Goal: Task Accomplishment & Management: Use online tool/utility

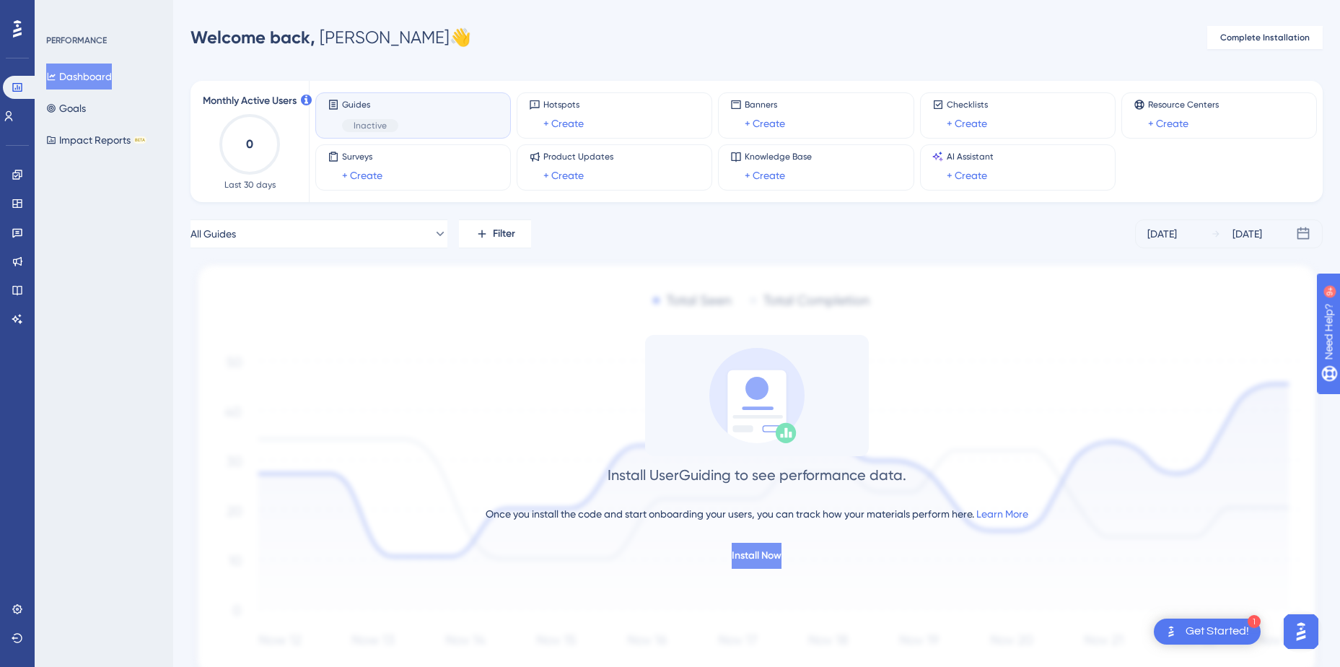
click at [743, 552] on span "Install Now" at bounding box center [757, 555] width 50 height 17
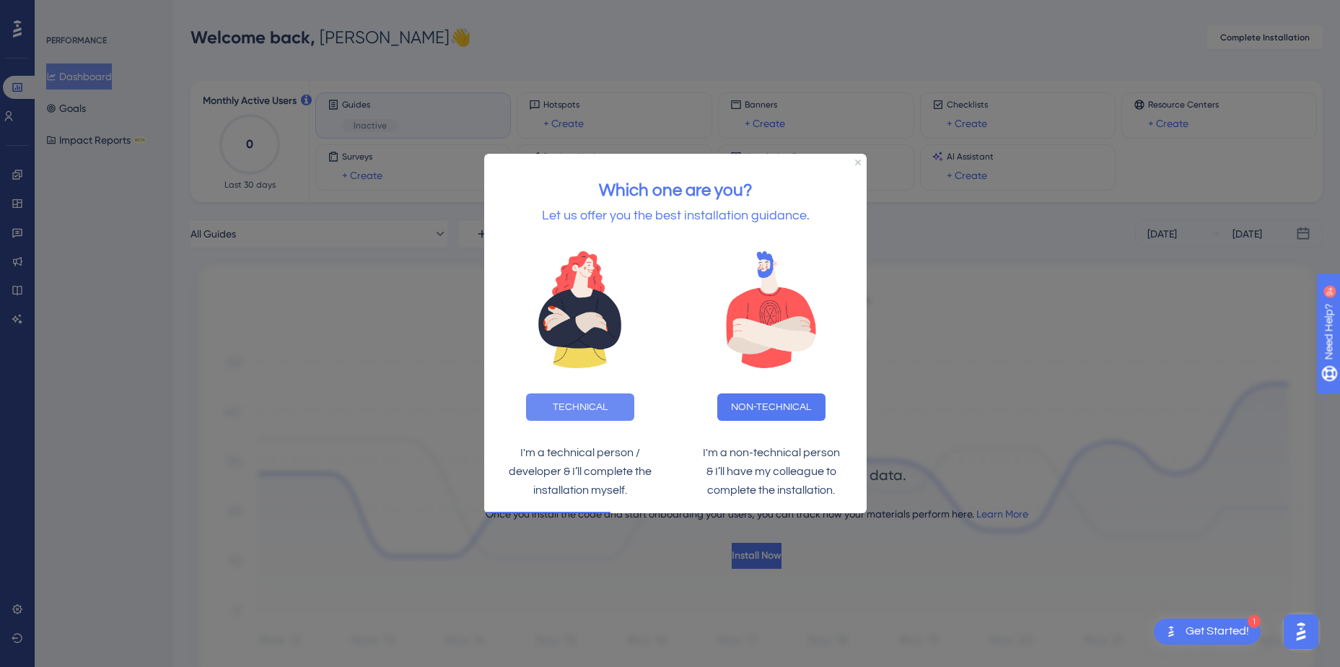
click at [569, 411] on button "TECHNICAL" at bounding box center [580, 406] width 108 height 27
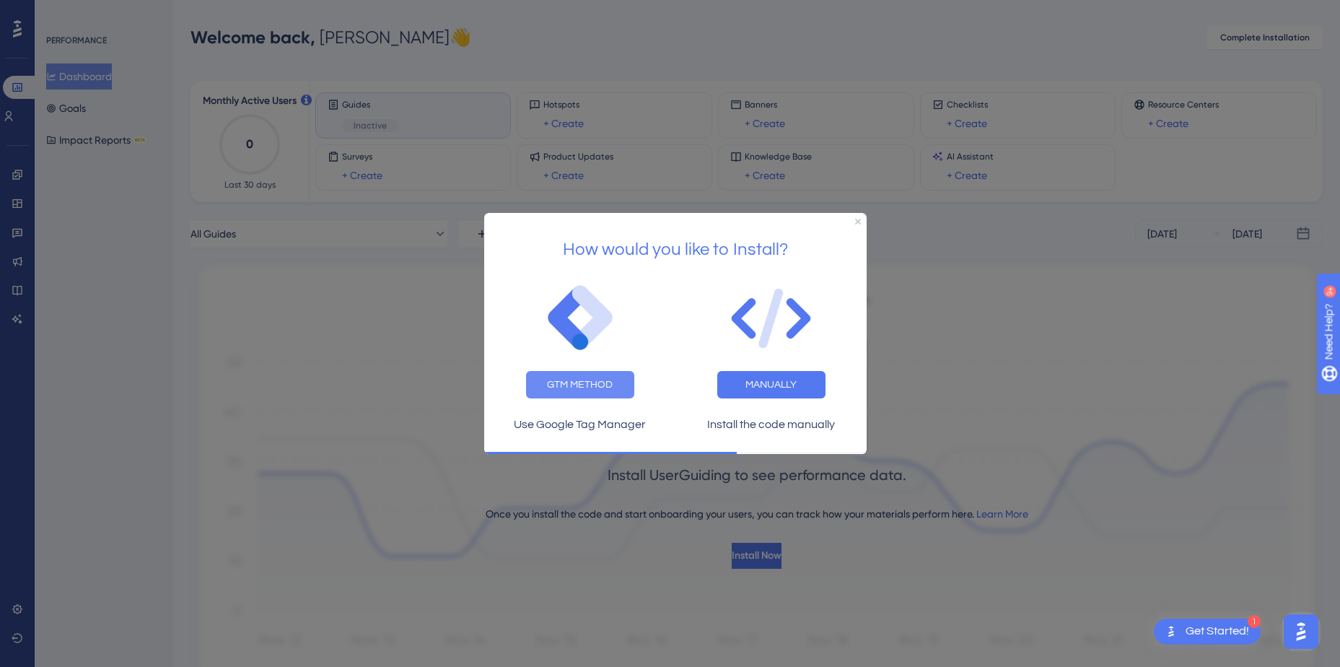
click at [576, 382] on button "GTM METHOD" at bounding box center [580, 384] width 108 height 27
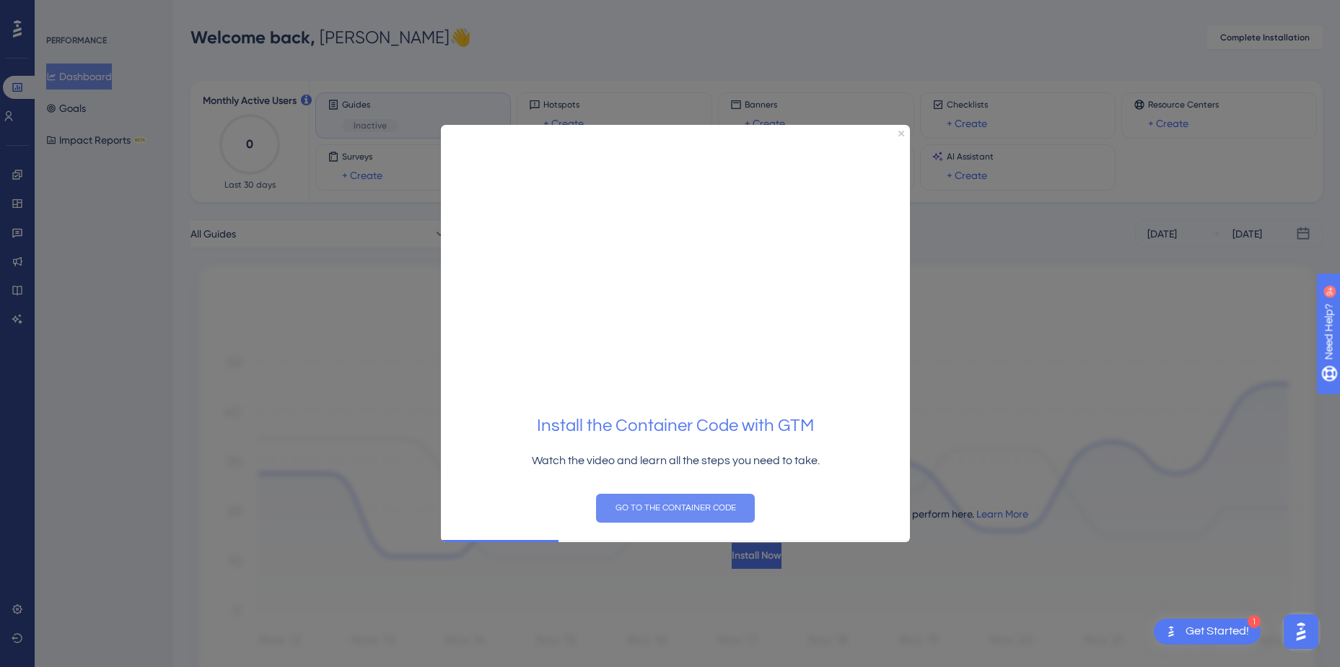
click at [653, 509] on button "GO TO THE CONTAINER CODE" at bounding box center [675, 507] width 159 height 29
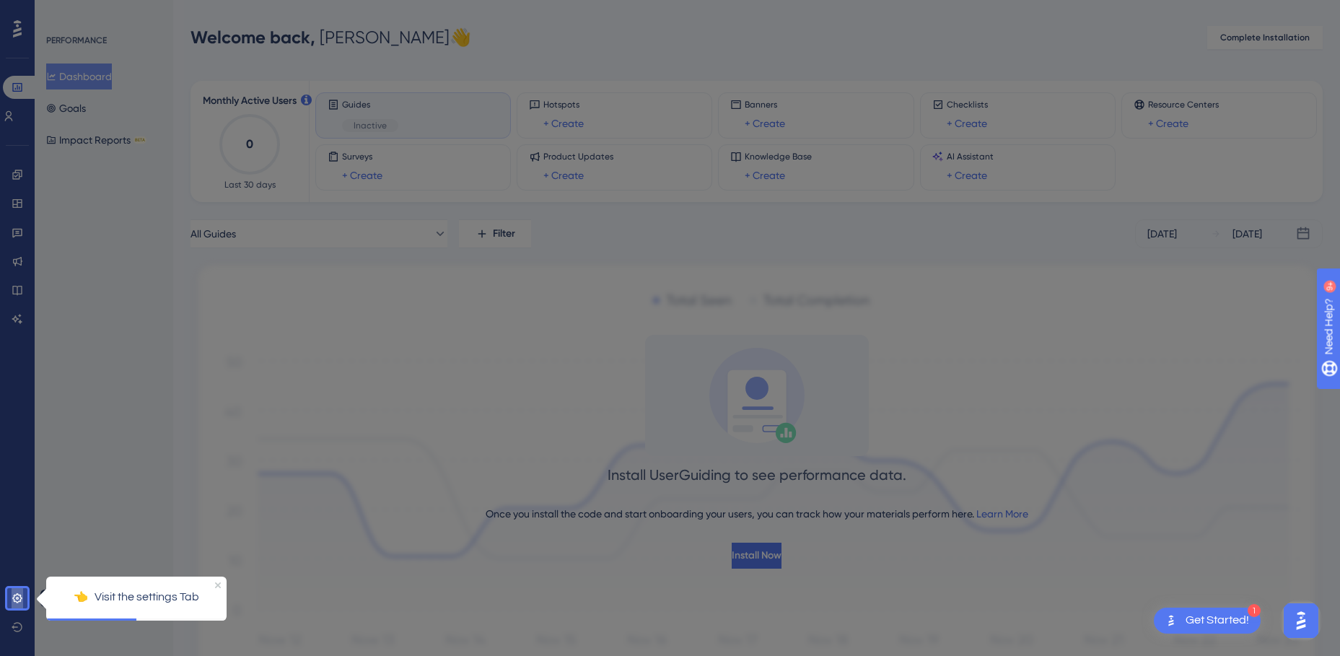
click at [22, 597] on icon at bounding box center [18, 598] width 12 height 12
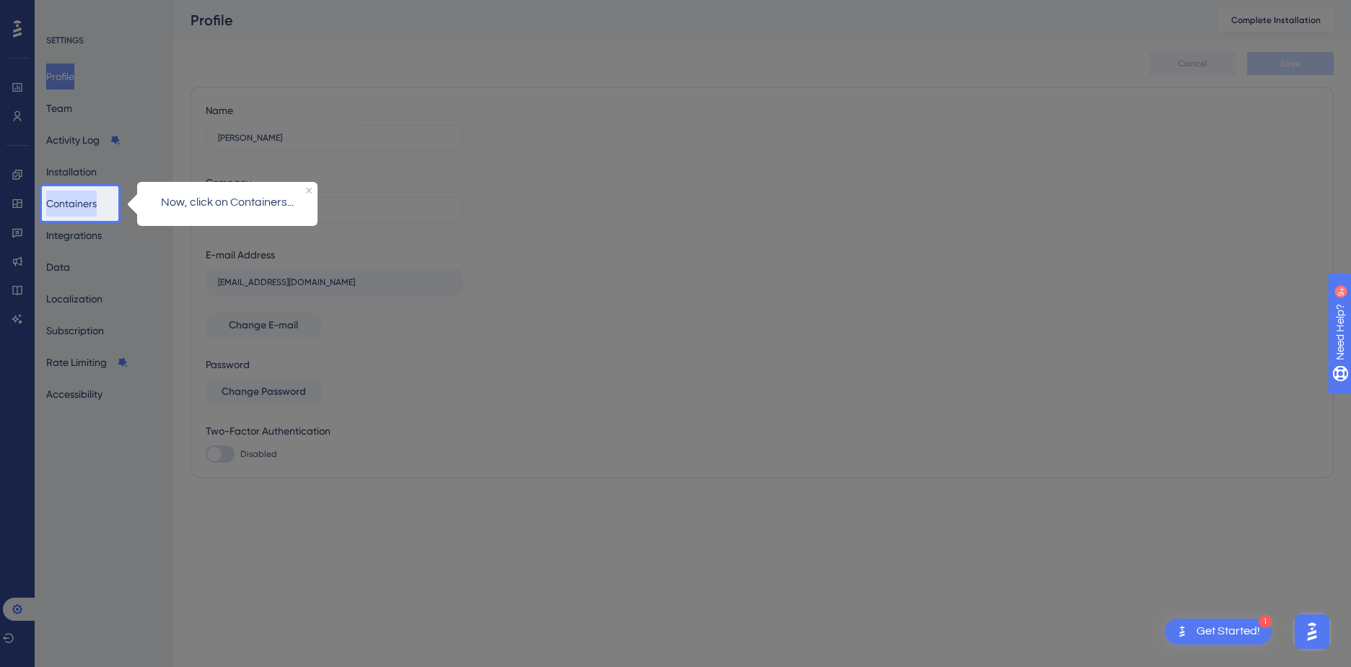
click at [73, 200] on button "Containers" at bounding box center [71, 203] width 51 height 26
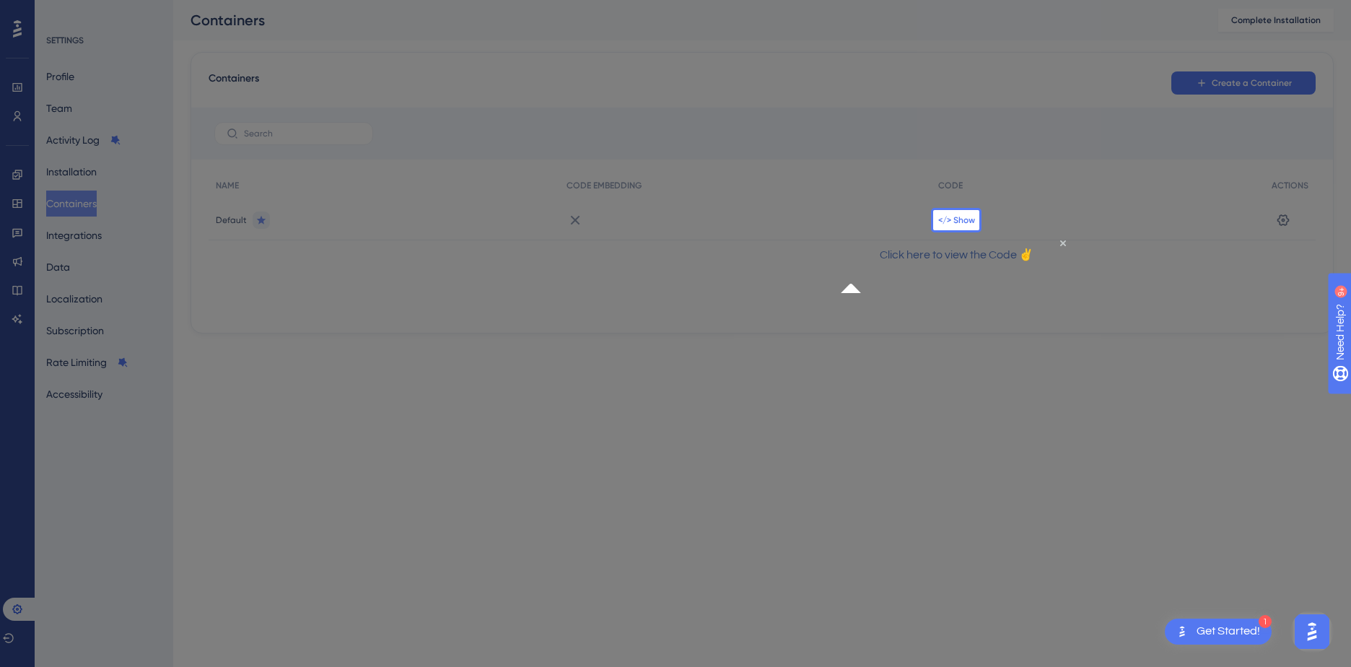
click at [951, 218] on span "</> Show" at bounding box center [956, 220] width 37 height 12
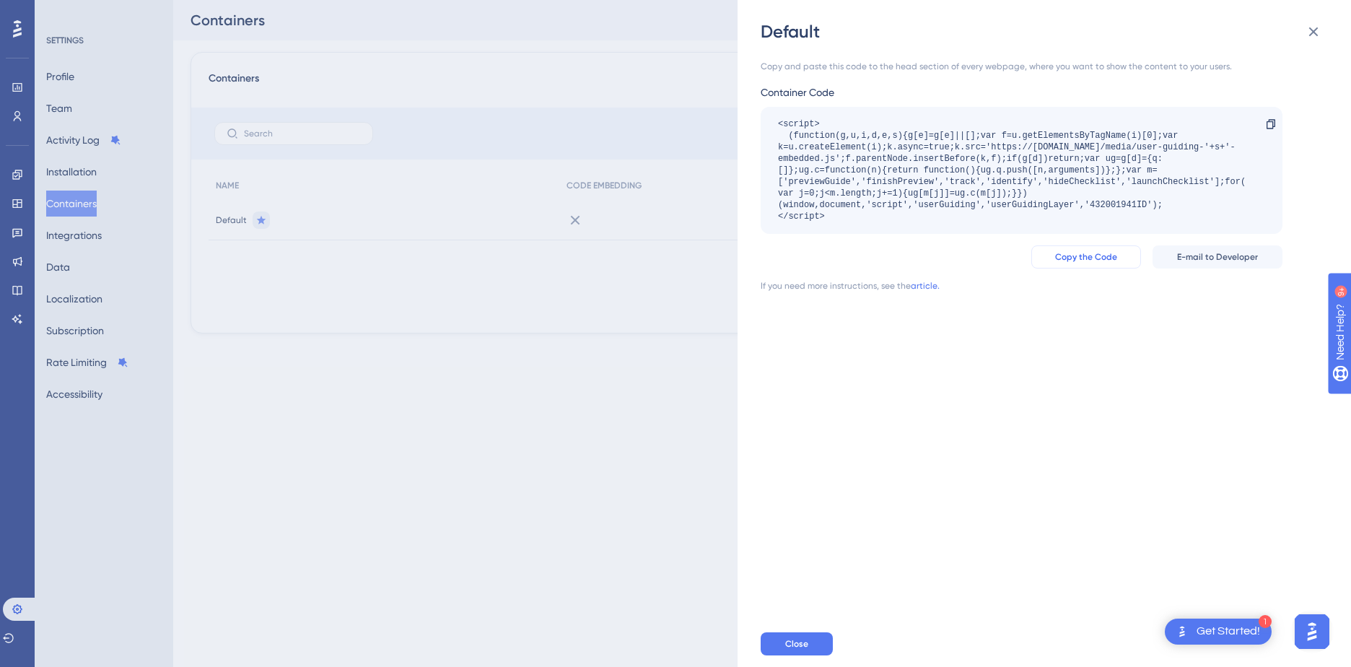
click at [1103, 262] on span "Copy the Code" at bounding box center [1086, 257] width 62 height 12
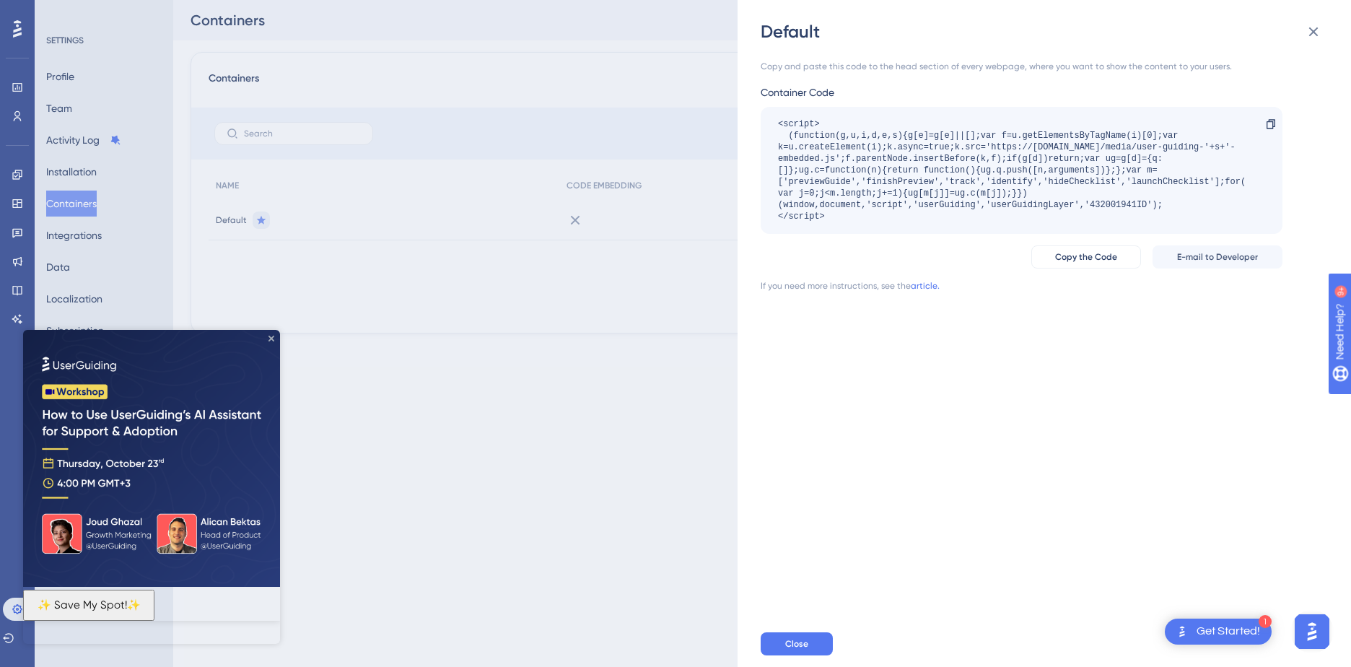
click at [273, 338] on icon "Close Preview" at bounding box center [271, 339] width 6 height 6
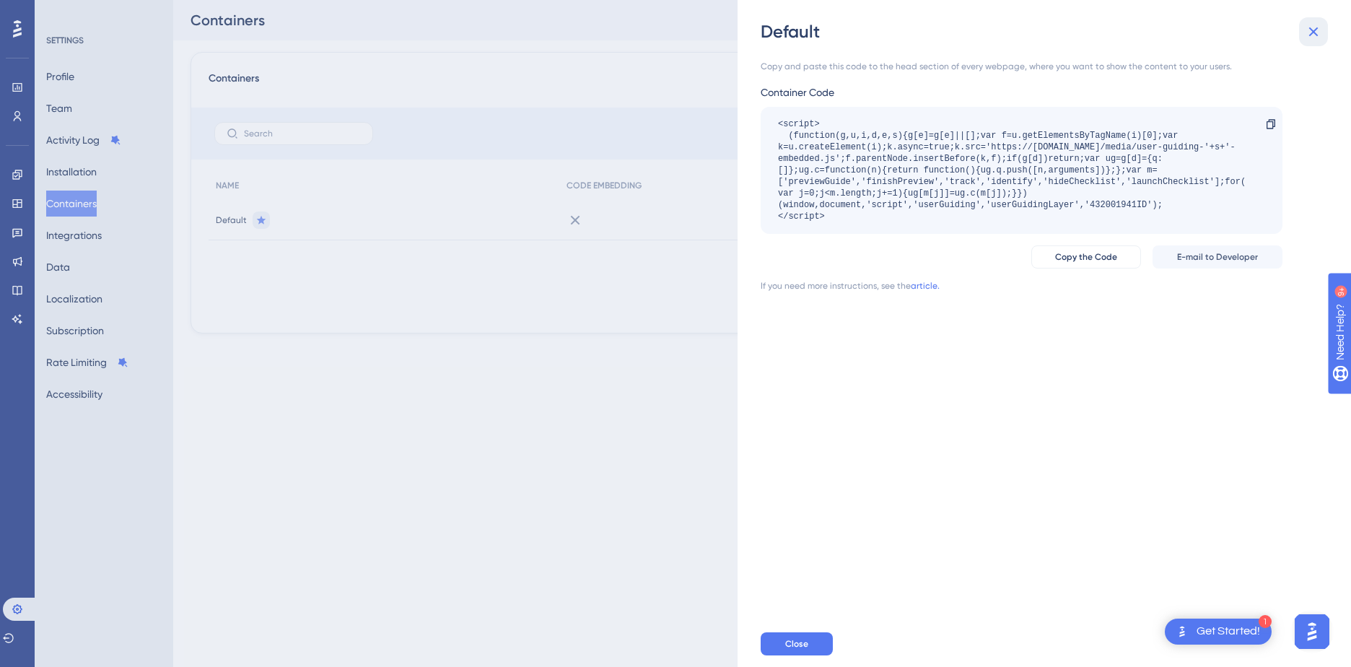
click at [1317, 32] on icon at bounding box center [1313, 31] width 17 height 17
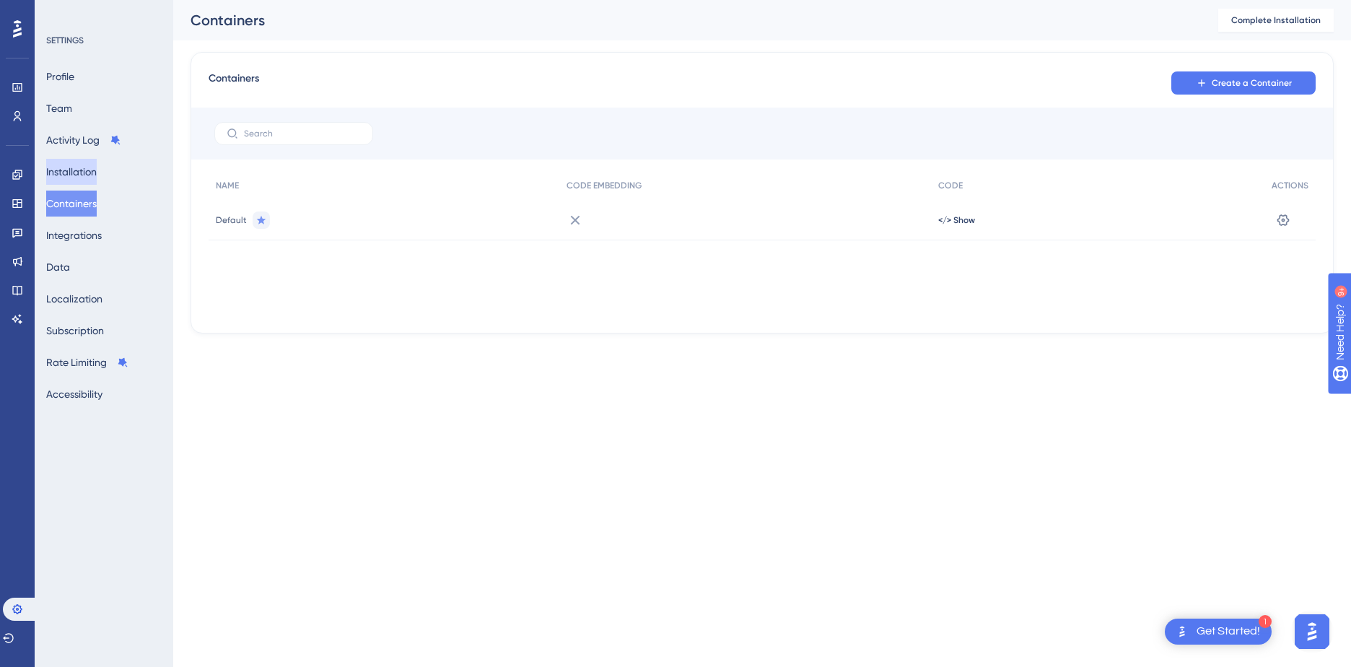
click at [82, 166] on button "Installation" at bounding box center [71, 172] width 51 height 26
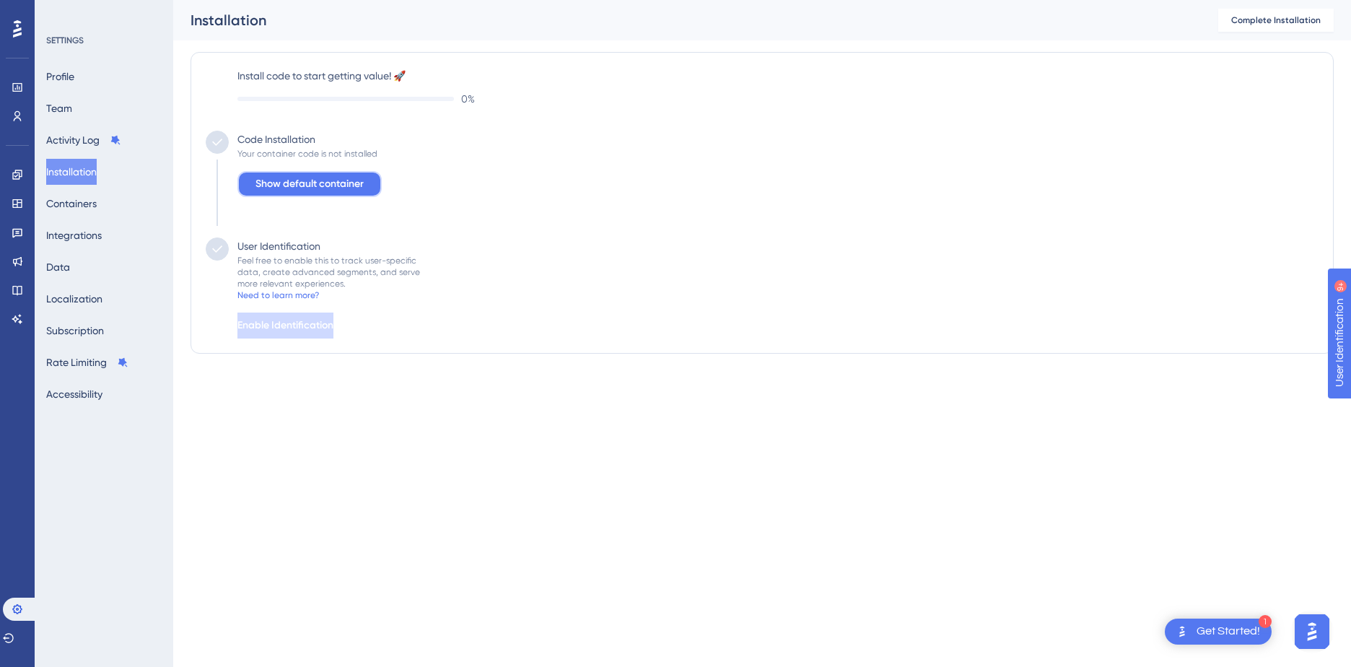
click at [284, 184] on span "Show default container" at bounding box center [309, 183] width 108 height 17
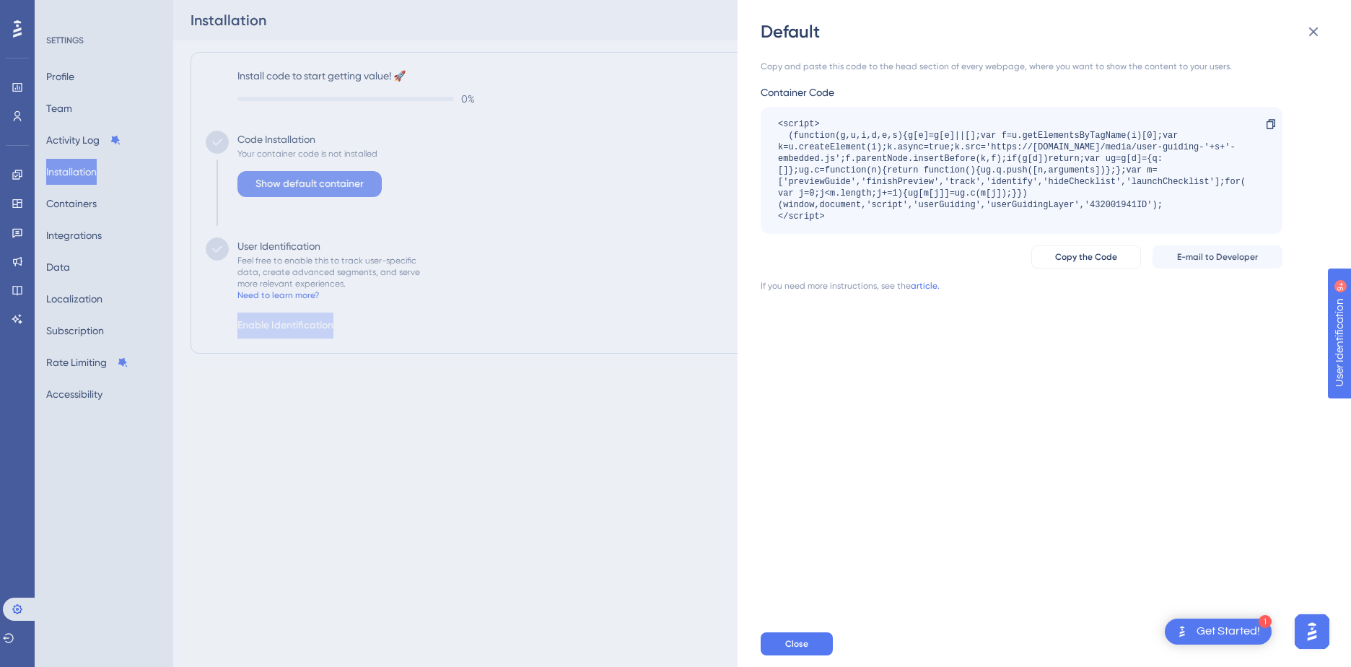
click at [284, 184] on div "Default Copy and paste this code to the head section of every webpage, where yo…" at bounding box center [675, 333] width 1351 height 667
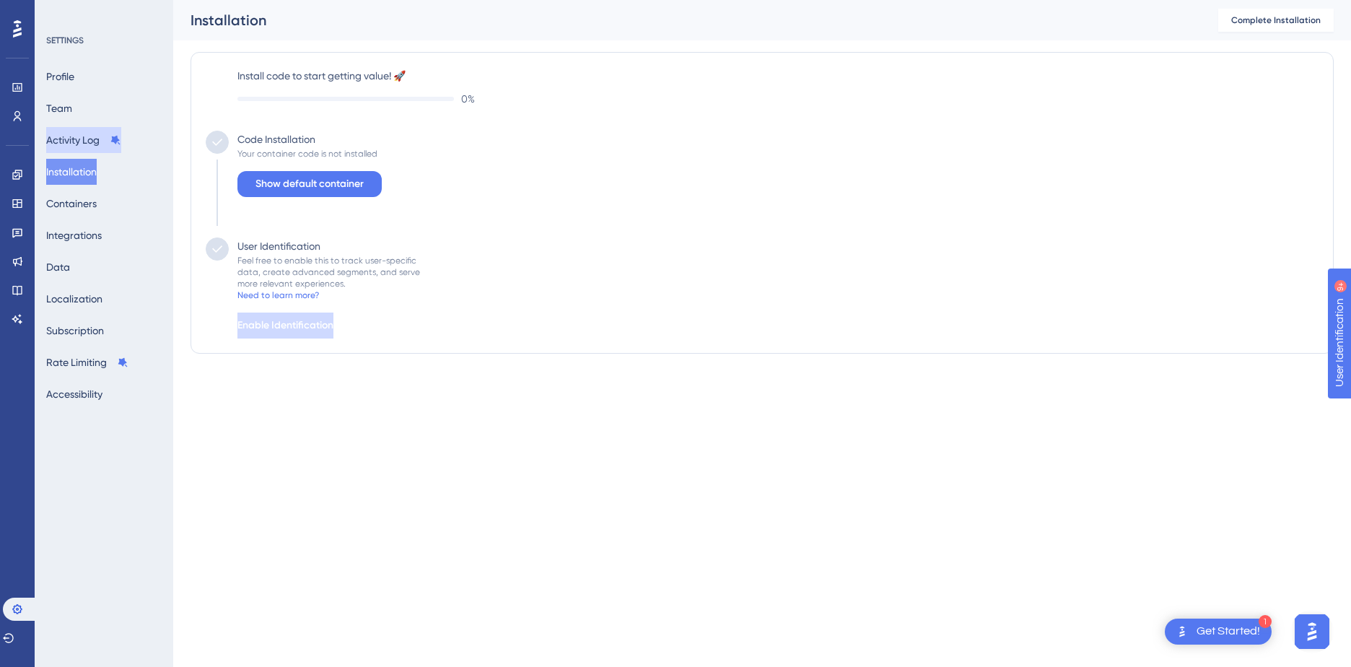
click at [59, 141] on button "Activity Log" at bounding box center [83, 140] width 75 height 26
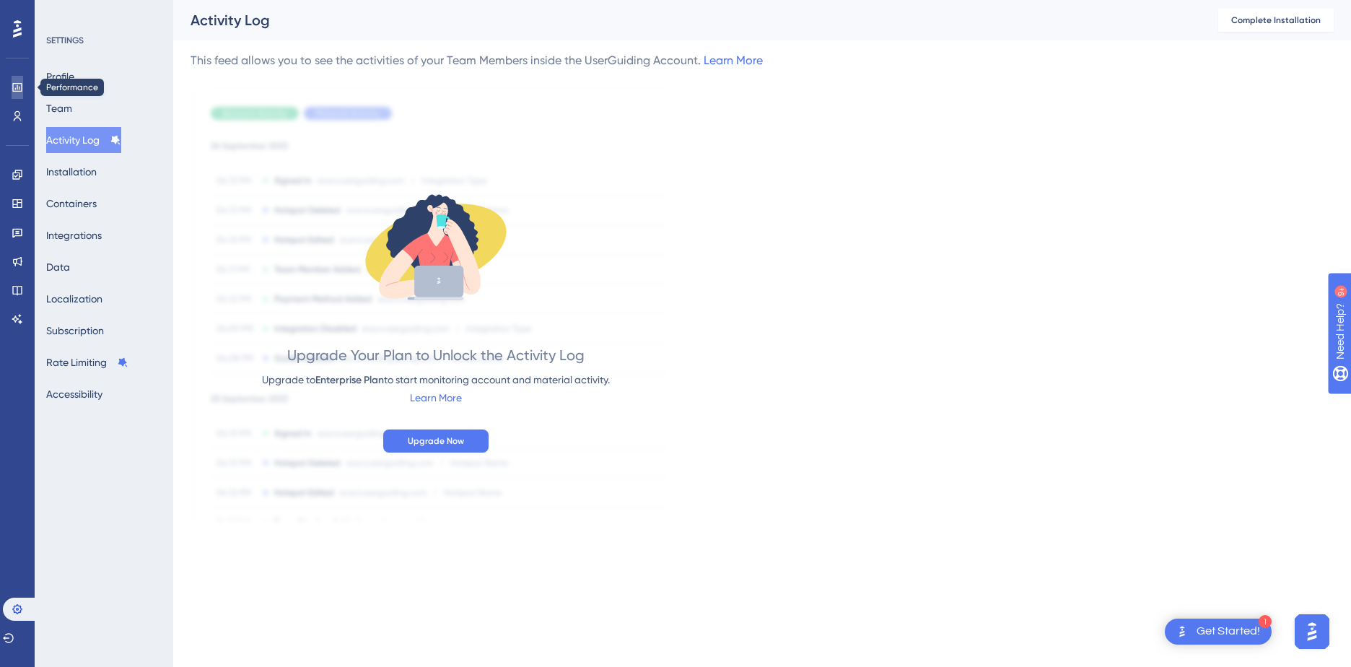
click at [23, 82] on link at bounding box center [18, 87] width 12 height 23
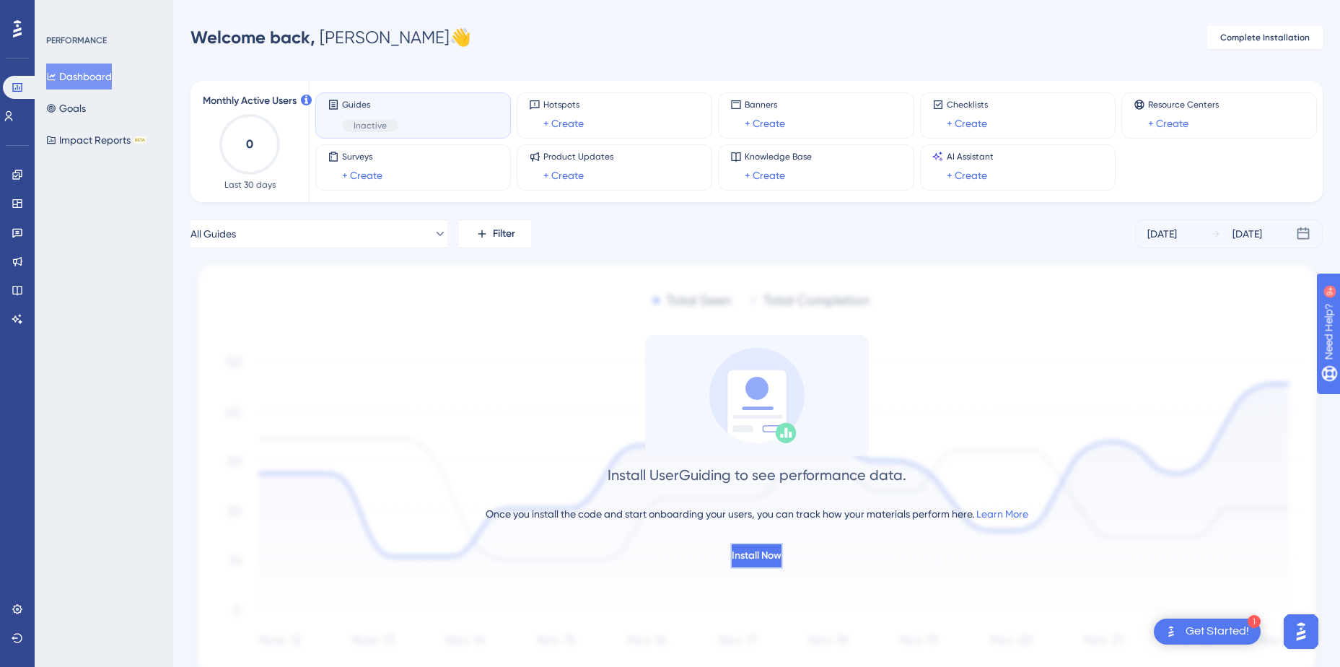
click at [740, 552] on span "Install Now" at bounding box center [757, 555] width 50 height 17
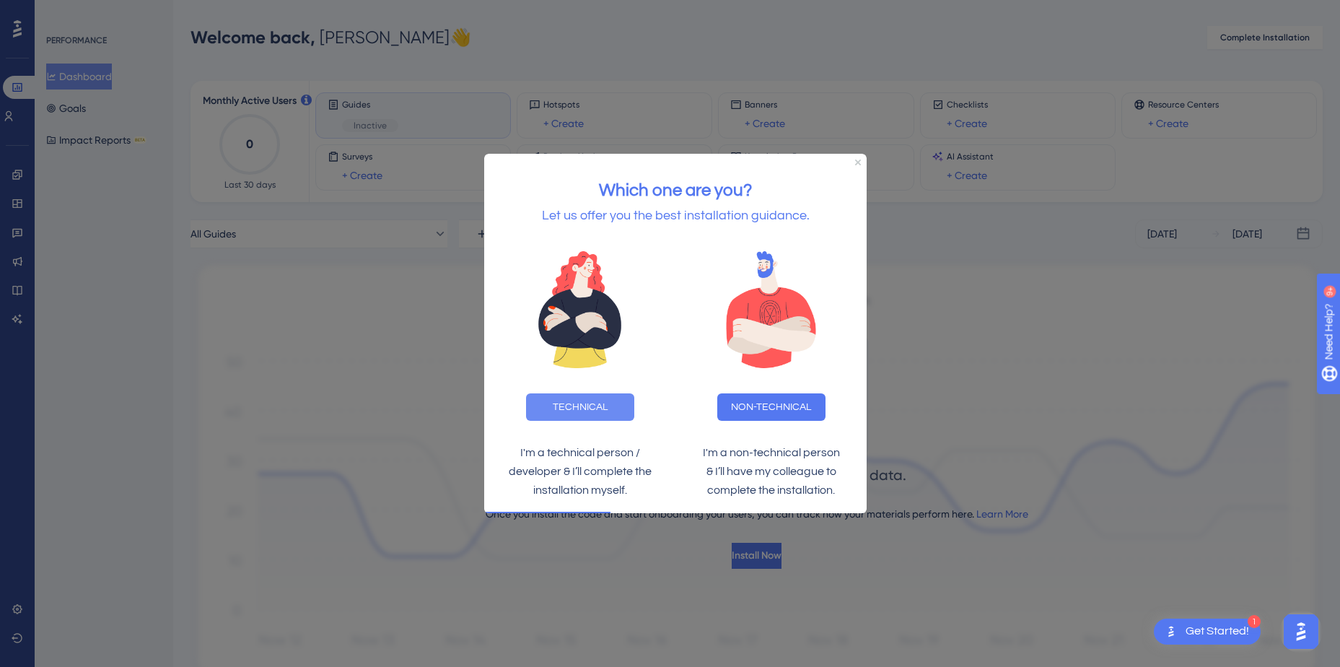
click at [585, 400] on button "TECHNICAL" at bounding box center [580, 406] width 108 height 27
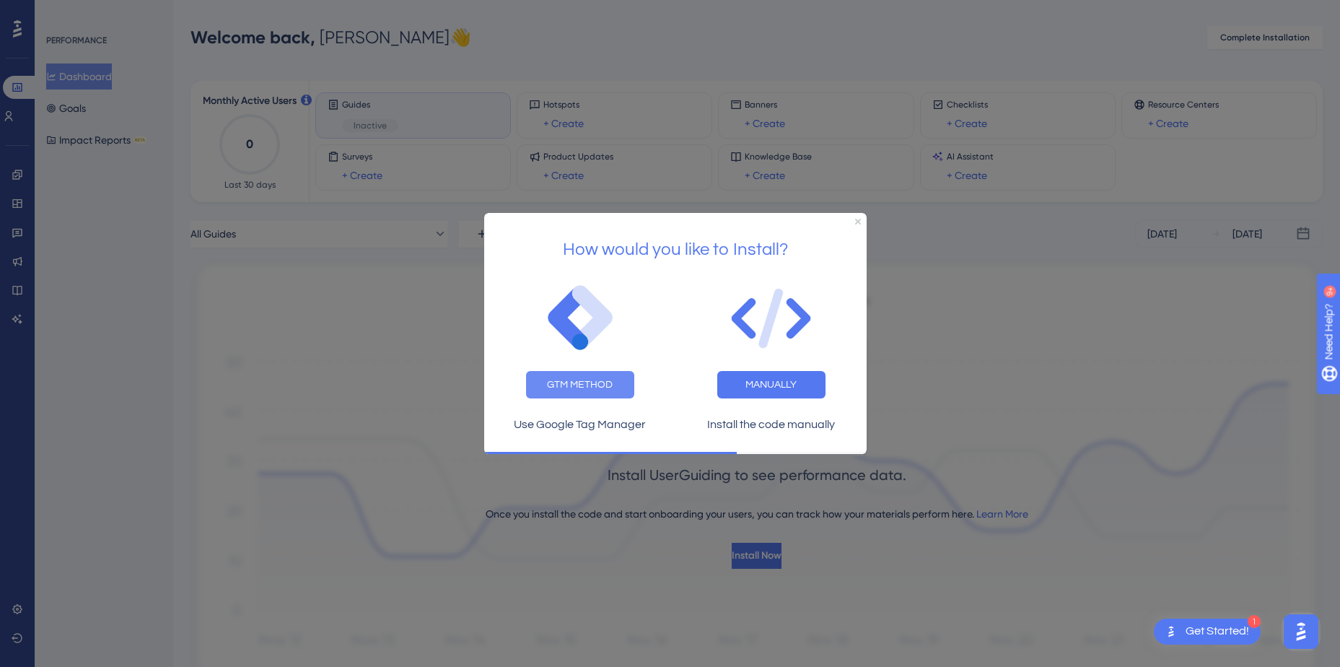
click at [581, 385] on button "GTM METHOD" at bounding box center [580, 384] width 108 height 27
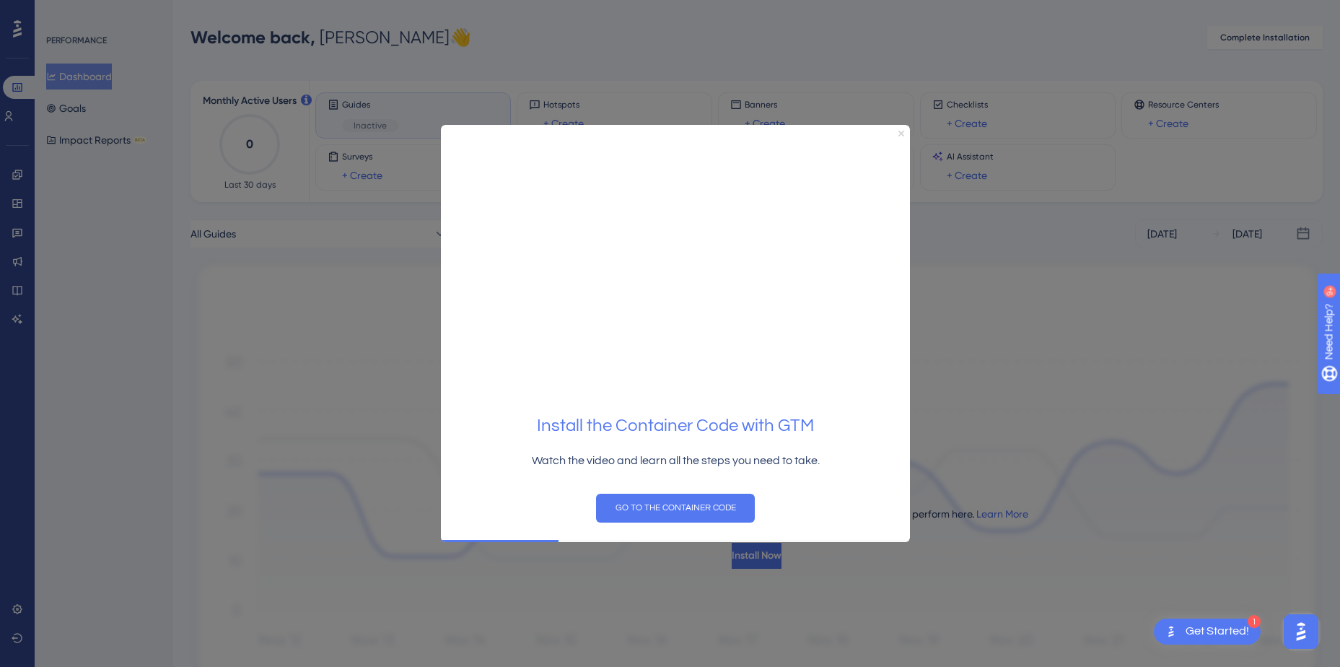
click at [901, 134] on icon "Close Preview" at bounding box center [901, 133] width 6 height 6
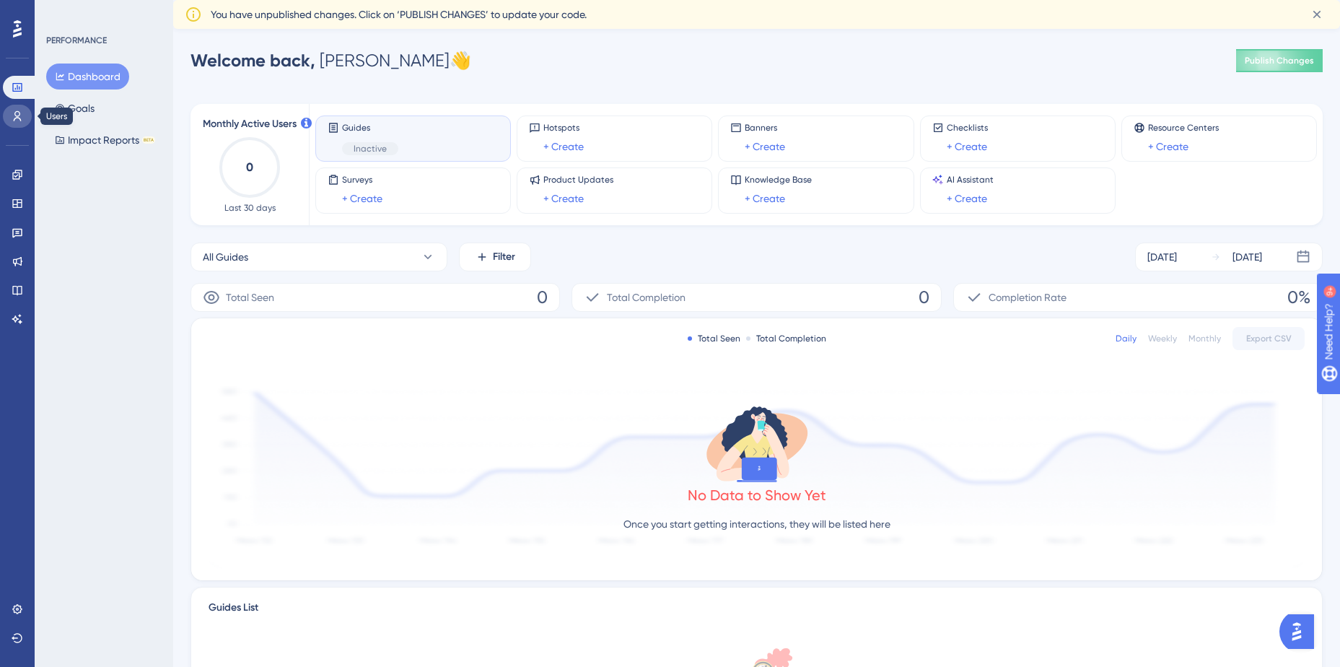
click at [17, 115] on icon at bounding box center [18, 116] width 12 height 12
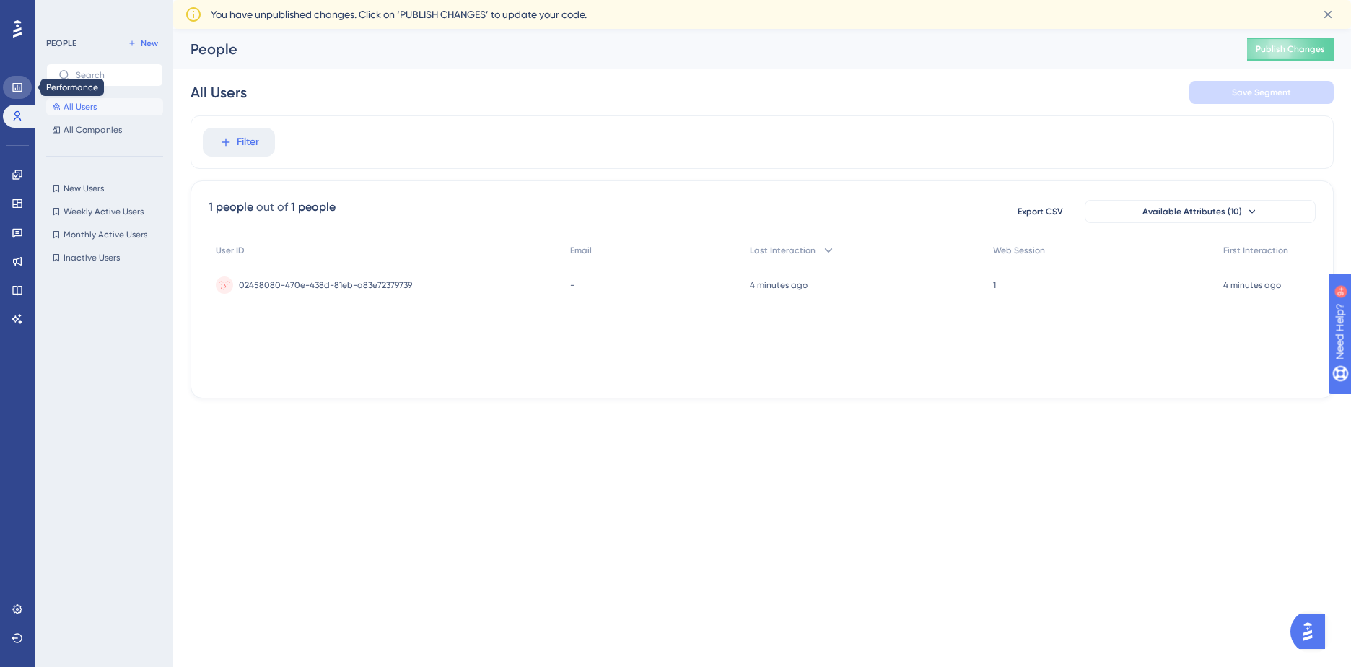
click at [15, 82] on icon at bounding box center [18, 88] width 12 height 12
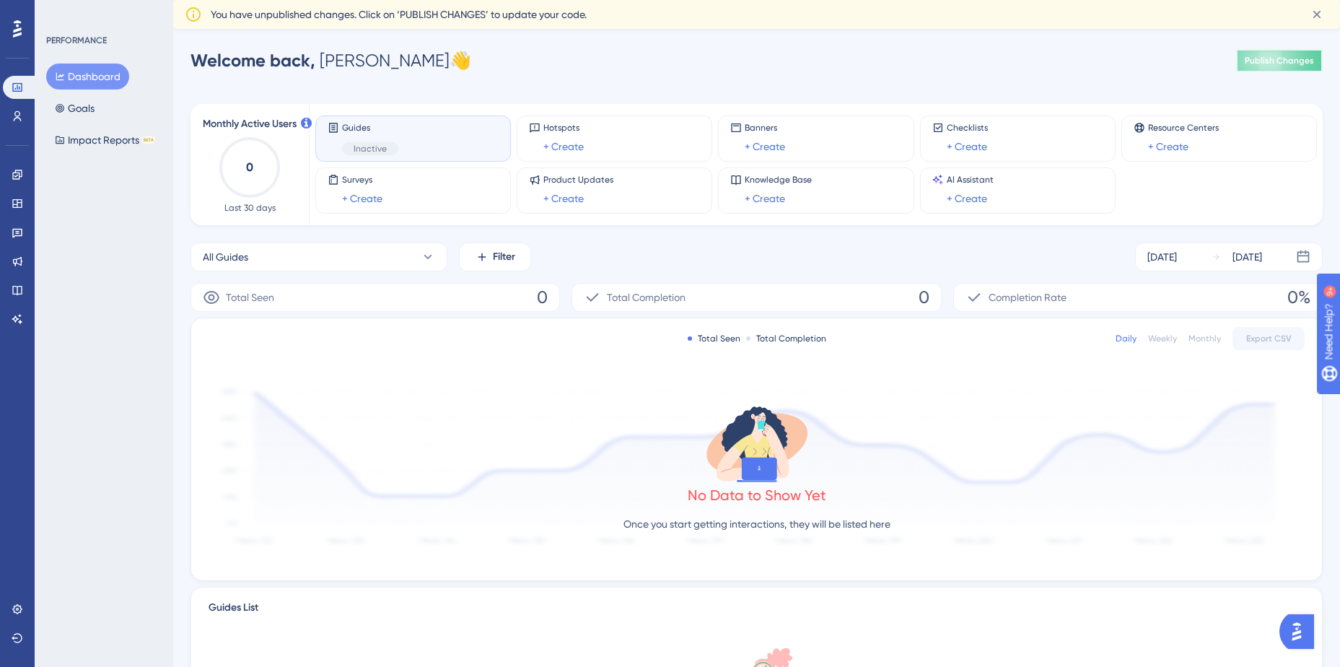
click at [1287, 63] on span "Publish Changes" at bounding box center [1279, 61] width 69 height 12
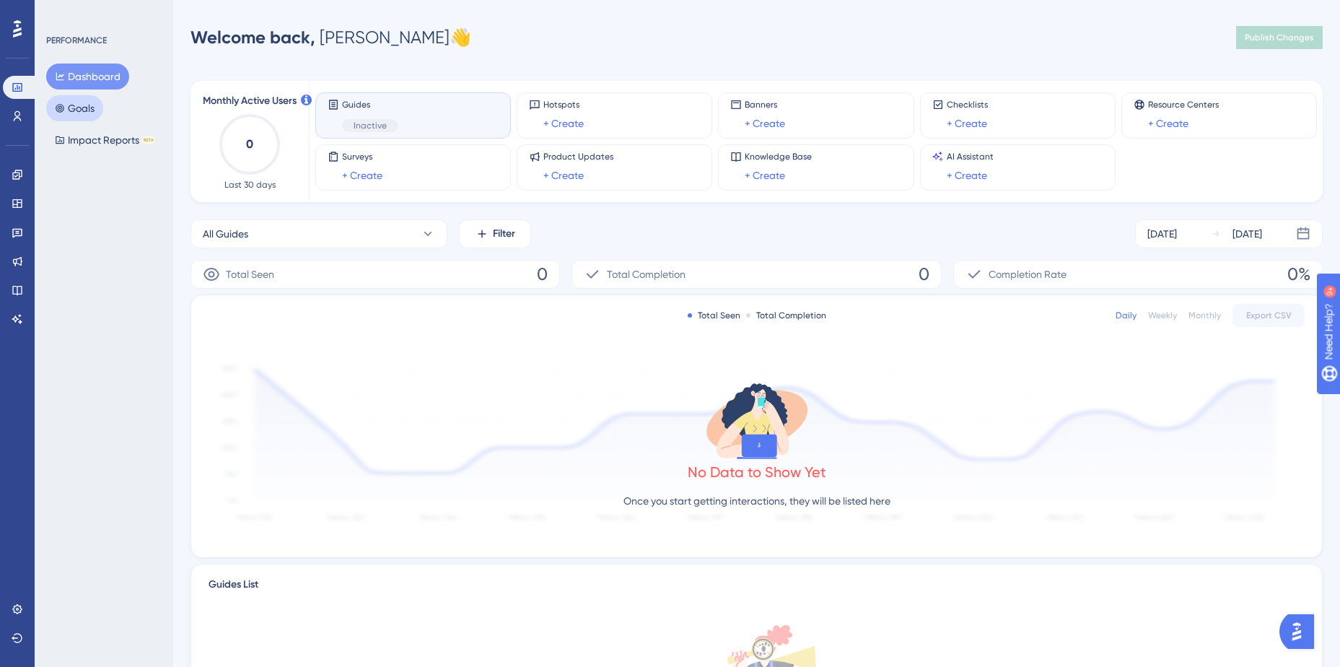
click at [95, 106] on button "Goals" at bounding box center [74, 108] width 57 height 26
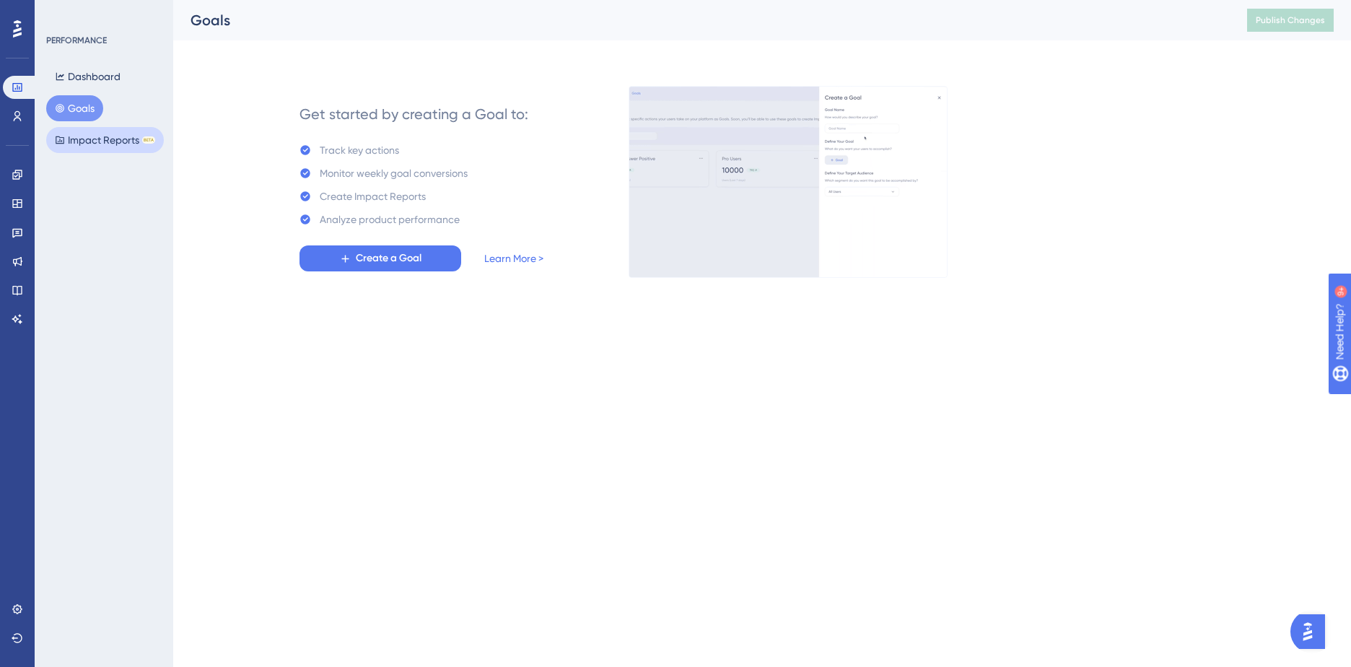
click at [94, 141] on button "Impact Reports BETA" at bounding box center [105, 140] width 118 height 26
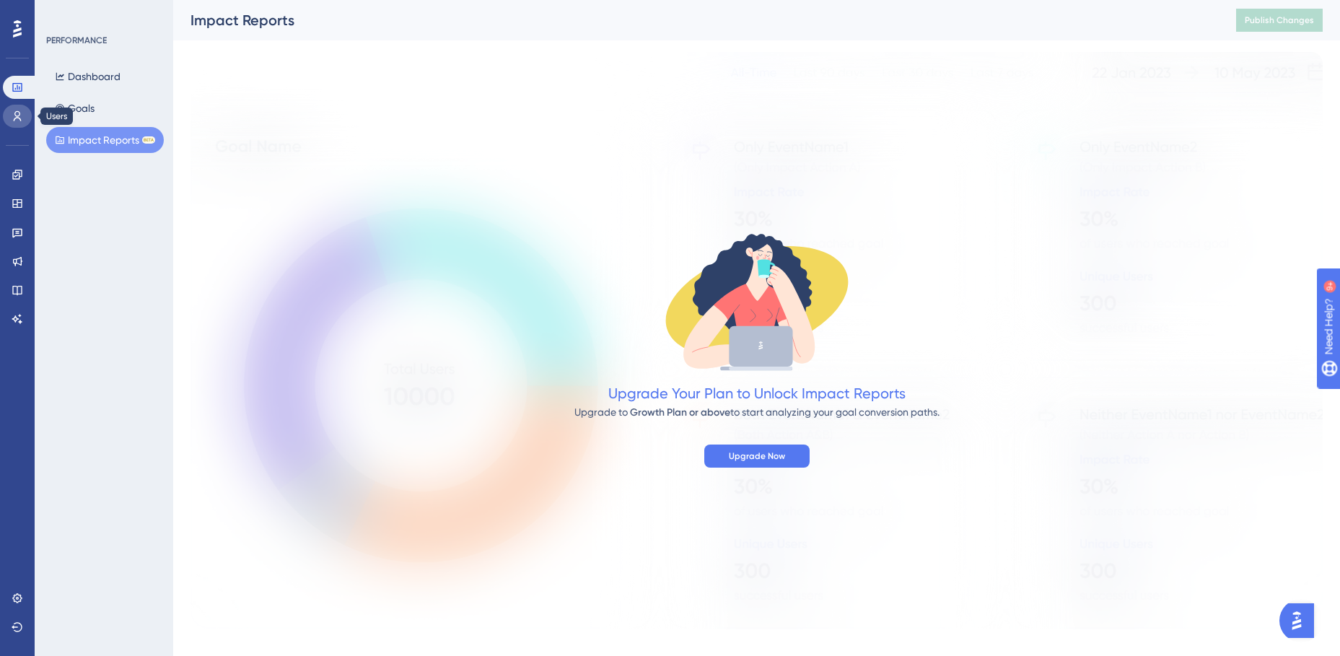
click at [19, 115] on icon at bounding box center [18, 116] width 12 height 12
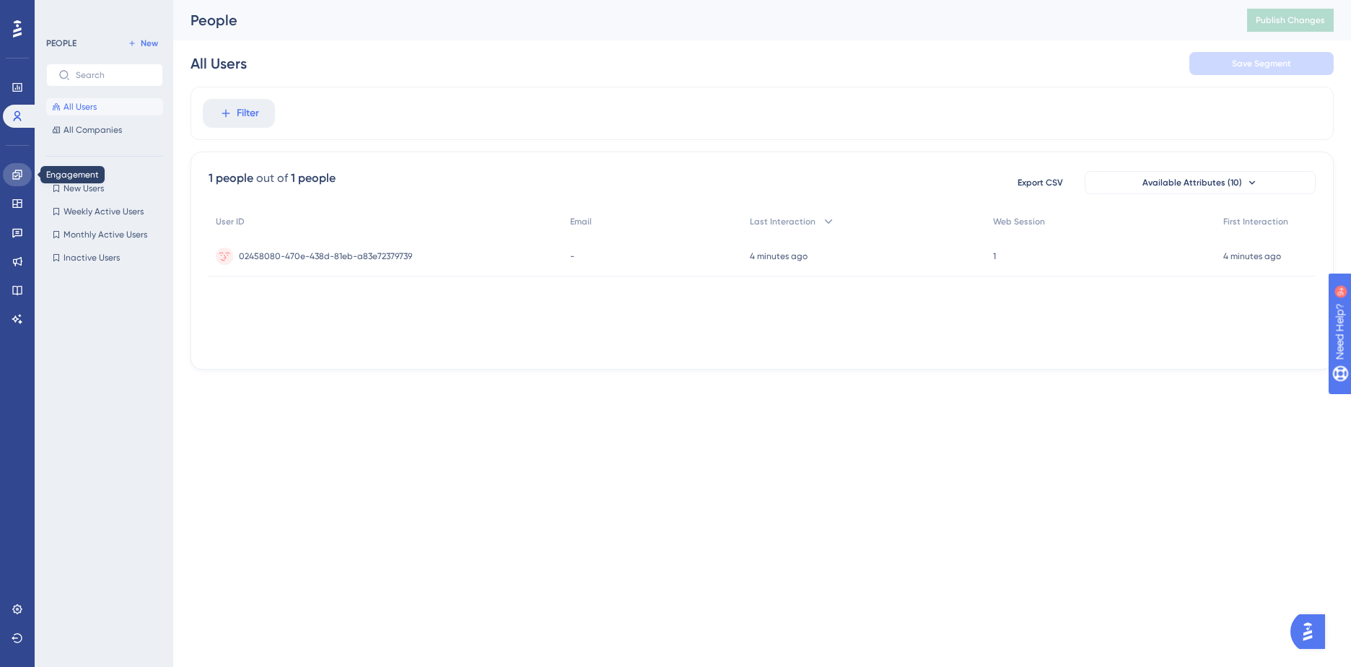
click at [16, 172] on icon at bounding box center [16, 174] width 9 height 9
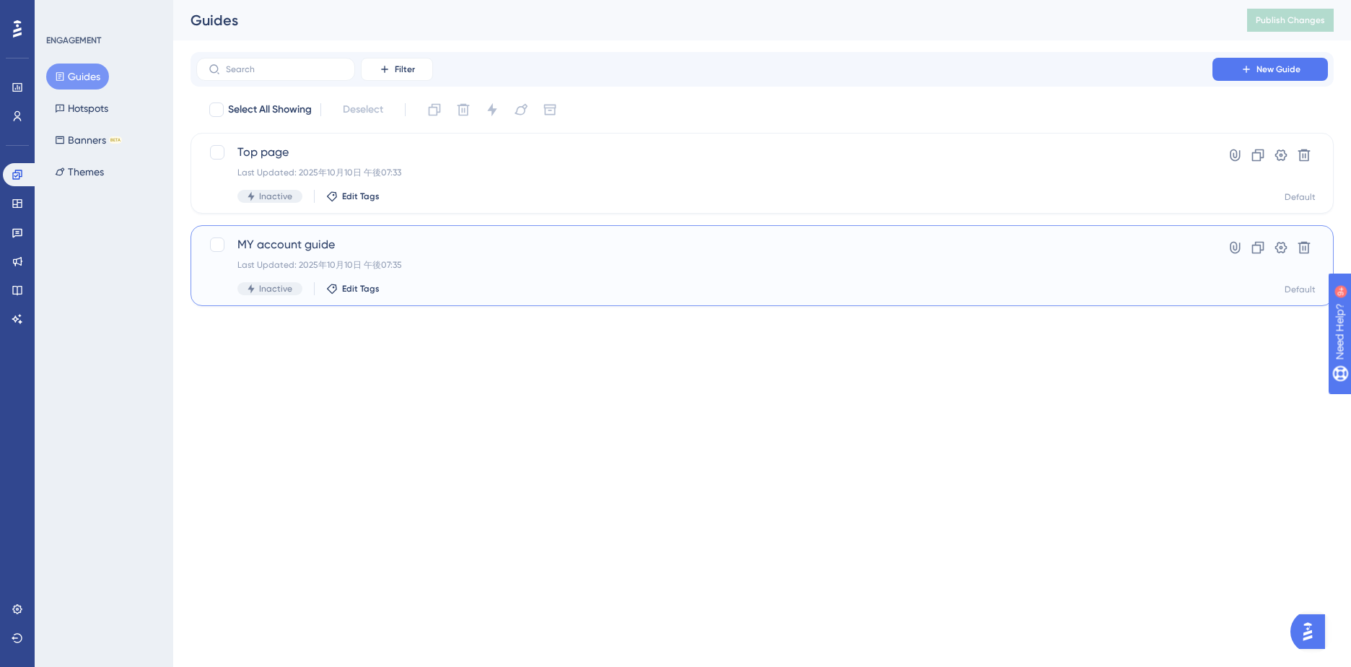
click at [323, 241] on span "MY account guide" at bounding box center [704, 244] width 934 height 17
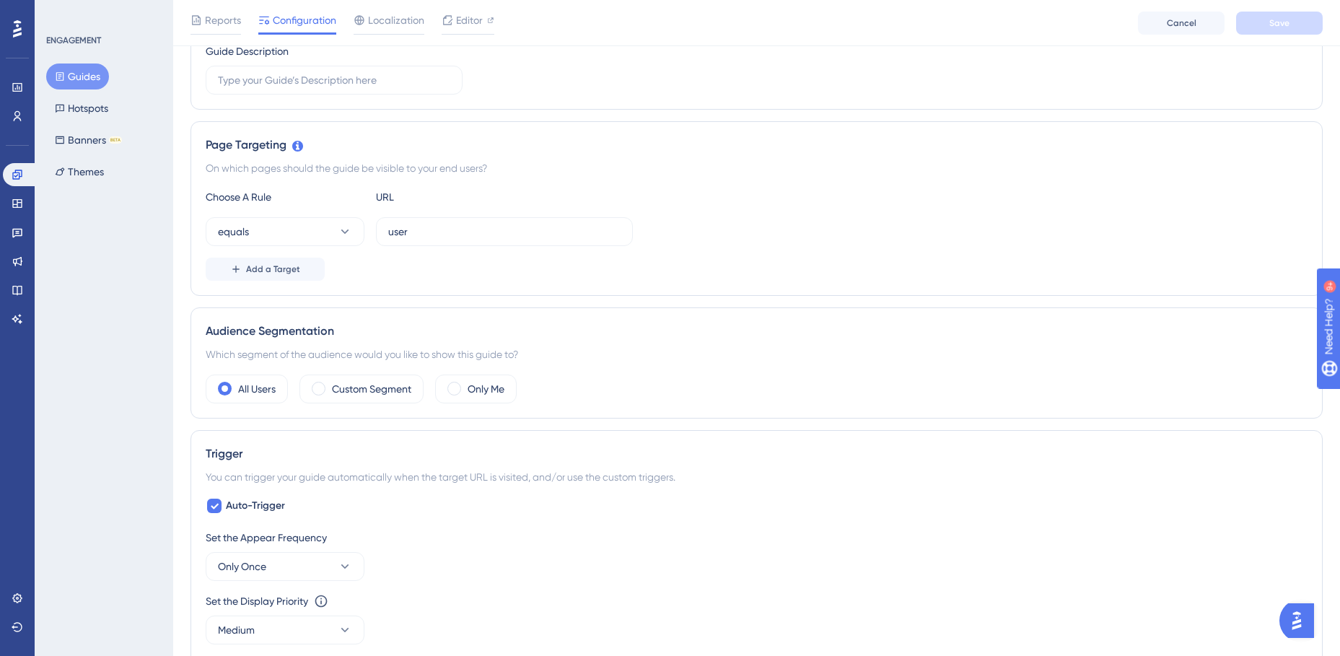
scroll to position [216, 0]
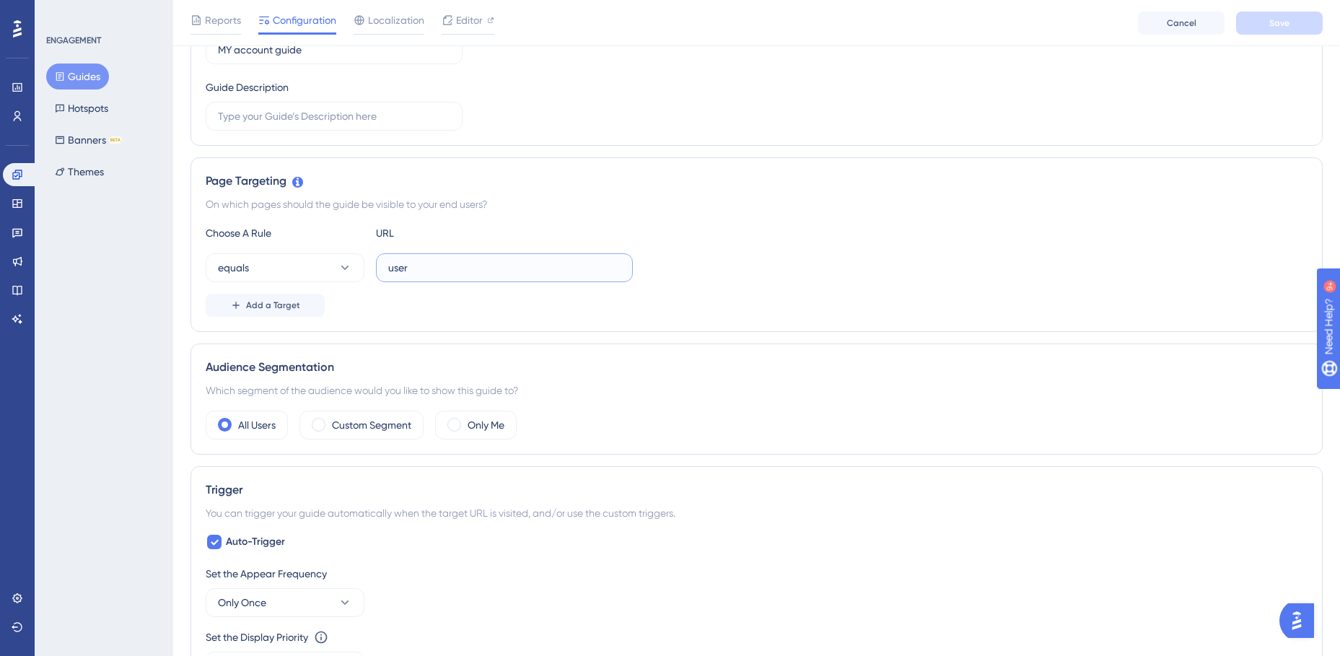
click at [419, 266] on input "user" at bounding box center [504, 268] width 232 height 16
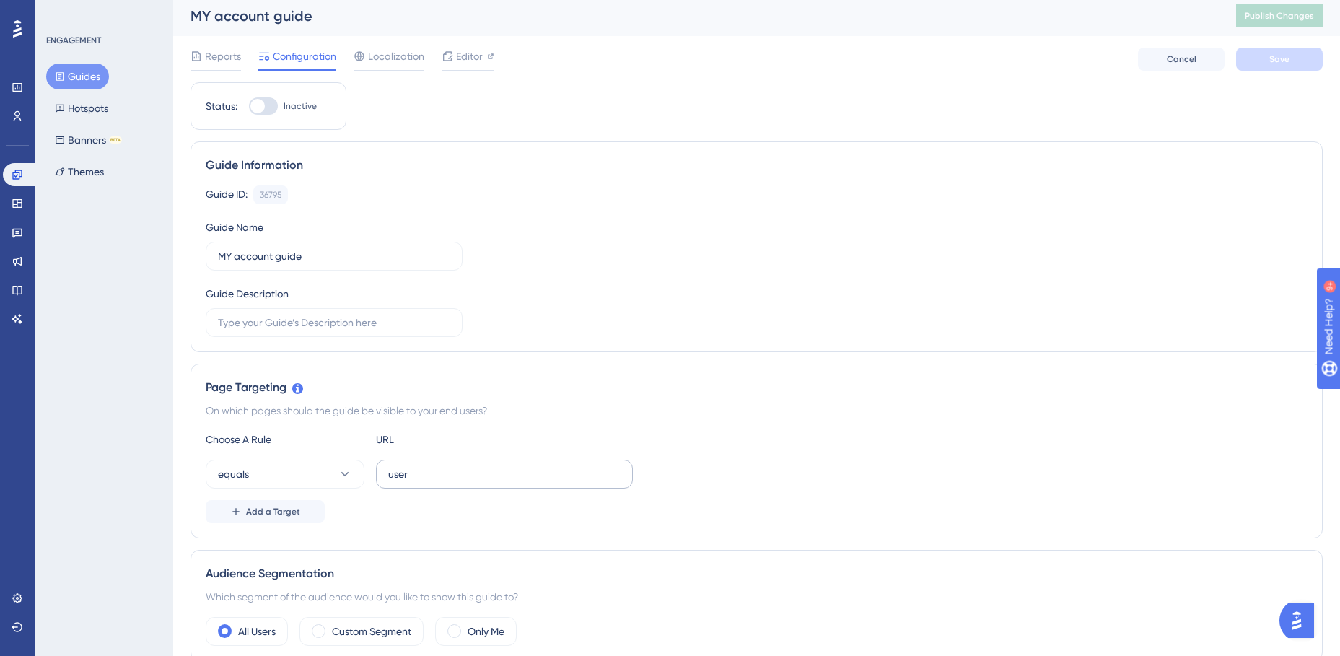
scroll to position [0, 0]
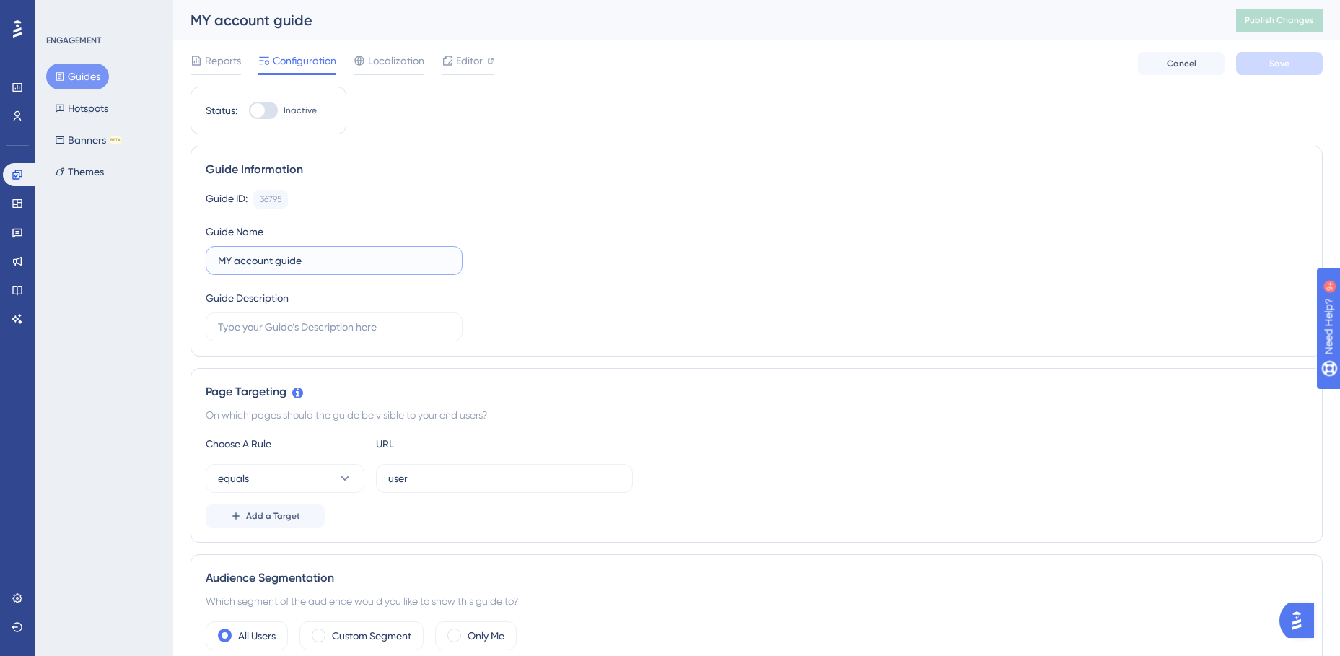
click at [336, 268] on input "MY account guide" at bounding box center [334, 261] width 232 height 16
click at [812, 266] on div "Guide ID: 36795 Copy Guide Name MY account guide Guide Description" at bounding box center [757, 266] width 1102 height 152
click at [433, 490] on label "user" at bounding box center [504, 478] width 257 height 29
click at [433, 486] on input "user" at bounding box center [504, 478] width 232 height 16
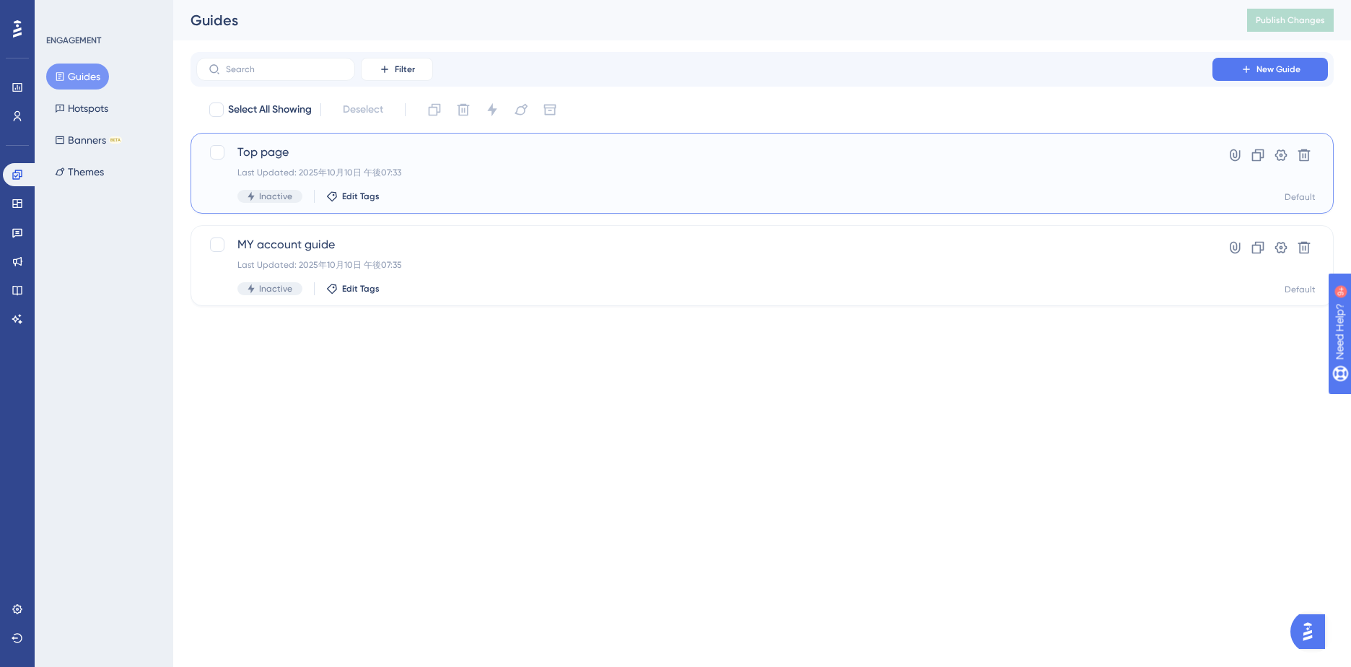
click at [275, 159] on span "Top page" at bounding box center [704, 152] width 934 height 17
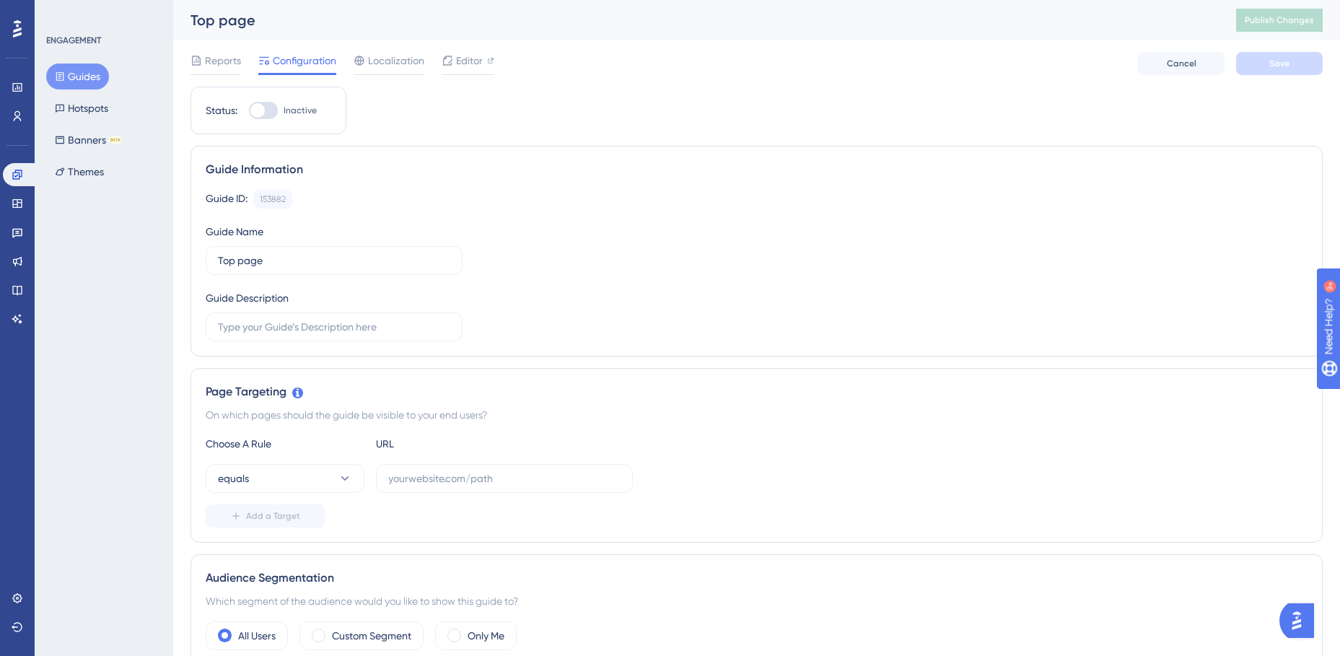
click at [549, 452] on div "Choose A Rule URL" at bounding box center [757, 443] width 1102 height 17
click at [17, 590] on link at bounding box center [17, 598] width 29 height 23
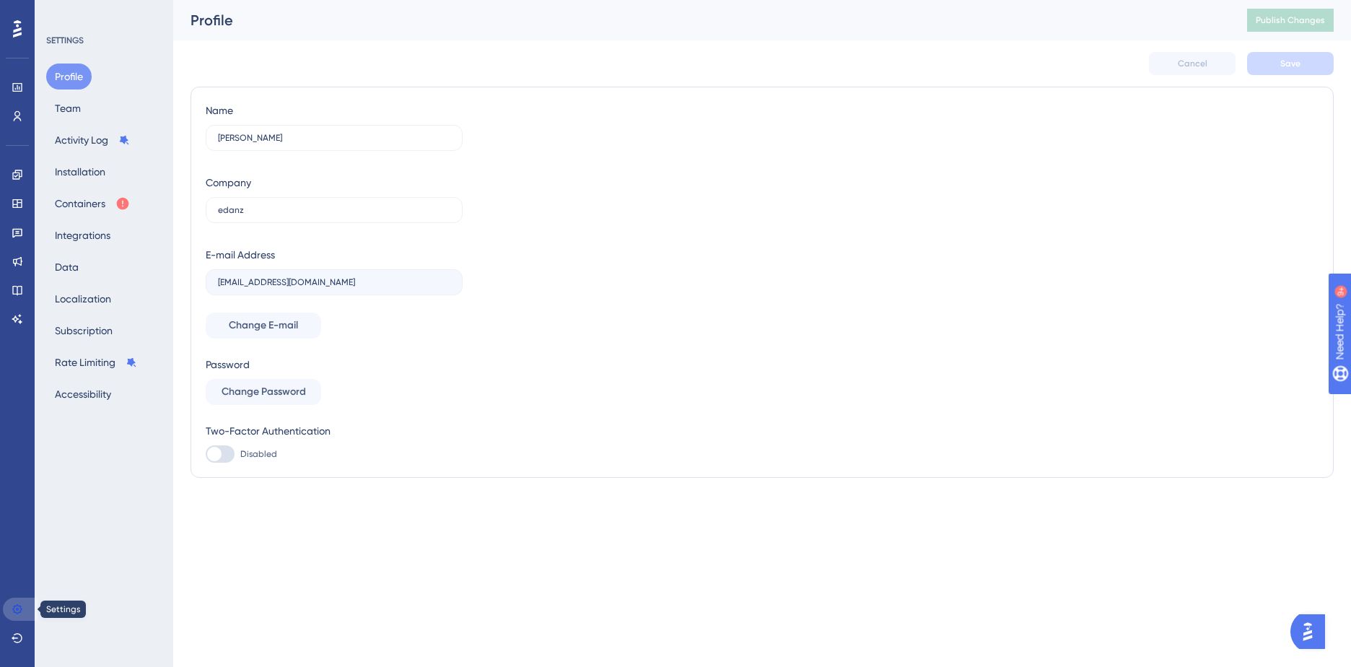
click at [16, 610] on icon at bounding box center [18, 609] width 12 height 12
click at [12, 84] on icon at bounding box center [18, 88] width 12 height 12
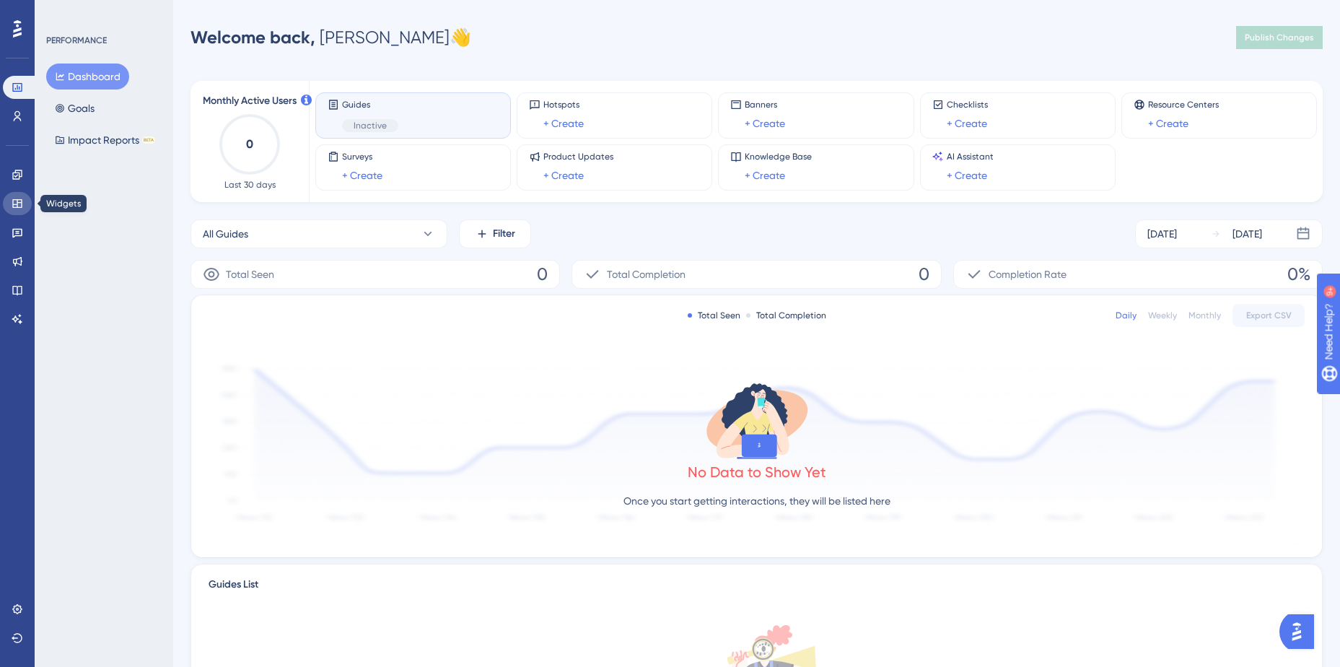
click at [16, 198] on icon at bounding box center [18, 204] width 12 height 12
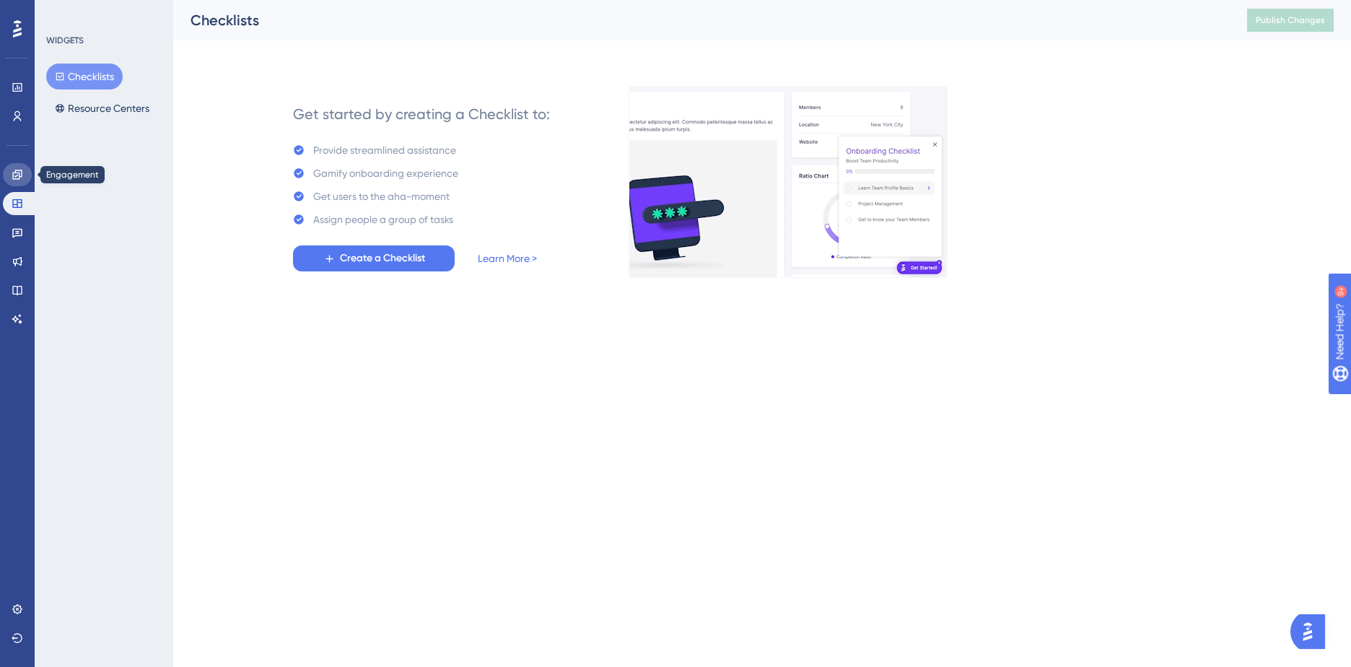
click at [16, 171] on icon at bounding box center [18, 175] width 12 height 12
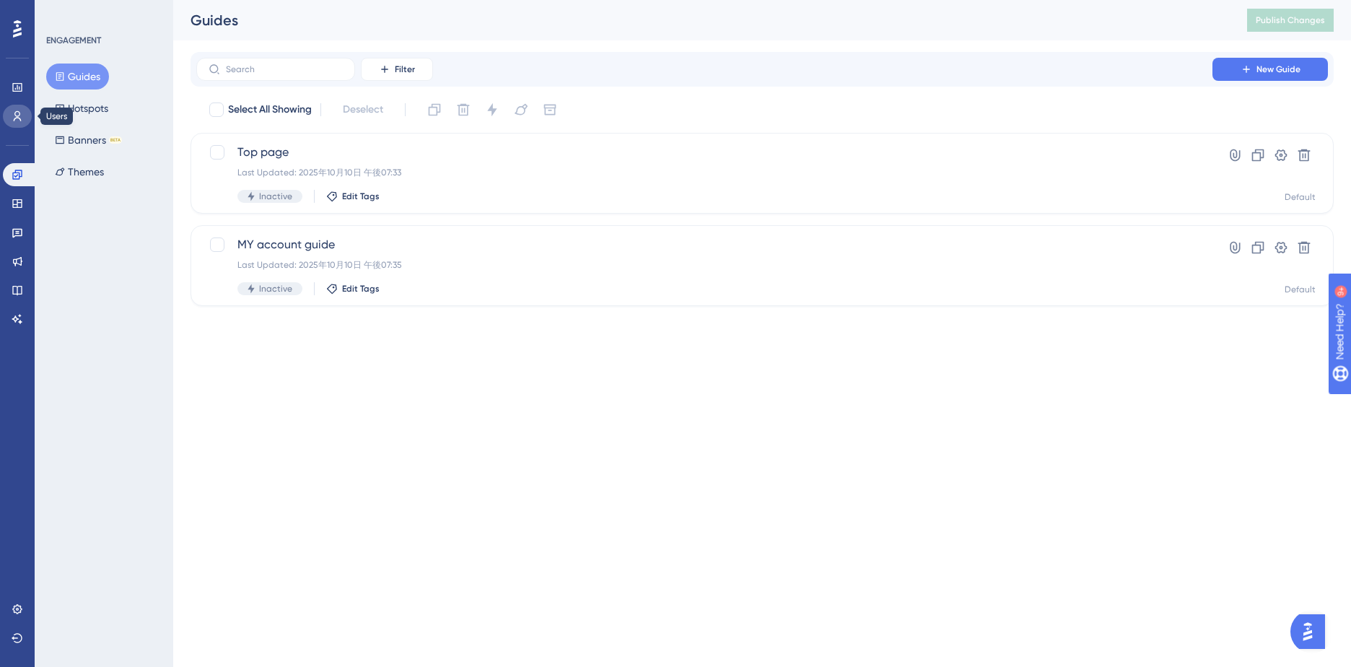
click at [16, 120] on icon at bounding box center [18, 116] width 12 height 12
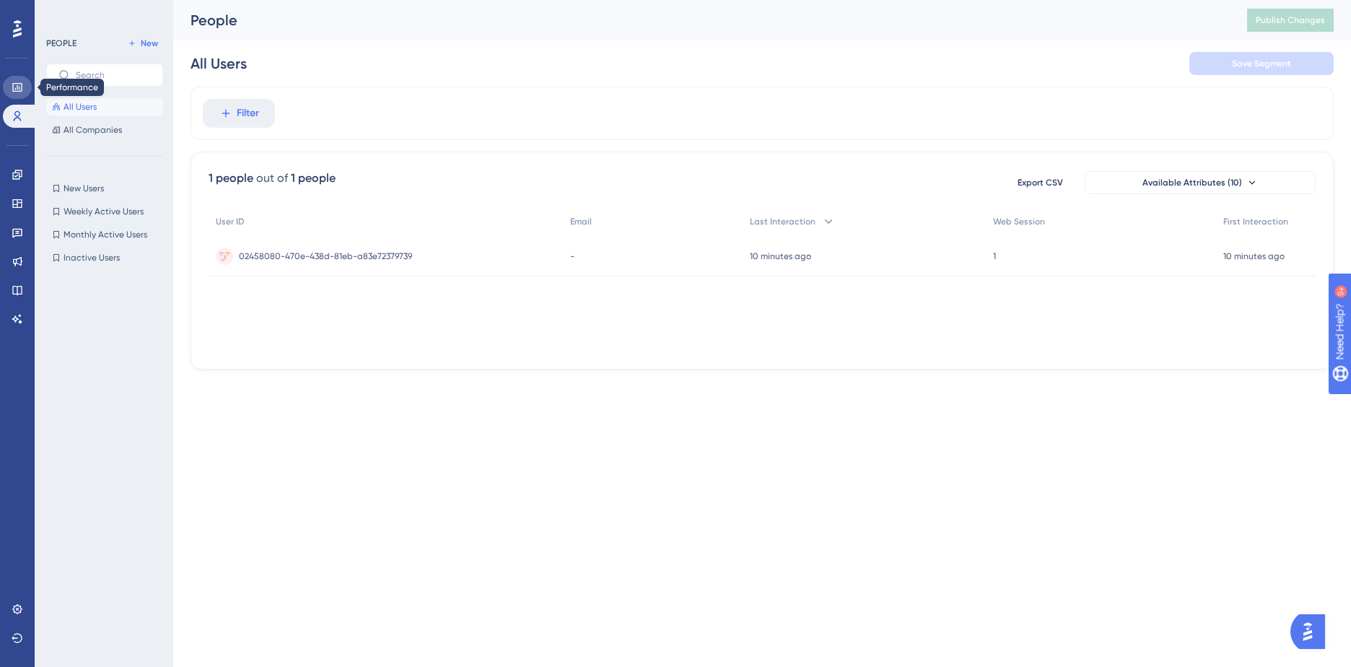
click at [14, 86] on icon at bounding box center [18, 88] width 12 height 12
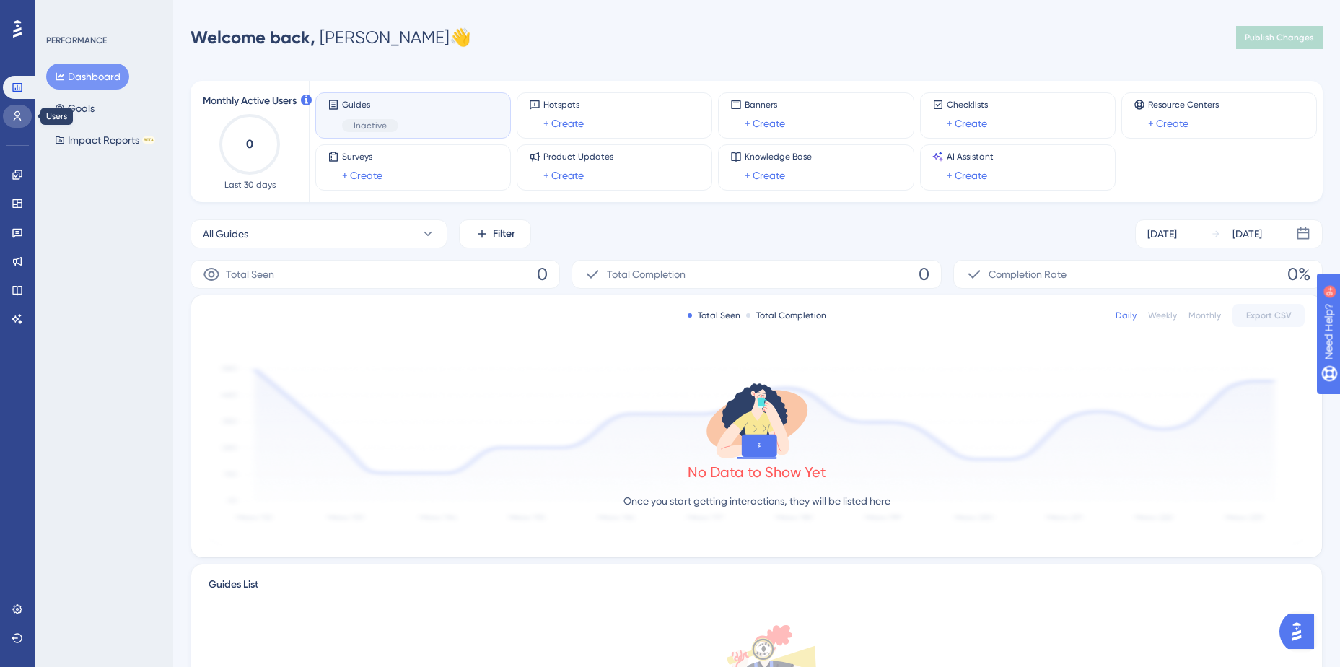
click at [13, 118] on icon at bounding box center [18, 116] width 12 height 12
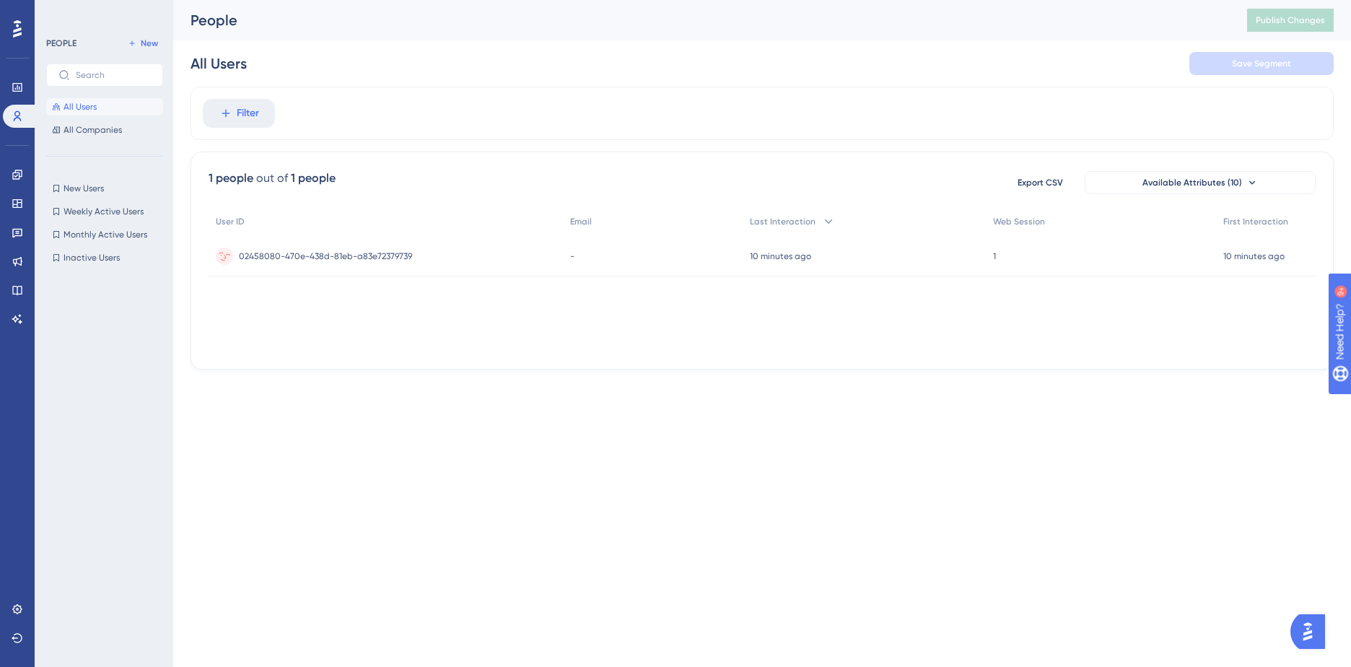
click at [282, 255] on span "02458080-470e-438d-81eb-a83e72379739" at bounding box center [325, 256] width 173 height 12
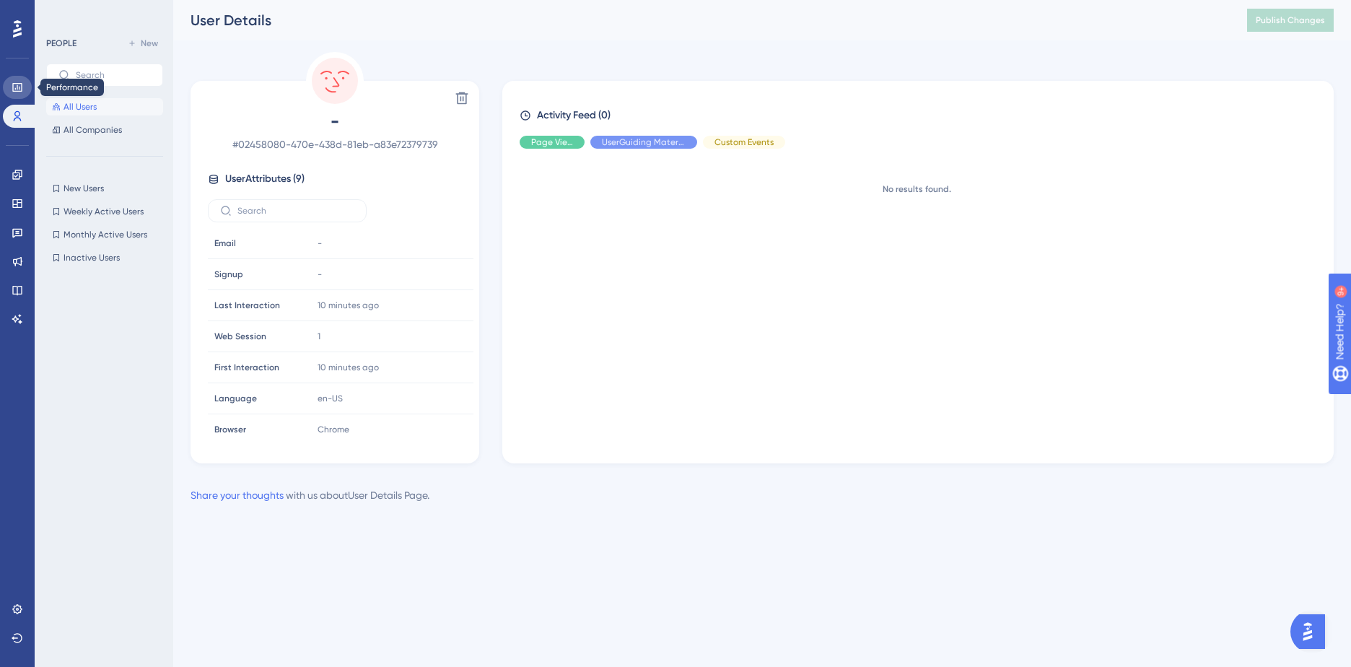
click at [15, 94] on link at bounding box center [17, 87] width 29 height 23
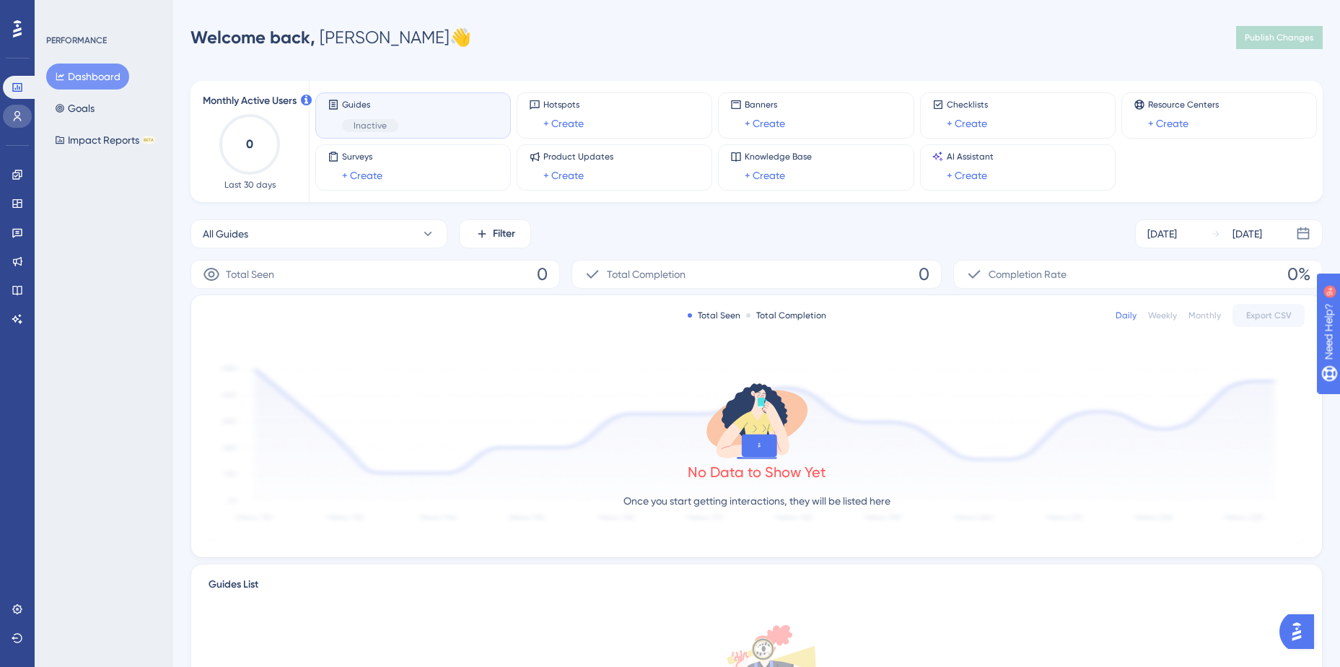
click at [15, 125] on link at bounding box center [17, 116] width 29 height 23
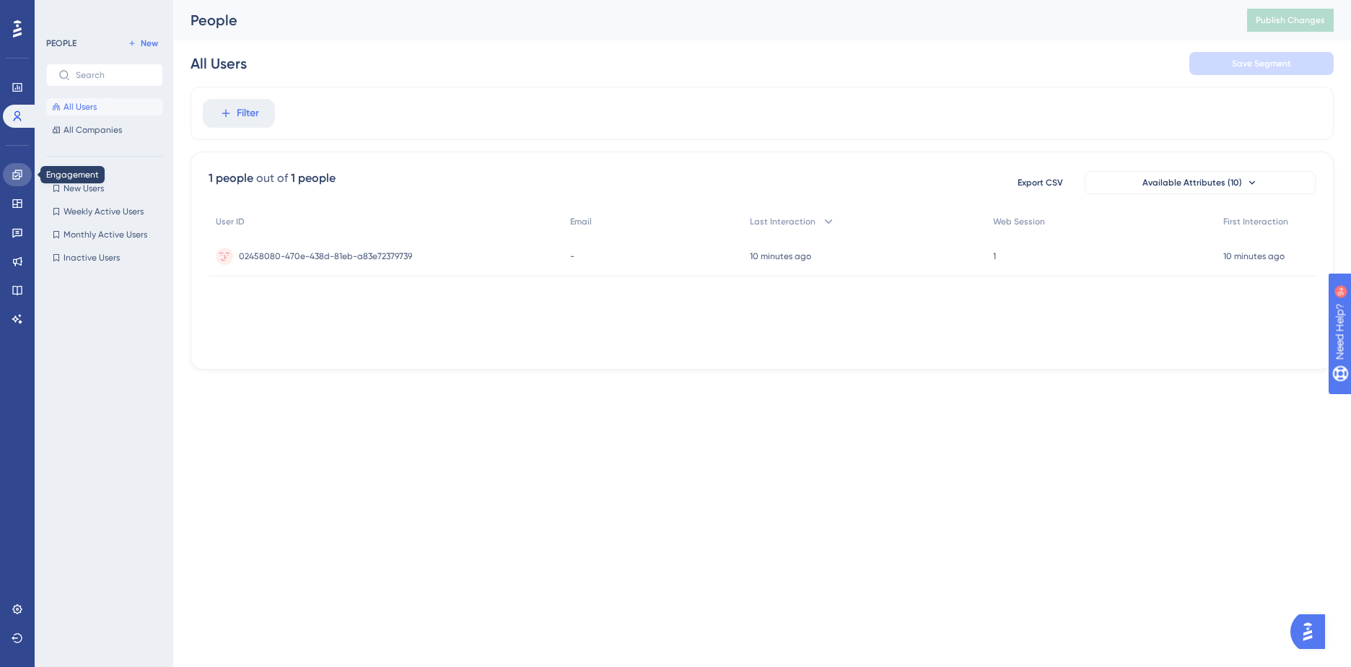
click at [23, 176] on link at bounding box center [17, 174] width 29 height 23
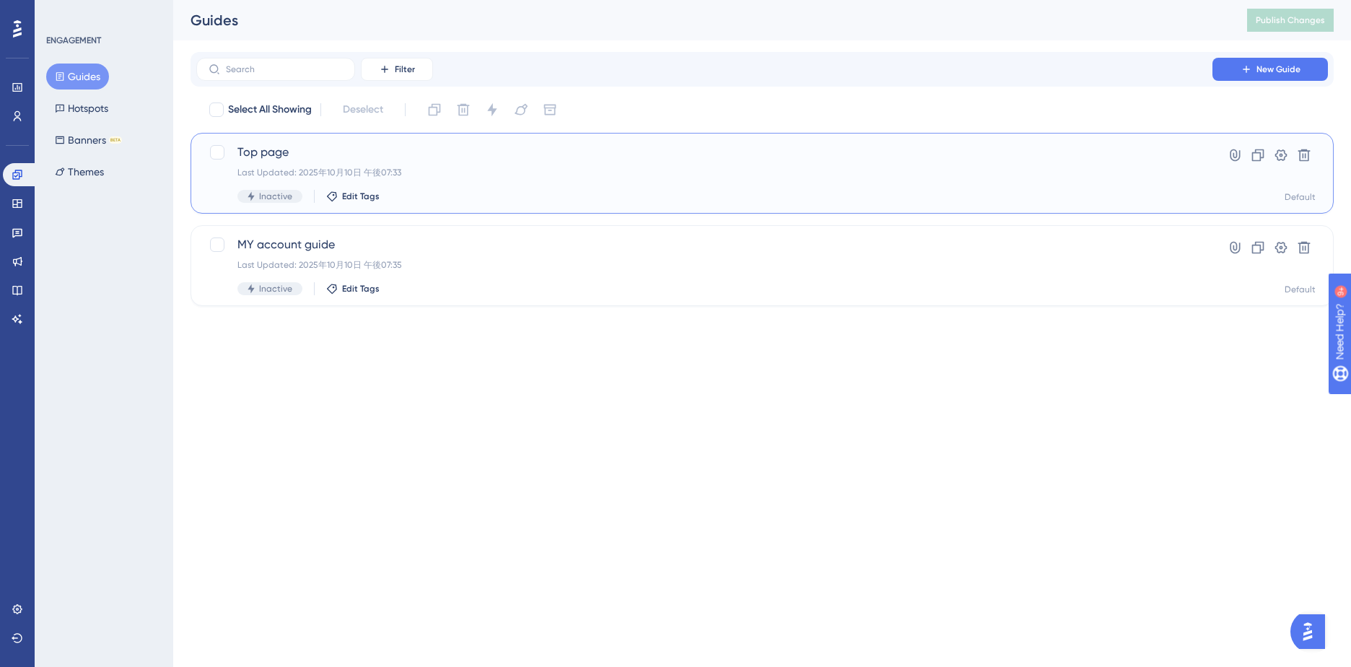
click at [276, 152] on span "Top page" at bounding box center [704, 152] width 934 height 17
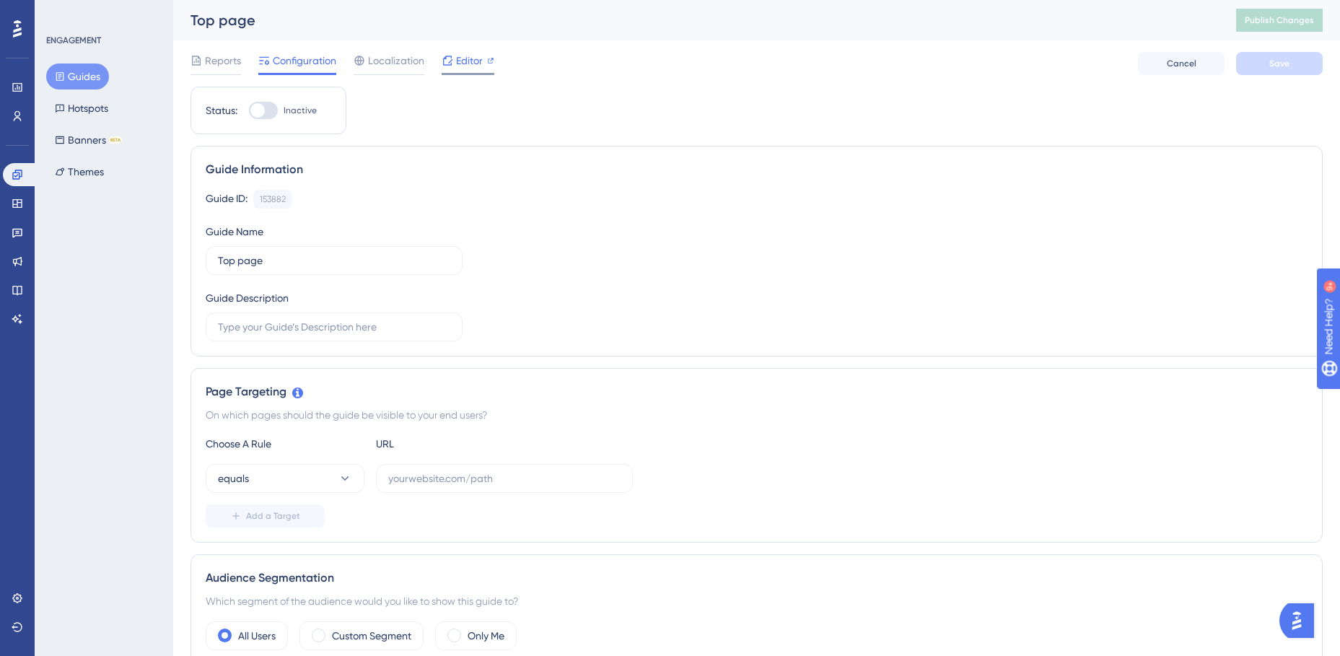
click at [465, 52] on span "Editor" at bounding box center [469, 60] width 27 height 17
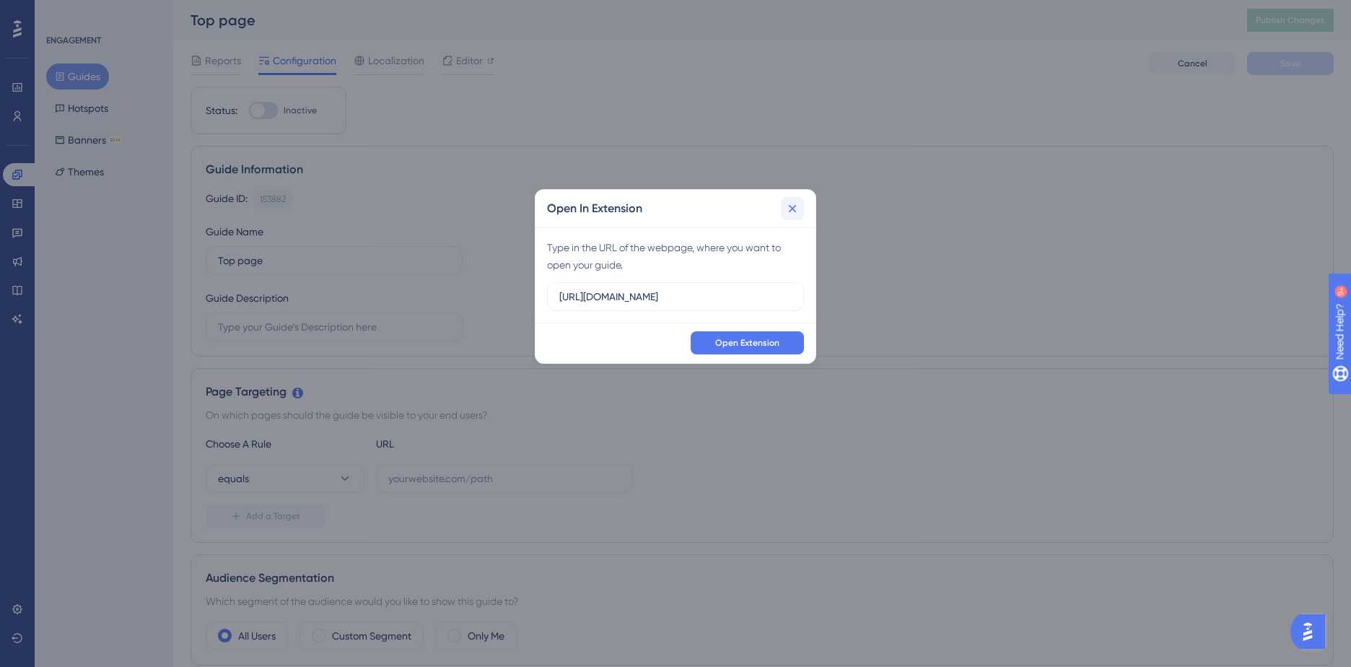
click at [792, 208] on icon at bounding box center [793, 209] width 8 height 8
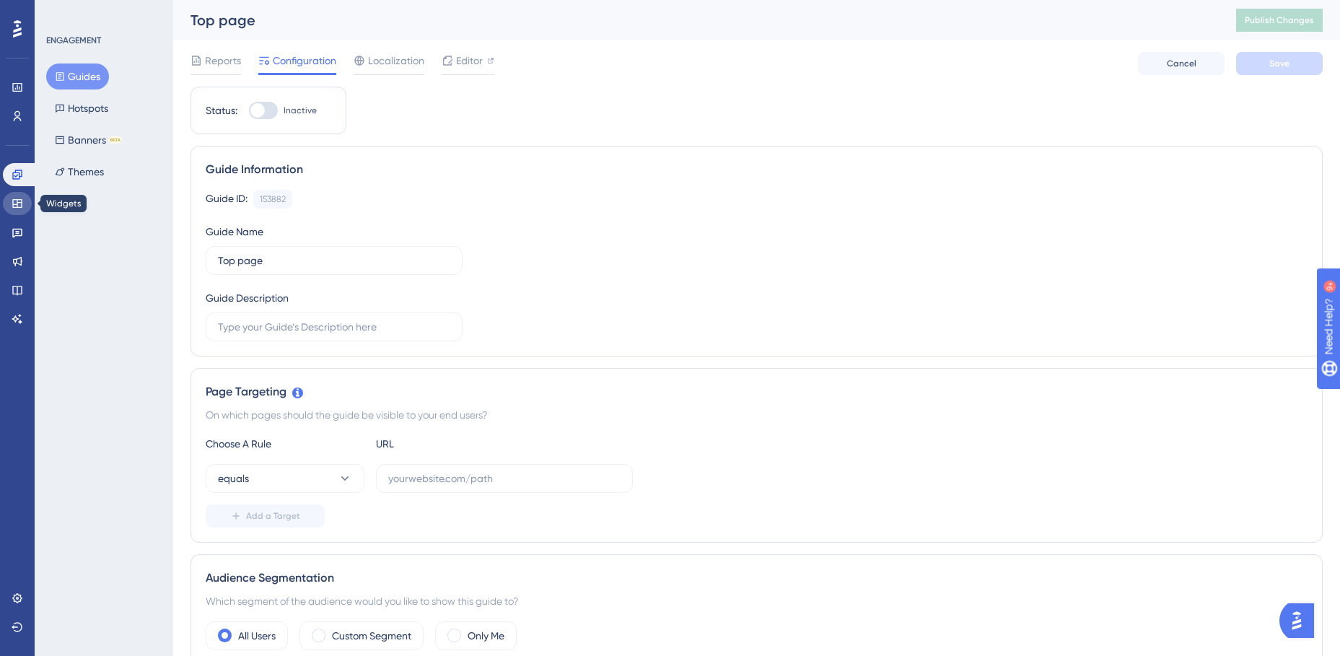
click at [19, 205] on icon at bounding box center [18, 204] width 12 height 12
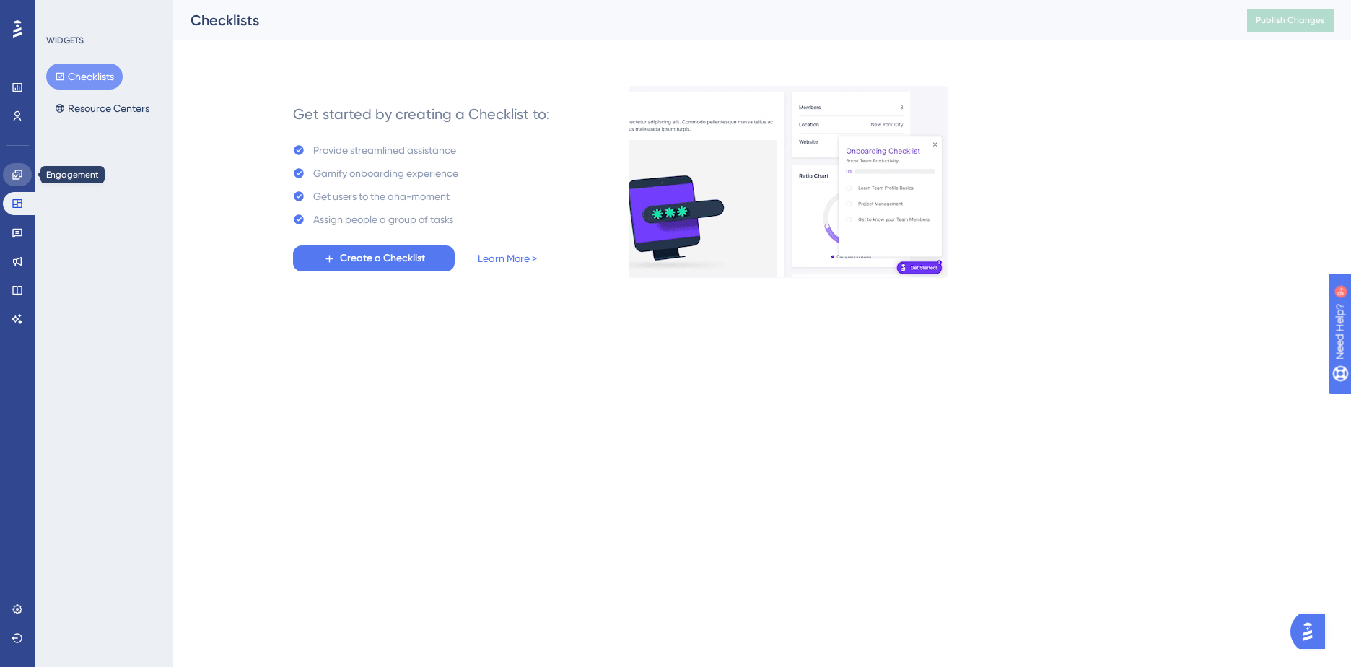
click at [21, 174] on icon at bounding box center [18, 175] width 12 height 12
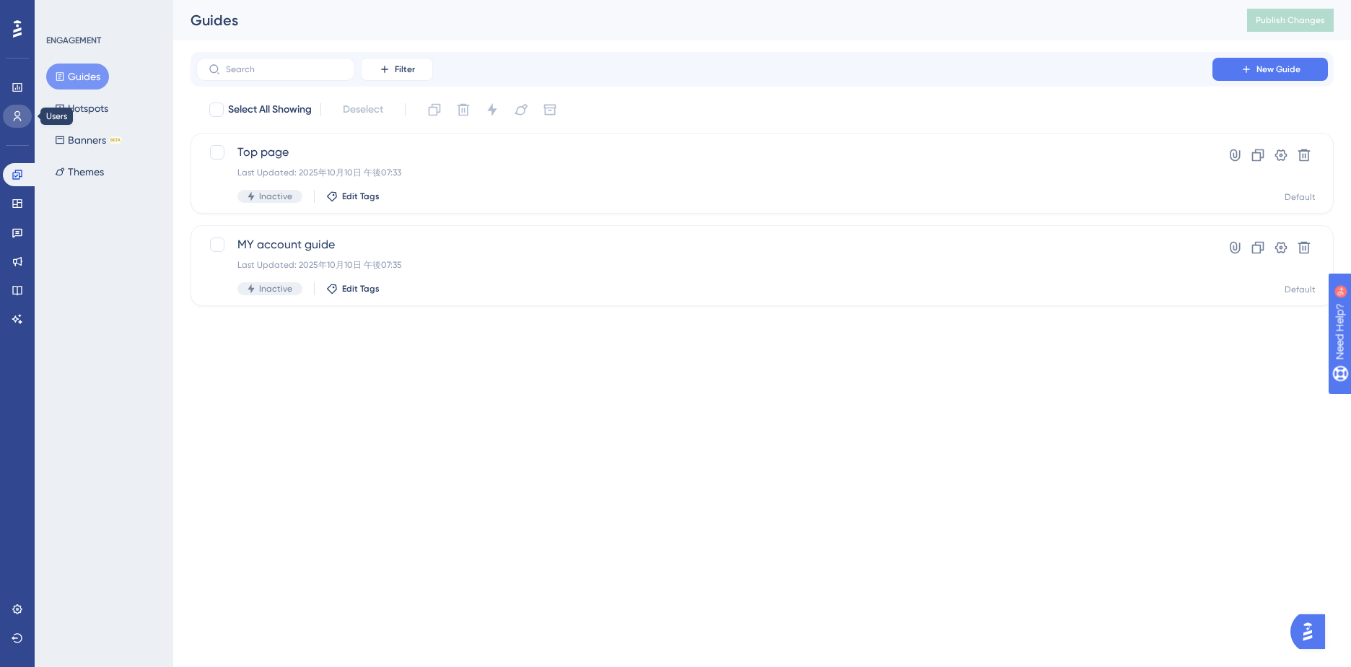
click at [14, 115] on icon at bounding box center [18, 116] width 12 height 12
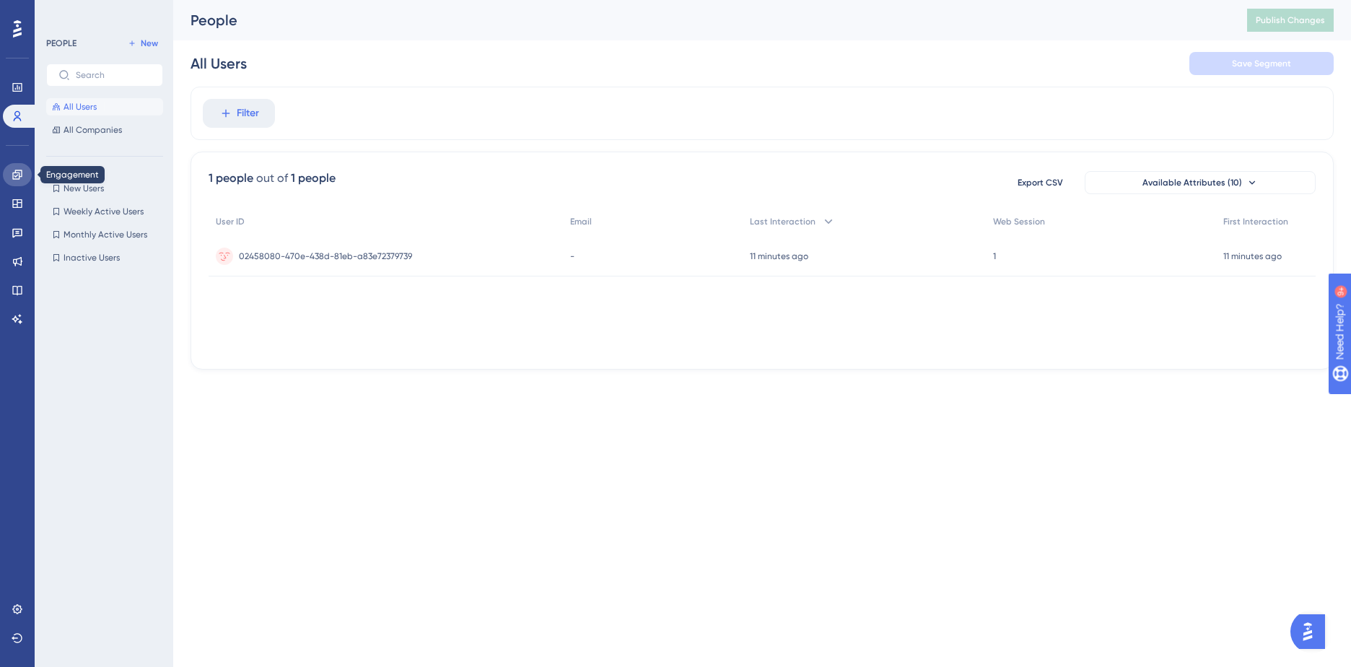
click at [14, 165] on link at bounding box center [17, 174] width 29 height 23
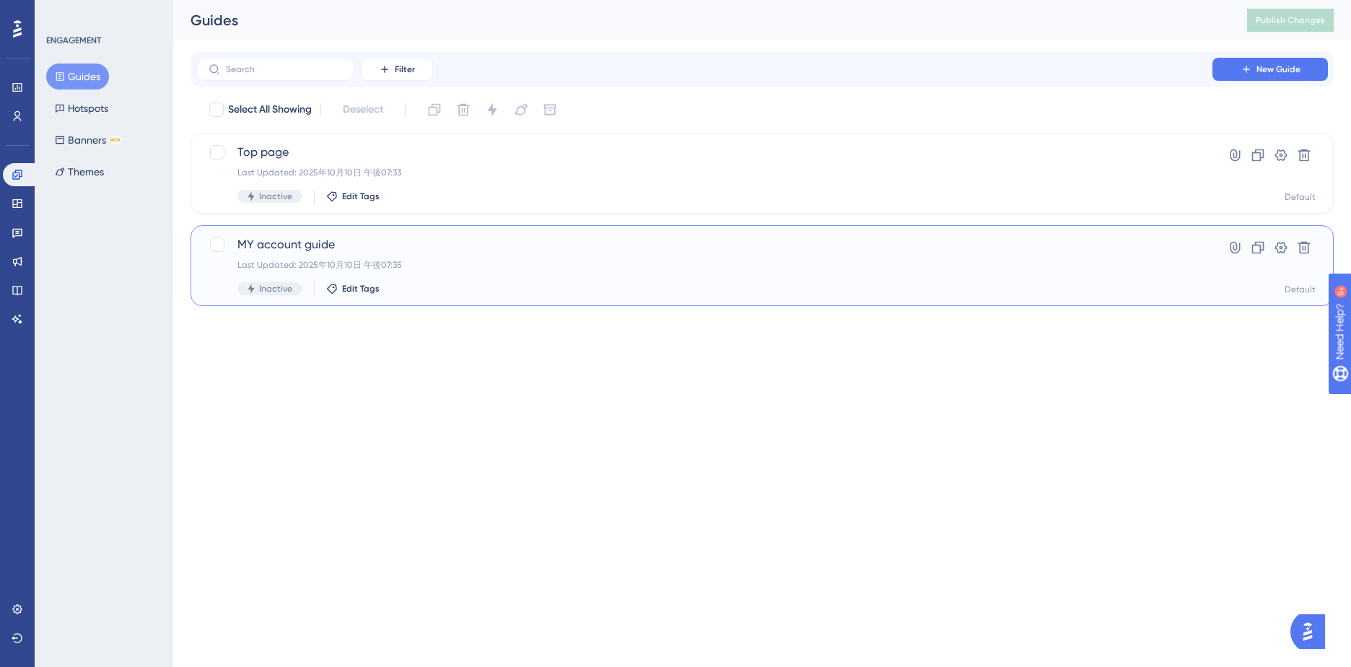
click at [267, 239] on span "MY account guide" at bounding box center [704, 244] width 934 height 17
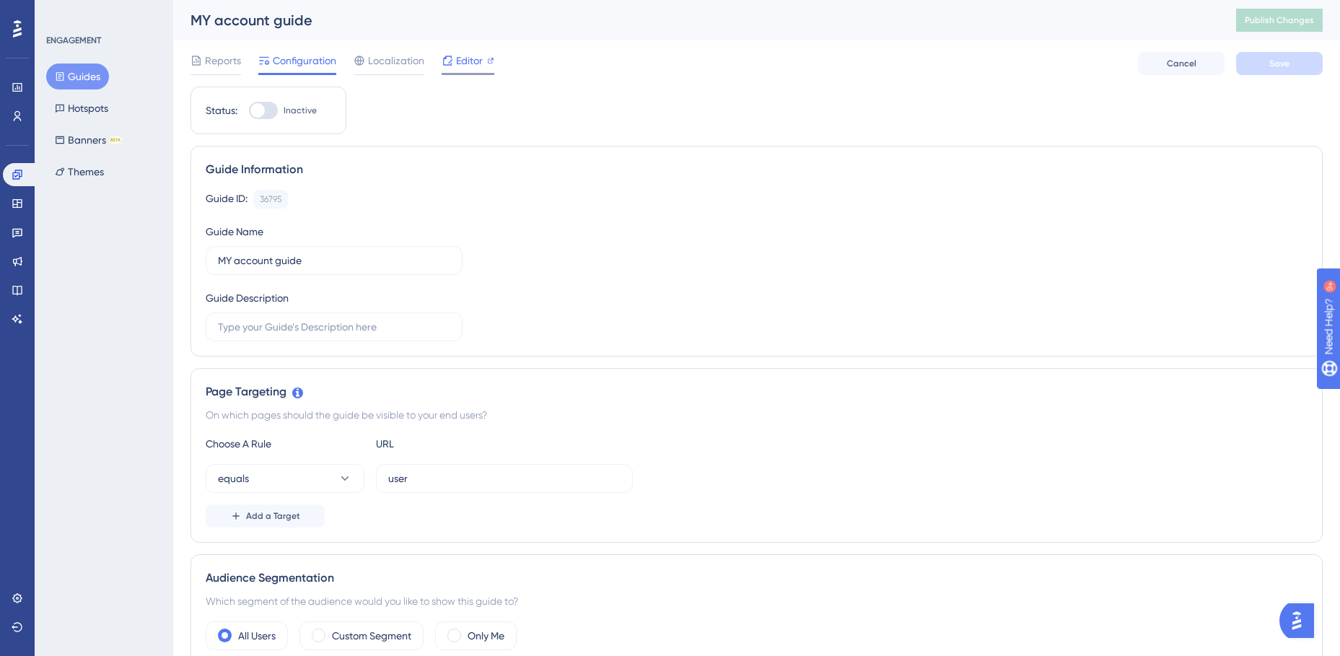
click at [462, 56] on span "Editor" at bounding box center [469, 60] width 27 height 17
click at [77, 75] on button "Guides" at bounding box center [77, 76] width 63 height 26
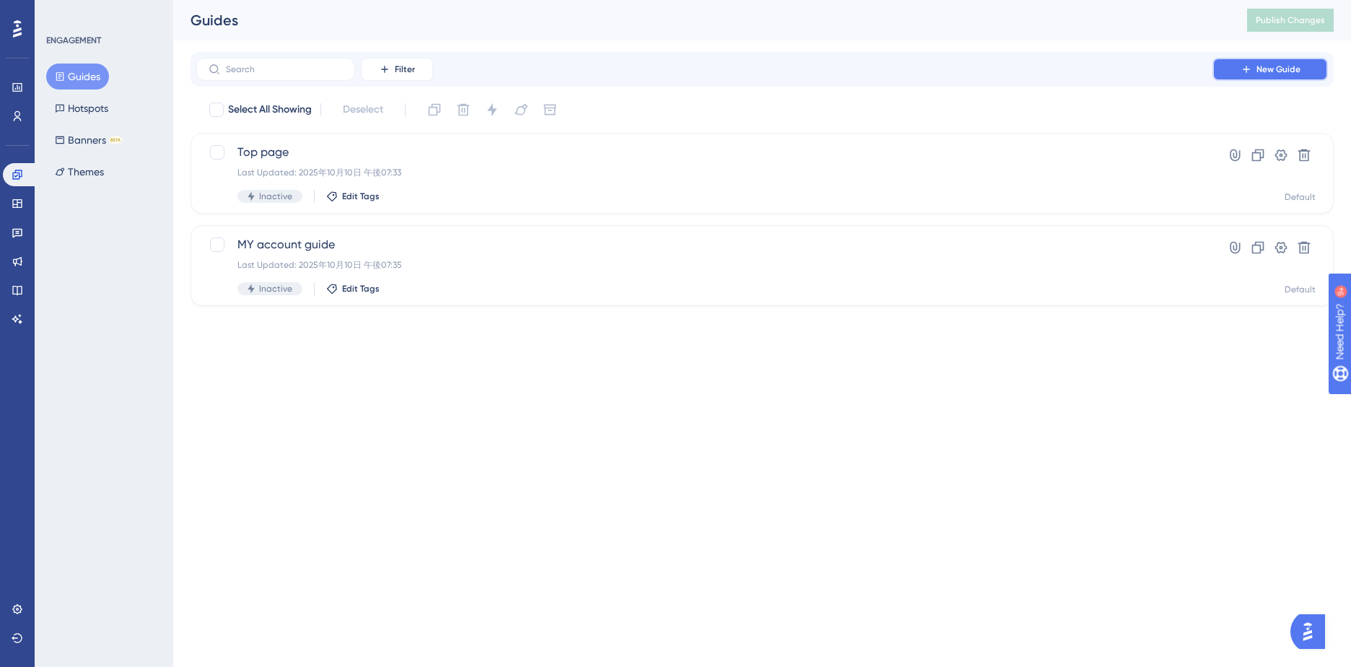
click at [1284, 66] on span "New Guide" at bounding box center [1278, 69] width 44 height 12
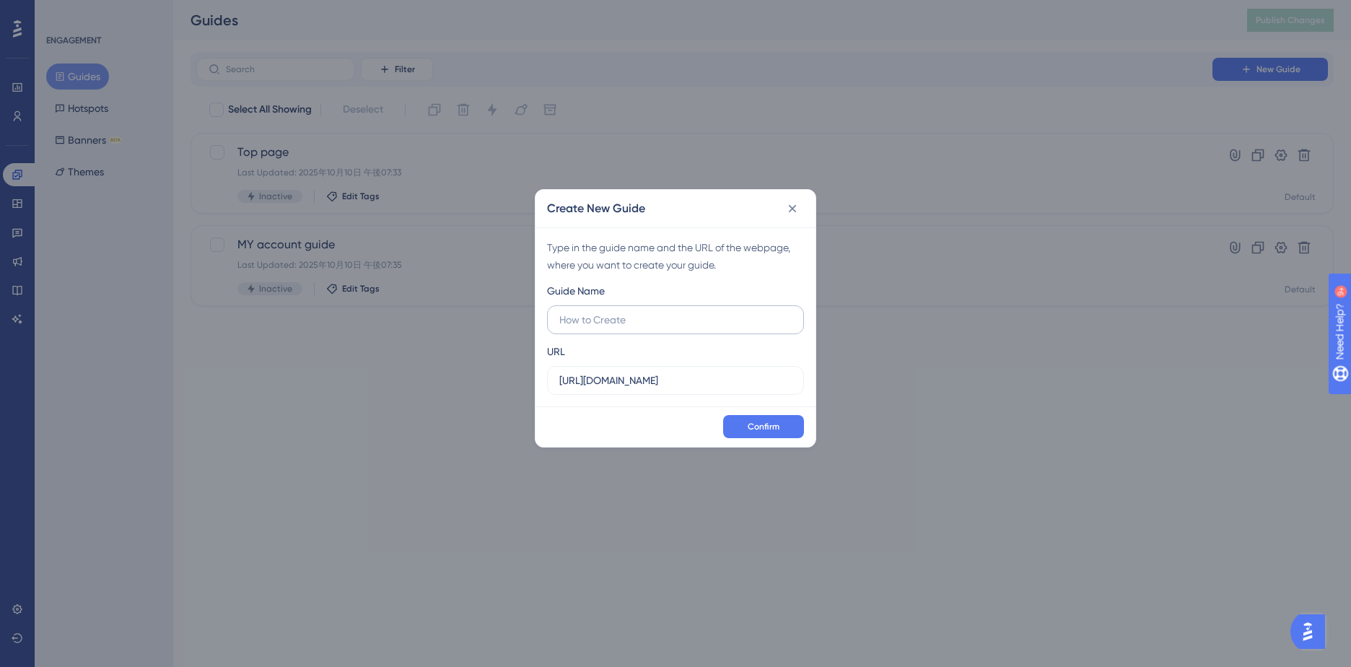
click at [661, 325] on input "text" at bounding box center [675, 320] width 232 height 16
click at [613, 389] on label "https://jp.edanz.com" at bounding box center [675, 380] width 257 height 29
click at [613, 388] on input "https://jp.edanz.com" at bounding box center [675, 380] width 232 height 16
click at [609, 382] on input "https://jp.edanz.com" at bounding box center [675, 380] width 232 height 16
click at [619, 331] on label at bounding box center [675, 319] width 257 height 29
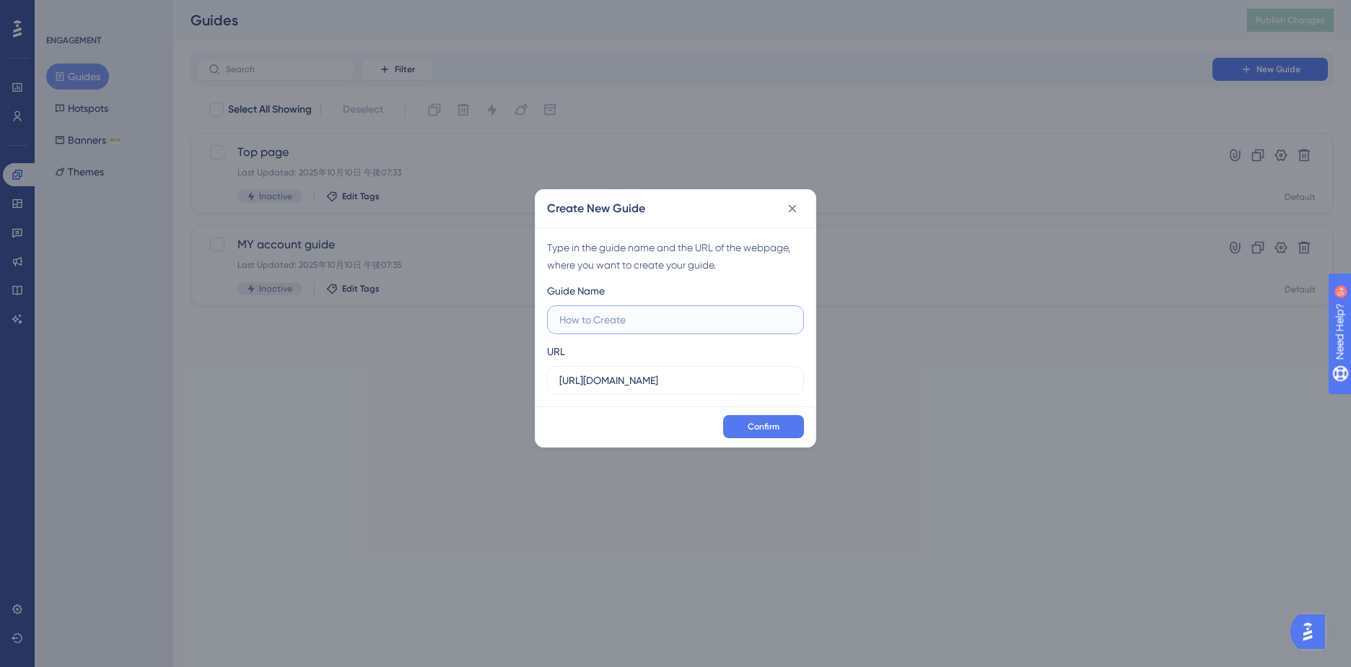
click at [619, 328] on input "text" at bounding box center [675, 320] width 232 height 16
type input "staging"
click at [602, 376] on input "https://jp.edanz.com" at bounding box center [675, 380] width 232 height 16
click at [599, 377] on input "https://jp.edanz.com" at bounding box center [675, 380] width 232 height 16
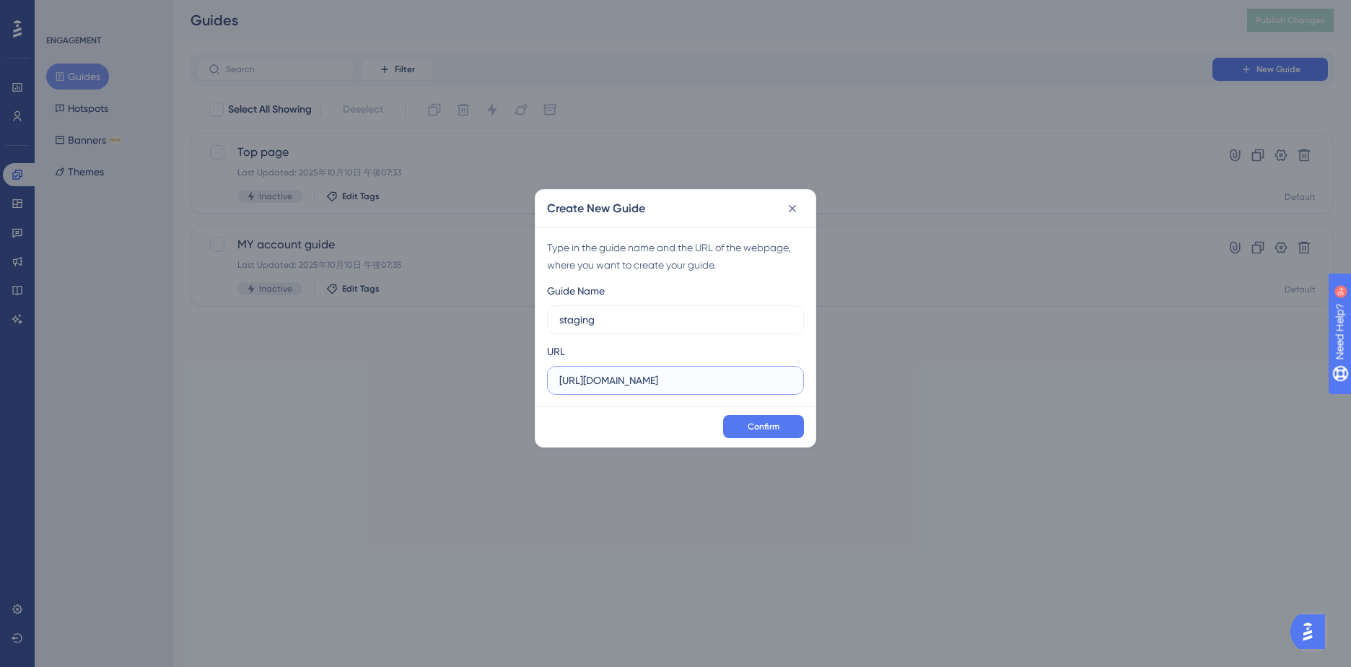
click at [605, 382] on input "https://jp.edanz.com" at bounding box center [675, 380] width 232 height 16
type input "https://staging.edanz.com"
click at [771, 426] on span "Confirm" at bounding box center [764, 427] width 32 height 12
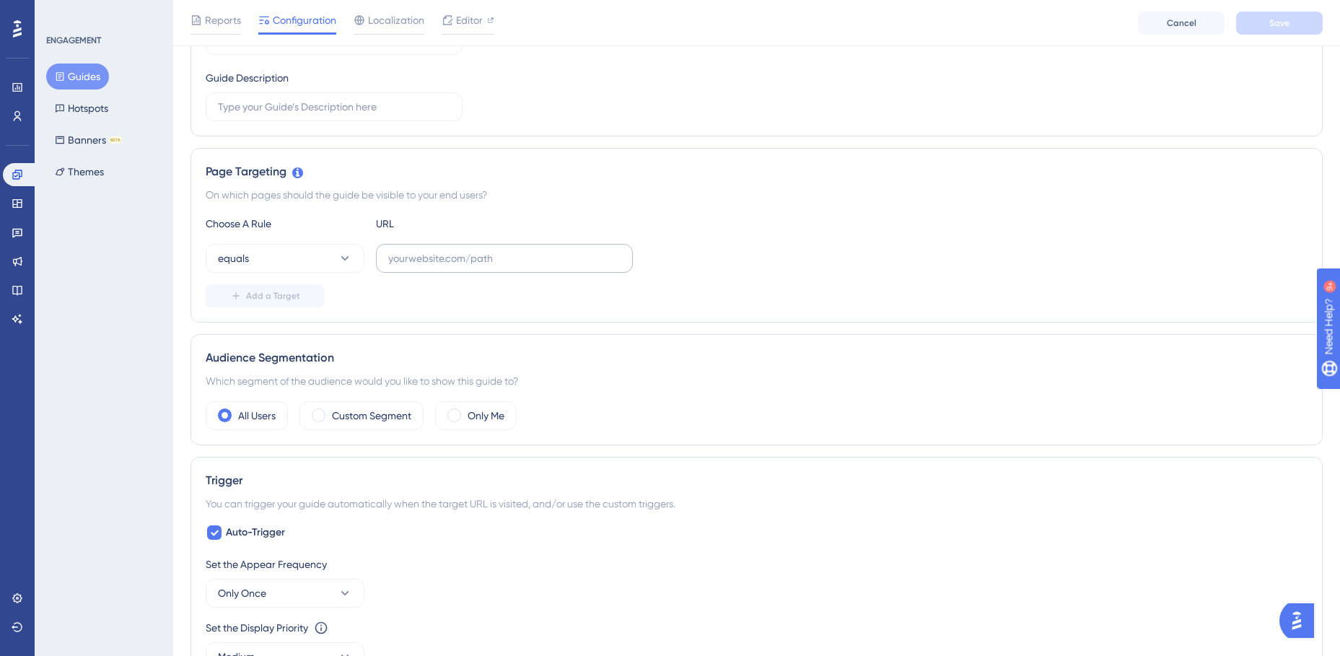
scroll to position [216, 0]
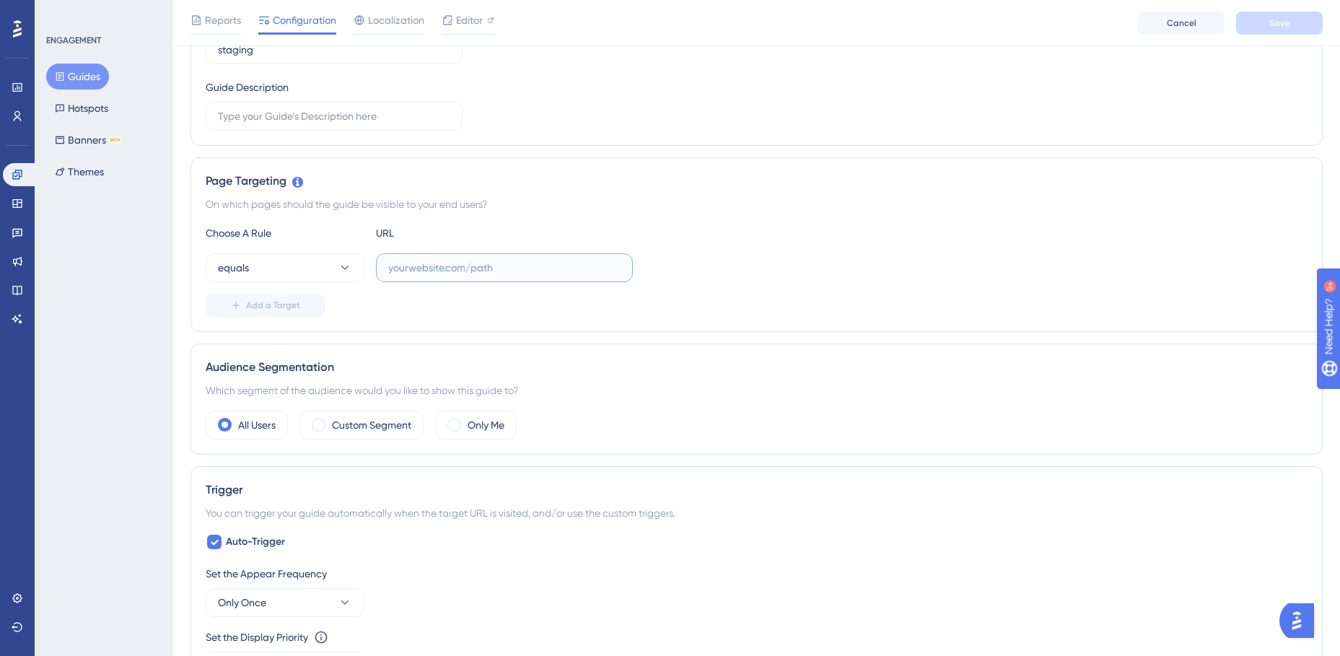
click at [497, 270] on input "text" at bounding box center [504, 268] width 232 height 16
click at [468, 270] on input "text" at bounding box center [504, 268] width 232 height 16
paste input "https://staging.edanz.com/signin?Y3VzdG9tZXIucGhwPw=="
type input "https://staging.edanz.com/signin?Y3VzdG9tZXIucGhwPw=="
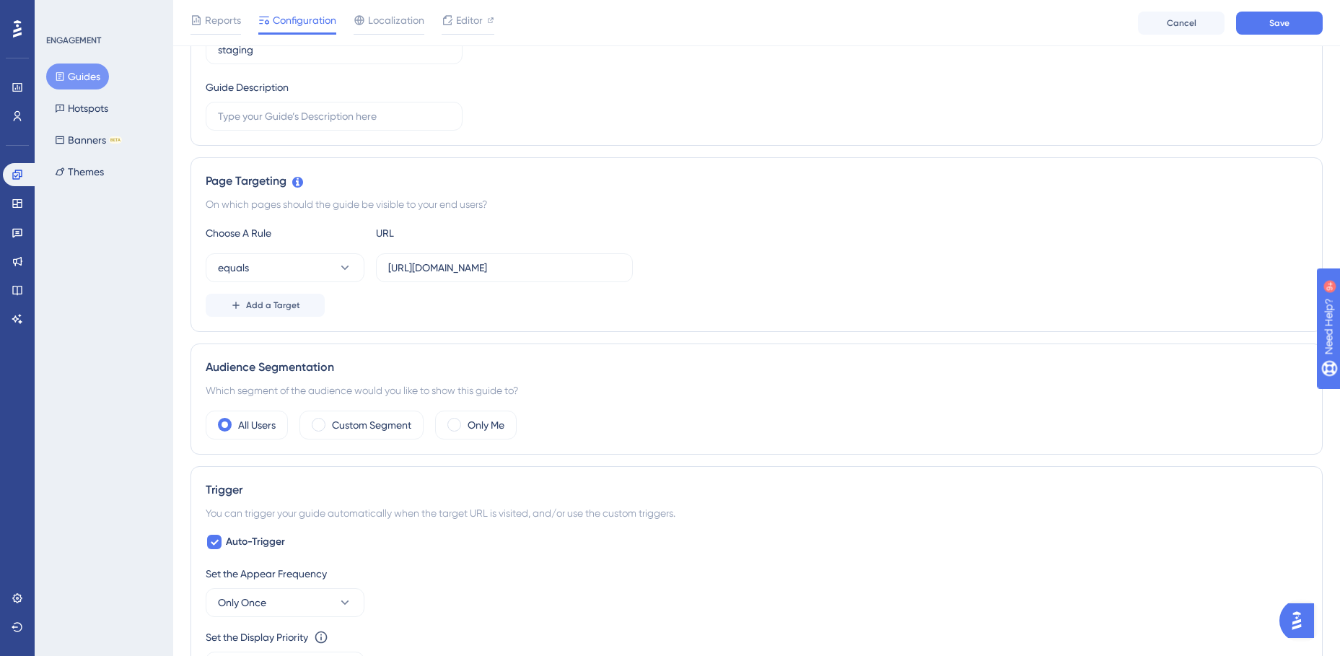
click at [880, 229] on div "Choose A Rule URL" at bounding box center [757, 232] width 1102 height 17
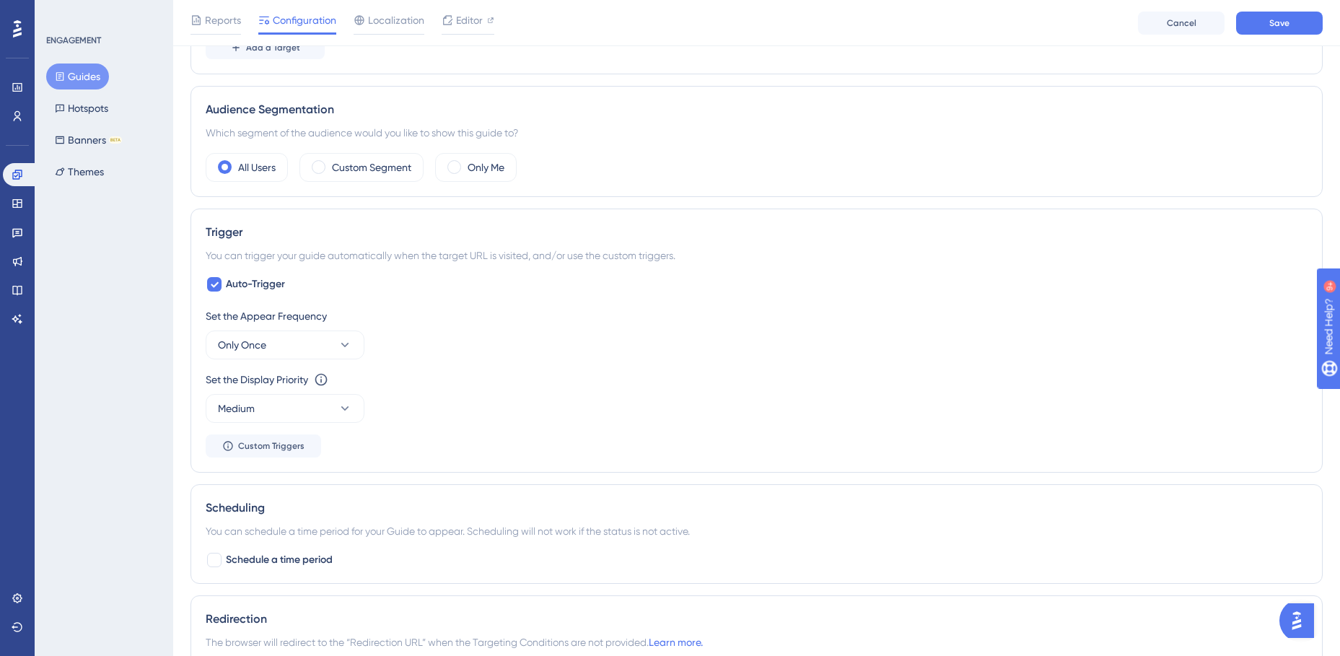
scroll to position [448, 0]
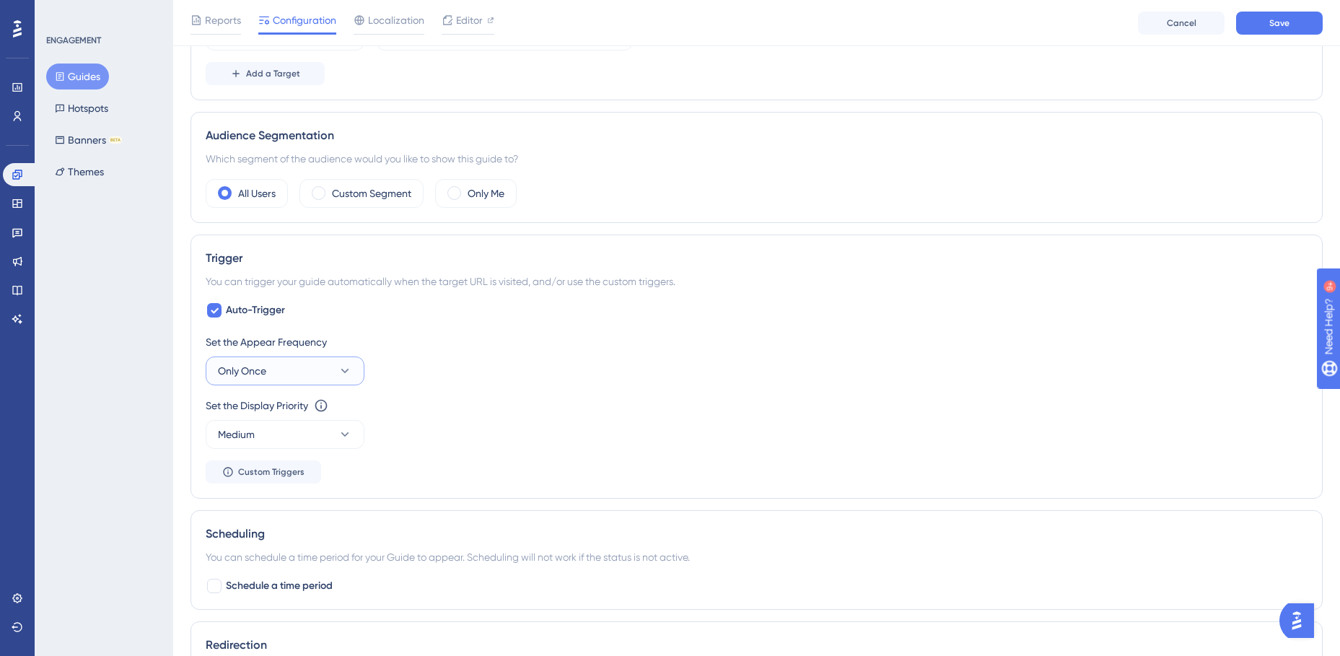
click at [336, 370] on button "Only Once" at bounding box center [285, 370] width 159 height 29
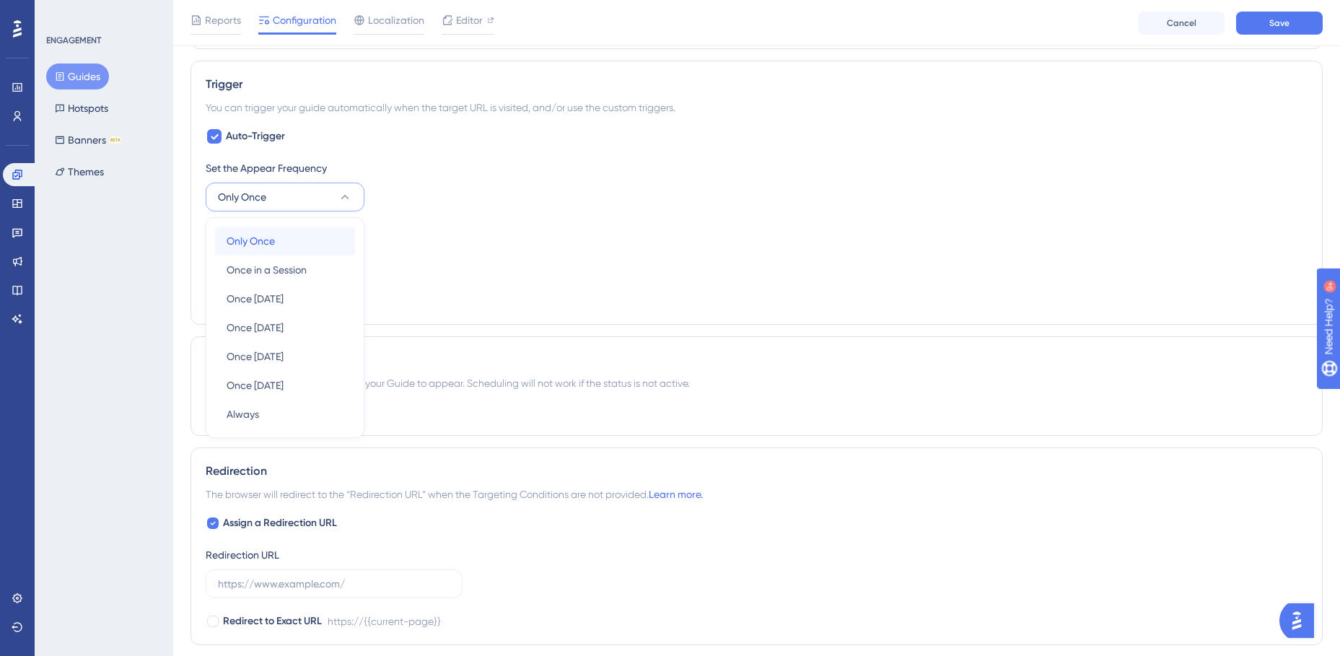
click at [271, 239] on span "Only Once" at bounding box center [251, 240] width 48 height 17
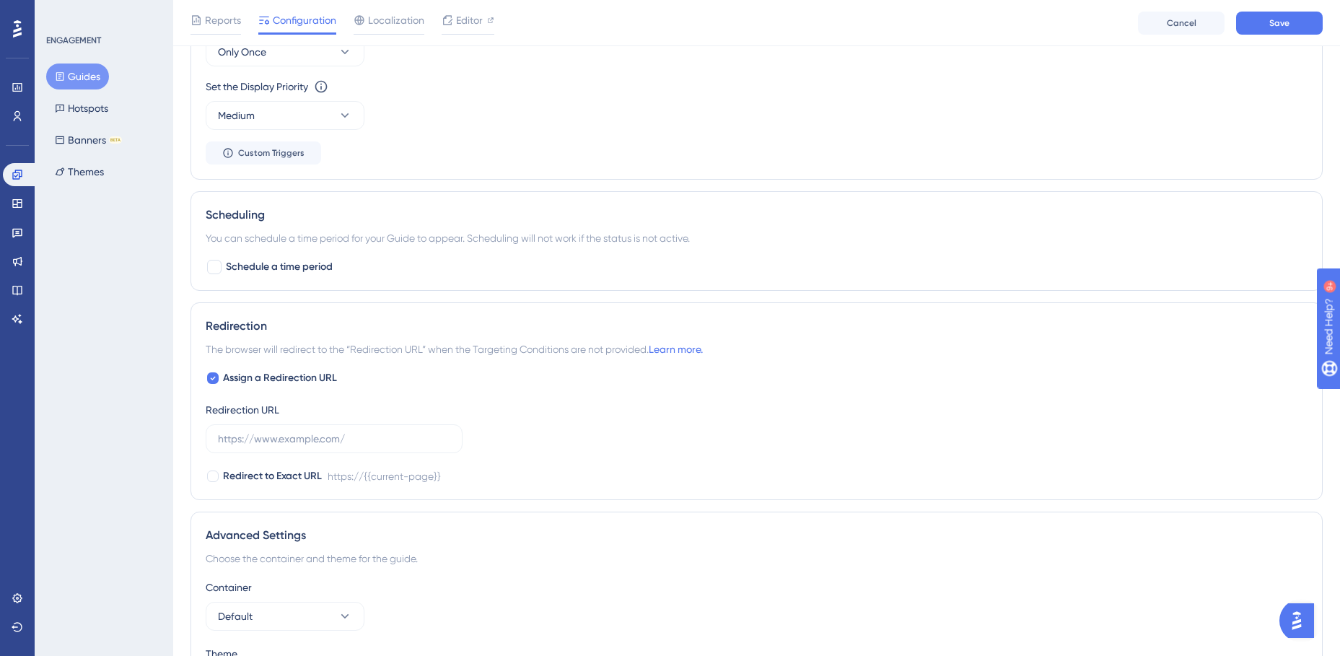
scroll to position [881, 0]
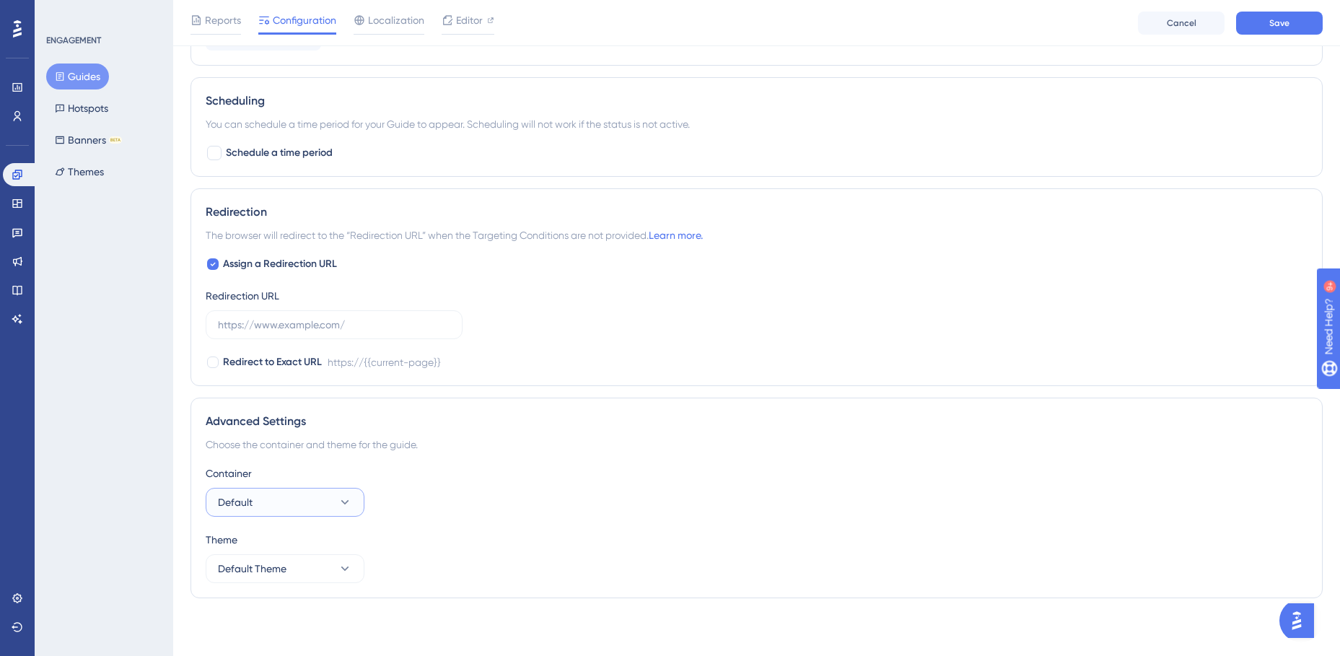
click at [357, 499] on button "Default" at bounding box center [285, 502] width 159 height 29
click at [613, 364] on div "Redirect to Exact URL https://{{current-page}}" at bounding box center [757, 362] width 1102 height 17
click at [667, 320] on div "Assign a Redirection URL Redirection URL Redirect to Exact URL https://{{curren…" at bounding box center [757, 312] width 1102 height 115
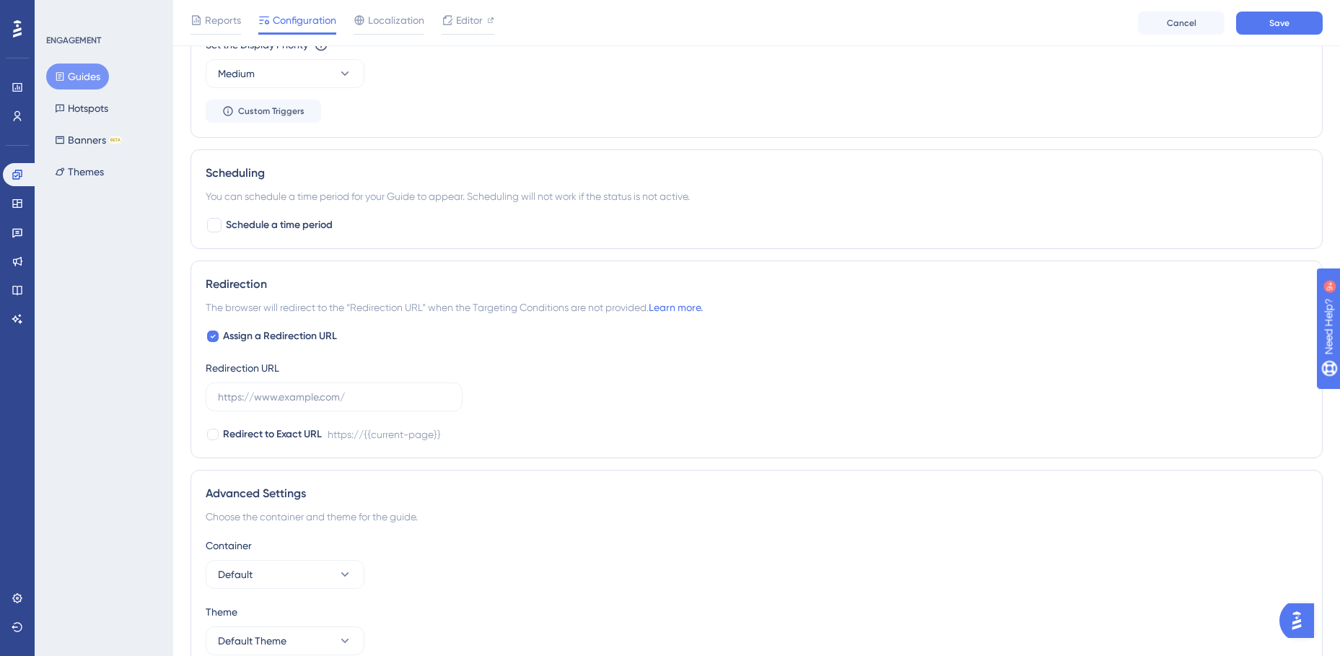
scroll to position [737, 0]
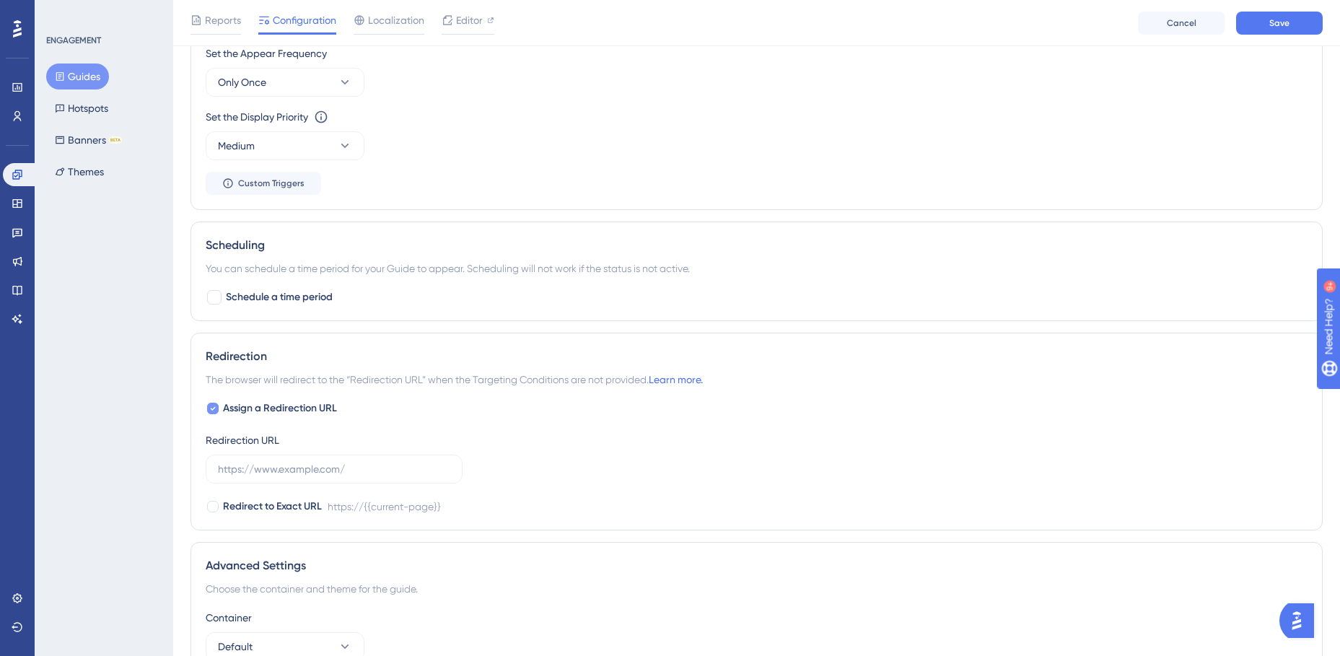
click at [213, 405] on icon at bounding box center [213, 409] width 6 height 12
checkbox input "false"
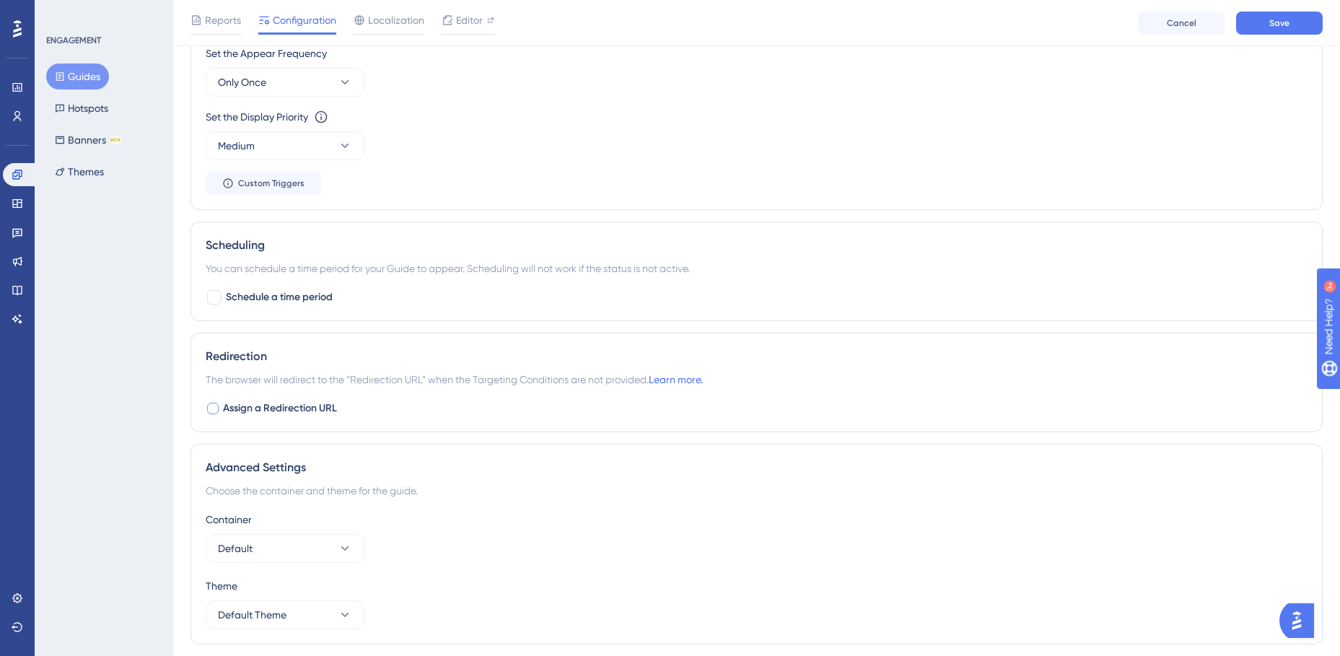
scroll to position [665, 0]
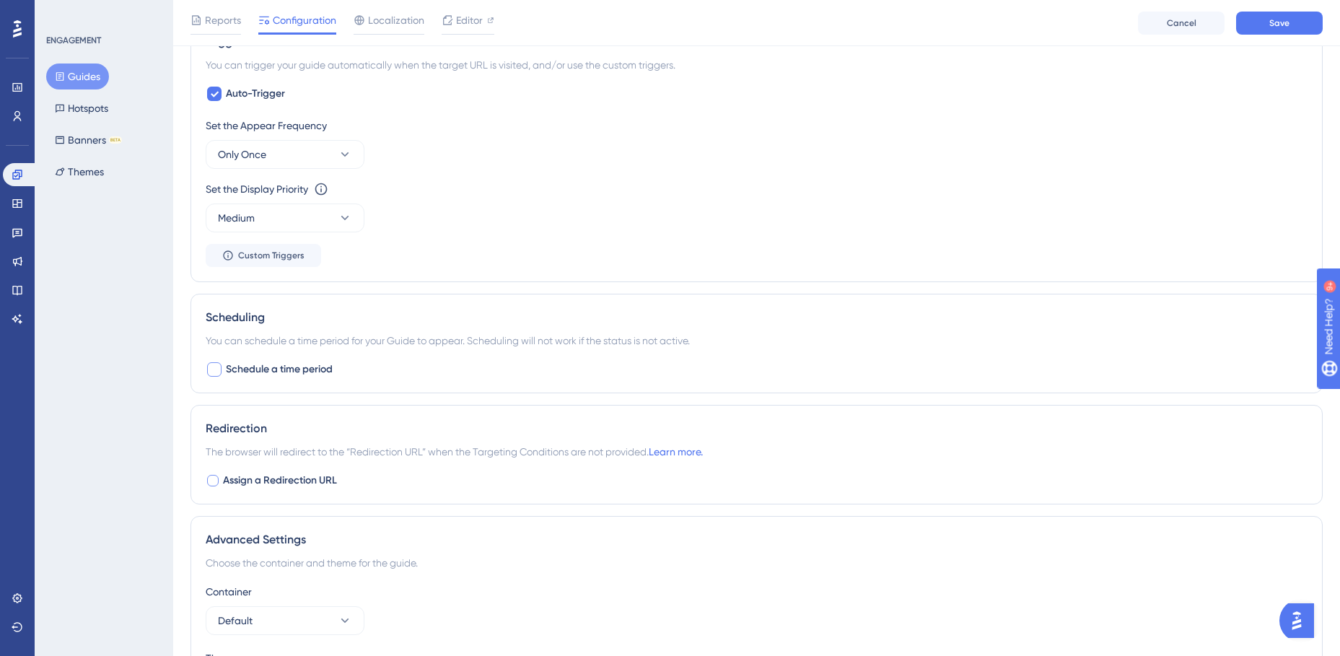
click at [211, 371] on div at bounding box center [214, 369] width 14 height 14
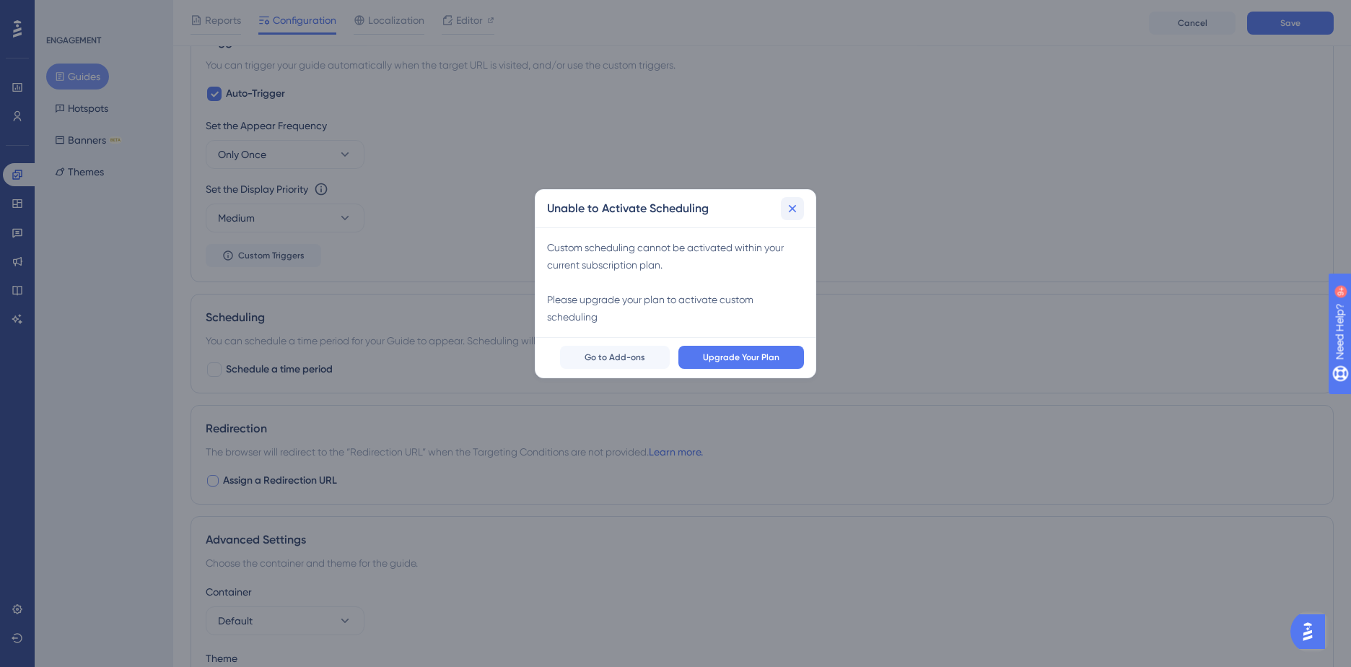
click at [789, 209] on icon at bounding box center [792, 208] width 14 height 14
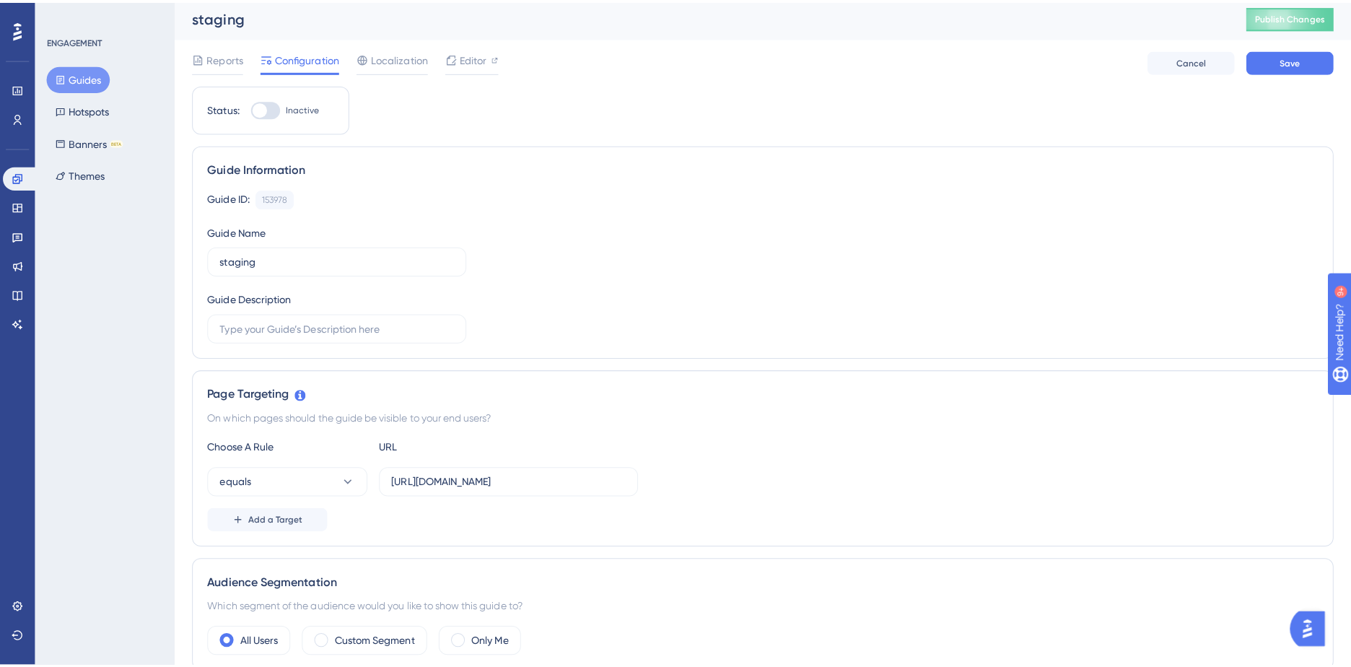
scroll to position [0, 0]
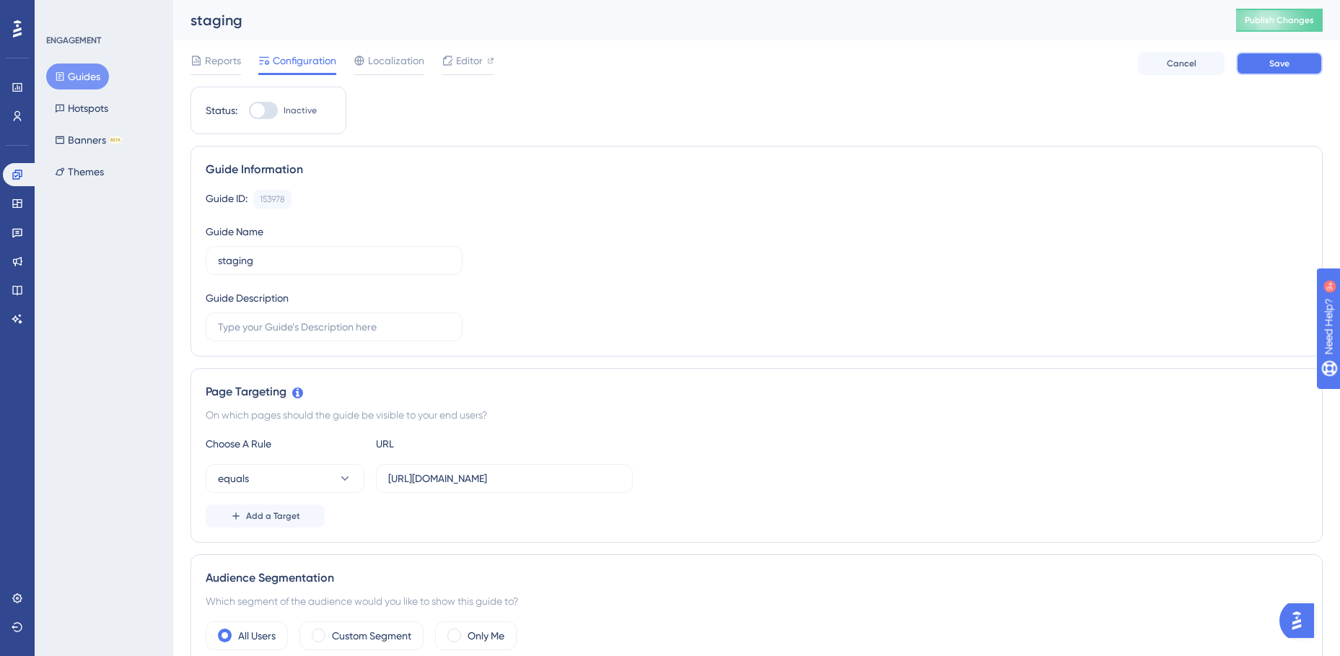
click at [1290, 67] on button "Save" at bounding box center [1279, 63] width 87 height 23
click at [465, 63] on span "Editor" at bounding box center [469, 60] width 27 height 17
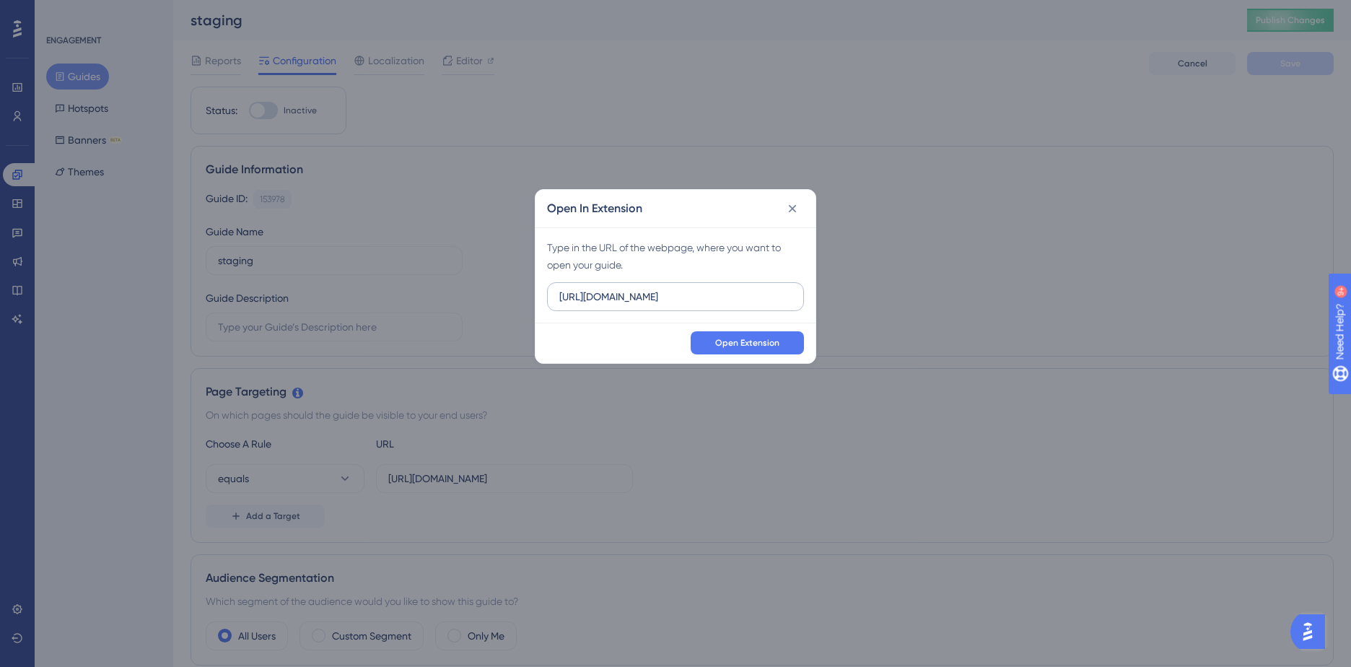
drag, startPoint x: 594, startPoint y: 299, endPoint x: 602, endPoint y: 298, distance: 8.0
click at [602, 298] on input "https://jp.edanz.com" at bounding box center [675, 297] width 232 height 16
click at [733, 346] on span "Open Extension" at bounding box center [747, 343] width 64 height 12
click at [693, 309] on label "https://staging.edanz.com" at bounding box center [675, 296] width 257 height 29
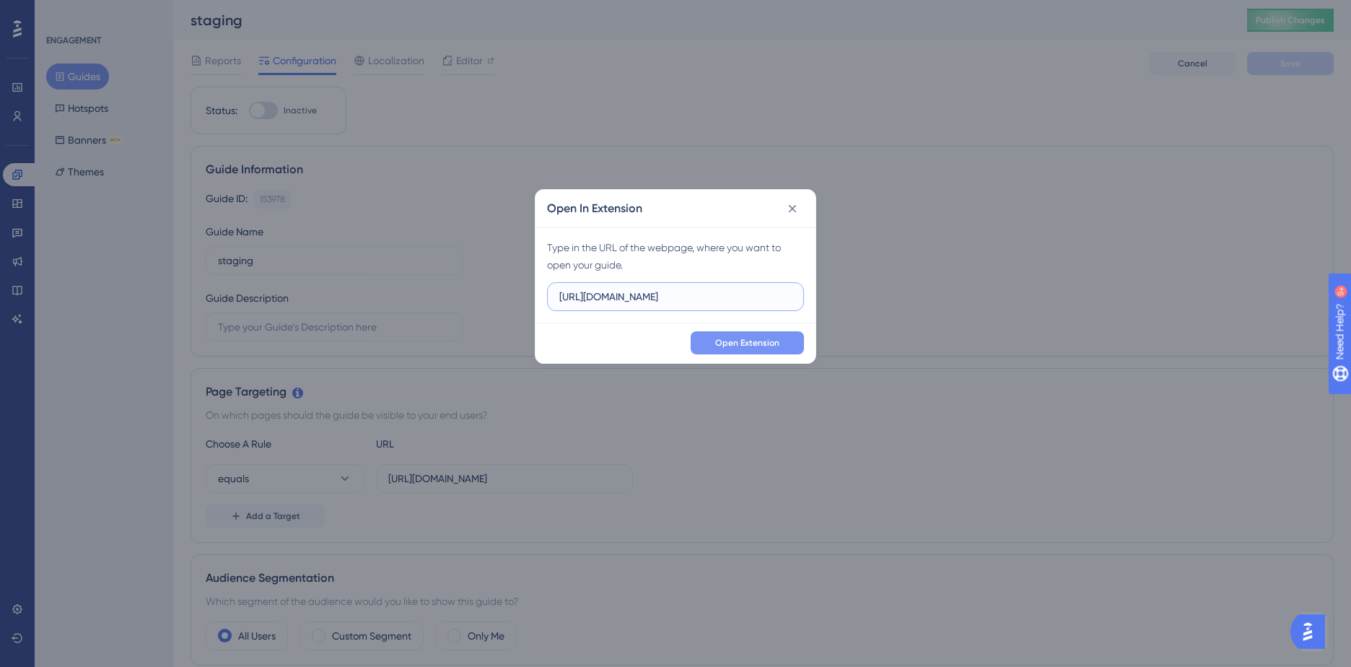
click at [693, 305] on input "https://staging.edanz.com" at bounding box center [675, 297] width 232 height 16
drag, startPoint x: 715, startPoint y: 299, endPoint x: 482, endPoint y: 288, distance: 233.3
click at [482, 288] on div "Open In Extension Type in the URL of the webpage, where you want to open your g…" at bounding box center [675, 333] width 1351 height 667
paste input "/signin?Y3VzdG9tZXIucGhwPw=="
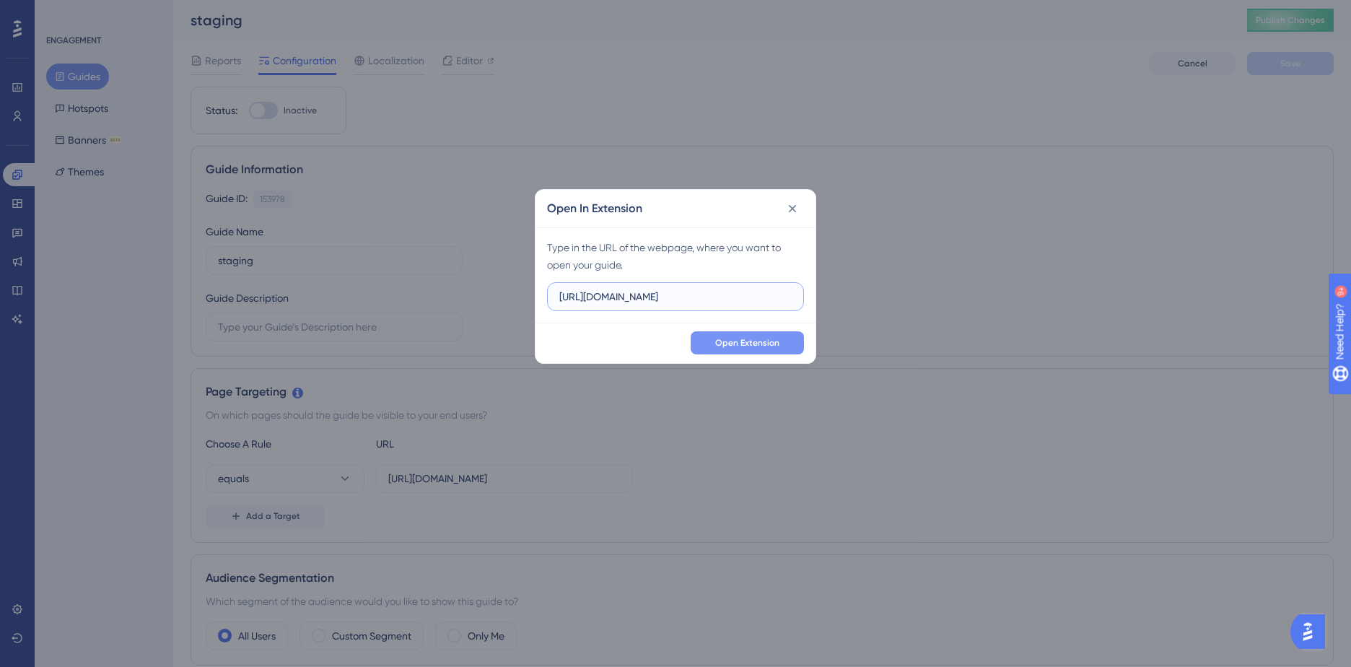
type input "https://staging.edanz.com/signin?Y3VzdG9tZXIucGhwPw=="
click at [750, 341] on span "Open Extension" at bounding box center [747, 343] width 64 height 12
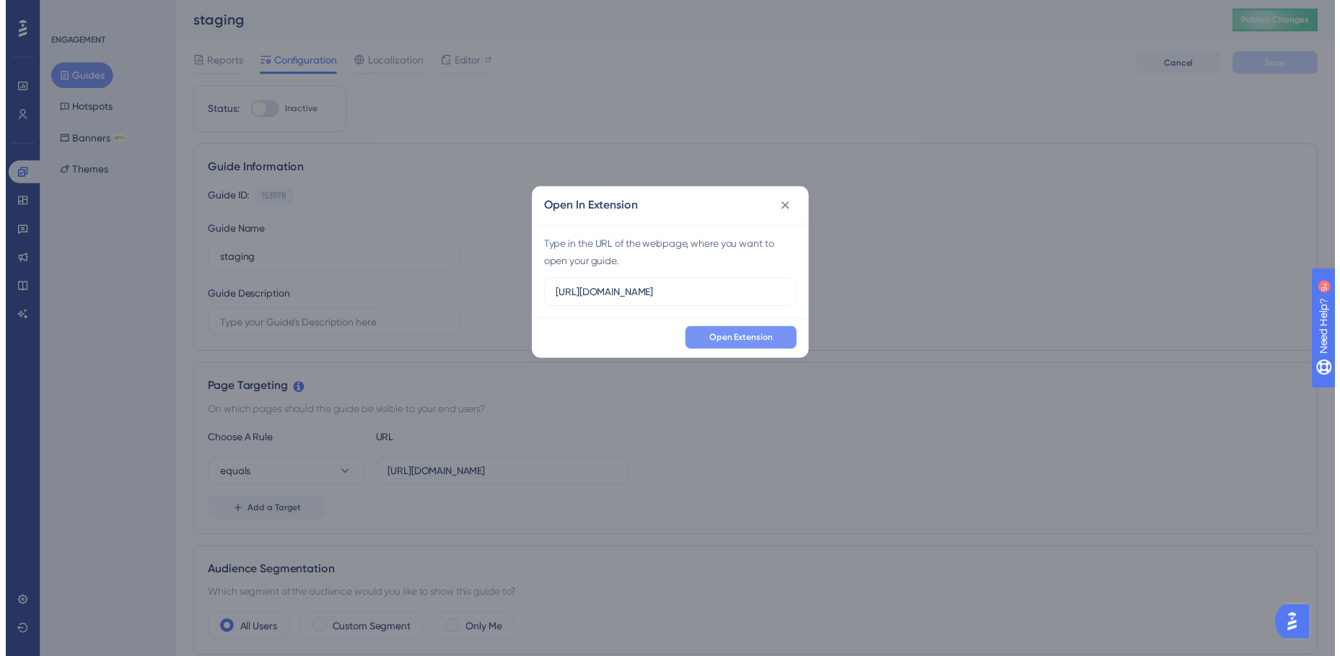
scroll to position [0, 0]
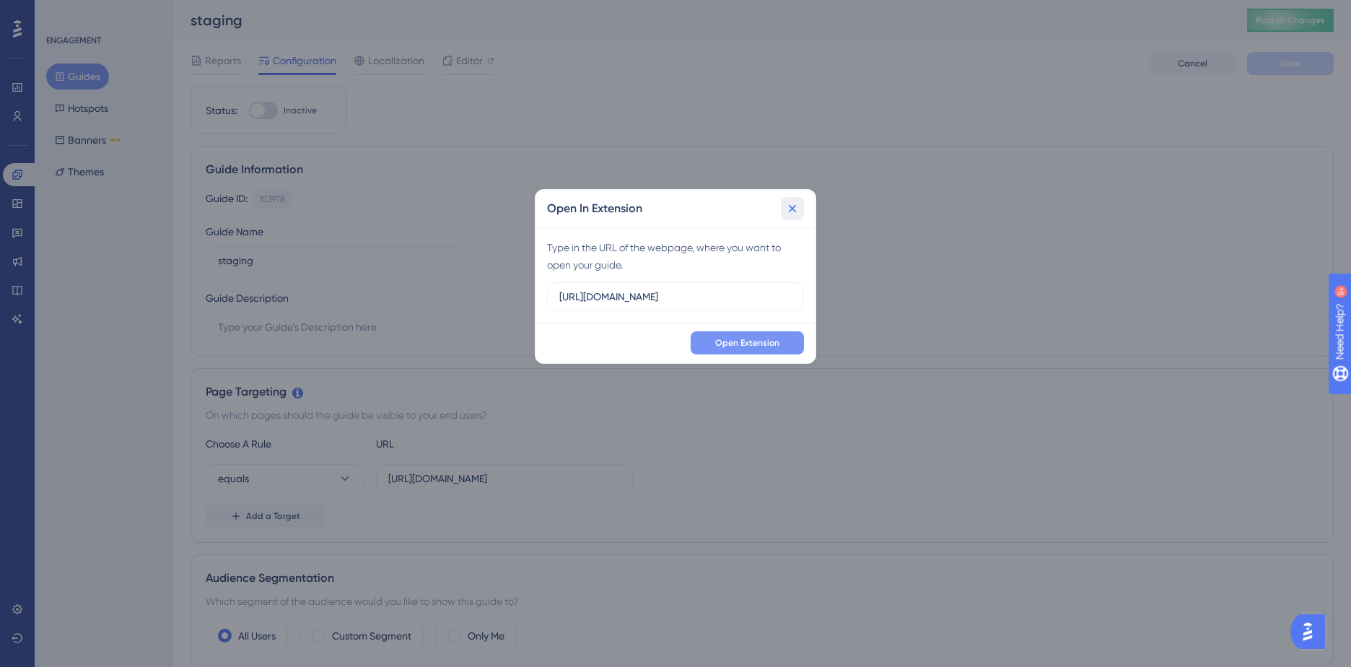
click at [792, 209] on icon at bounding box center [793, 209] width 8 height 8
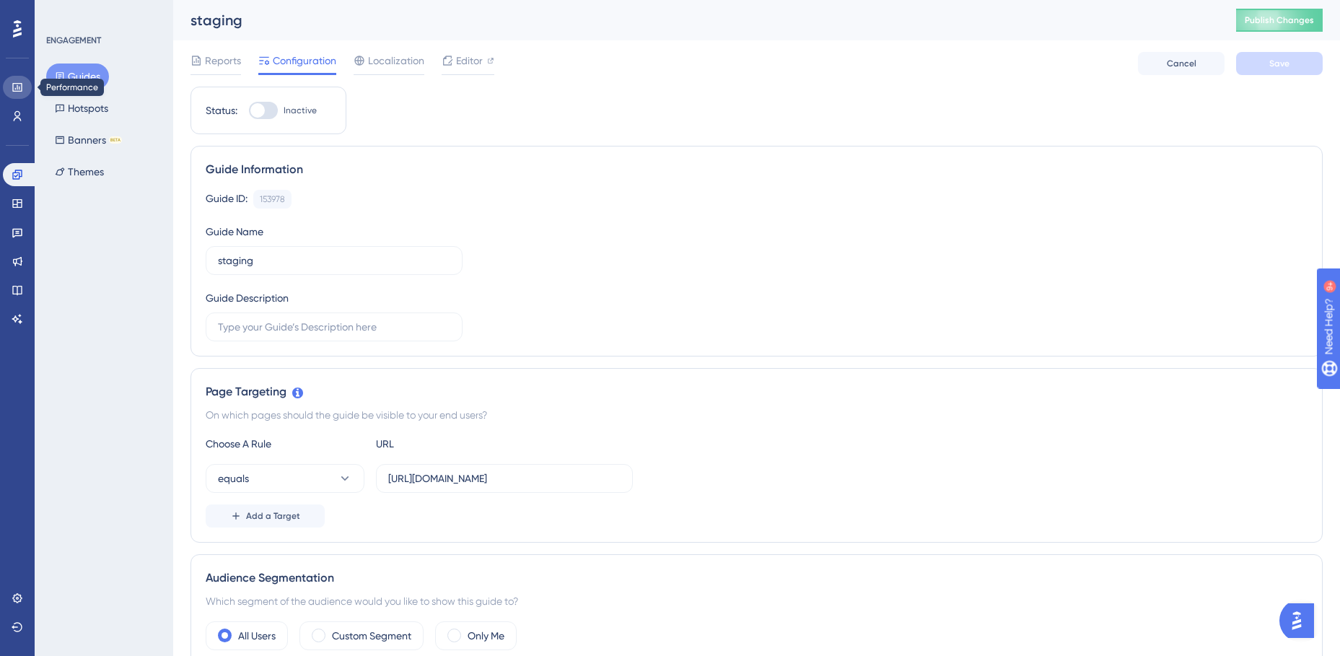
click at [21, 90] on icon at bounding box center [18, 88] width 12 height 12
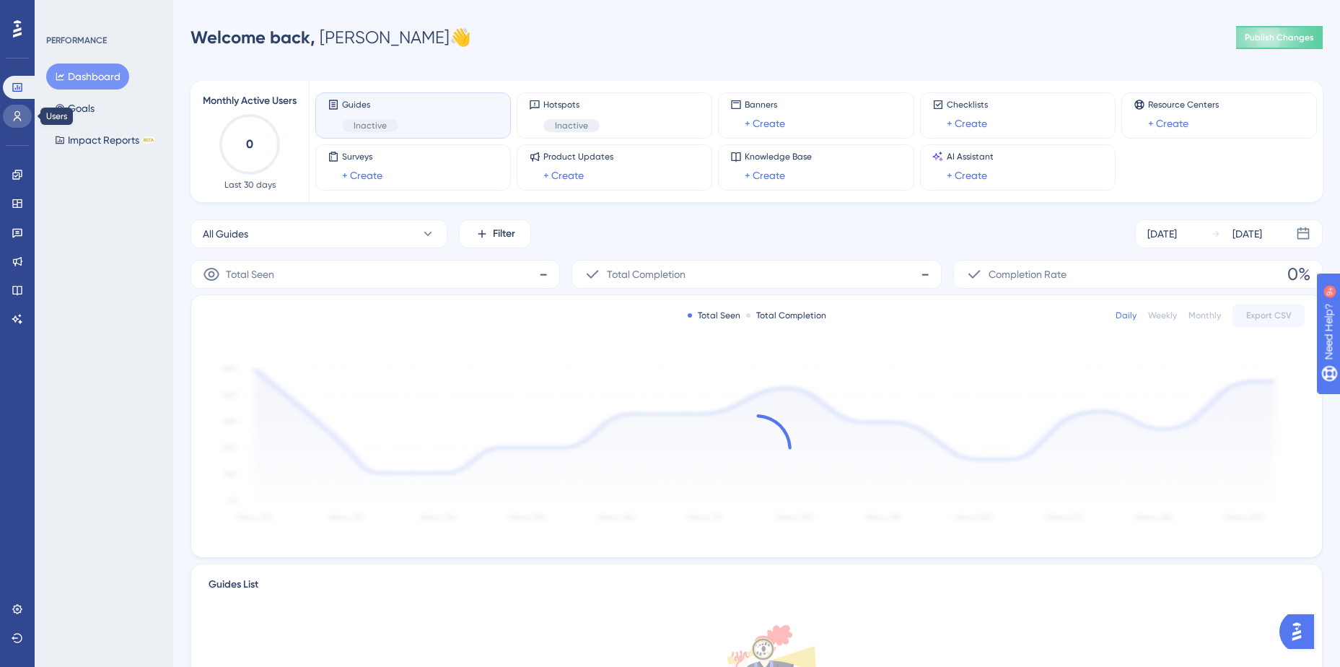
click at [18, 116] on icon at bounding box center [18, 116] width 8 height 10
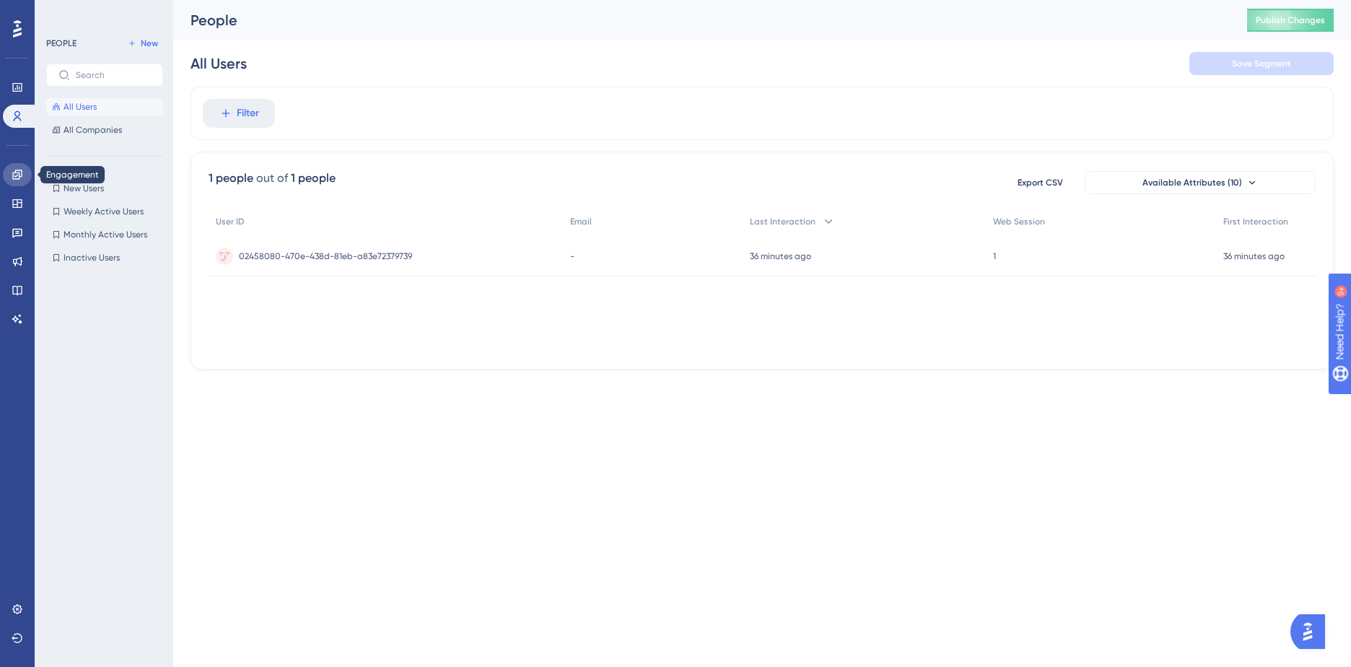
click at [15, 178] on icon at bounding box center [18, 175] width 12 height 12
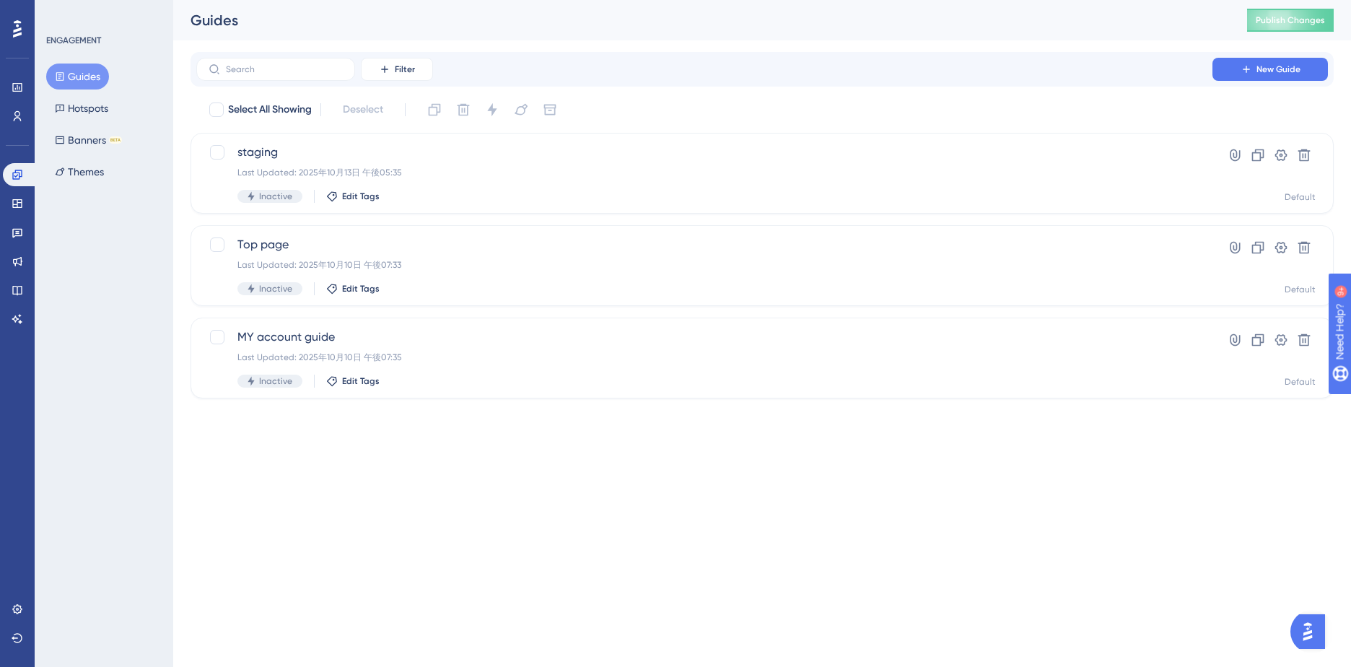
click at [79, 78] on button "Guides" at bounding box center [77, 76] width 63 height 26
click at [76, 110] on button "Hotspots" at bounding box center [81, 108] width 71 height 26
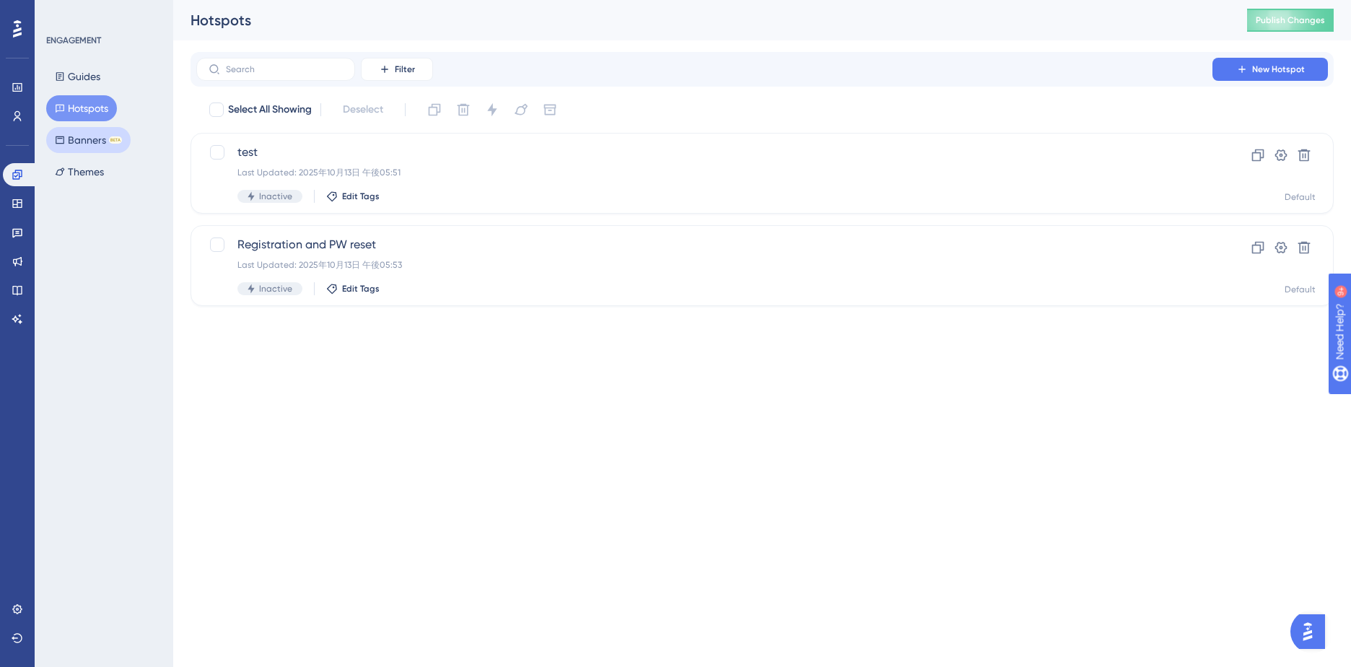
click at [84, 142] on button "Banners BETA" at bounding box center [88, 140] width 84 height 26
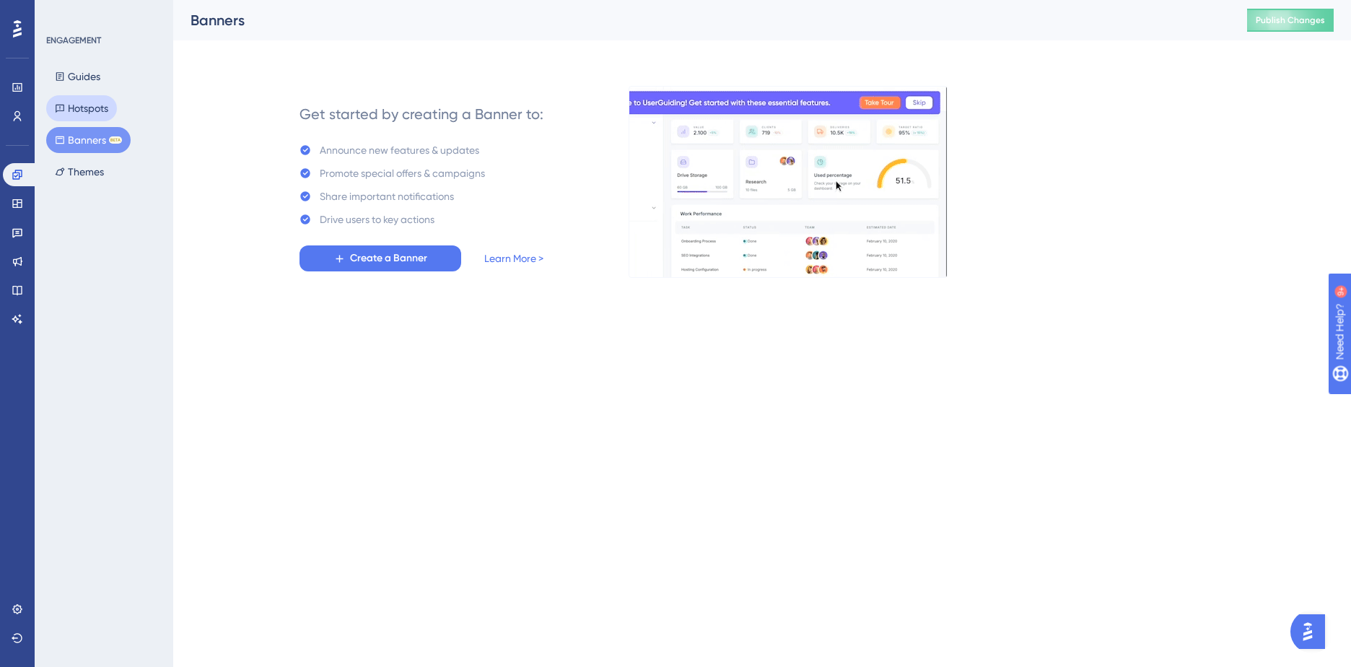
click at [89, 103] on button "Hotspots" at bounding box center [81, 108] width 71 height 26
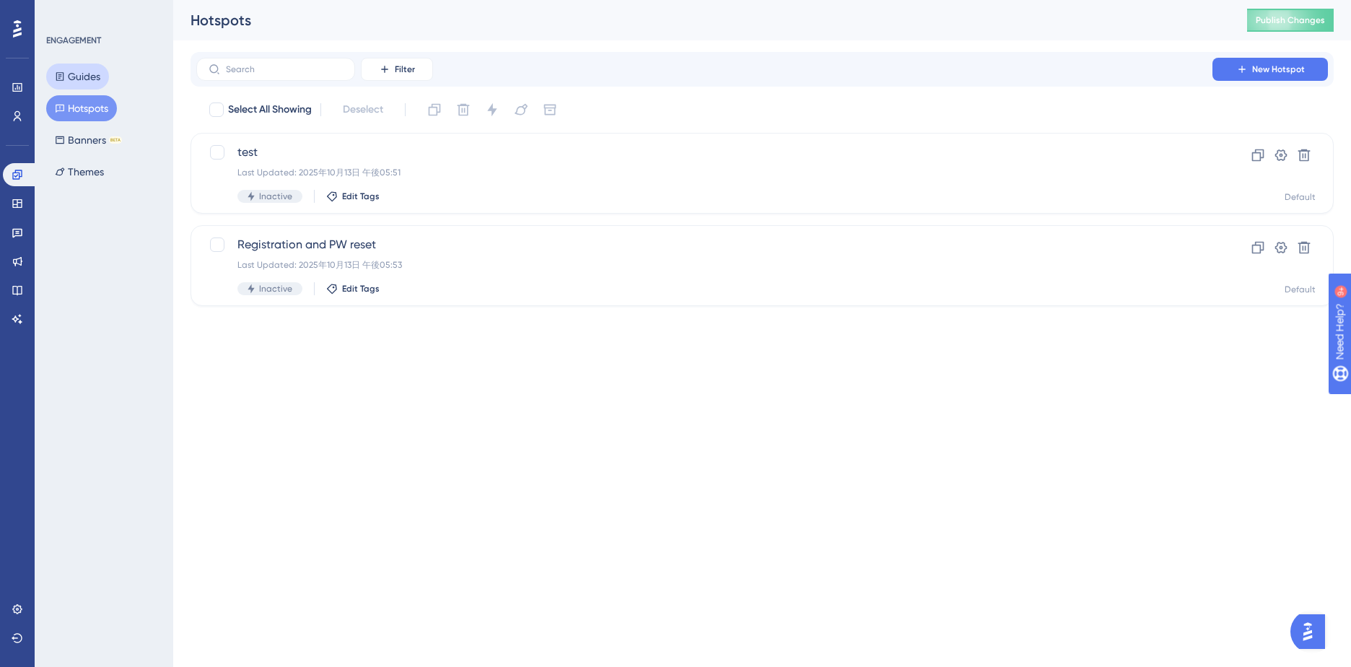
click at [89, 77] on button "Guides" at bounding box center [77, 76] width 63 height 26
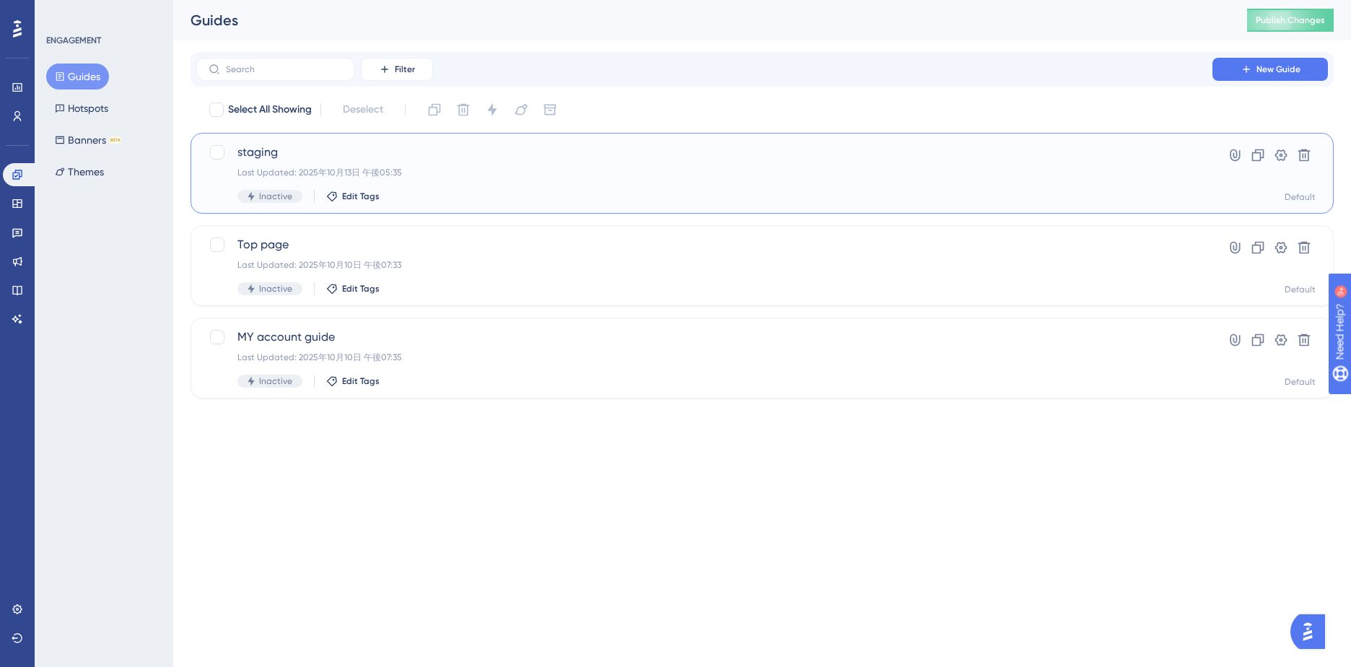
click at [273, 152] on span "staging" at bounding box center [704, 152] width 934 height 17
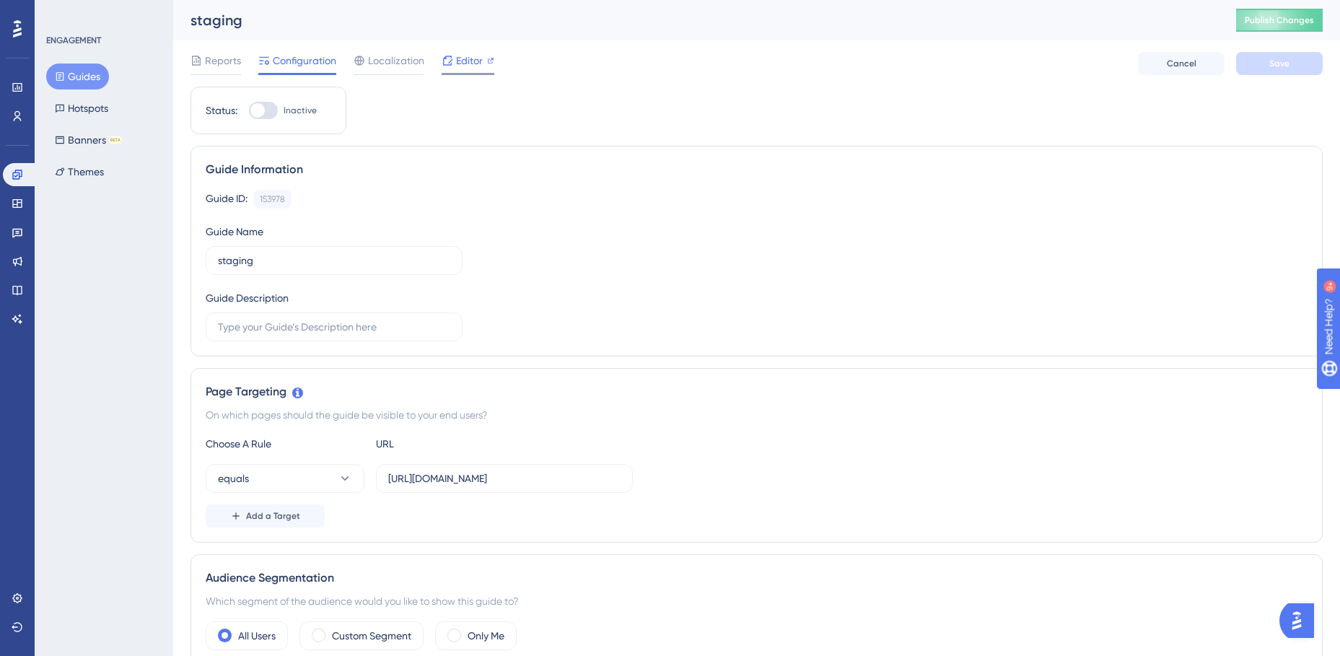
click at [483, 70] on div "Editor" at bounding box center [468, 63] width 53 height 23
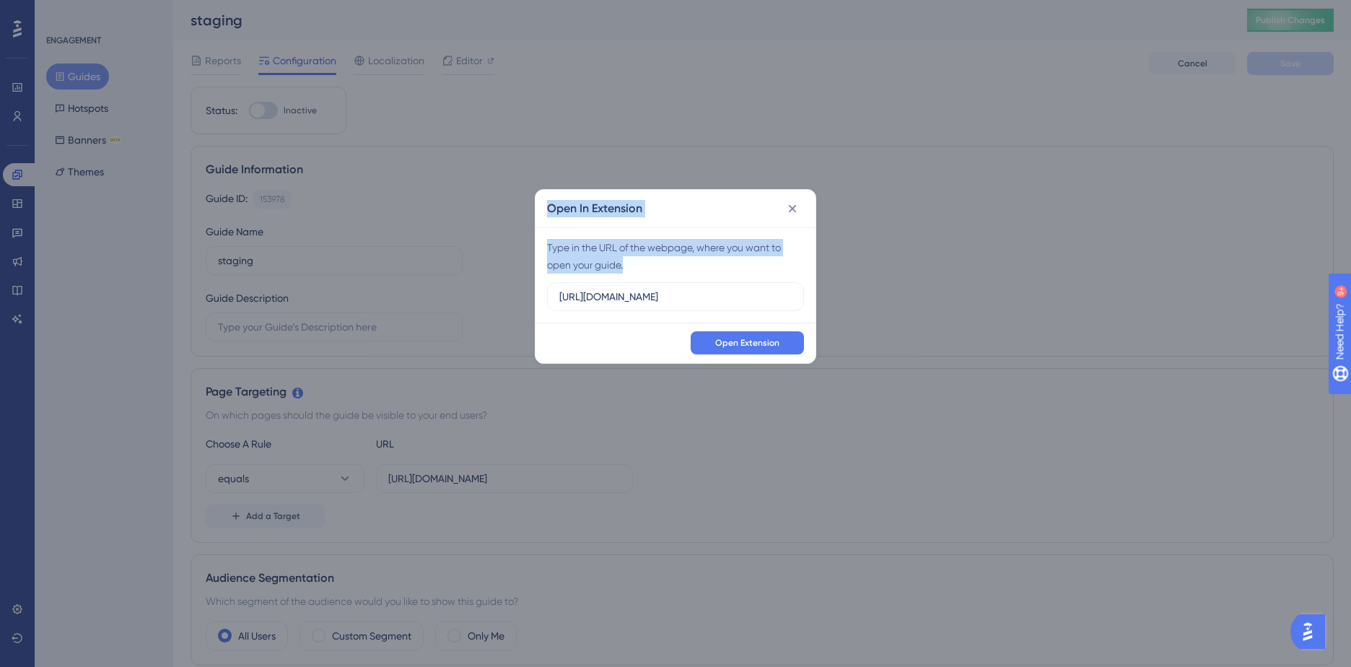
drag, startPoint x: 681, startPoint y: 284, endPoint x: 470, endPoint y: 283, distance: 211.4
click at [470, 283] on div "Open In Extension Type in the URL of the webpage, where you want to open your g…" at bounding box center [675, 333] width 1351 height 667
click at [670, 299] on input "https://jp.edanz.com" at bounding box center [675, 297] width 232 height 16
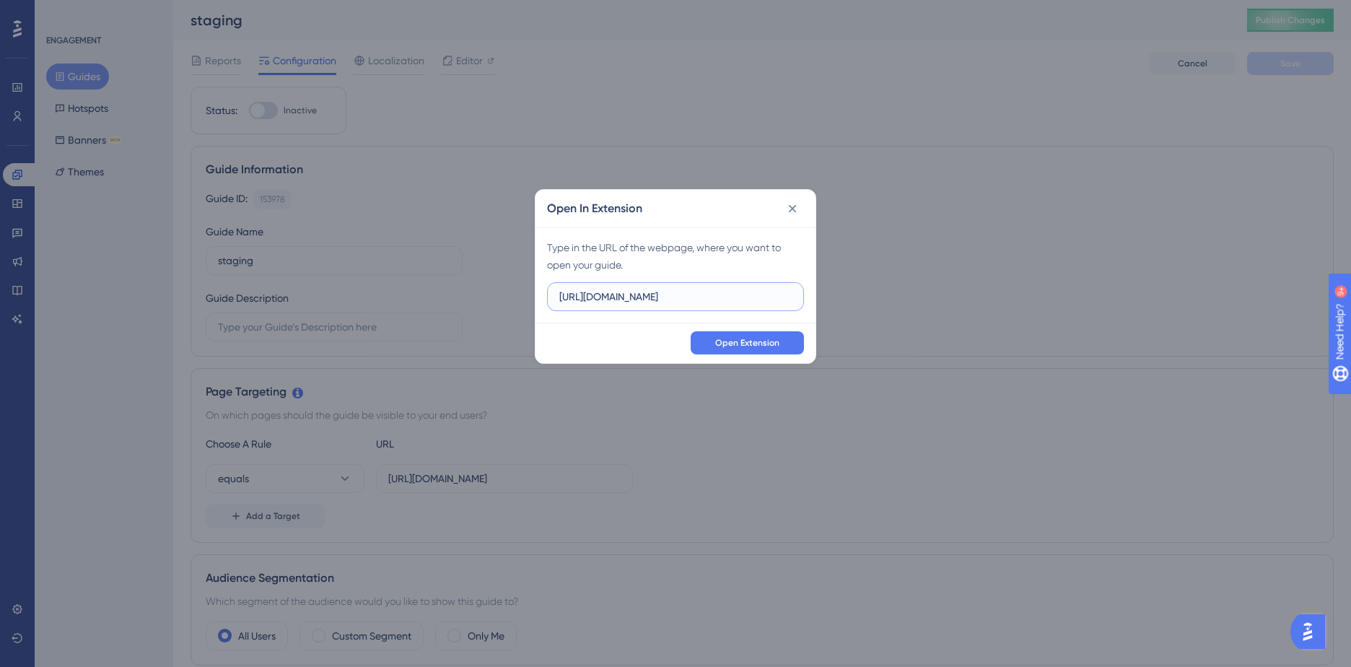
drag, startPoint x: 651, startPoint y: 290, endPoint x: 485, endPoint y: 289, distance: 166.0
click at [485, 289] on div "Open In Extension Type in the URL of the webpage, where you want to open your g…" at bounding box center [675, 333] width 1351 height 667
paste input "staging.edanz.com/signin?Y3VzdG9tZXIucGhwPw=="
type input "https://staging.edanz.com/signin?Y3VzdG9tZXIucGhwPw=="
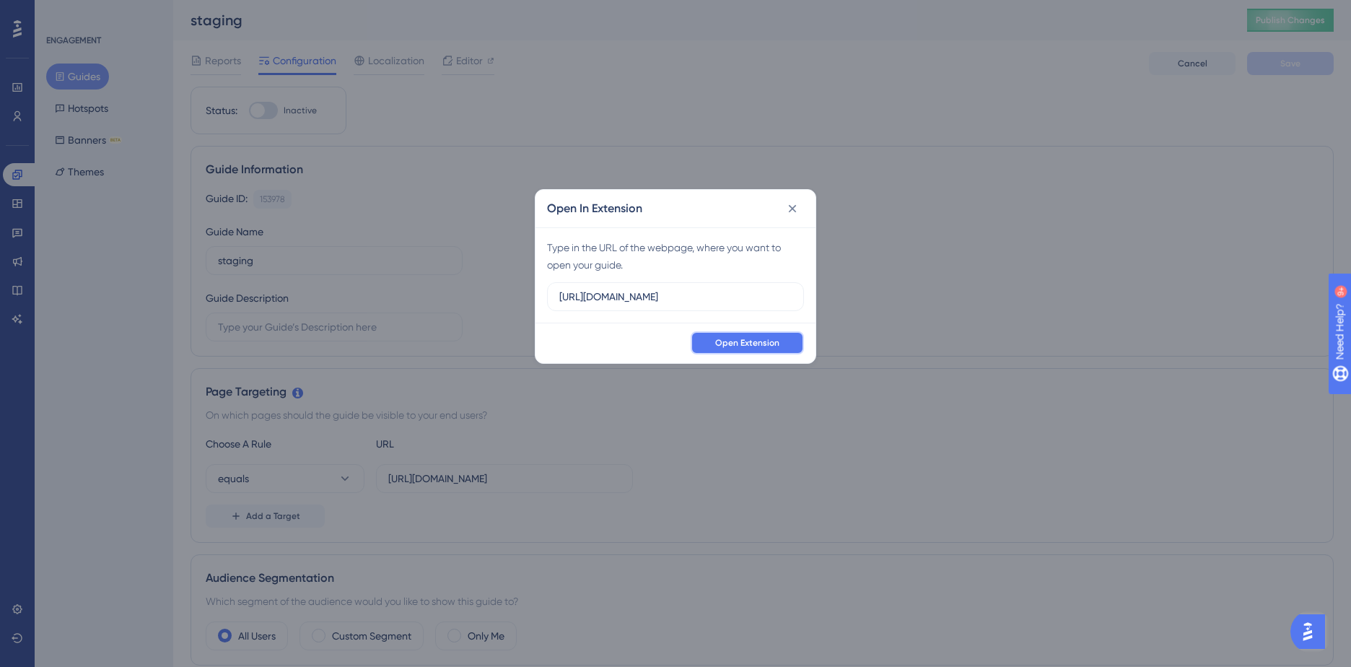
click at [706, 340] on button "Open Extension" at bounding box center [747, 342] width 113 height 23
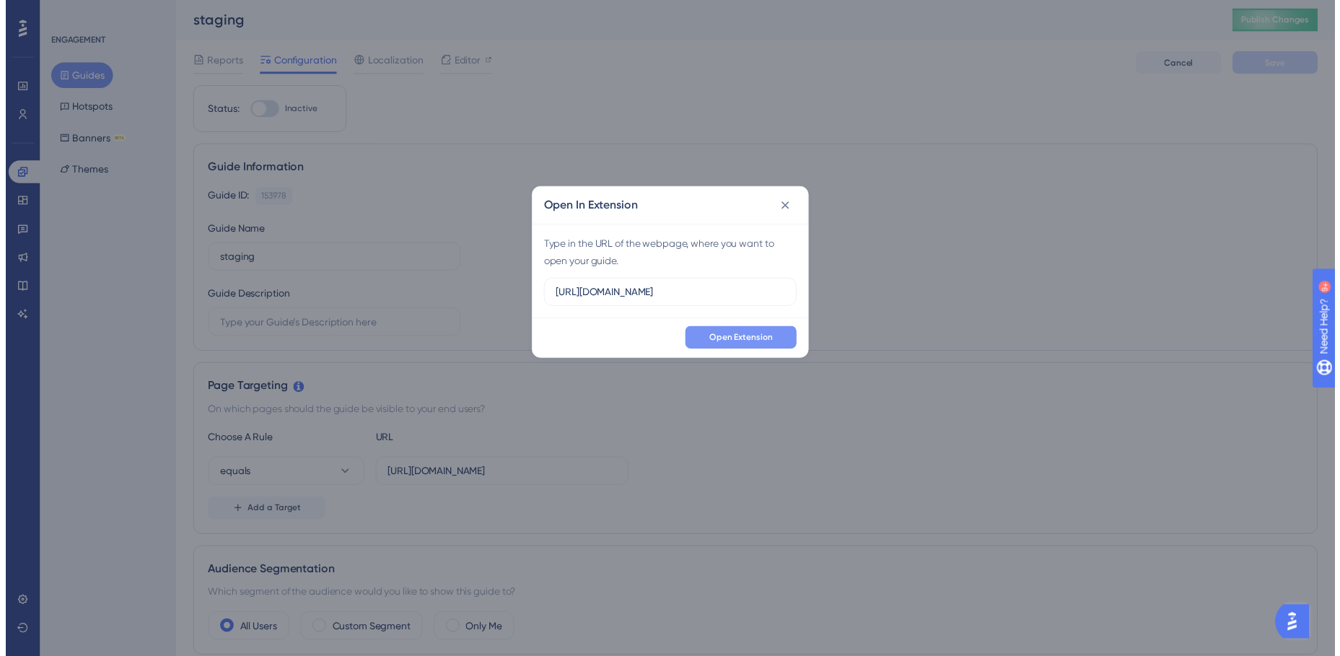
scroll to position [0, 0]
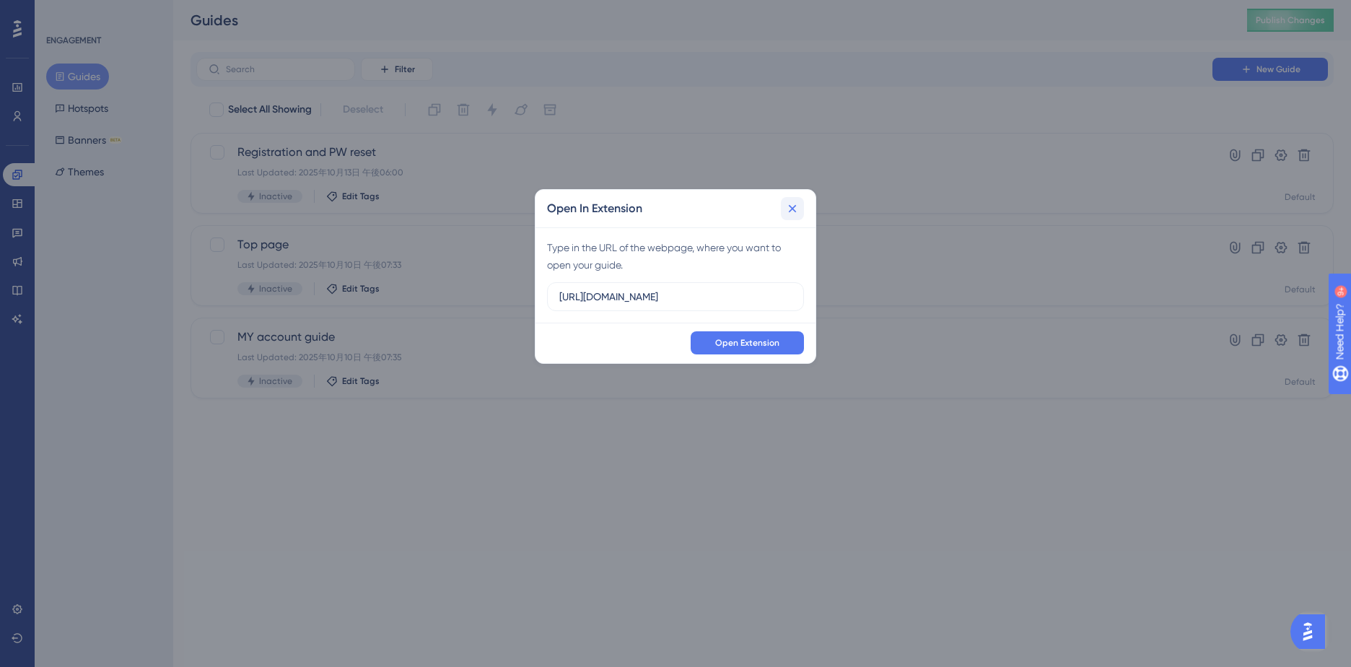
click at [800, 211] on button at bounding box center [792, 208] width 23 height 23
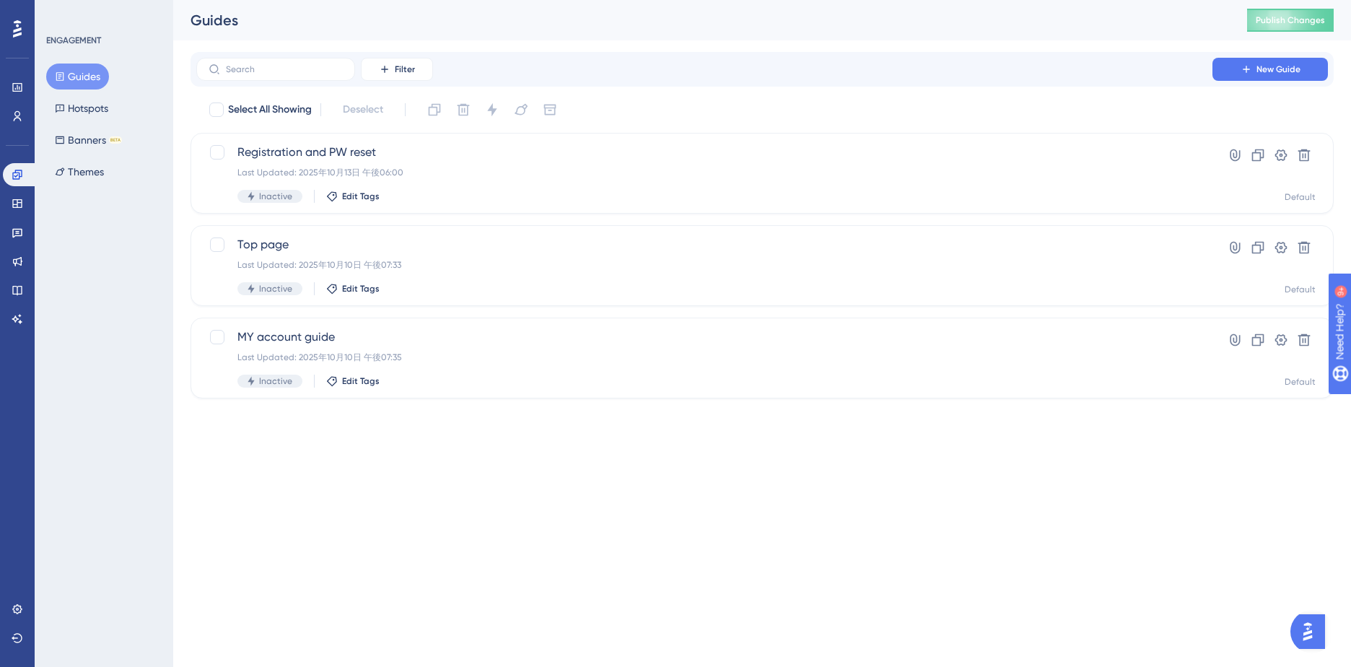
click at [585, 444] on html "Performance Users Engagement Widgets Feedback Product Updates Knowledge Base AI…" at bounding box center [675, 222] width 1351 height 444
click at [92, 106] on button "Hotspots" at bounding box center [81, 108] width 71 height 26
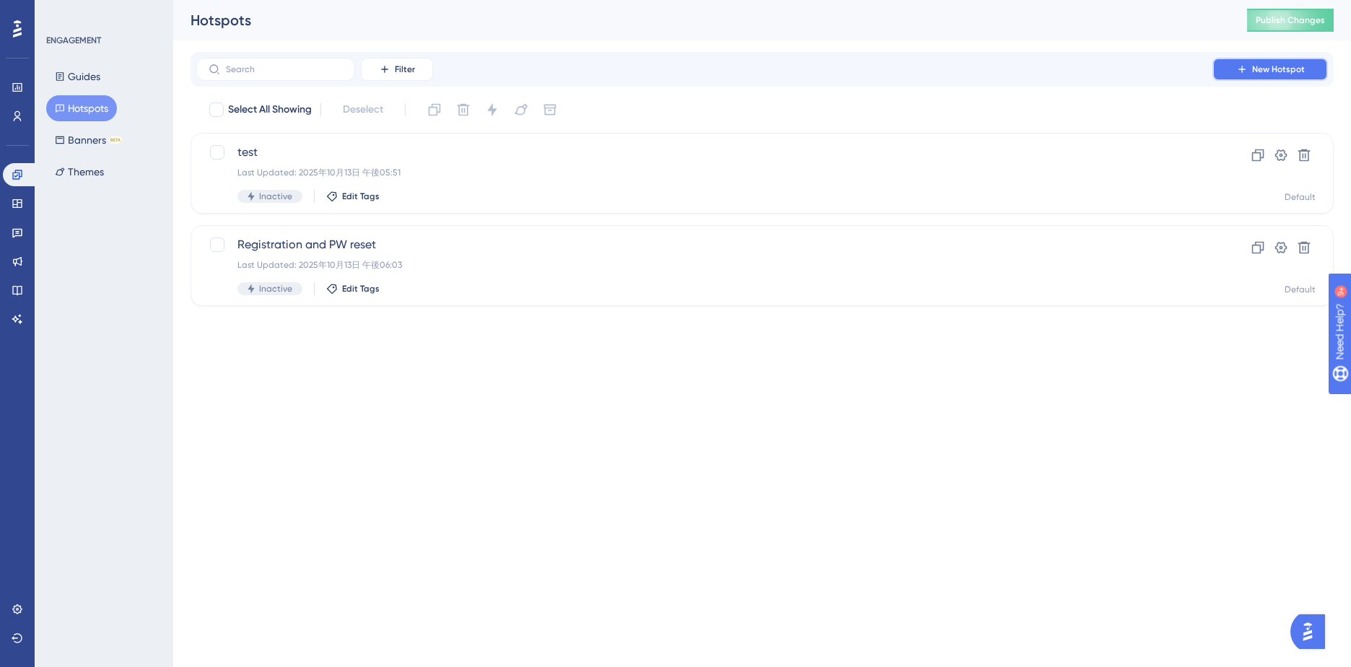
click at [1237, 74] on icon at bounding box center [1242, 69] width 12 height 12
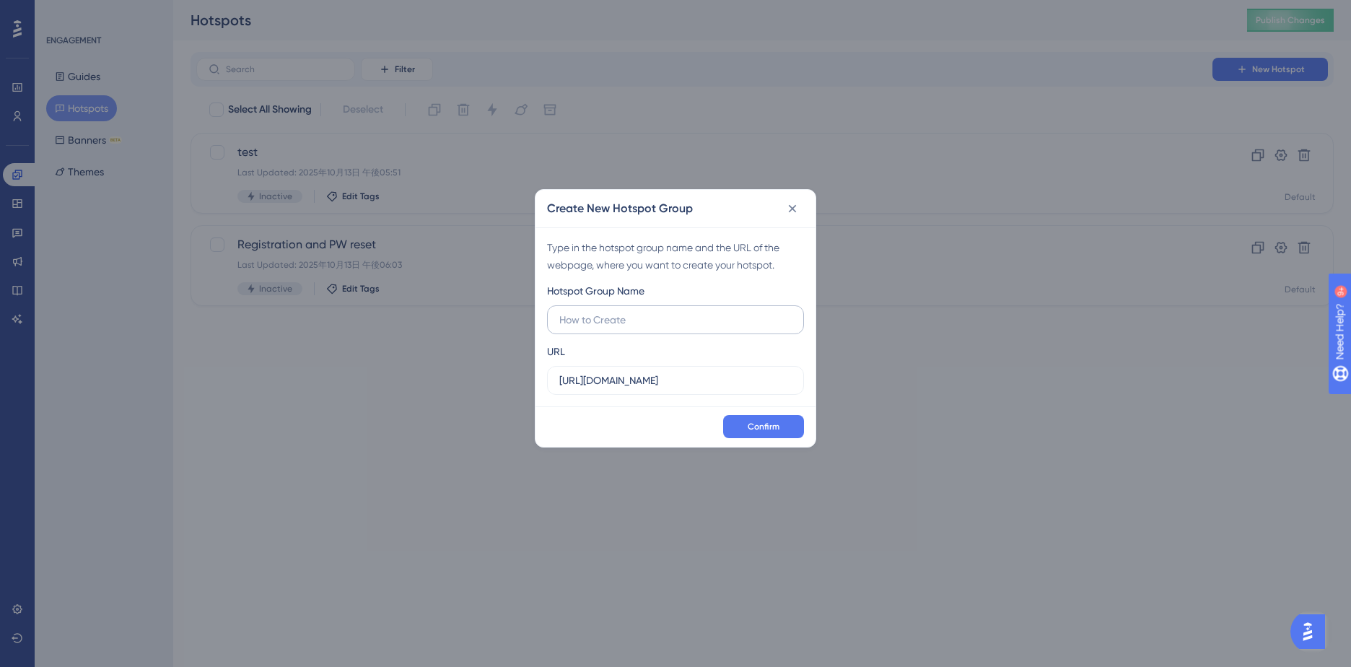
click at [645, 322] on input "text" at bounding box center [675, 320] width 232 height 16
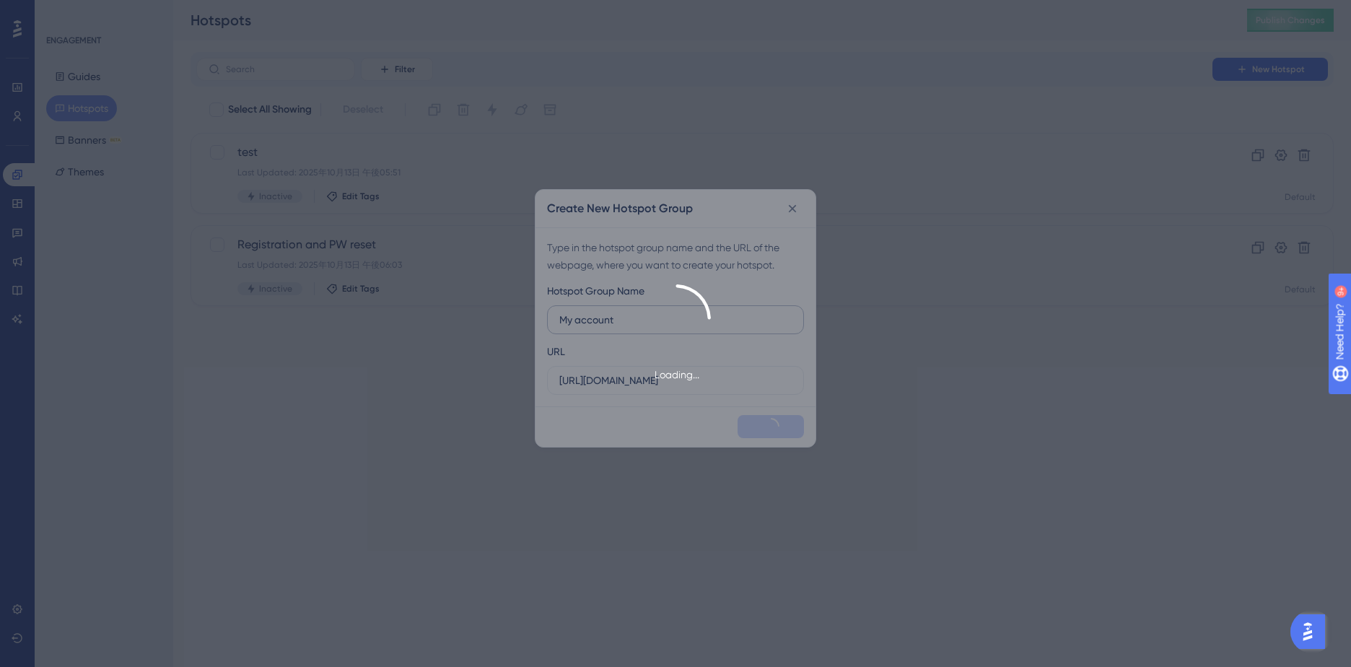
type input "My account"
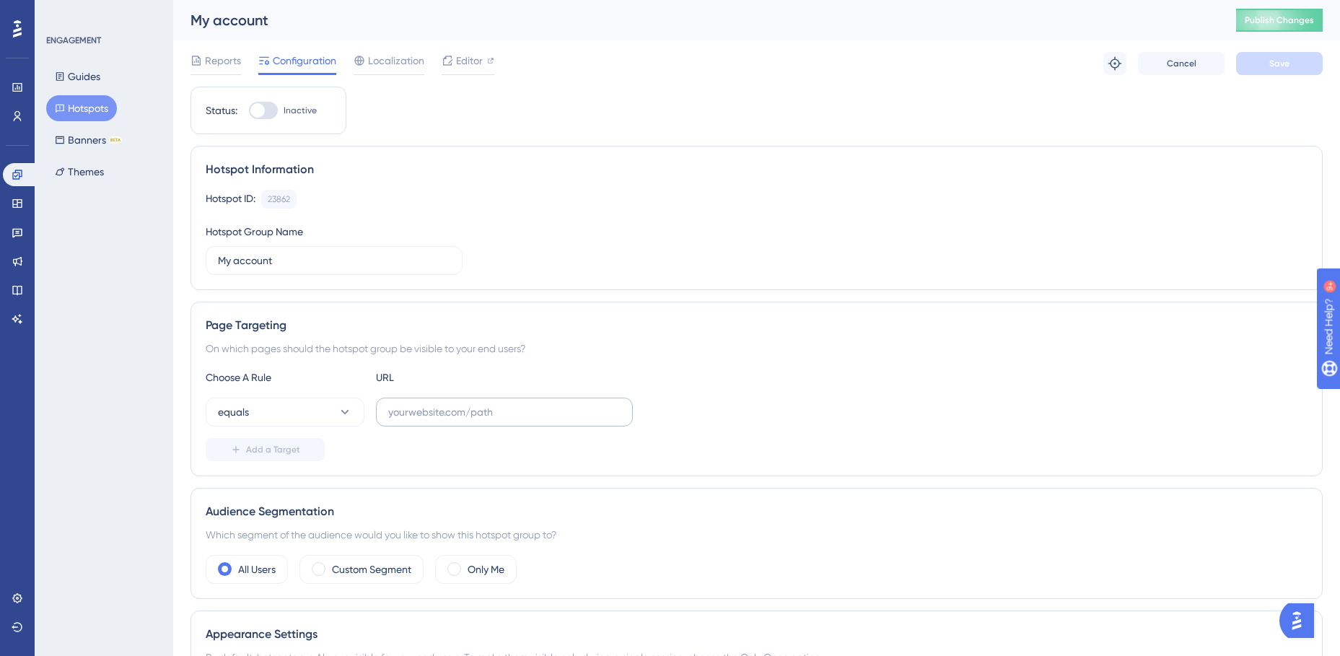
click at [509, 421] on label at bounding box center [504, 412] width 257 height 29
click at [509, 420] on input "text" at bounding box center [504, 412] width 232 height 16
click at [509, 416] on input "text" at bounding box center [504, 412] width 232 height 16
paste input "https://staging.edanz.com/customer"
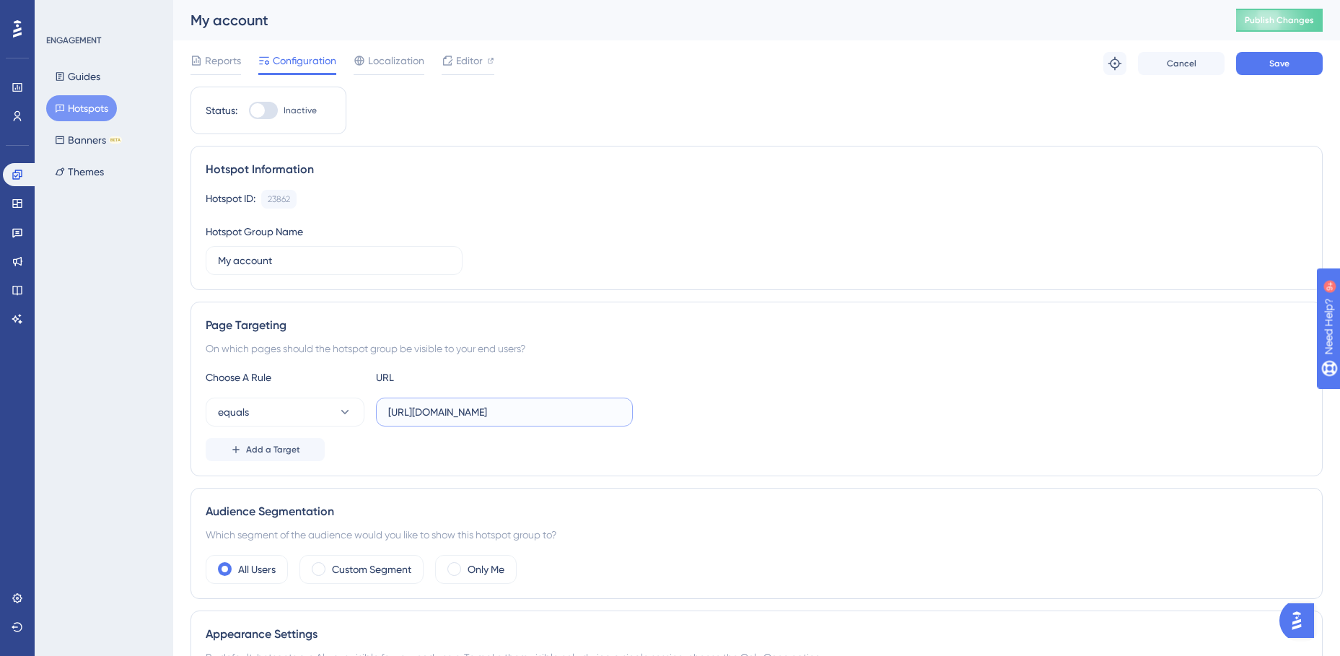
type input "https://staging.edanz.com/customer"
click at [1012, 378] on div "Choose A Rule URL" at bounding box center [757, 377] width 1102 height 17
click at [1284, 67] on span "Save" at bounding box center [1279, 64] width 20 height 12
click at [456, 63] on span "Editor" at bounding box center [469, 60] width 27 height 17
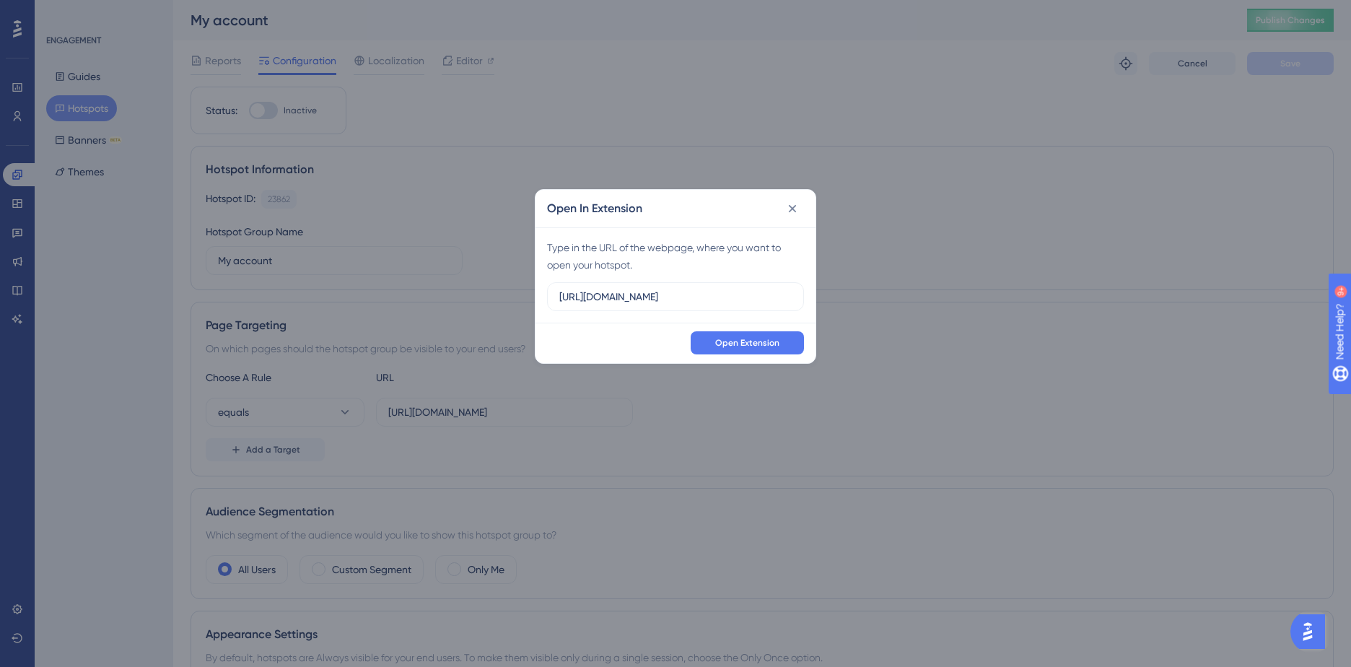
drag, startPoint x: 668, startPoint y: 295, endPoint x: 415, endPoint y: 272, distance: 254.3
click at [415, 272] on div "Open In Extension Type in the URL of the webpage, where you want to open your h…" at bounding box center [675, 333] width 1351 height 667
type input "https://staging.edanz.com/customer"
click at [717, 349] on button "Open Extension" at bounding box center [747, 342] width 113 height 23
click at [769, 345] on span "Open Extension" at bounding box center [747, 343] width 64 height 12
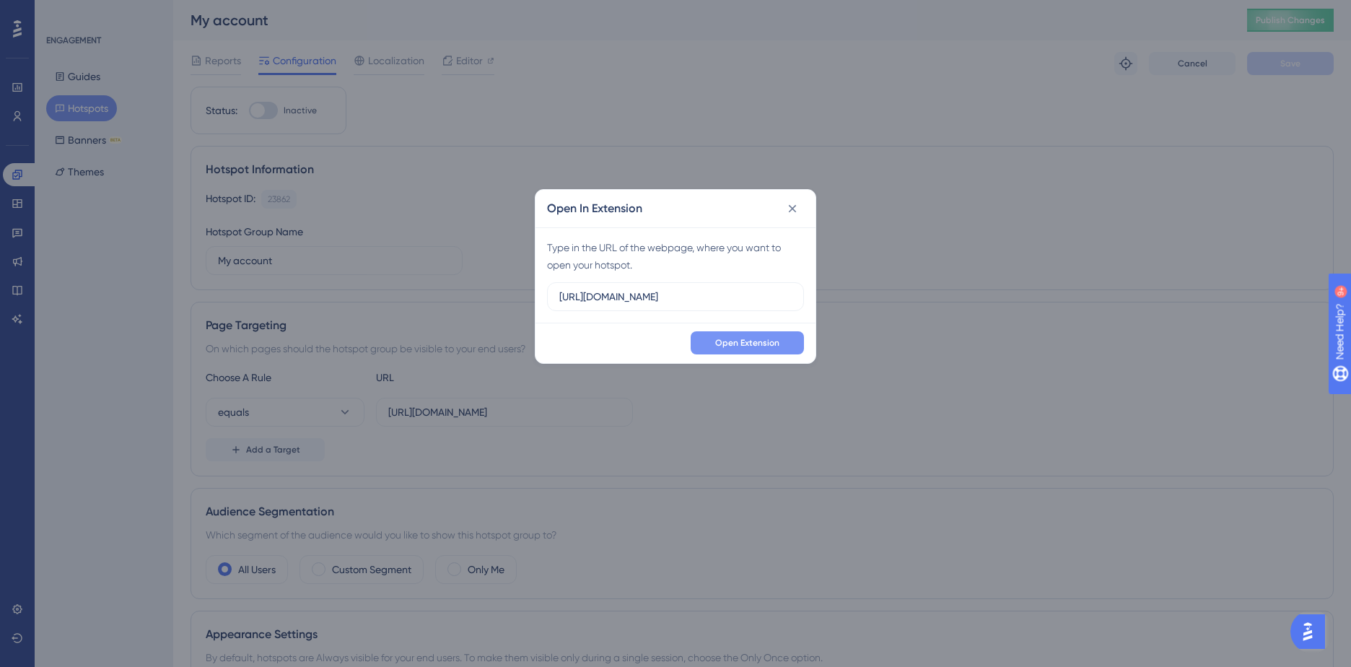
click at [793, 214] on icon at bounding box center [792, 208] width 14 height 14
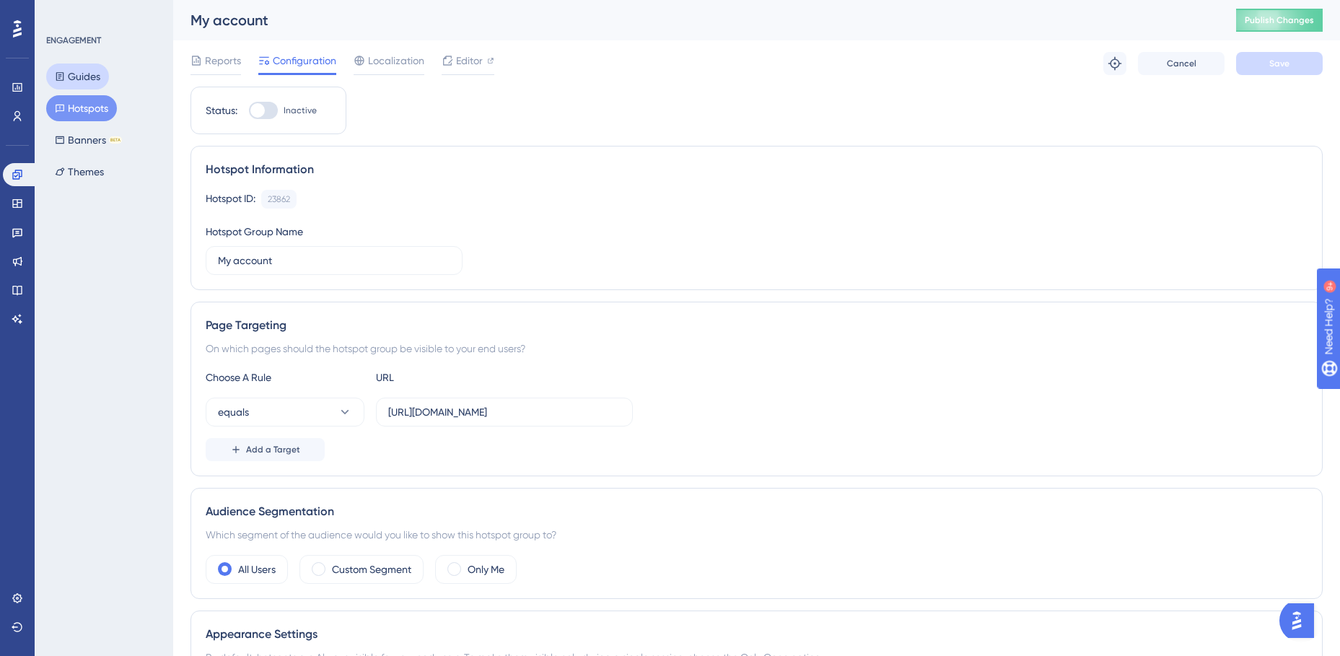
click at [74, 74] on button "Guides" at bounding box center [77, 76] width 63 height 26
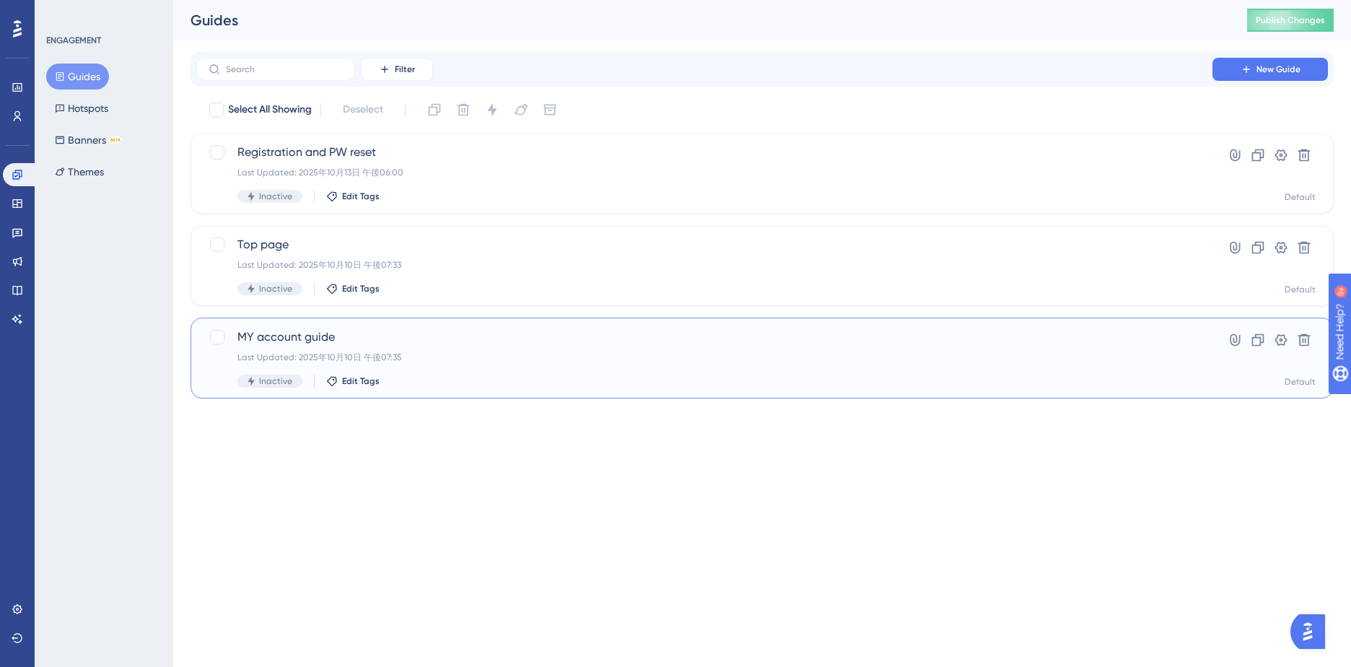
click at [307, 343] on span "MY account guide" at bounding box center [704, 336] width 934 height 17
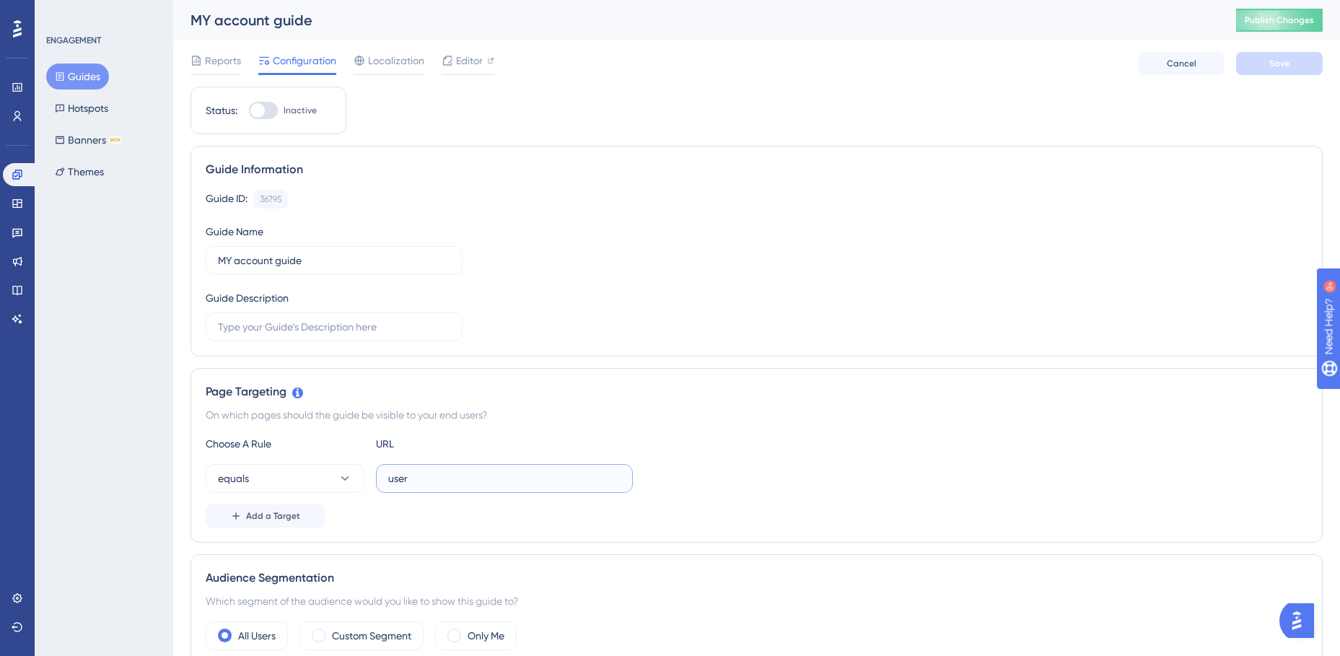
click at [435, 483] on input "user" at bounding box center [504, 478] width 232 height 16
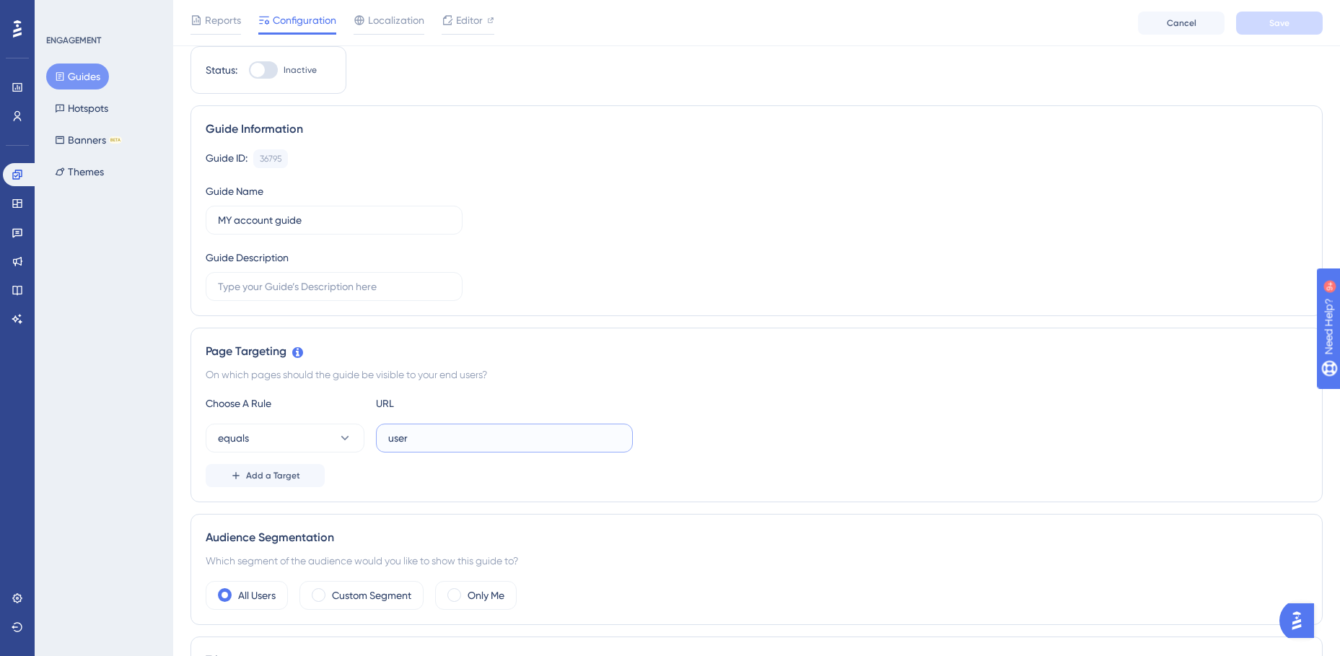
scroll to position [72, 0]
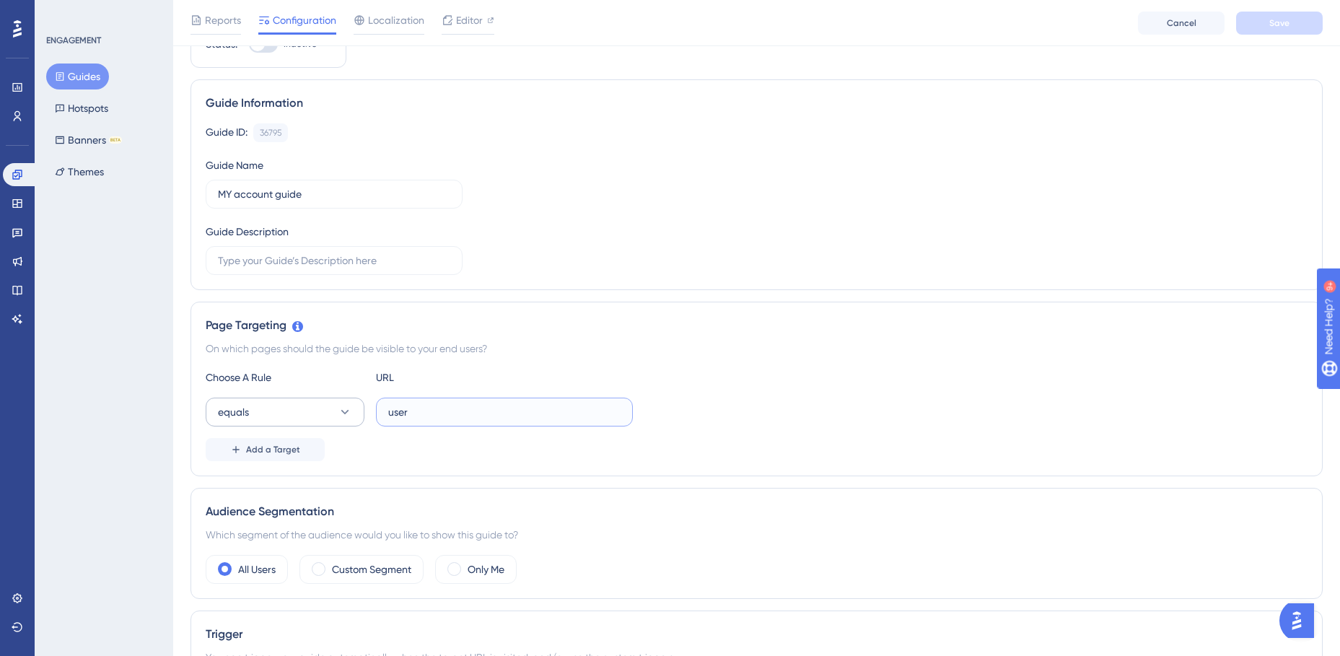
drag, startPoint x: 502, startPoint y: 415, endPoint x: 324, endPoint y: 404, distance: 178.6
click at [324, 404] on div "equals user" at bounding box center [419, 412] width 427 height 29
paste input "https://staging.edanz.com/custom"
type input "https://staging.edanz.com/customer"
click at [695, 377] on div "Choose A Rule URL" at bounding box center [757, 377] width 1102 height 17
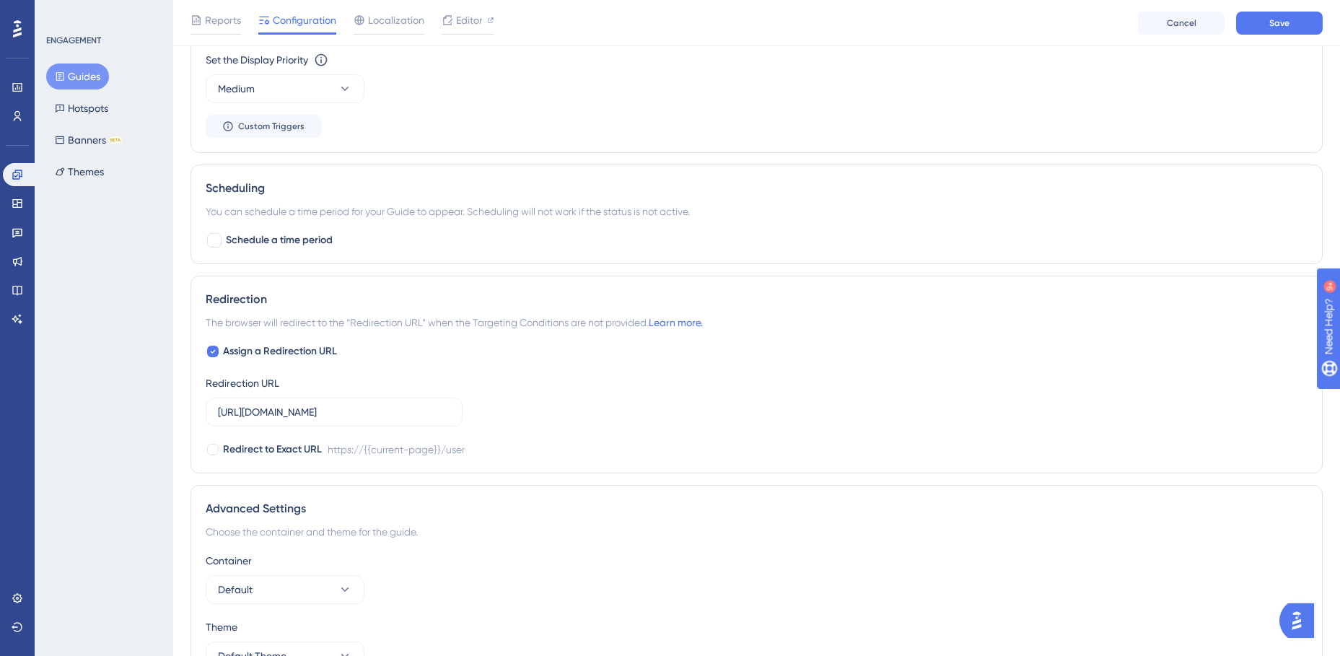
scroll to position [866, 0]
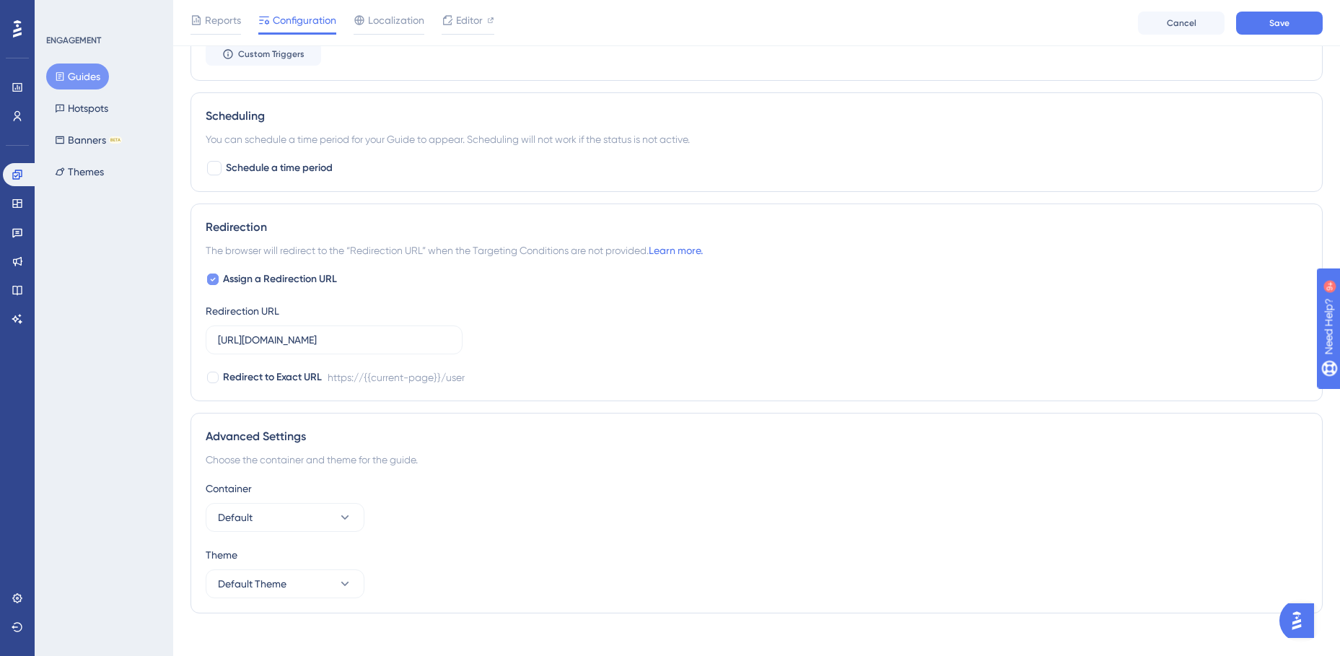
click at [215, 276] on icon at bounding box center [213, 279] width 6 height 12
checkbox input "false"
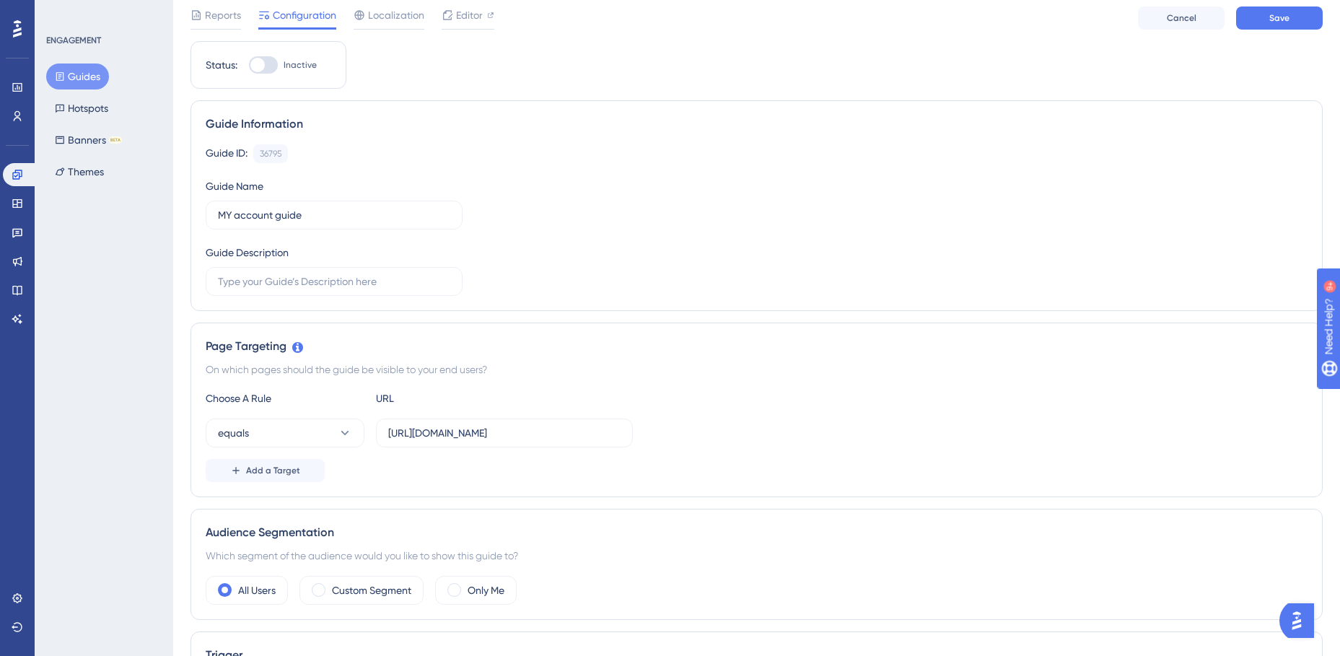
scroll to position [0, 0]
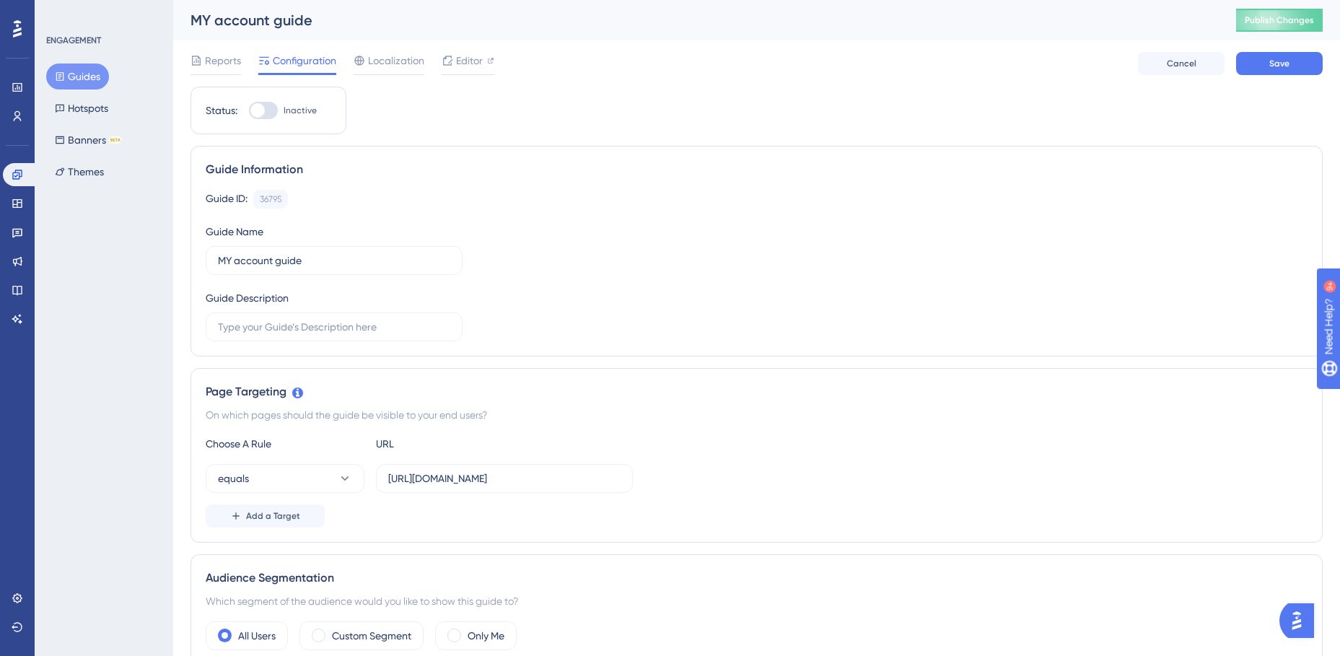
click at [735, 424] on div "Page Targeting On which pages should the guide be visible to your end users? Ch…" at bounding box center [756, 455] width 1132 height 175
click at [1276, 66] on span "Save" at bounding box center [1279, 64] width 20 height 12
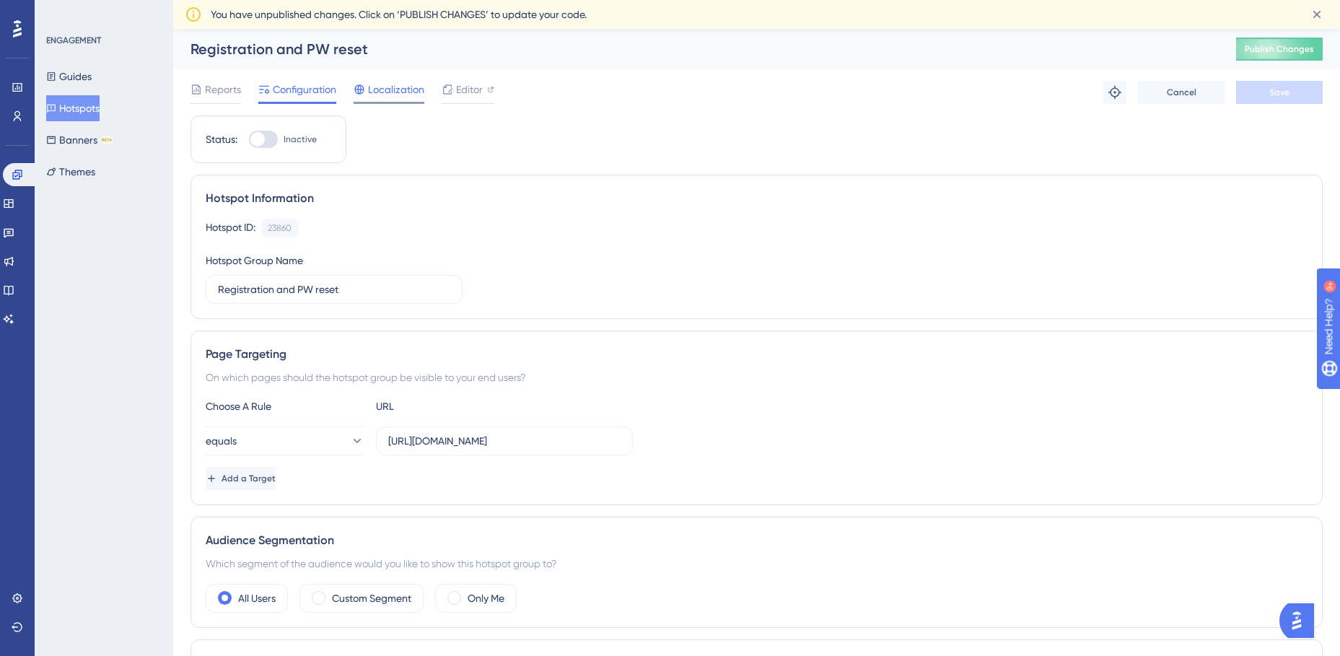
click at [374, 87] on span "Localization" at bounding box center [396, 89] width 56 height 17
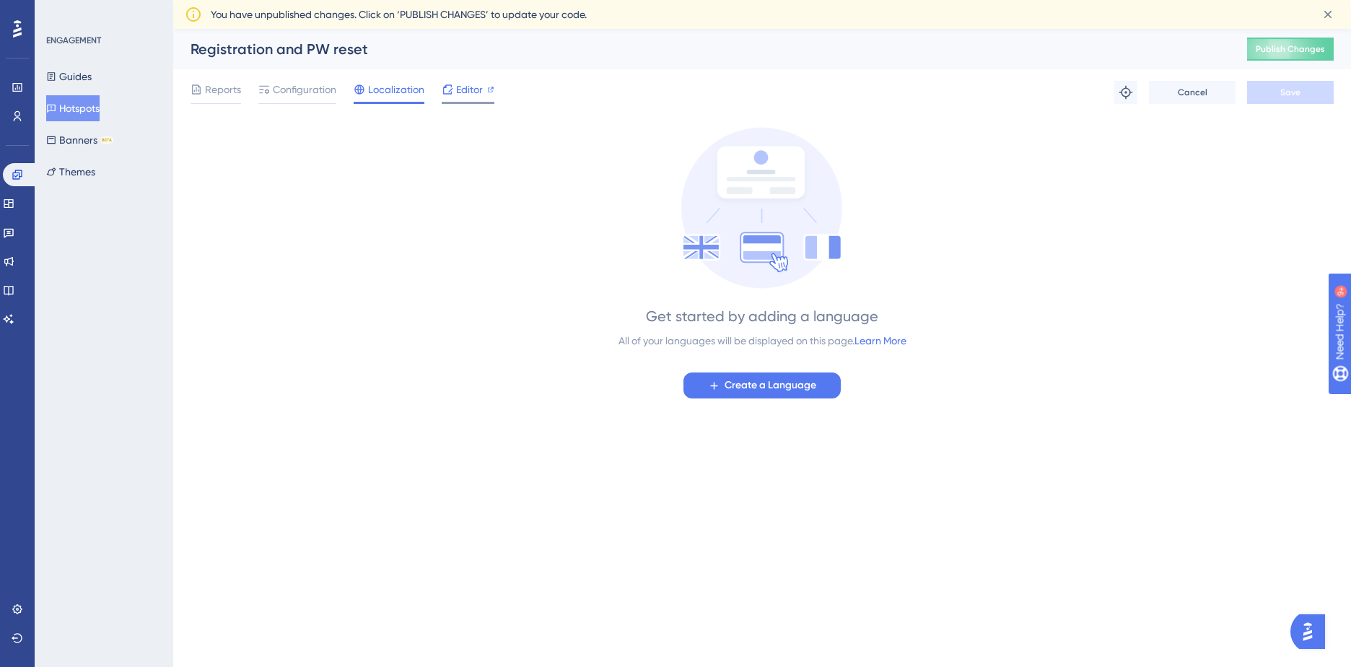
click at [473, 87] on span "Editor" at bounding box center [469, 89] width 27 height 17
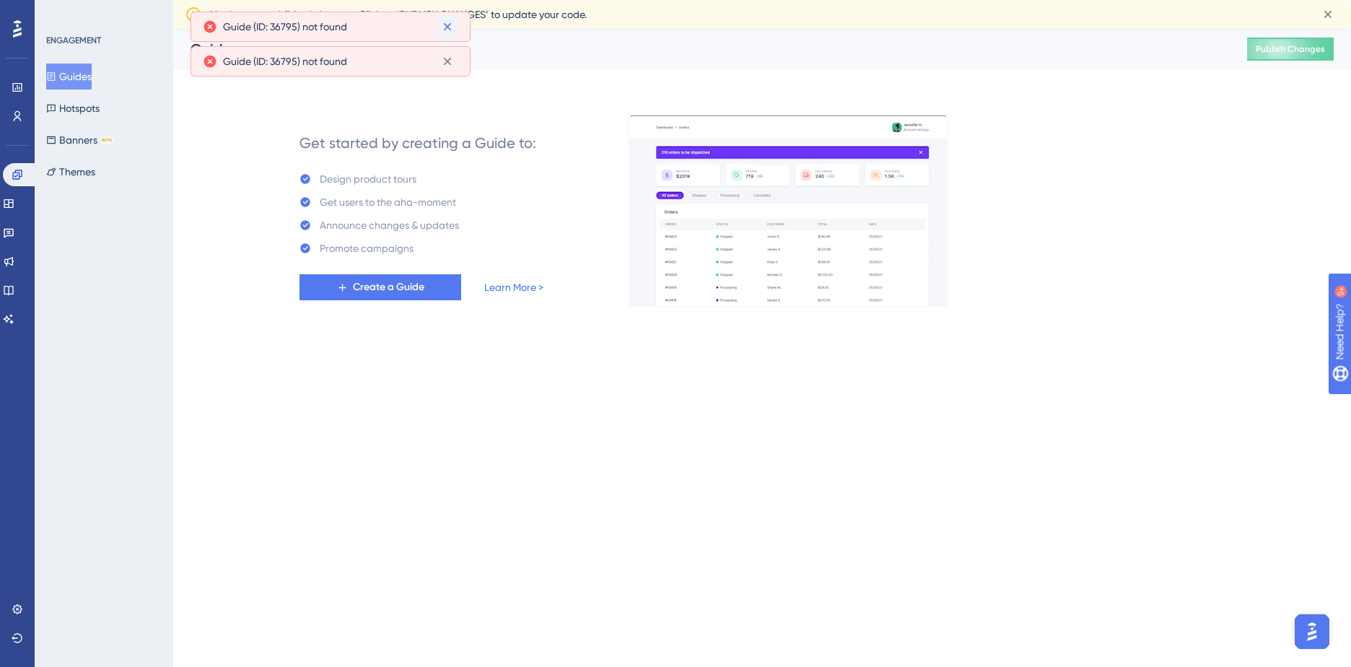
click at [450, 30] on icon at bounding box center [447, 27] width 8 height 8
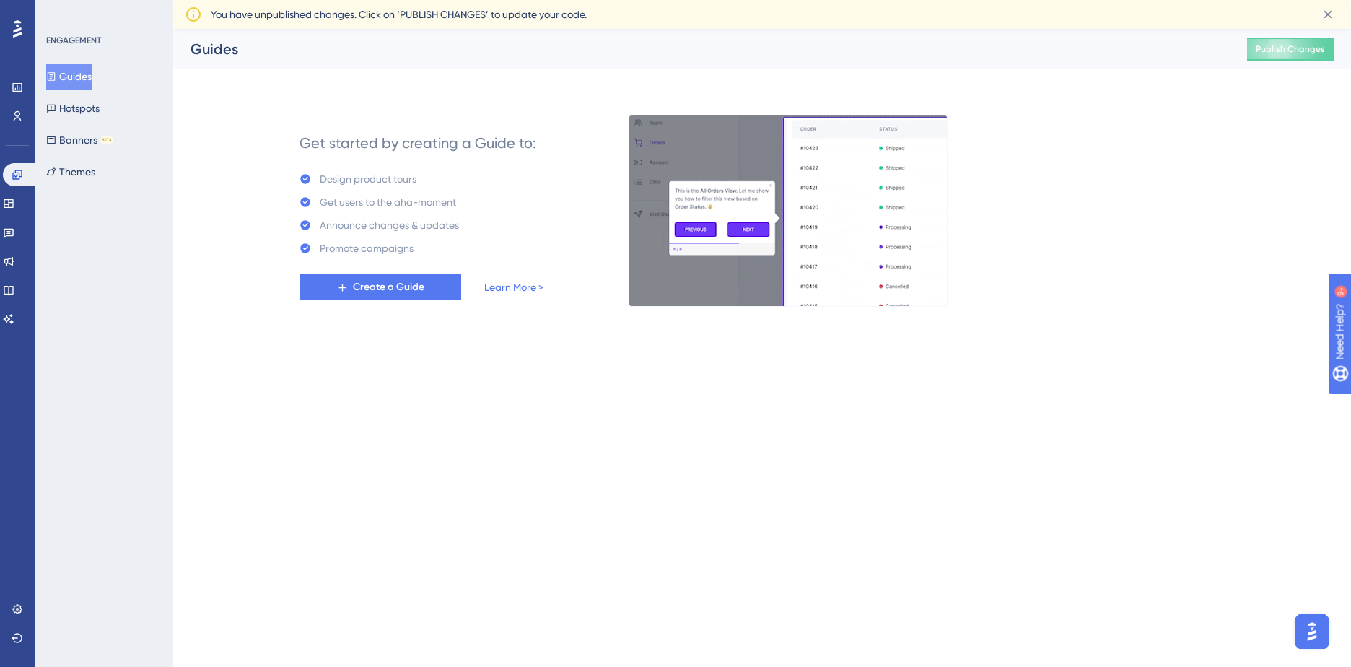
click at [447, 33] on div "Guides Publish Changes" at bounding box center [762, 49] width 1178 height 40
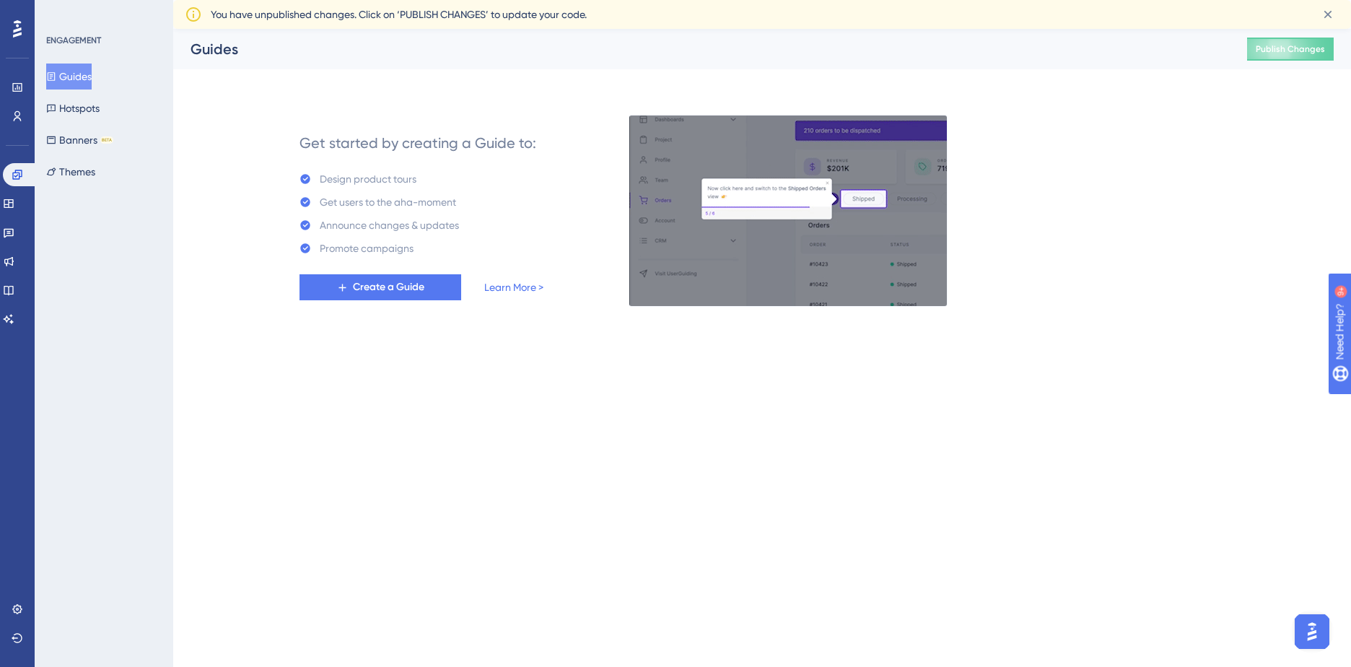
click at [78, 73] on button "Guides" at bounding box center [68, 76] width 45 height 26
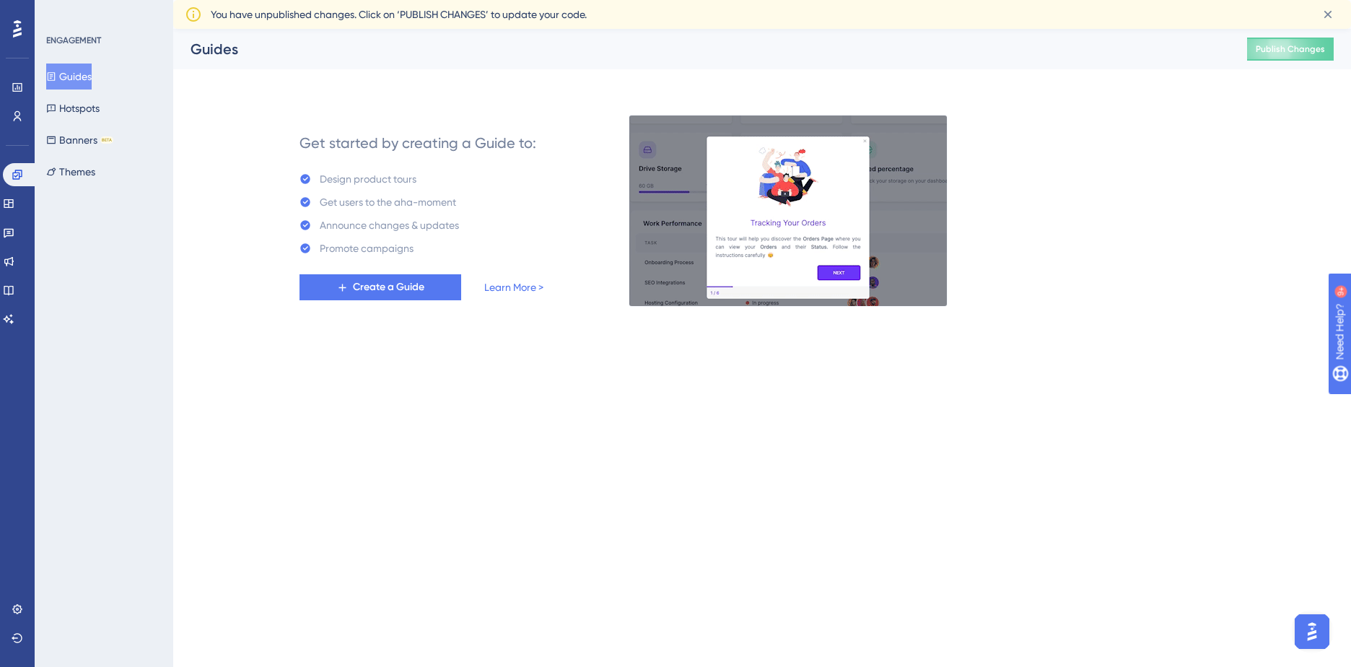
click at [78, 73] on button "Guides" at bounding box center [68, 76] width 45 height 26
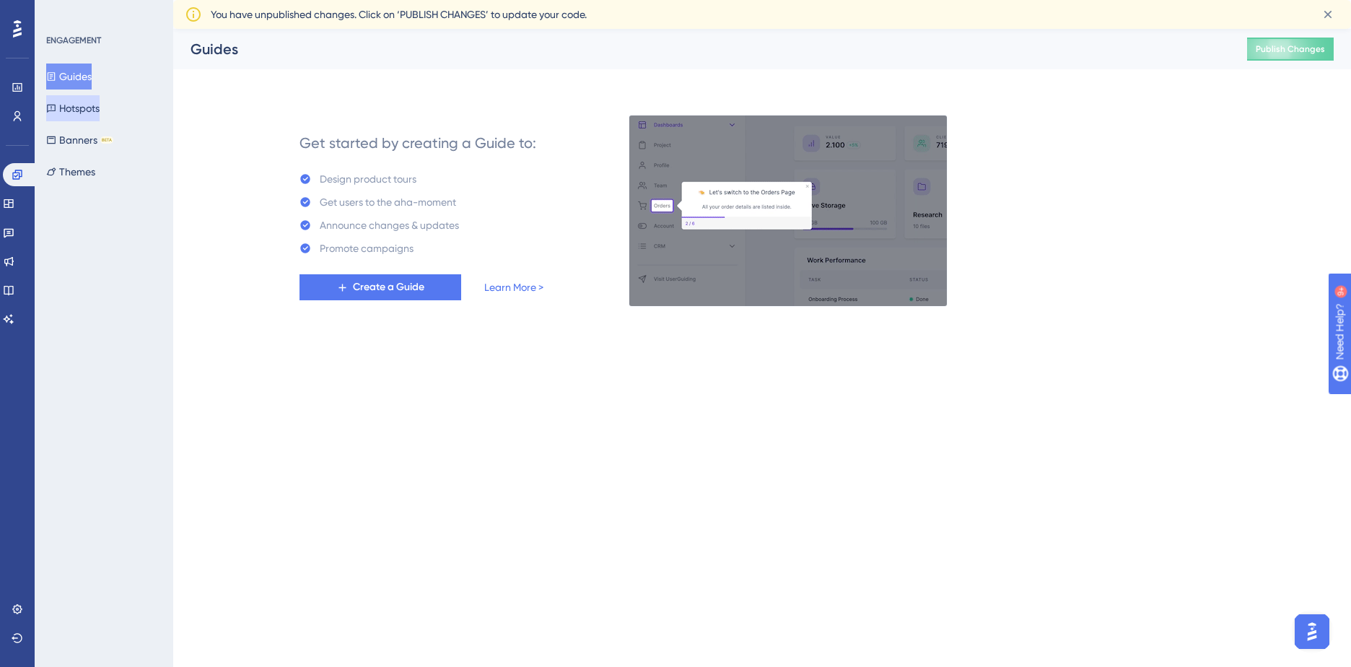
click at [86, 110] on button "Hotspots" at bounding box center [72, 108] width 53 height 26
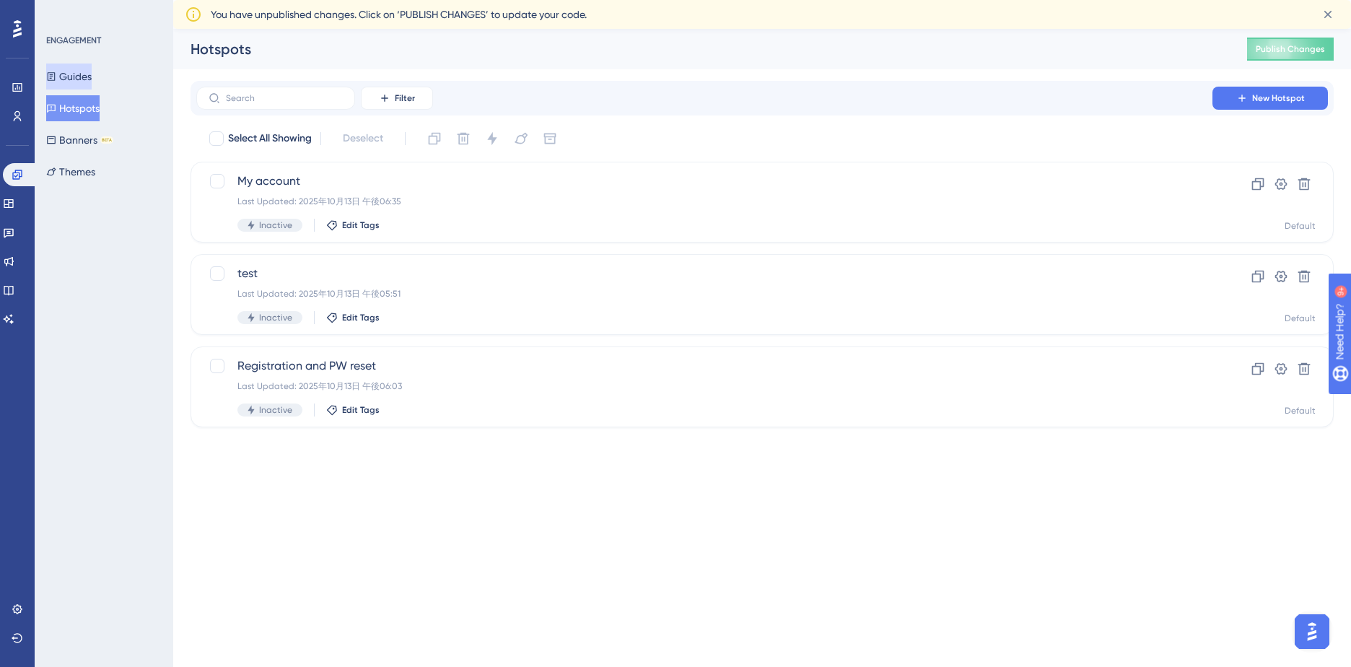
click at [92, 79] on button "Guides" at bounding box center [68, 76] width 45 height 26
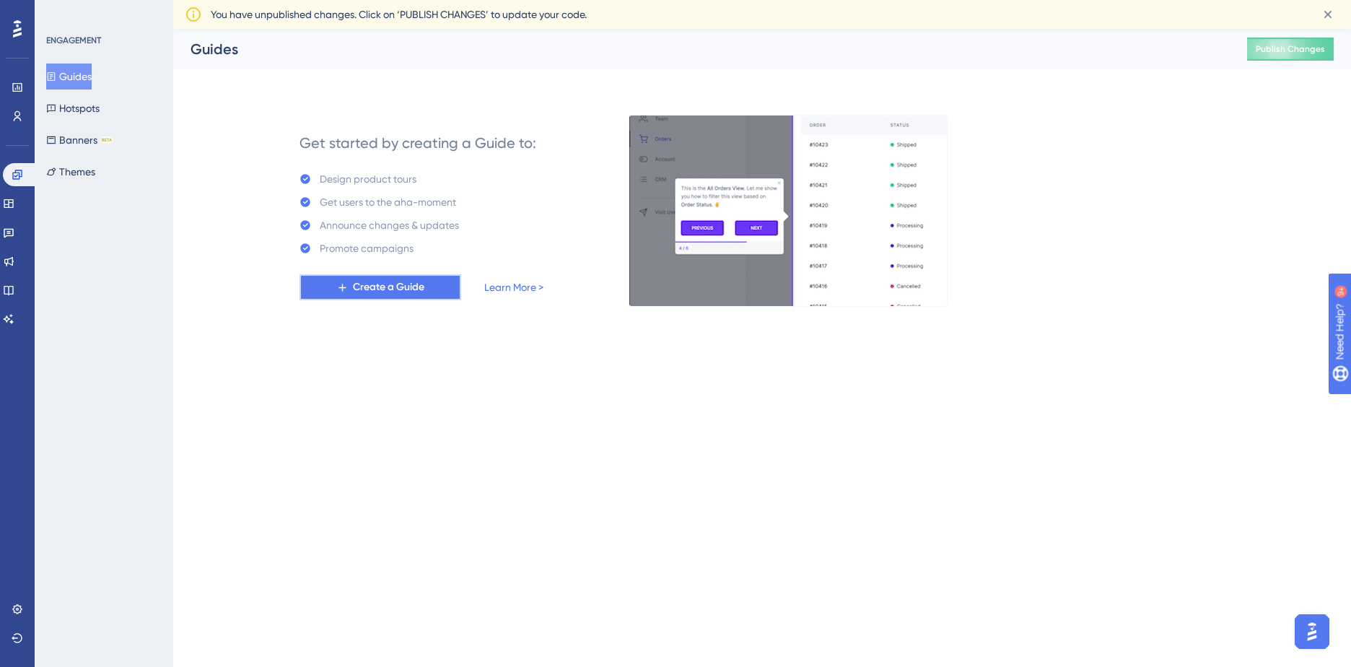
click at [338, 286] on icon at bounding box center [342, 287] width 12 height 12
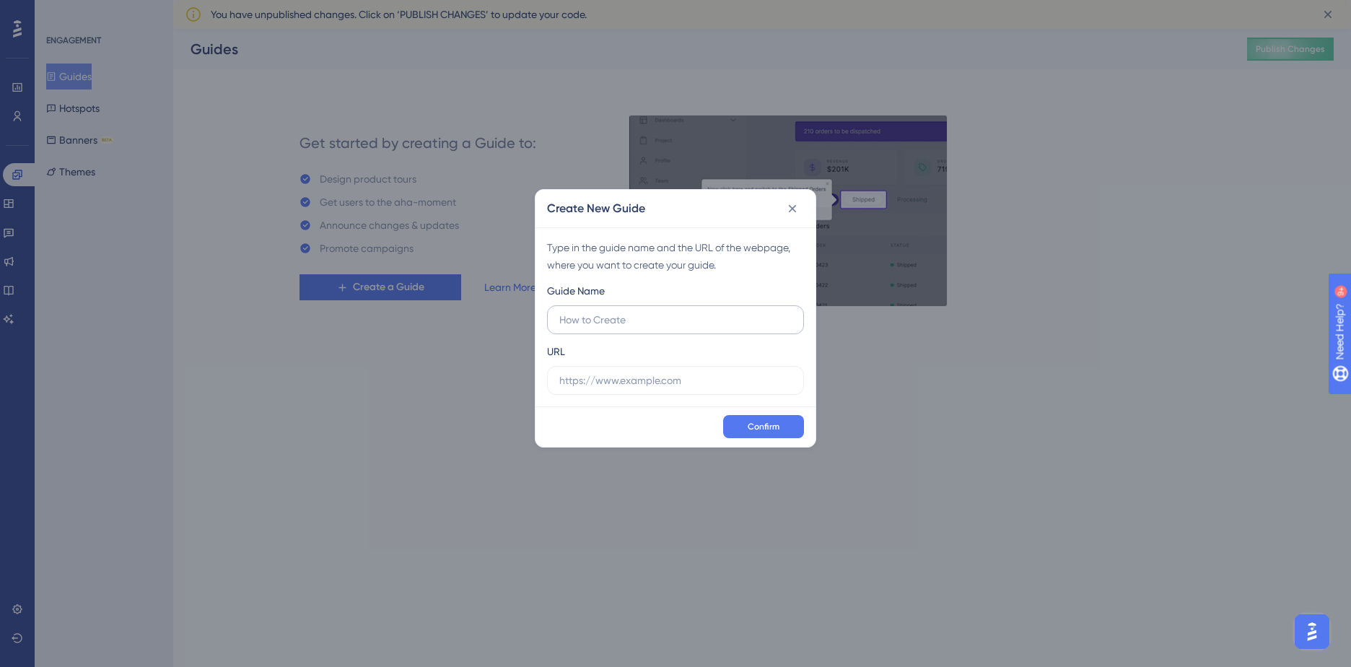
click at [598, 319] on input "text" at bounding box center [675, 320] width 232 height 16
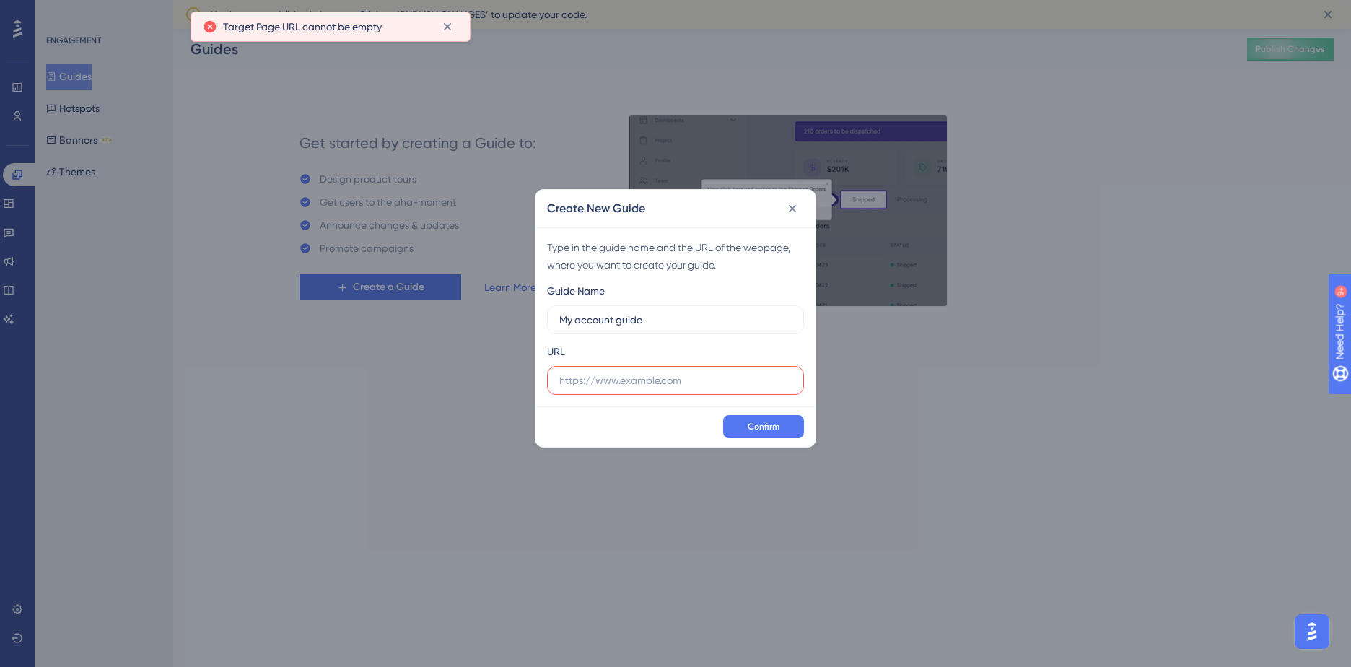
type input "My account guide"
click at [599, 382] on input "text" at bounding box center [675, 380] width 232 height 16
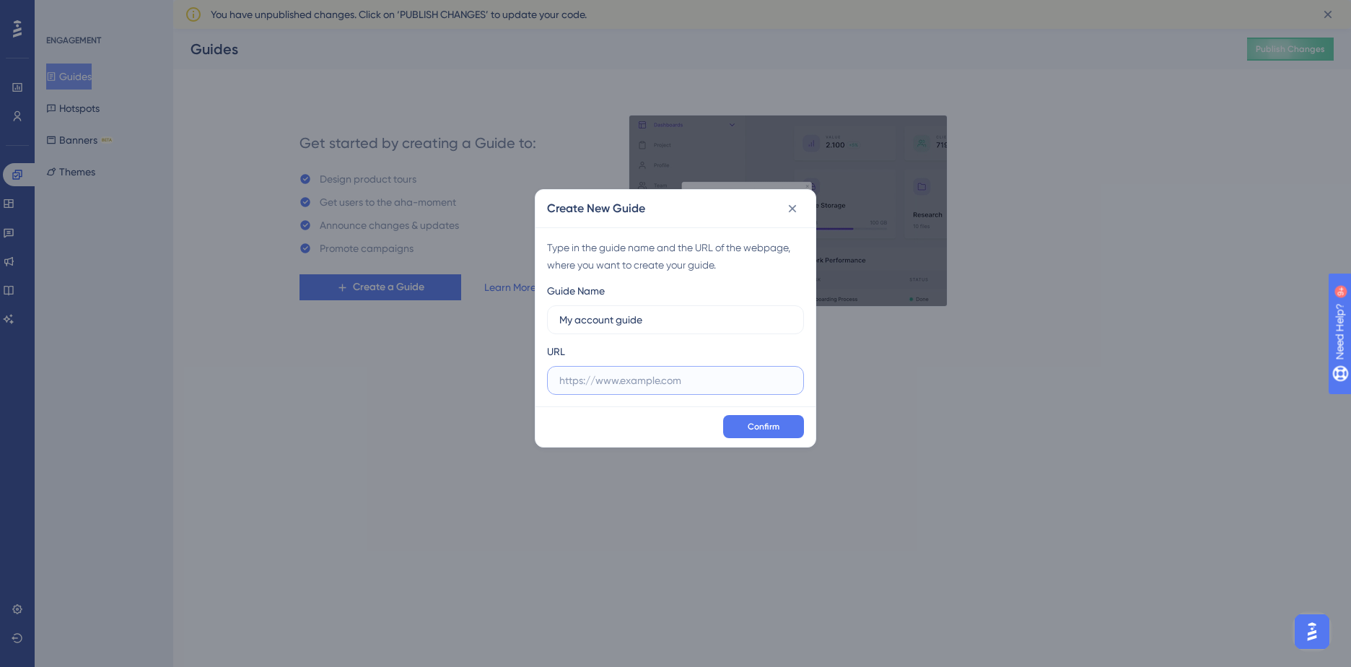
click at [638, 384] on input "text" at bounding box center [675, 380] width 232 height 16
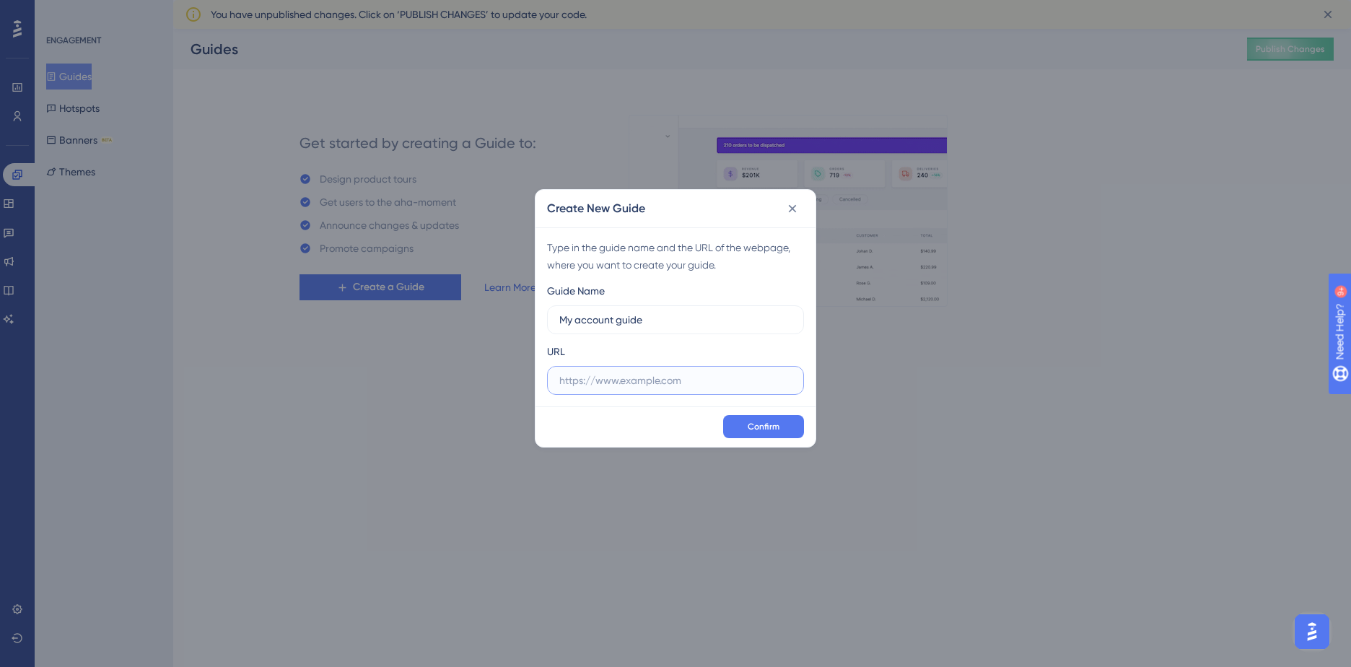
paste input "https://staging.edanz.com/customer"
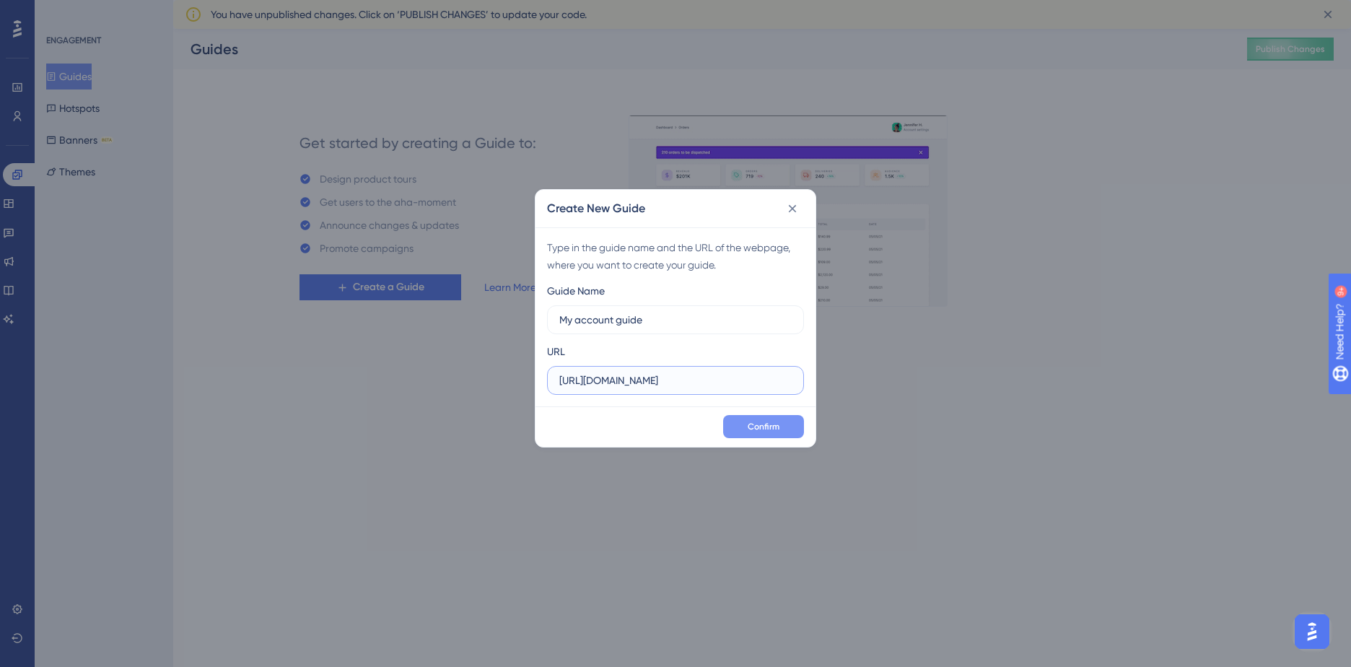
type input "https://staging.edanz.com/customer"
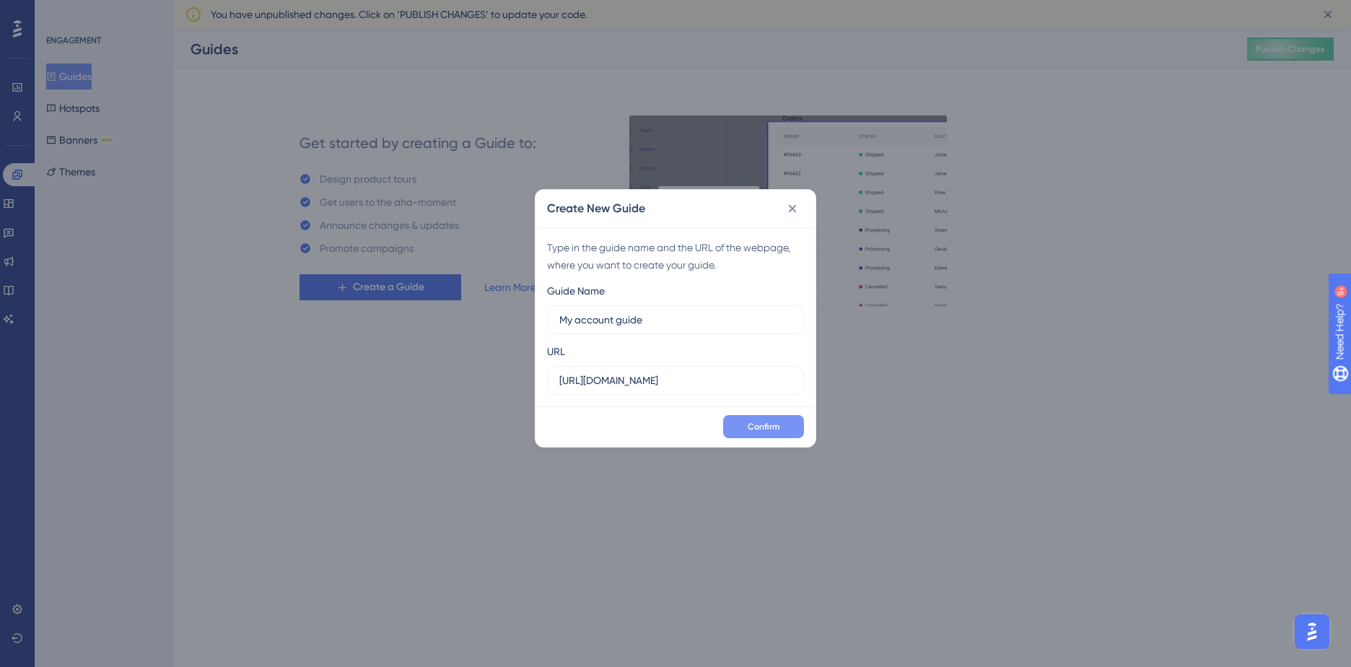
click at [779, 430] on span "Confirm" at bounding box center [764, 427] width 32 height 12
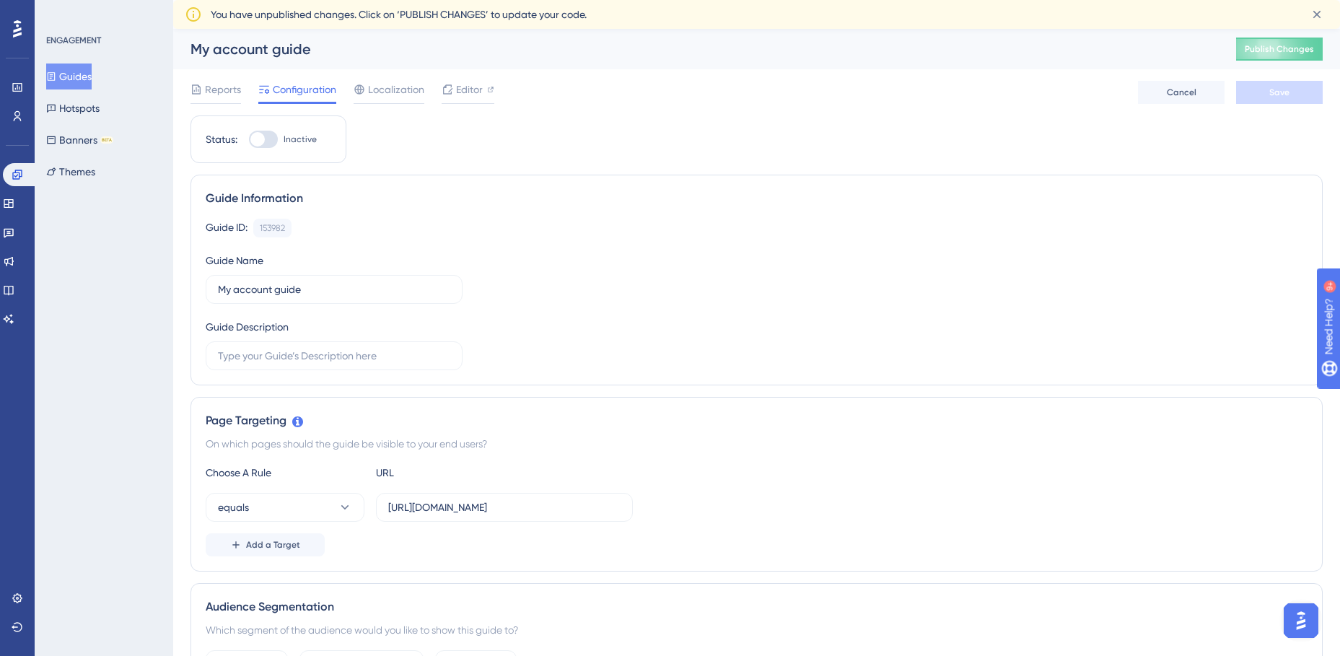
click at [71, 74] on button "Guides" at bounding box center [68, 76] width 45 height 26
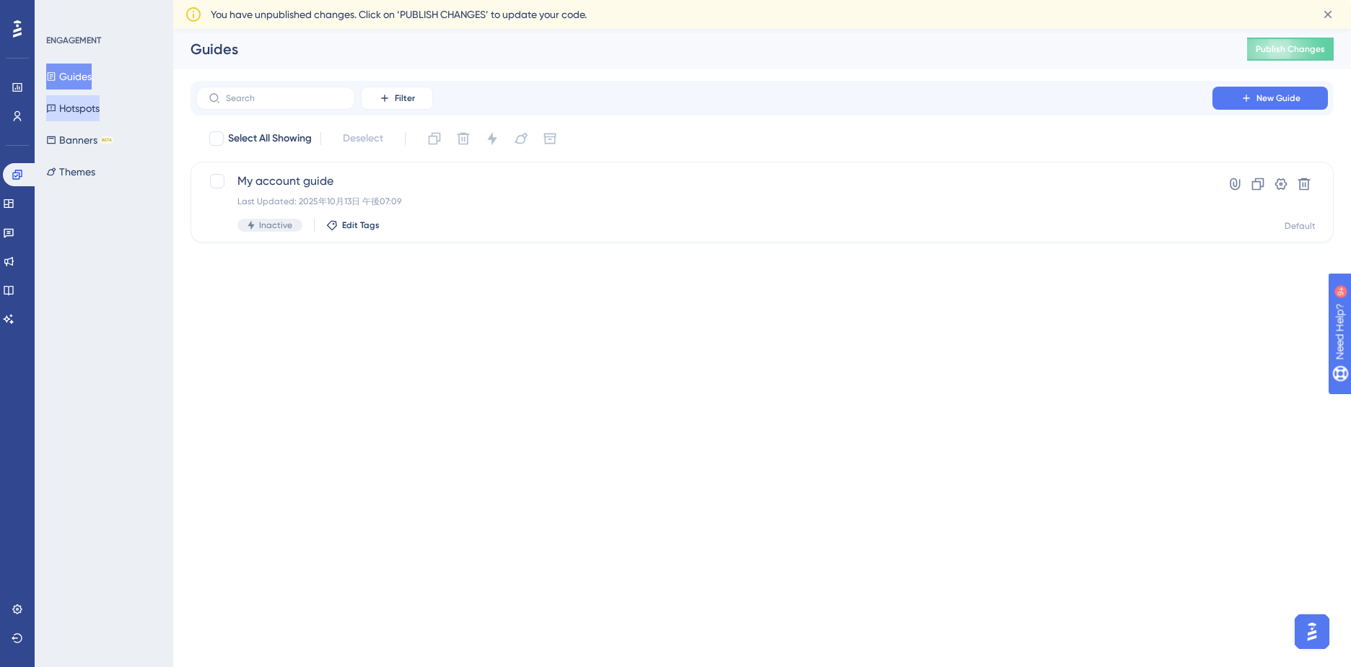
click at [79, 112] on button "Hotspots" at bounding box center [72, 108] width 53 height 26
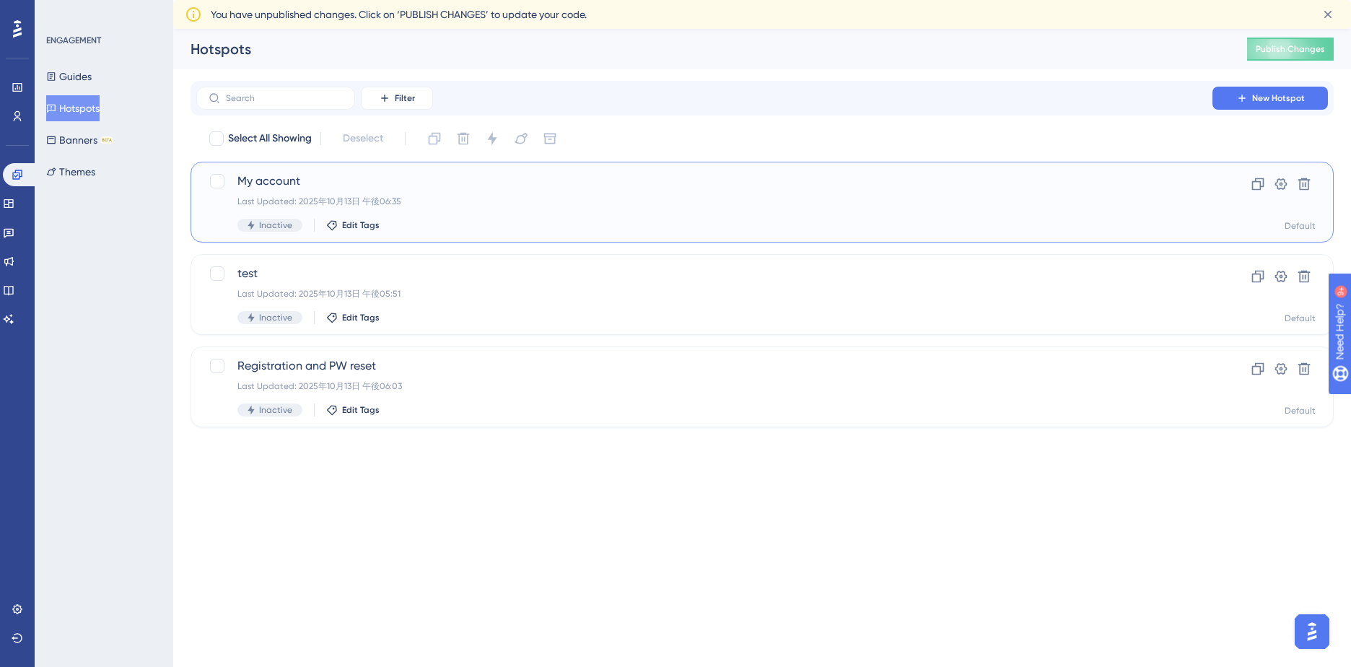
click at [285, 180] on span "My account" at bounding box center [704, 180] width 934 height 17
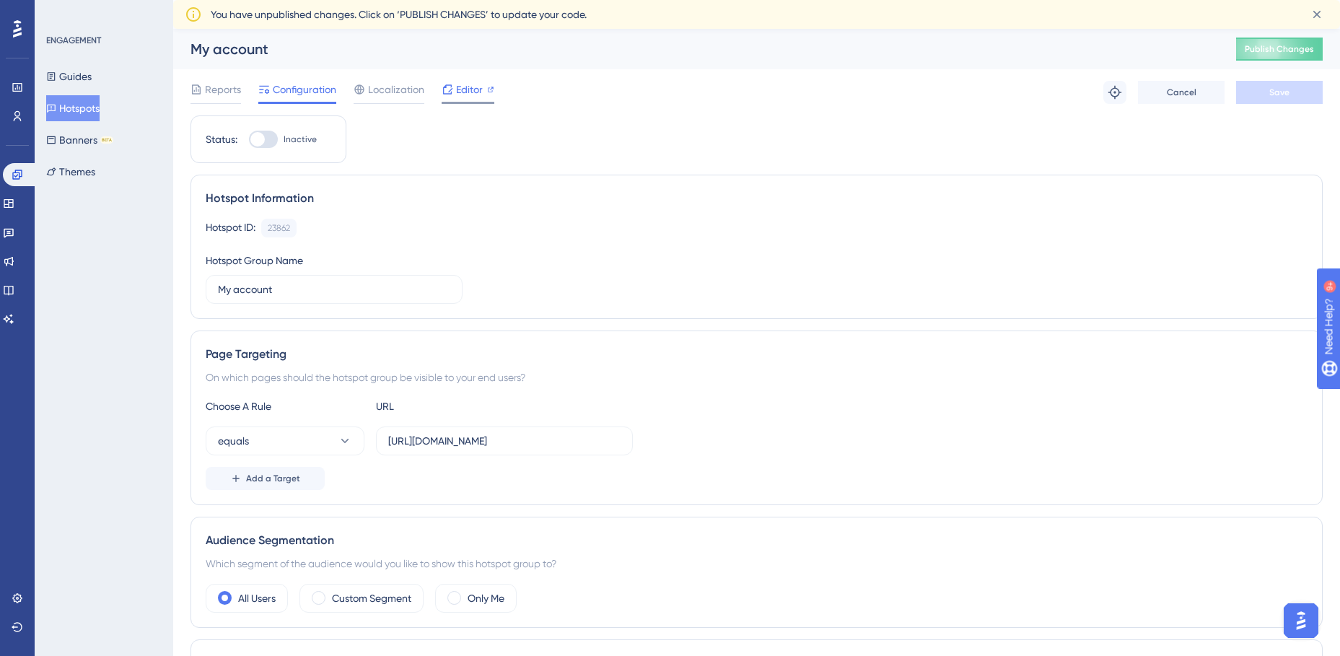
click at [457, 88] on span "Editor" at bounding box center [469, 89] width 27 height 17
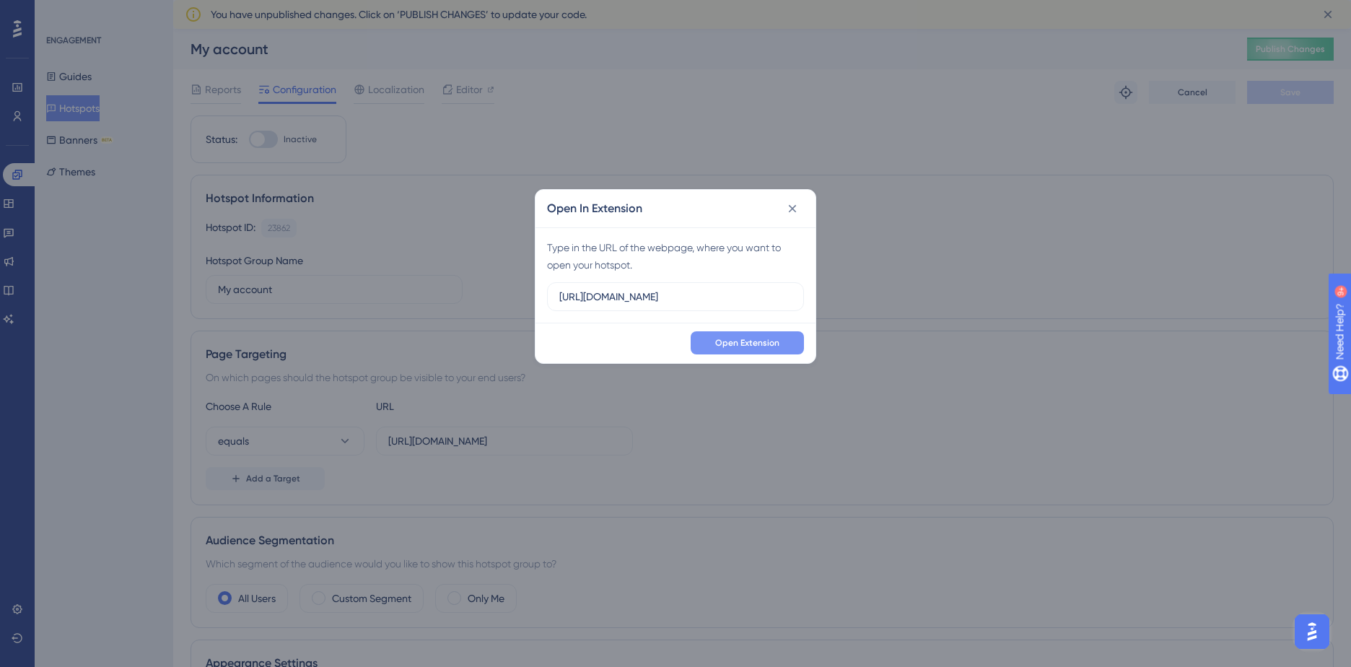
click at [755, 338] on span "Open Extension" at bounding box center [747, 343] width 64 height 12
click at [789, 209] on icon at bounding box center [792, 208] width 14 height 14
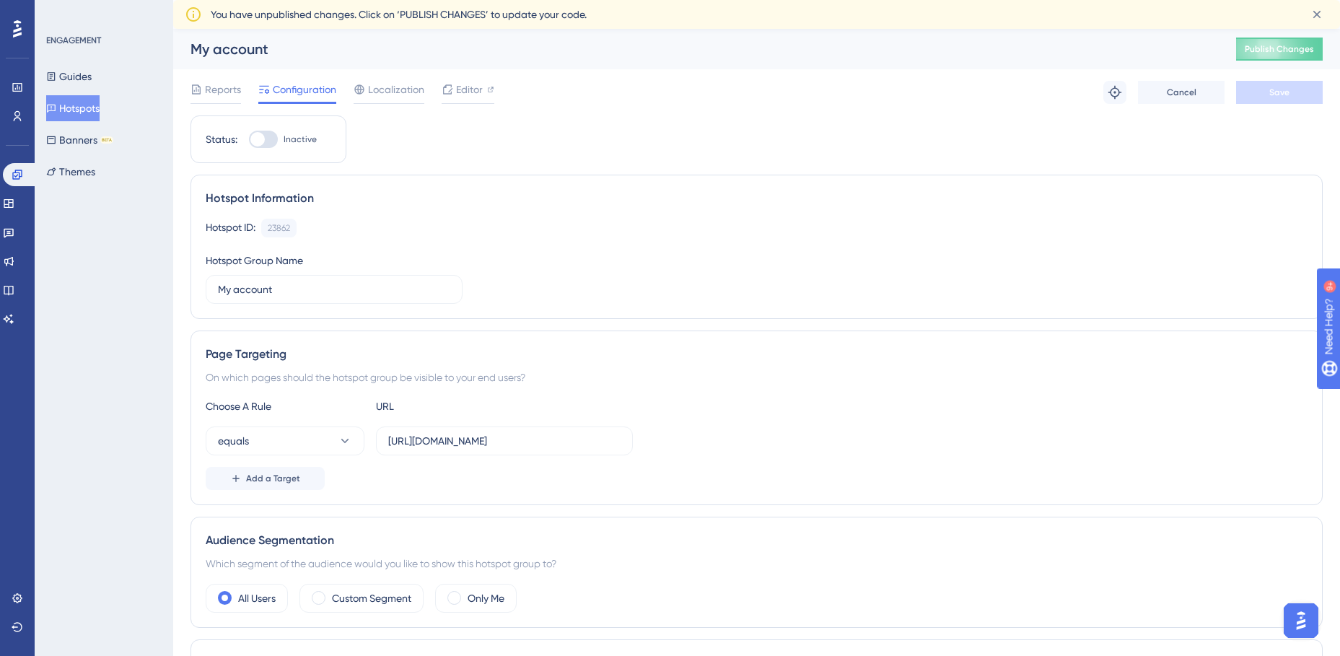
click at [80, 108] on button "Hotspots" at bounding box center [72, 108] width 53 height 26
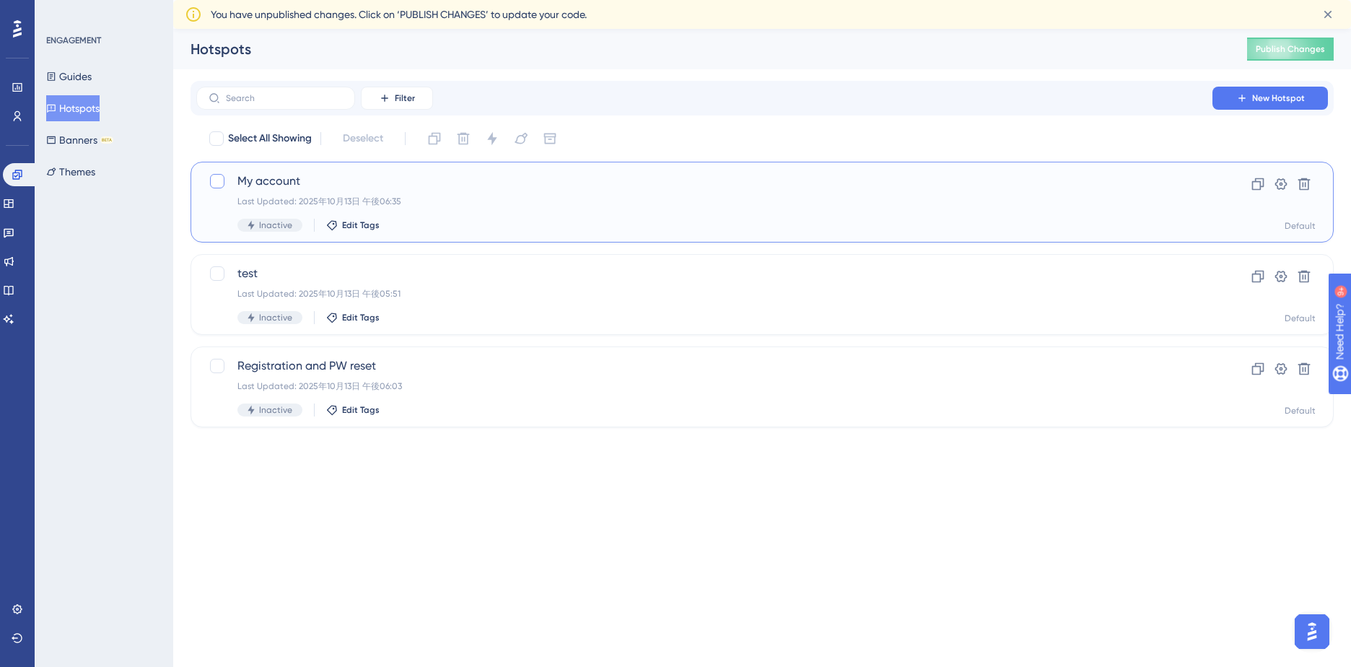
click at [214, 177] on div at bounding box center [217, 181] width 14 height 14
checkbox input "true"
click at [1305, 190] on icon at bounding box center [1304, 184] width 12 height 12
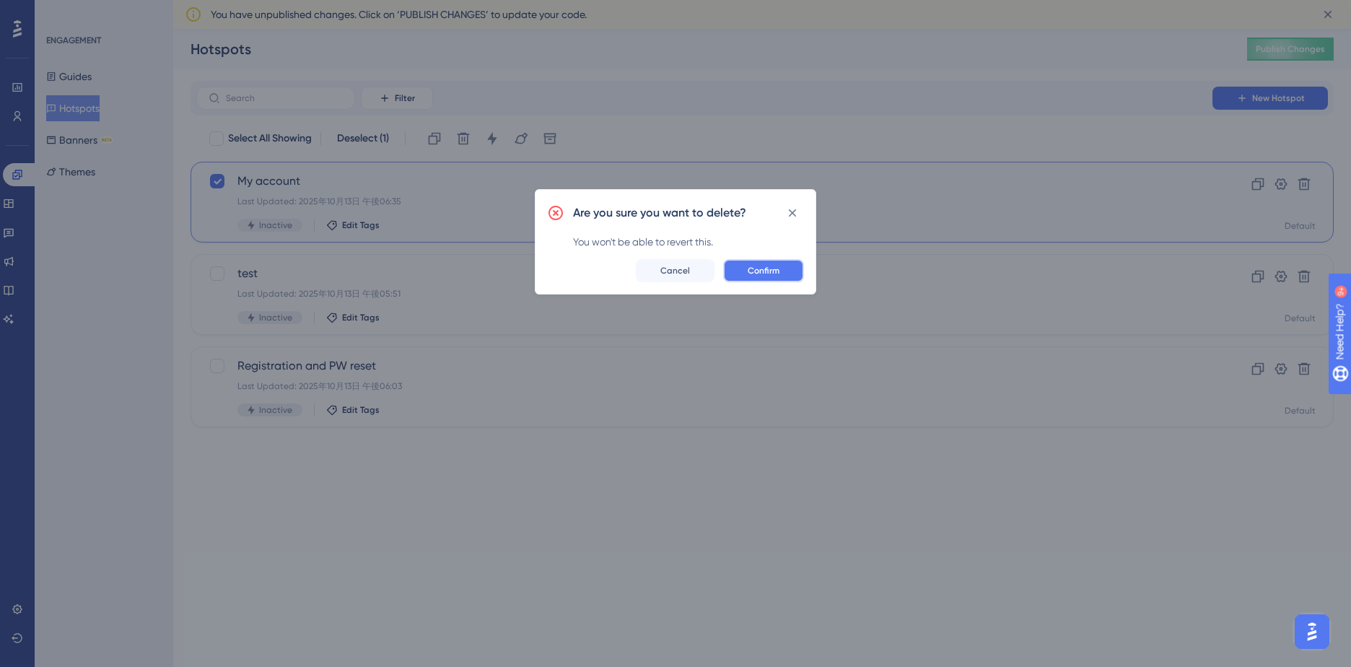
click at [757, 273] on span "Confirm" at bounding box center [764, 271] width 32 height 12
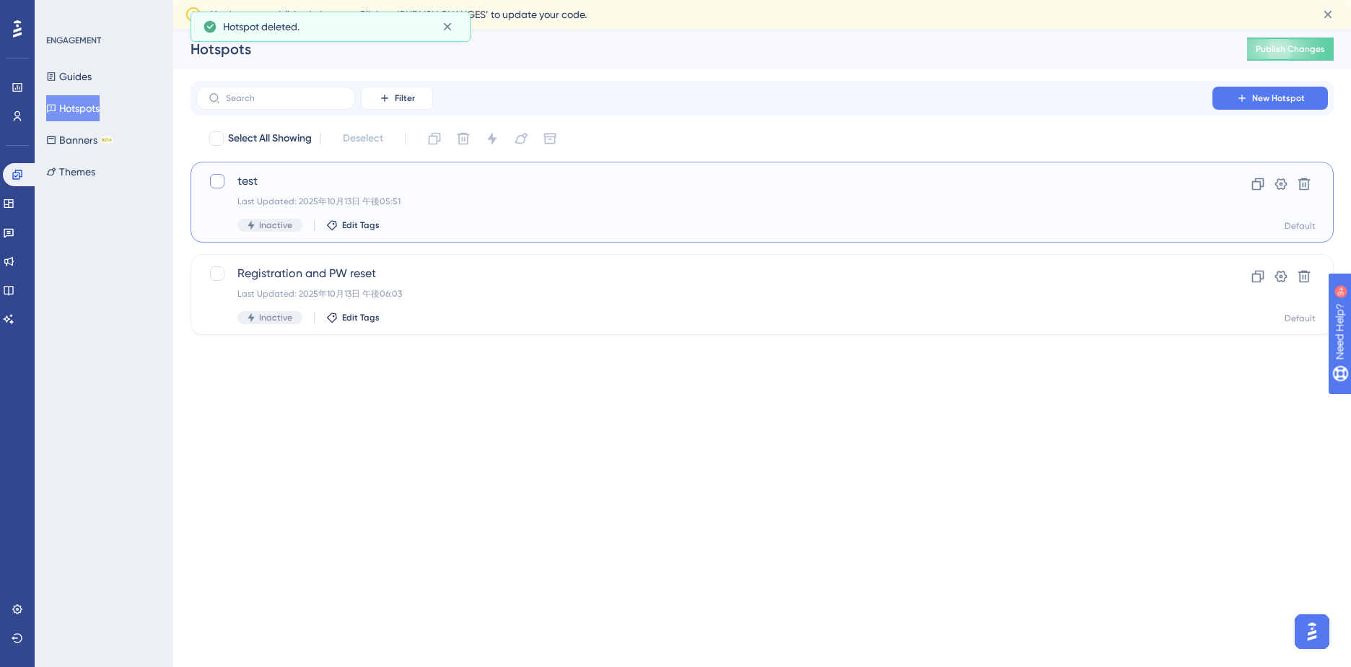
click at [220, 177] on div at bounding box center [217, 181] width 14 height 14
checkbox input "true"
click at [1305, 183] on icon at bounding box center [1304, 184] width 14 height 14
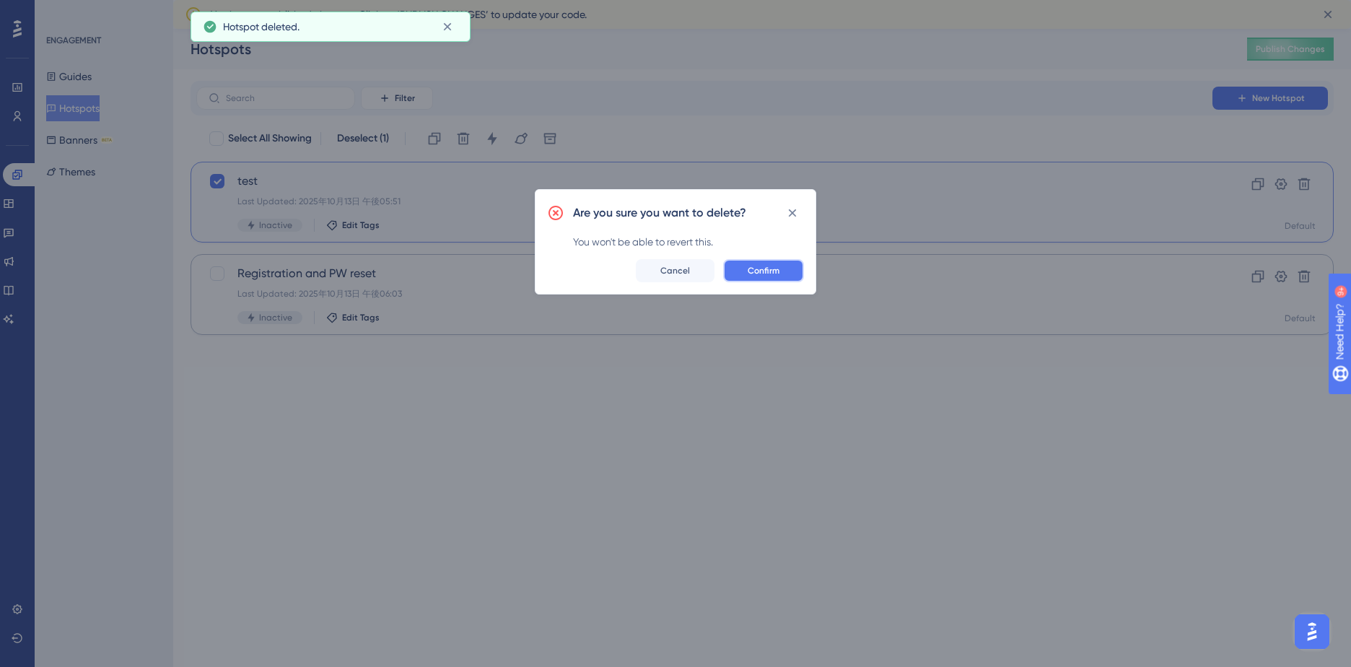
click at [755, 271] on span "Confirm" at bounding box center [764, 271] width 32 height 12
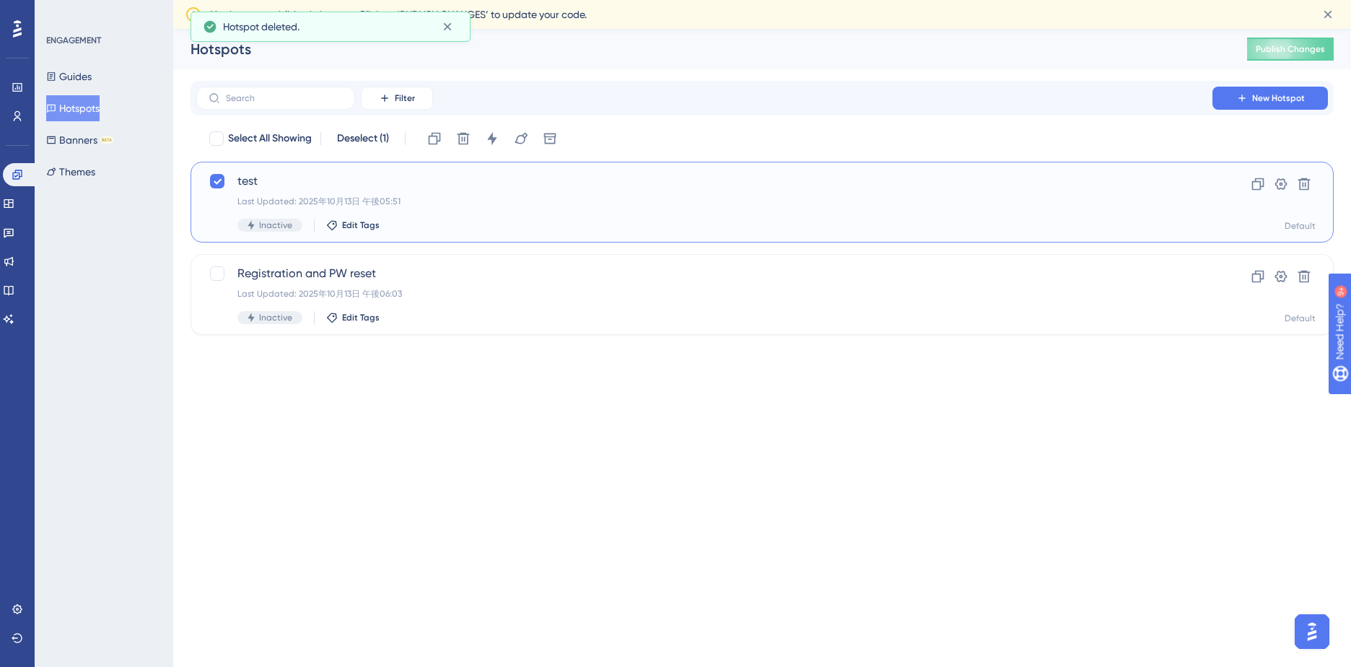
checkbox input "false"
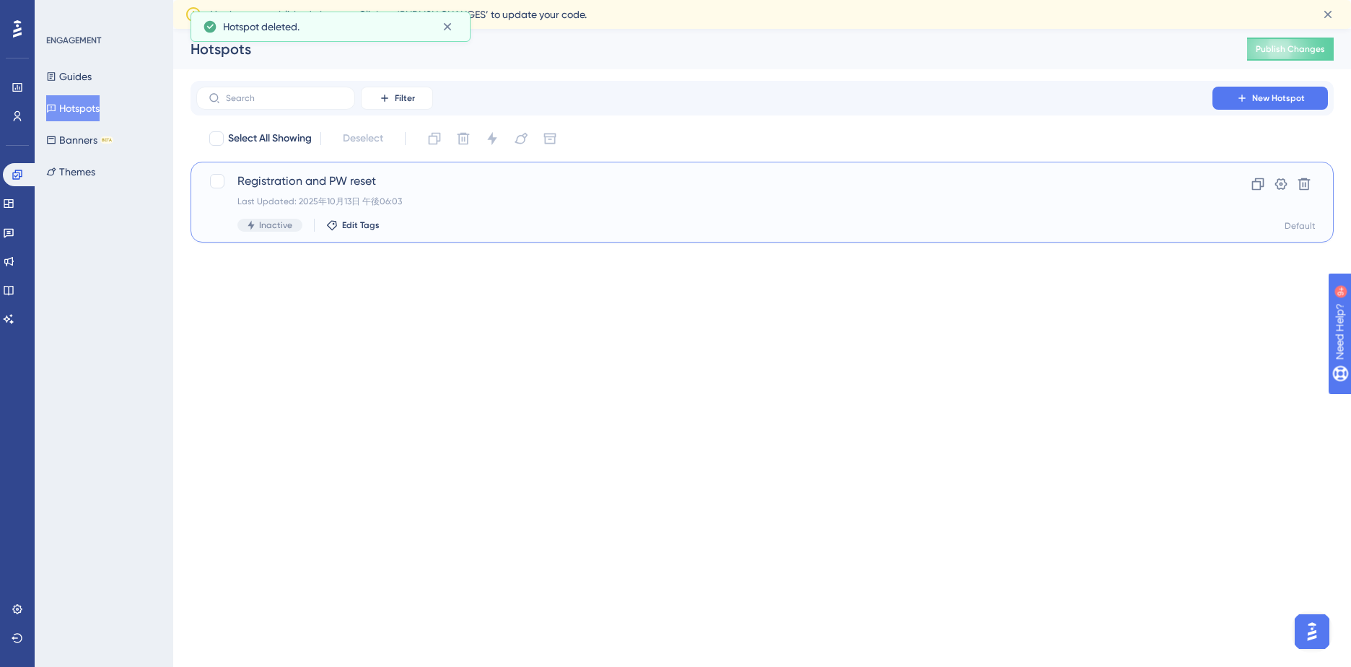
click at [312, 178] on span "Registration and PW reset" at bounding box center [704, 180] width 934 height 17
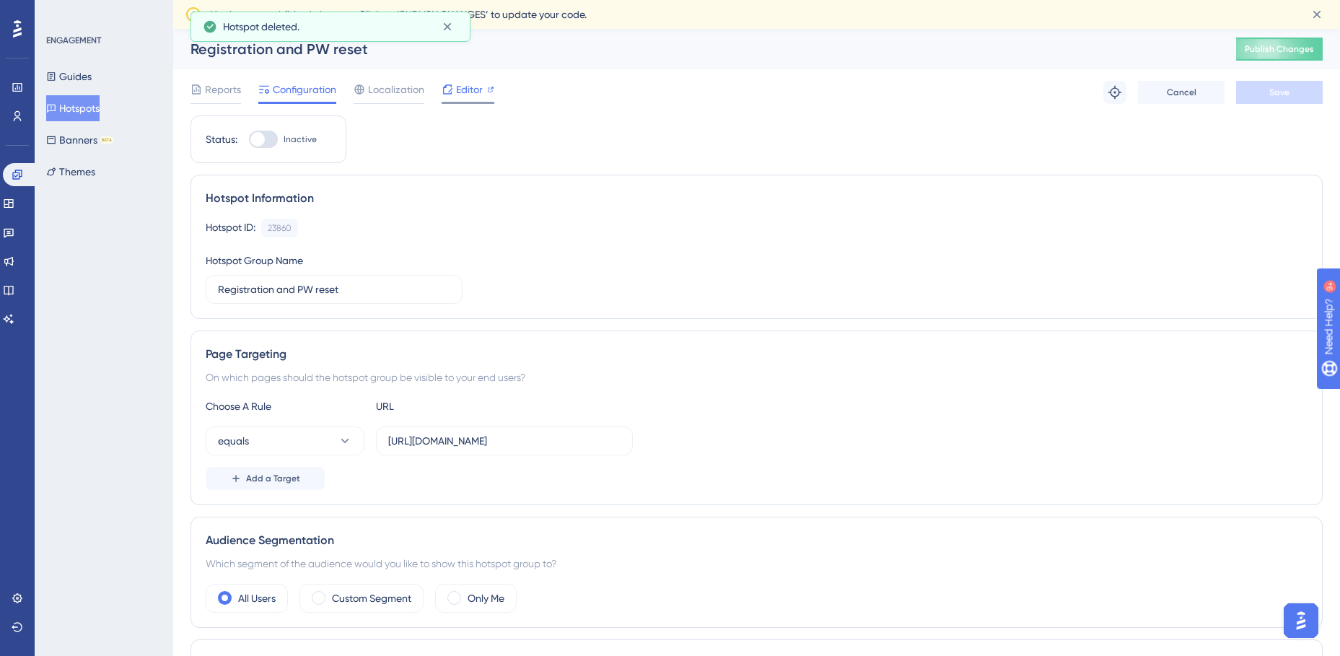
click at [455, 94] on div "Editor" at bounding box center [468, 89] width 53 height 17
click at [459, 439] on input "https://staging.edanz.com/signin?Y3VzdG9tZXIucGhwPw==" at bounding box center [504, 441] width 232 height 16
click at [460, 440] on input "https://staging.edanz.com/signin?Y3VzdG9tZXIucGhwPw==" at bounding box center [504, 441] width 232 height 16
click at [723, 364] on div "Page Targeting On which pages should the hotspot group be visible to your end u…" at bounding box center [756, 417] width 1132 height 175
click at [564, 442] on input "https://staging.edanz.com/signin?Y3VzdG9tZXIucGhwPw==" at bounding box center [504, 441] width 232 height 16
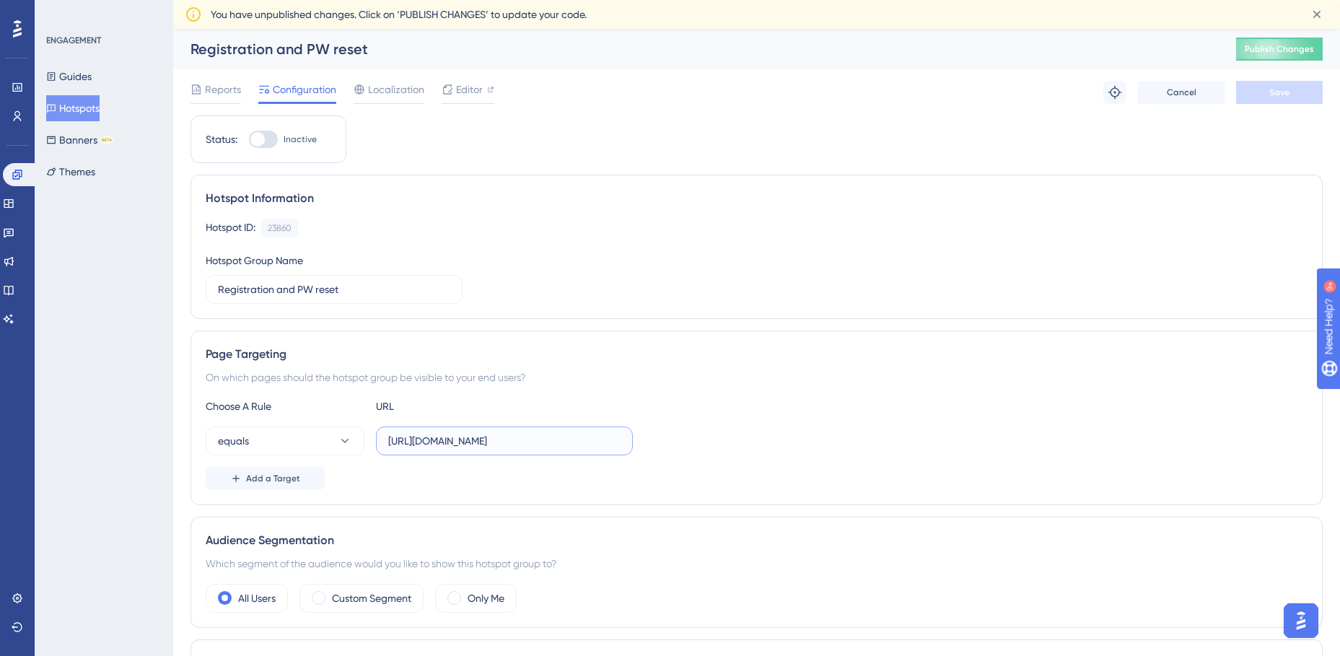
click at [564, 442] on input "https://staging.edanz.com/signin?Y3VzdG9tZXIucGhwPw==" at bounding box center [504, 441] width 232 height 16
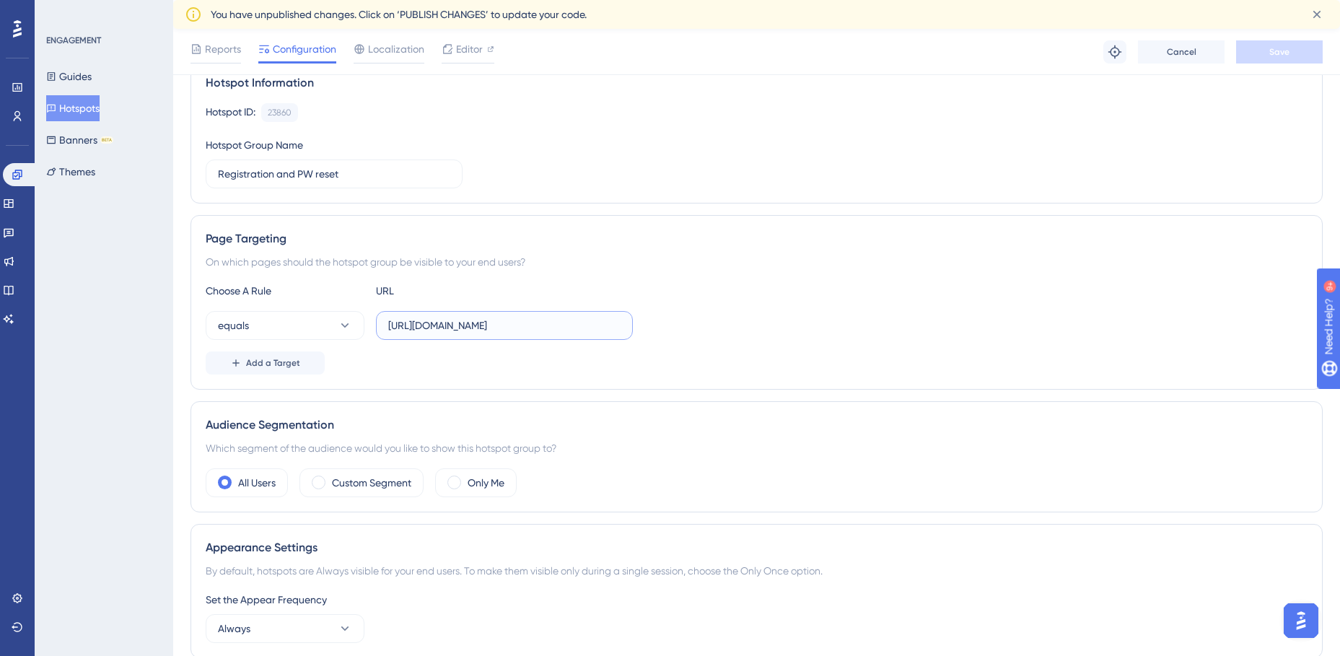
scroll to position [121, 0]
click at [450, 320] on input "https://staging.edanz.com/signin?Y3VzdG9tZXIucGhwPw==" at bounding box center [504, 326] width 232 height 16
click at [350, 325] on icon at bounding box center [345, 326] width 14 height 14
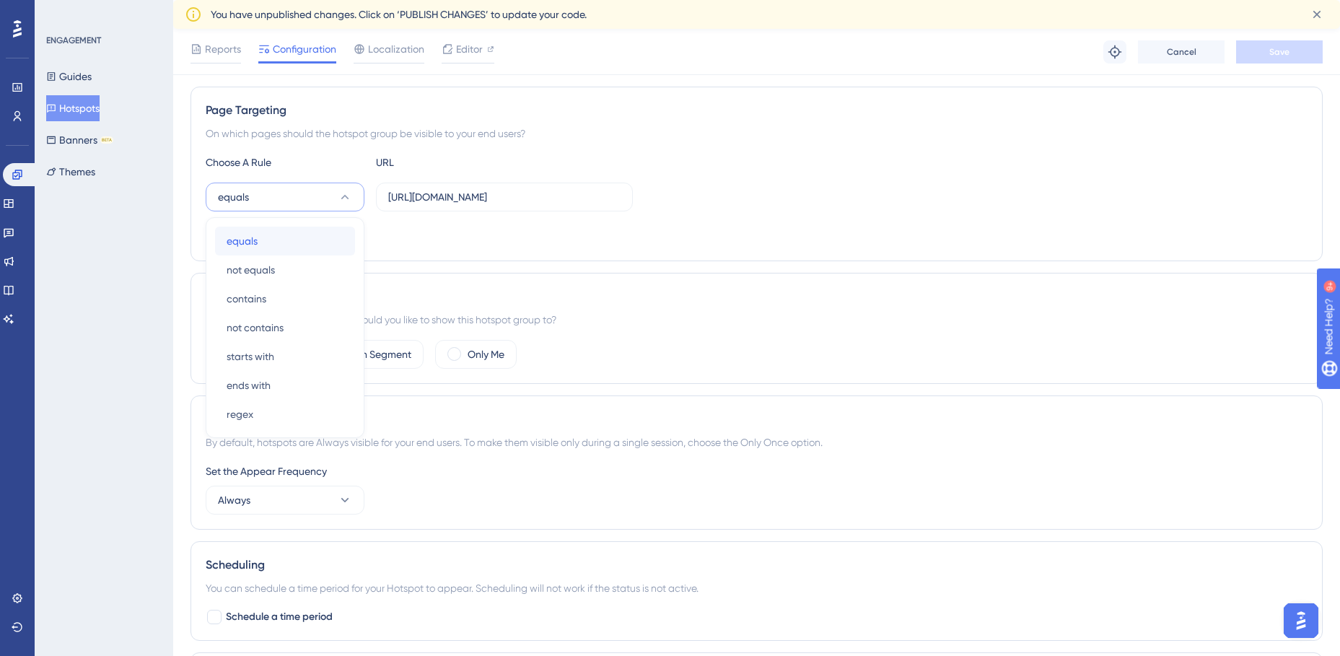
click at [289, 236] on div "equals equals" at bounding box center [285, 241] width 117 height 29
click at [483, 198] on input "https://staging.edanz.com/signin?Y3VzdG9tZXIucGhwPw==" at bounding box center [504, 197] width 232 height 16
click at [503, 198] on input "https://staging.edanz.com/signin?Y3VzdG9tZXIucGhwPw==" at bounding box center [504, 197] width 232 height 16
click at [551, 198] on input "https://staging.edanz.com/signin?Y3VzdG9tZXIucGhwPw==" at bounding box center [504, 197] width 232 height 16
click at [621, 198] on label "https://staging.edanz.com/signin?Y3VzdG9tZXIucGhwPw==" at bounding box center [504, 197] width 257 height 29
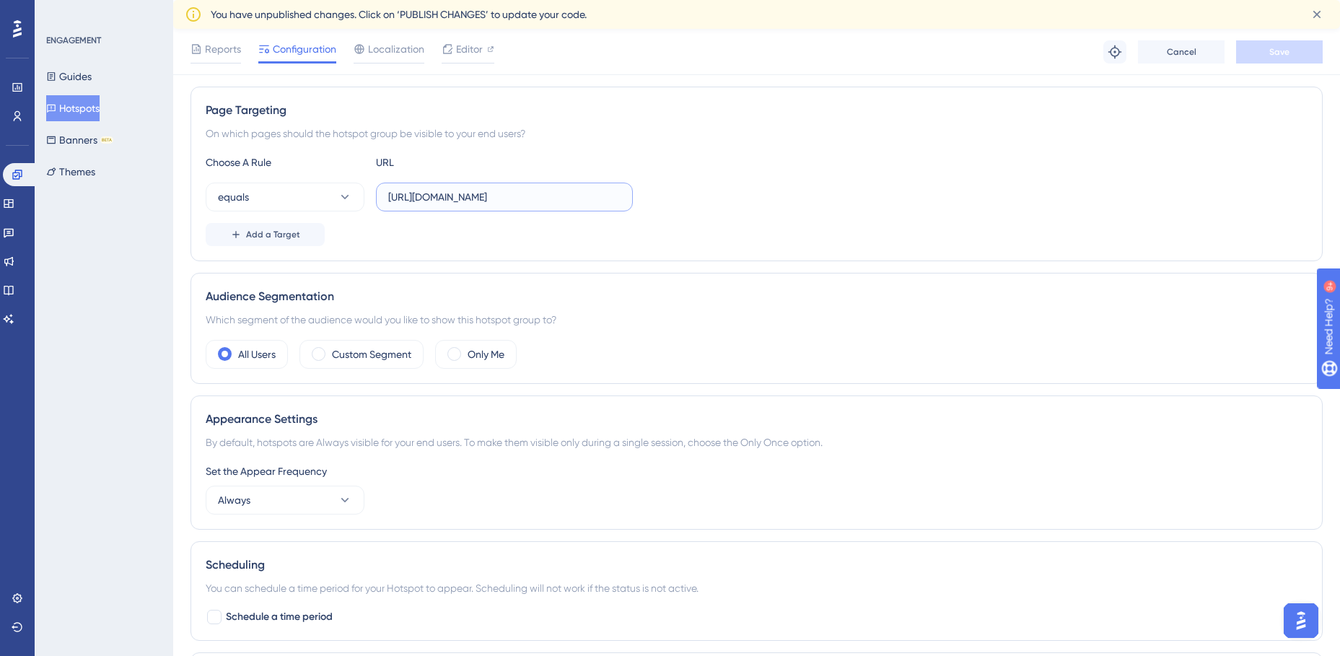
click at [621, 198] on input "https://staging.edanz.com/signin?Y3VzdG9tZXIucGhwPw==" at bounding box center [504, 197] width 232 height 16
click at [577, 203] on input "https://staging.edanz.com/signin?Y3VzdG9tZXIucGhwPw==" at bounding box center [504, 197] width 232 height 16
drag, startPoint x: 546, startPoint y: 196, endPoint x: 635, endPoint y: 202, distance: 89.7
click at [635, 202] on div "equals https://staging.edanz.com/signin?Y3VzdG9tZXIucGhwPw==" at bounding box center [757, 197] width 1102 height 29
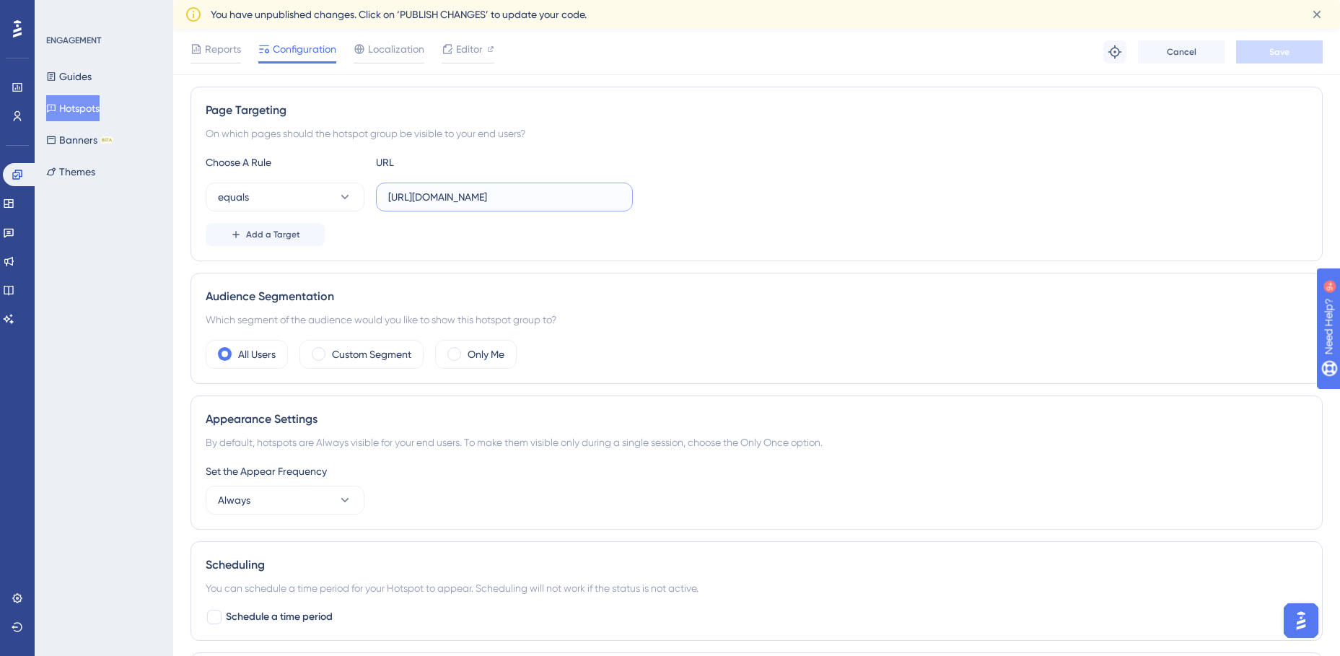
scroll to position [0, 0]
type input "https://staging.edanz.com/signin"
click at [635, 202] on div "equals https://staging.edanz.com/signin" at bounding box center [757, 197] width 1102 height 29
click at [1265, 48] on button "Save" at bounding box center [1279, 51] width 87 height 23
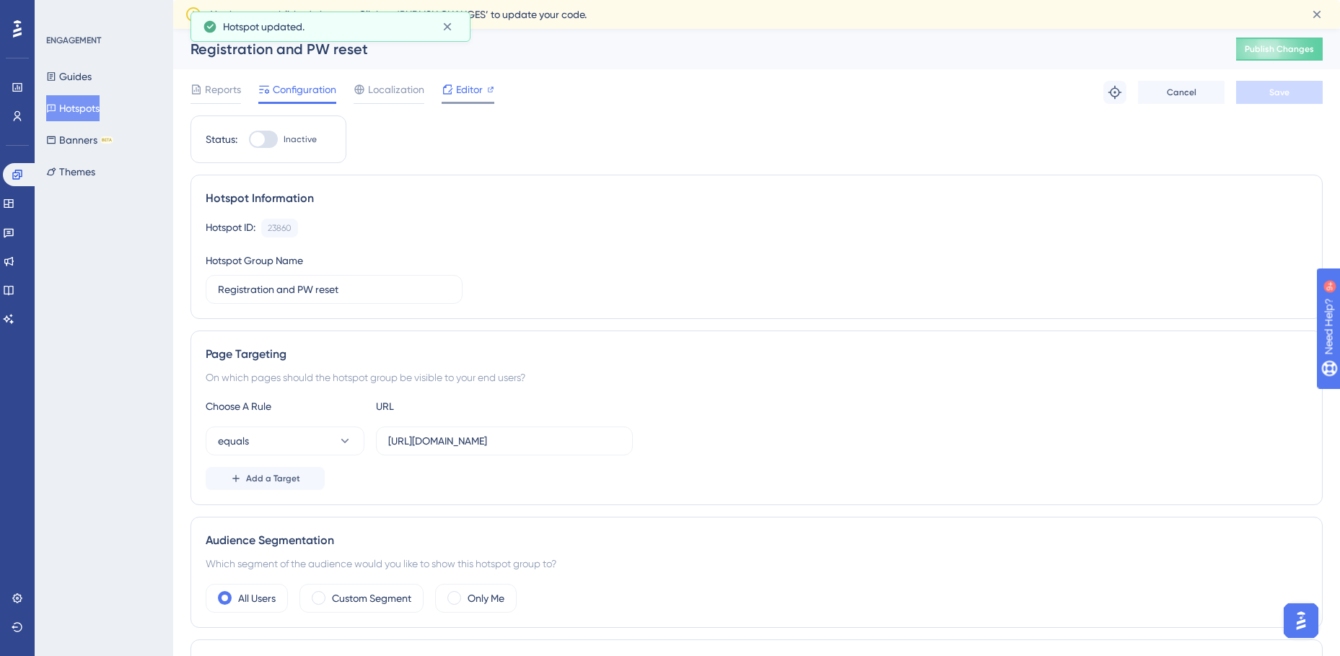
click at [460, 84] on span "Editor" at bounding box center [469, 89] width 27 height 17
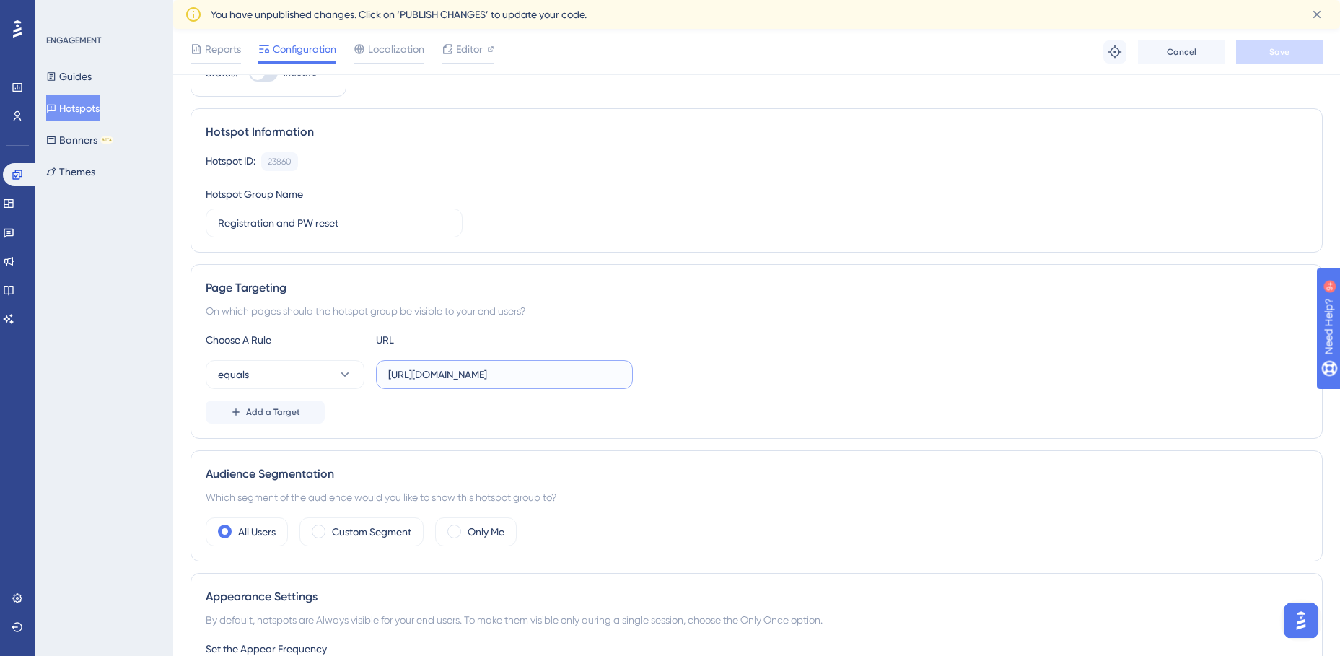
click at [477, 377] on input "https://staging.edanz.com/signin" at bounding box center [504, 375] width 232 height 16
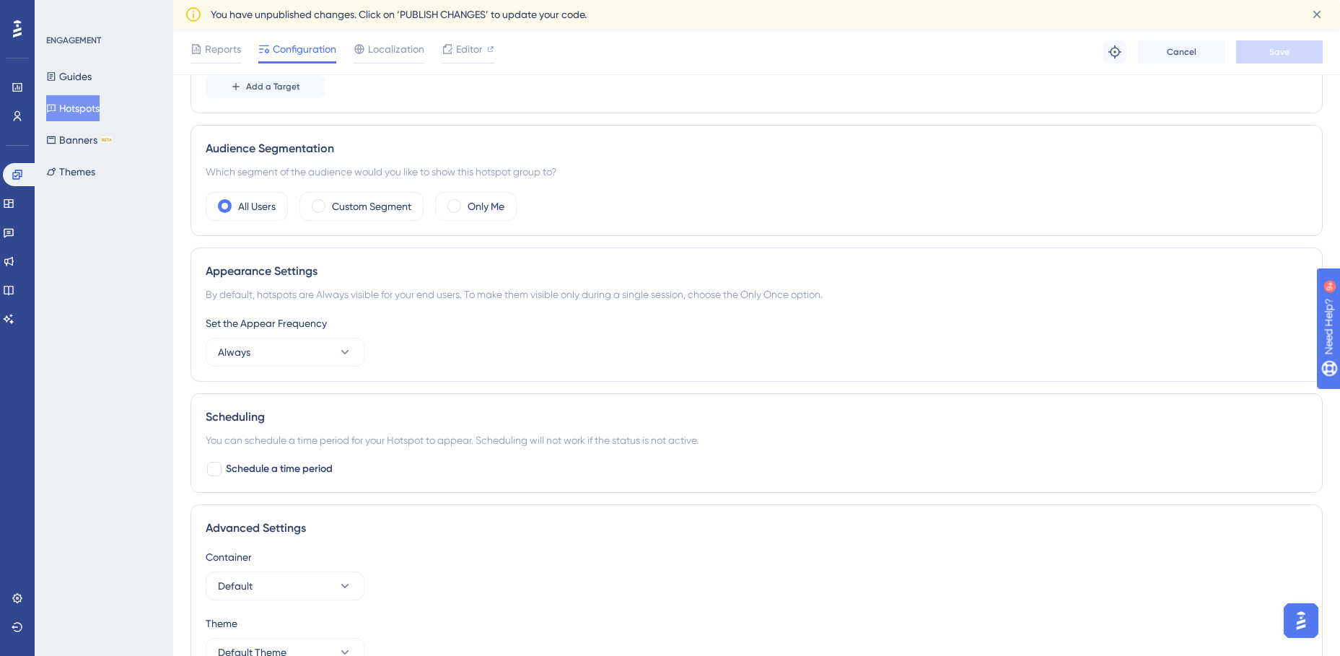
scroll to position [481, 0]
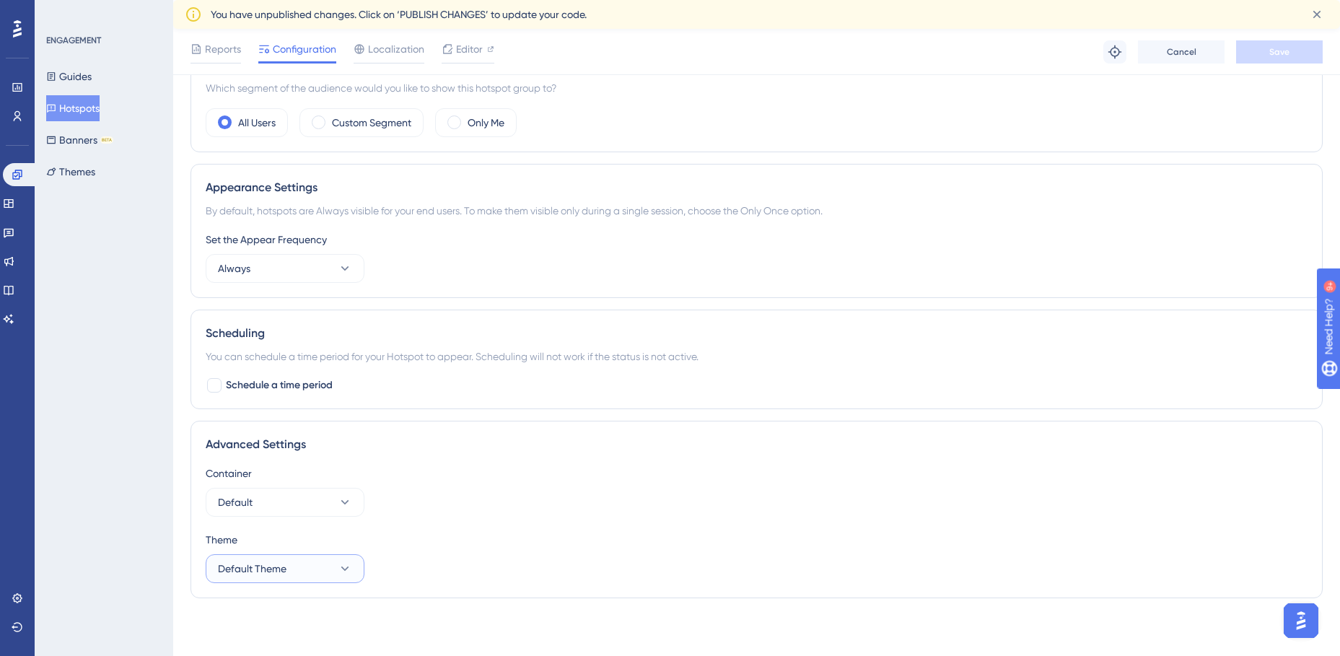
click at [348, 564] on icon at bounding box center [345, 568] width 14 height 14
click at [349, 503] on icon at bounding box center [345, 502] width 14 height 14
click at [447, 507] on div "Container Default" at bounding box center [757, 491] width 1102 height 52
click at [333, 562] on button "Default Theme" at bounding box center [285, 568] width 159 height 29
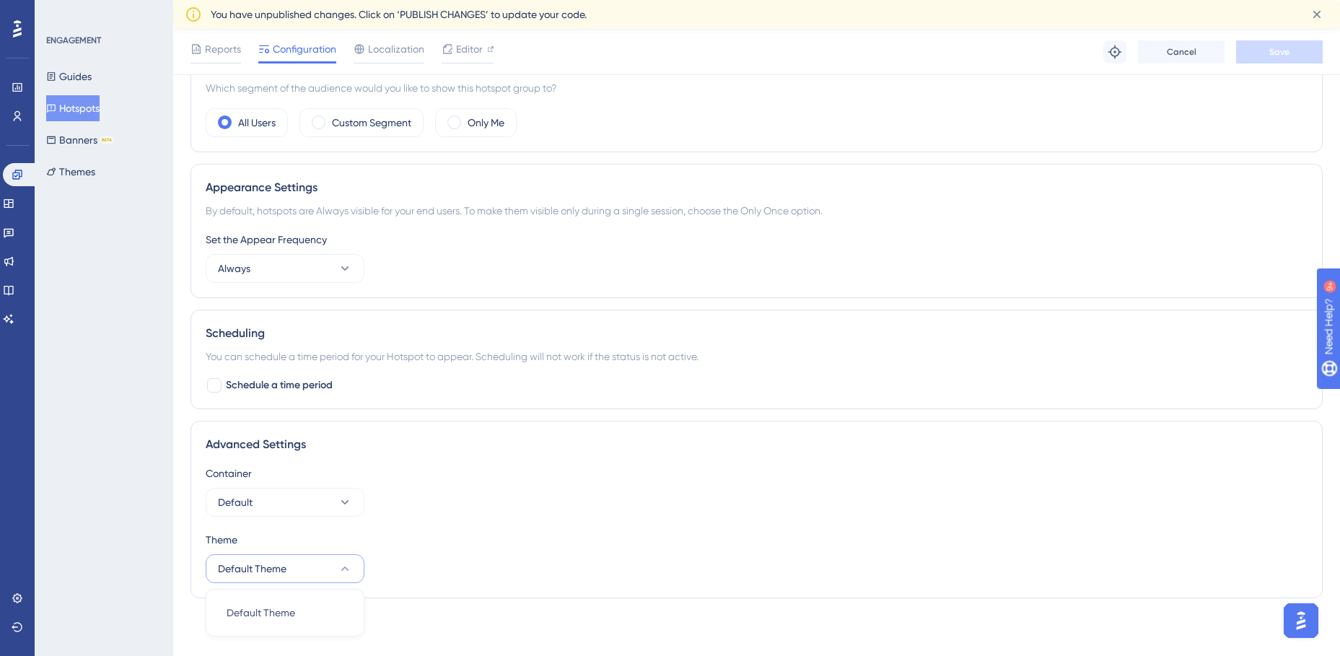
click at [517, 542] on div "Theme" at bounding box center [757, 539] width 1102 height 17
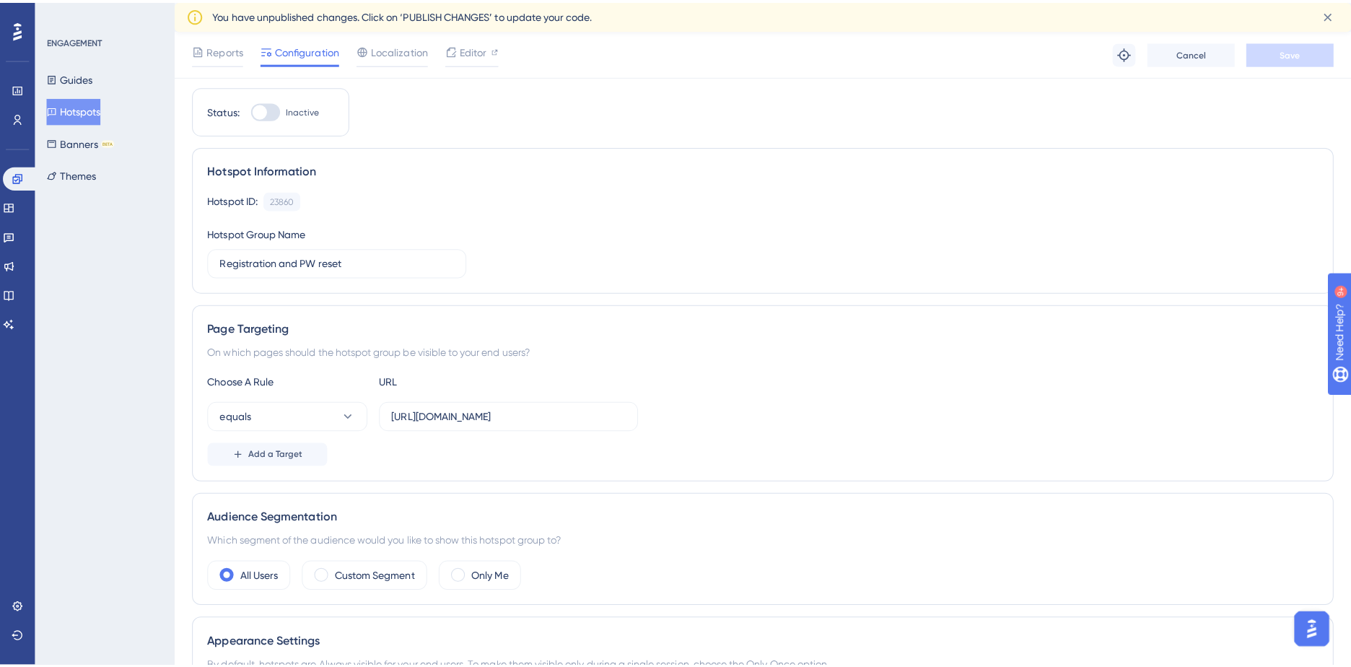
scroll to position [0, 0]
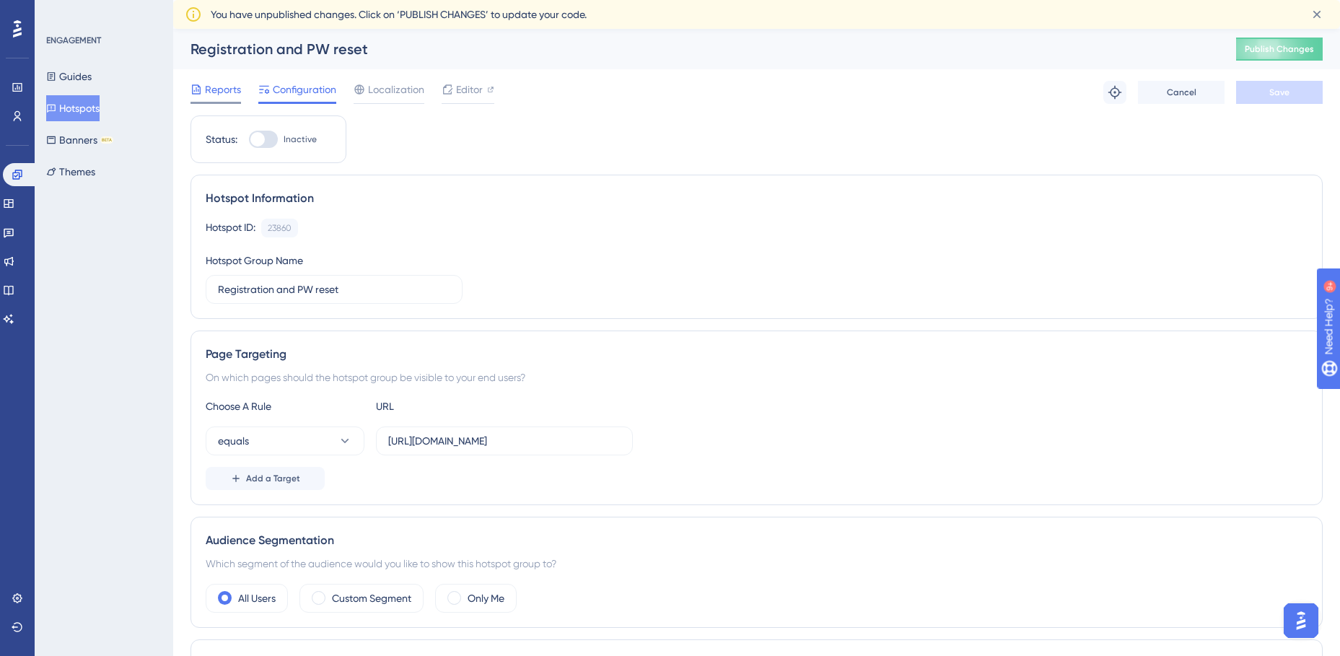
click at [233, 90] on span "Reports" at bounding box center [223, 89] width 36 height 17
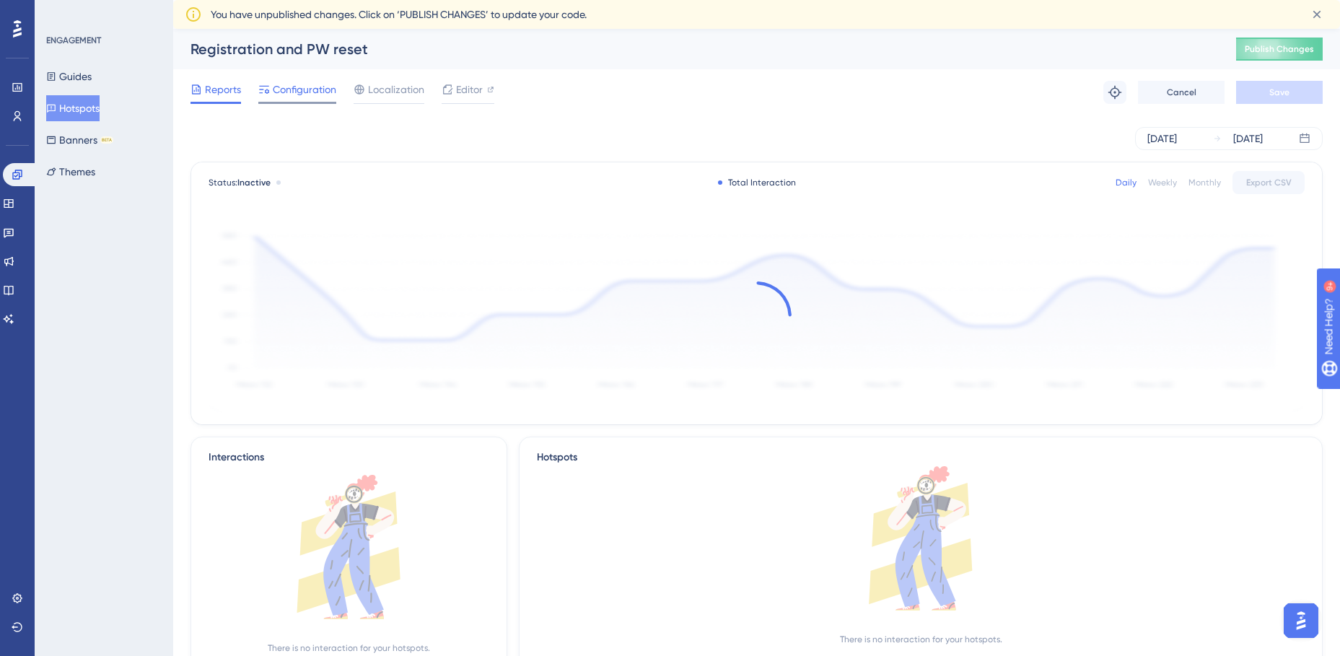
click at [310, 88] on span "Configuration" at bounding box center [304, 89] width 63 height 17
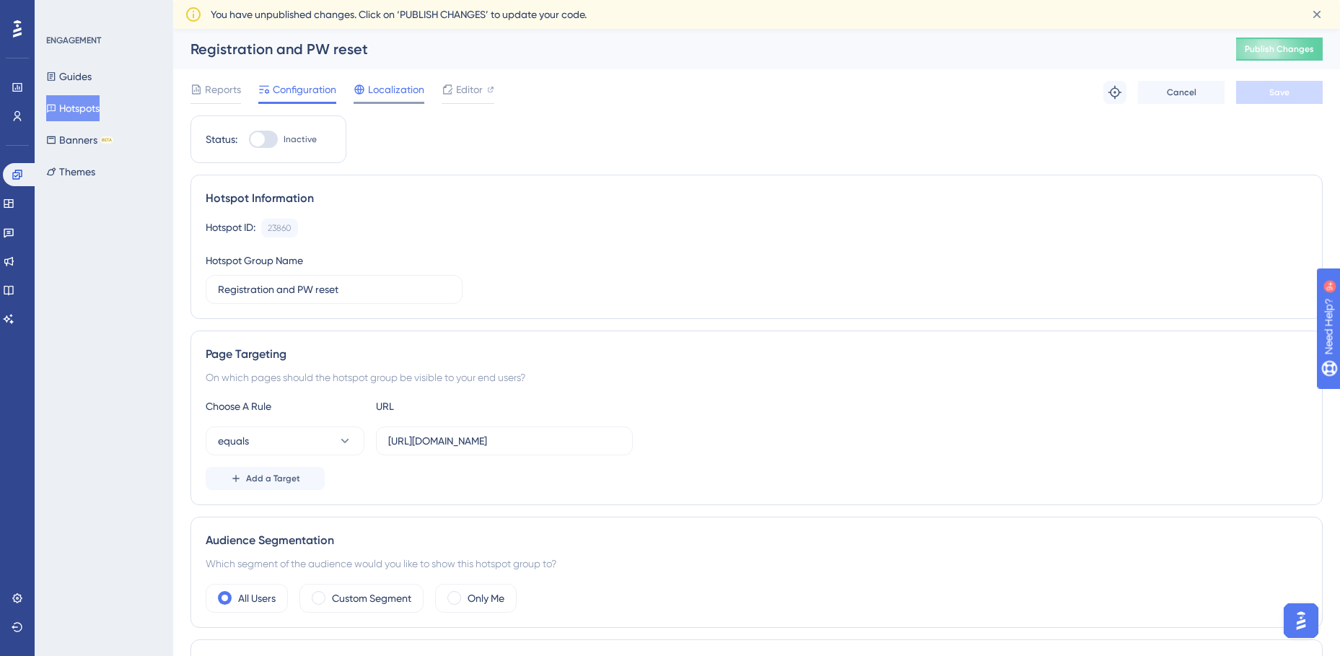
click at [407, 88] on span "Localization" at bounding box center [396, 89] width 56 height 17
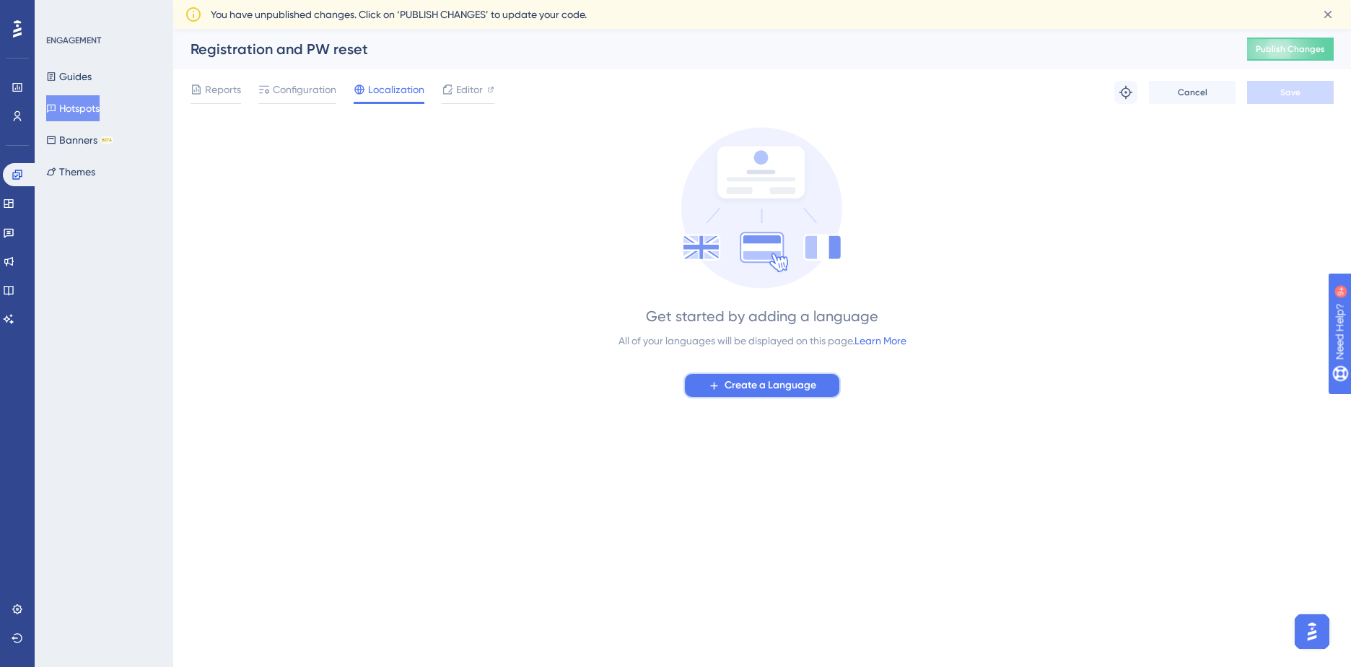
click at [735, 392] on span "Create a Language" at bounding box center [770, 385] width 92 height 17
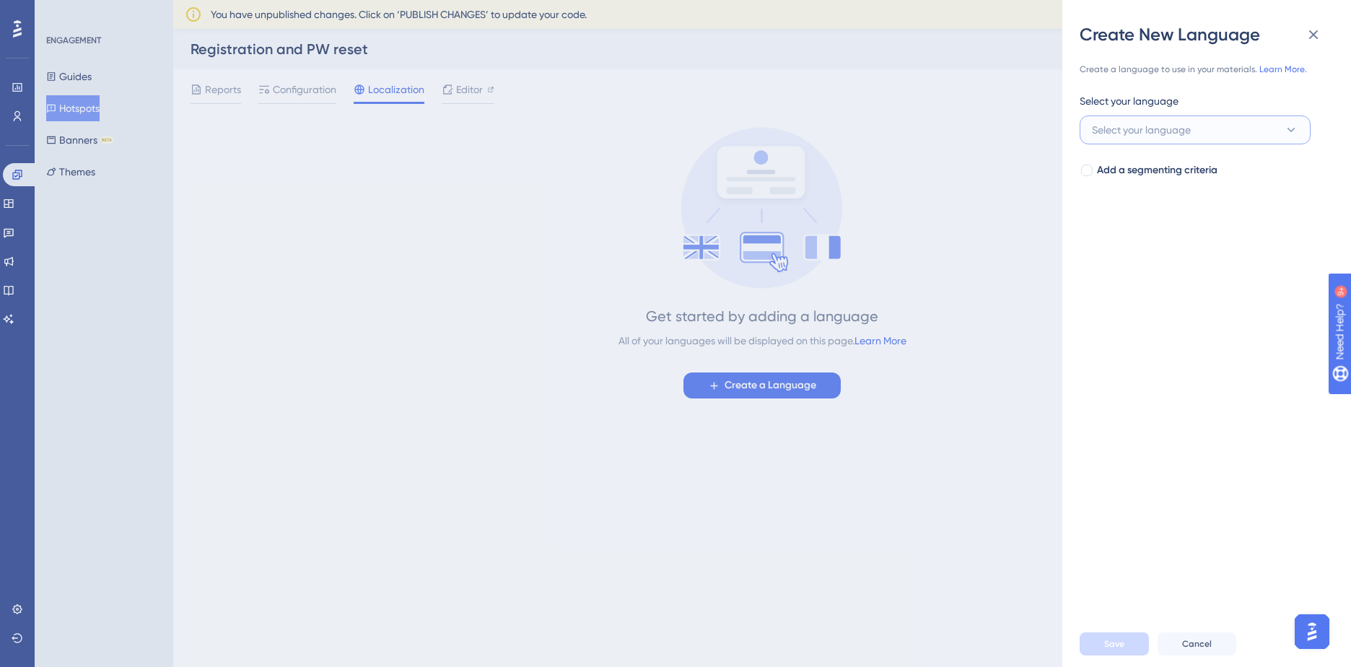
click at [1190, 128] on span "Select your language" at bounding box center [1141, 129] width 99 height 17
click at [1168, 174] on input at bounding box center [1184, 173] width 167 height 12
type input "じ"
type input "japanese"
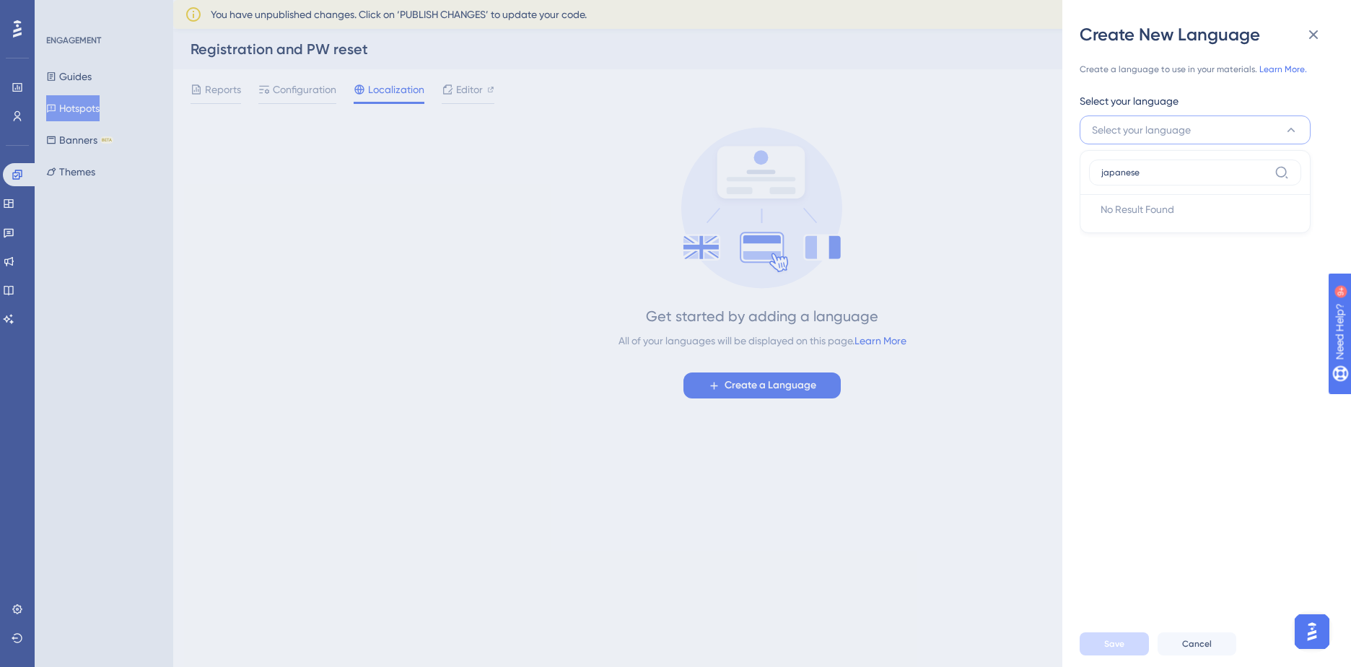
click at [1279, 171] on icon at bounding box center [1281, 172] width 14 height 14
click at [1269, 171] on input "japanese" at bounding box center [1184, 173] width 167 height 12
click at [1279, 171] on icon at bounding box center [1281, 172] width 14 height 14
click at [1269, 171] on input "japanese" at bounding box center [1184, 173] width 167 height 12
click at [1290, 178] on label "japanese" at bounding box center [1195, 172] width 212 height 26
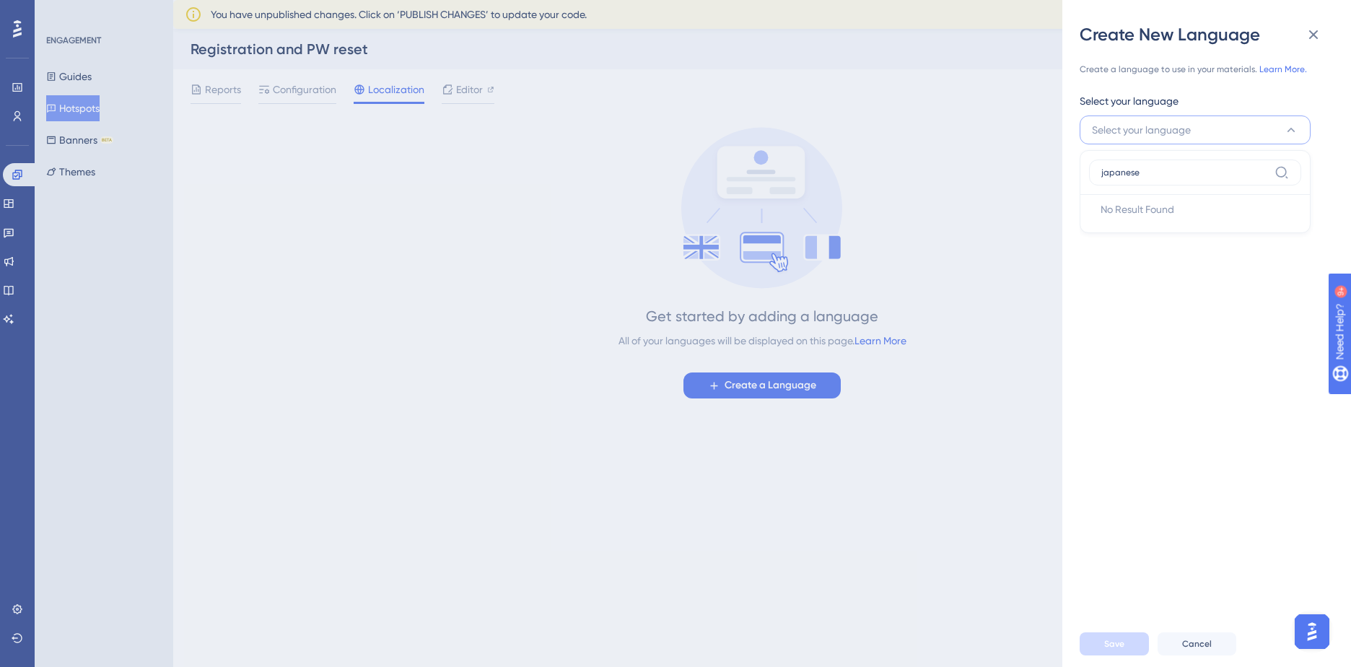
click at [1269, 178] on input "japanese" at bounding box center [1184, 173] width 167 height 12
click at [1289, 175] on label "japanese" at bounding box center [1195, 172] width 212 height 26
click at [1269, 175] on input "japanese" at bounding box center [1184, 173] width 167 height 12
click at [1314, 37] on icon at bounding box center [1313, 34] width 17 height 17
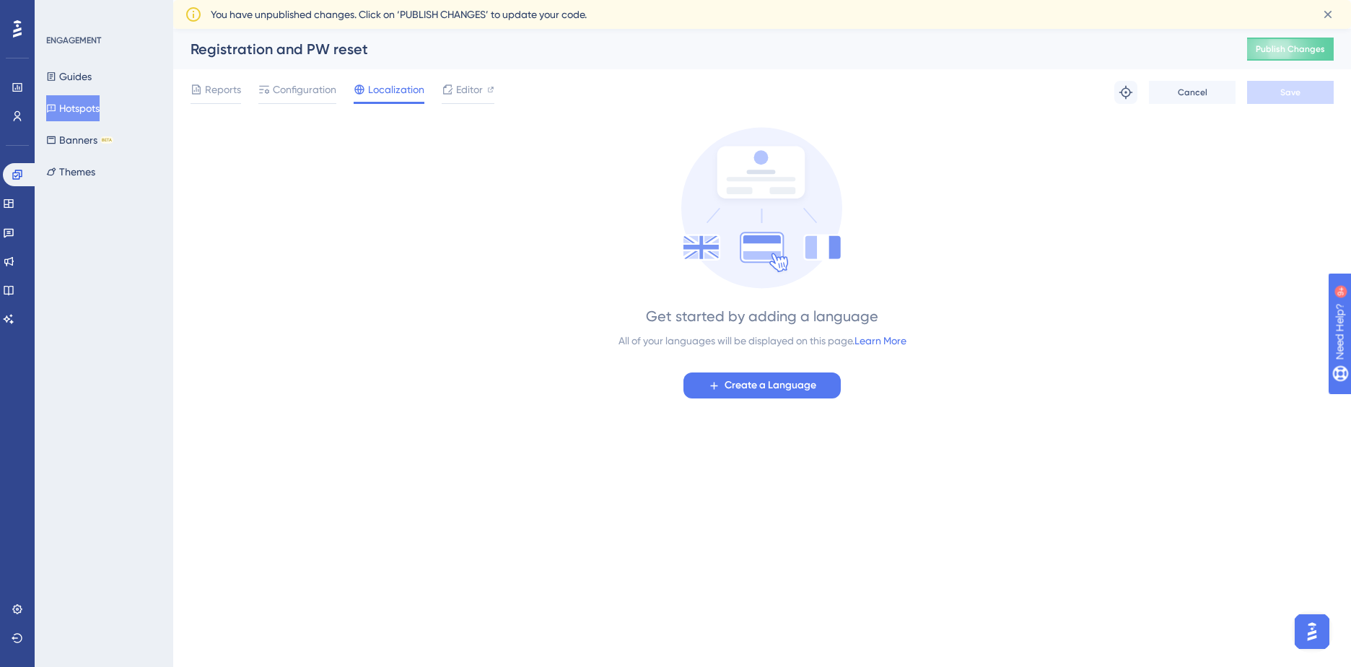
click at [435, 84] on div "Reports Configuration Localization Editor" at bounding box center [342, 92] width 304 height 23
click at [451, 88] on icon at bounding box center [448, 90] width 12 height 12
click at [69, 141] on button "Banners BETA" at bounding box center [79, 140] width 67 height 26
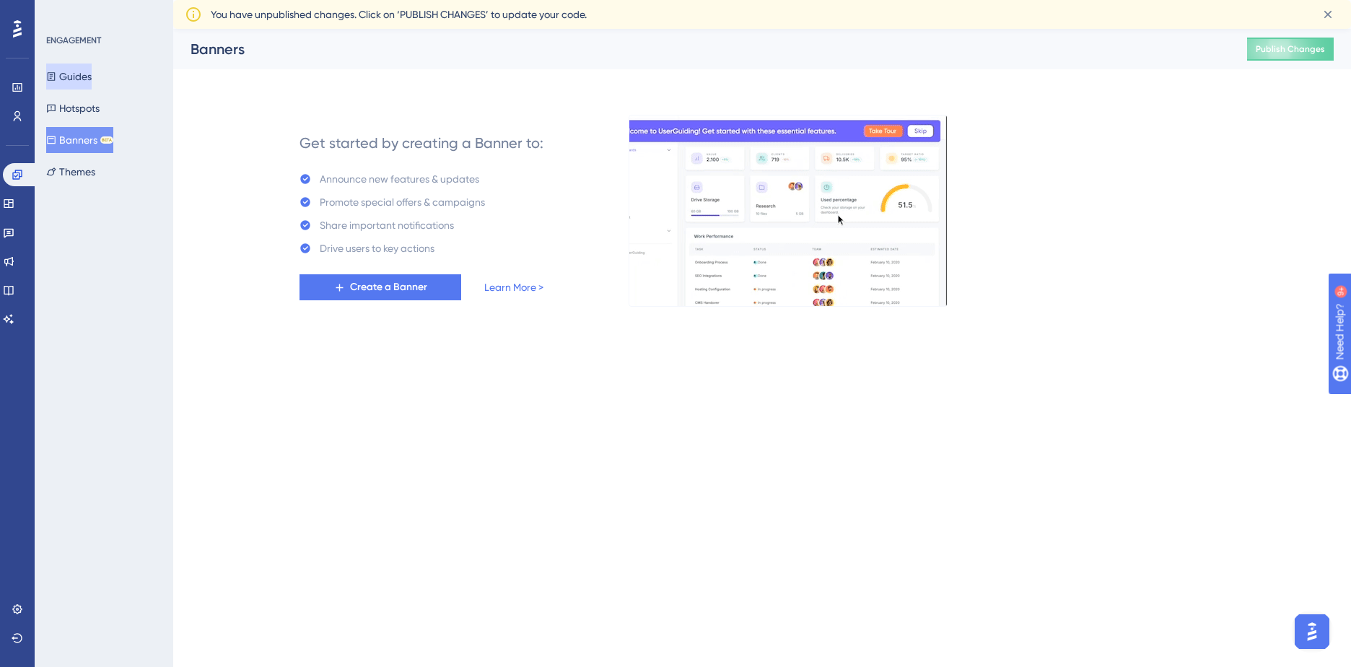
click at [73, 81] on button "Guides" at bounding box center [68, 76] width 45 height 26
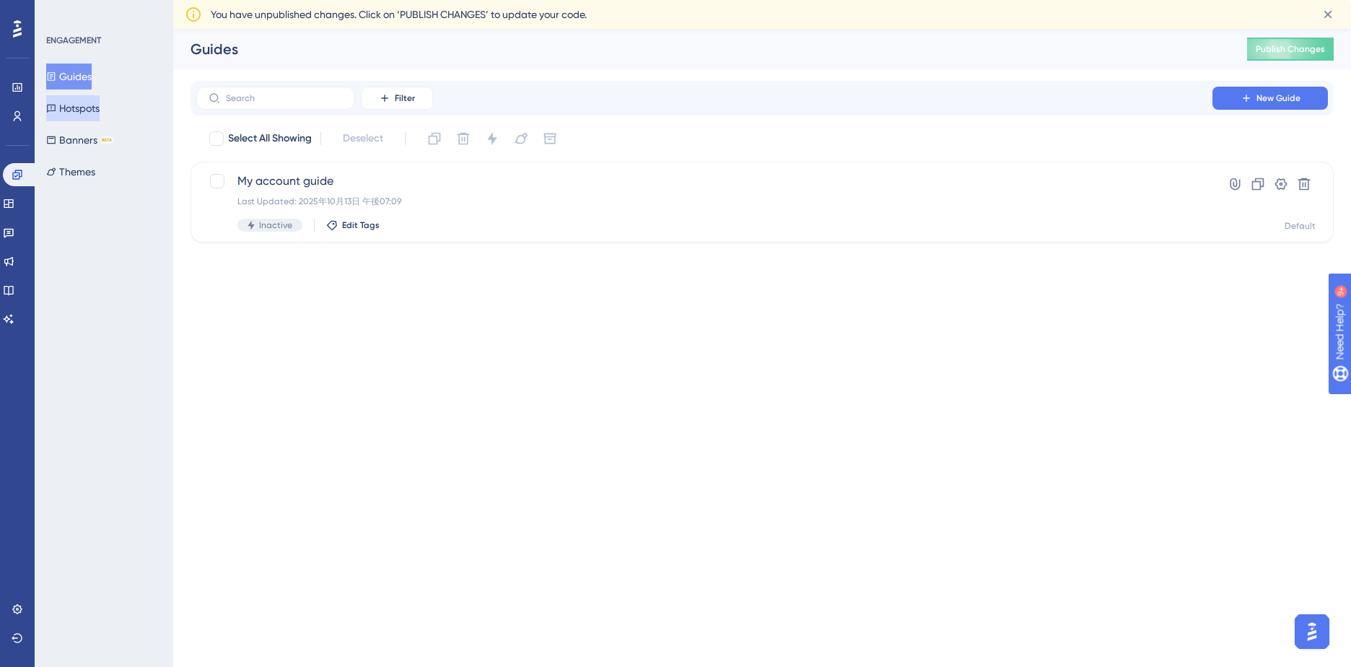
click at [73, 105] on button "Hotspots" at bounding box center [72, 108] width 53 height 26
click at [92, 79] on button "Guides" at bounding box center [68, 76] width 45 height 26
click at [1234, 103] on button "New Guide" at bounding box center [1269, 98] width 115 height 23
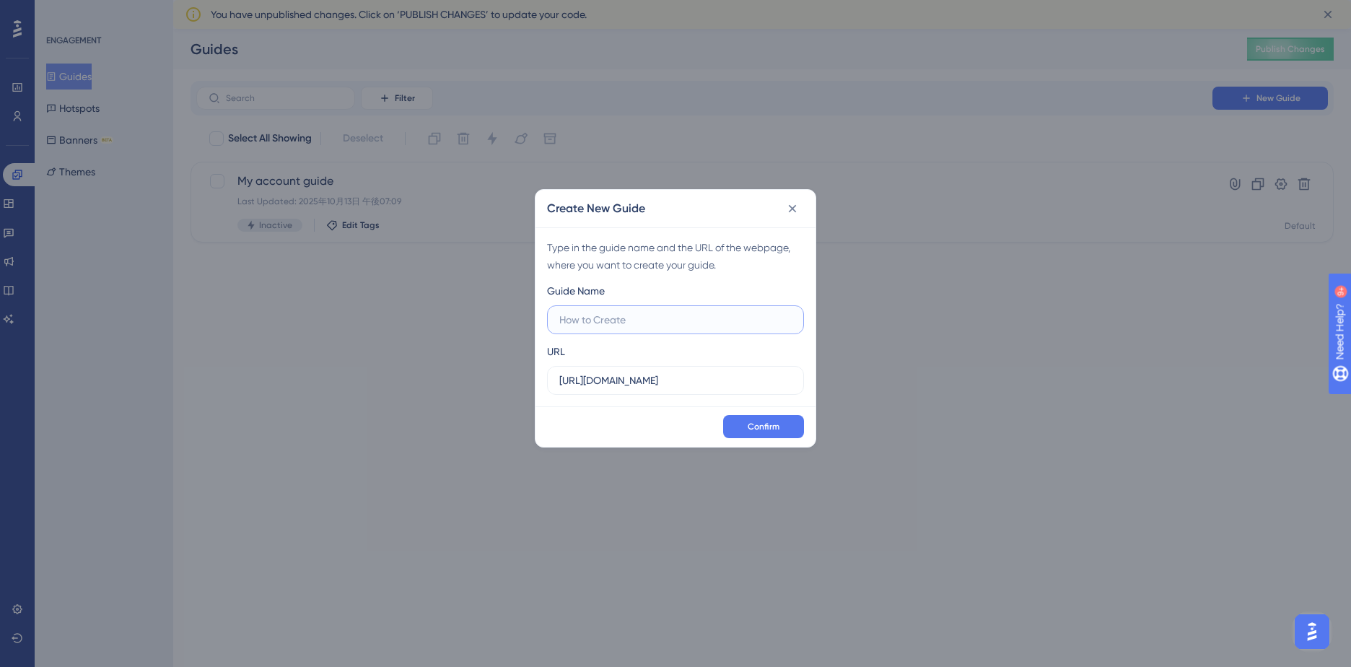
click at [615, 324] on input "text" at bounding box center [675, 320] width 232 height 16
type input "order history"
click at [644, 381] on input "https://staging.edanz.com" at bounding box center [675, 380] width 232 height 16
drag, startPoint x: 698, startPoint y: 384, endPoint x: 452, endPoint y: 382, distance: 246.1
click at [452, 382] on div "Create New Guide Type in the guide name and the URL of the webpage, where you w…" at bounding box center [675, 333] width 1351 height 667
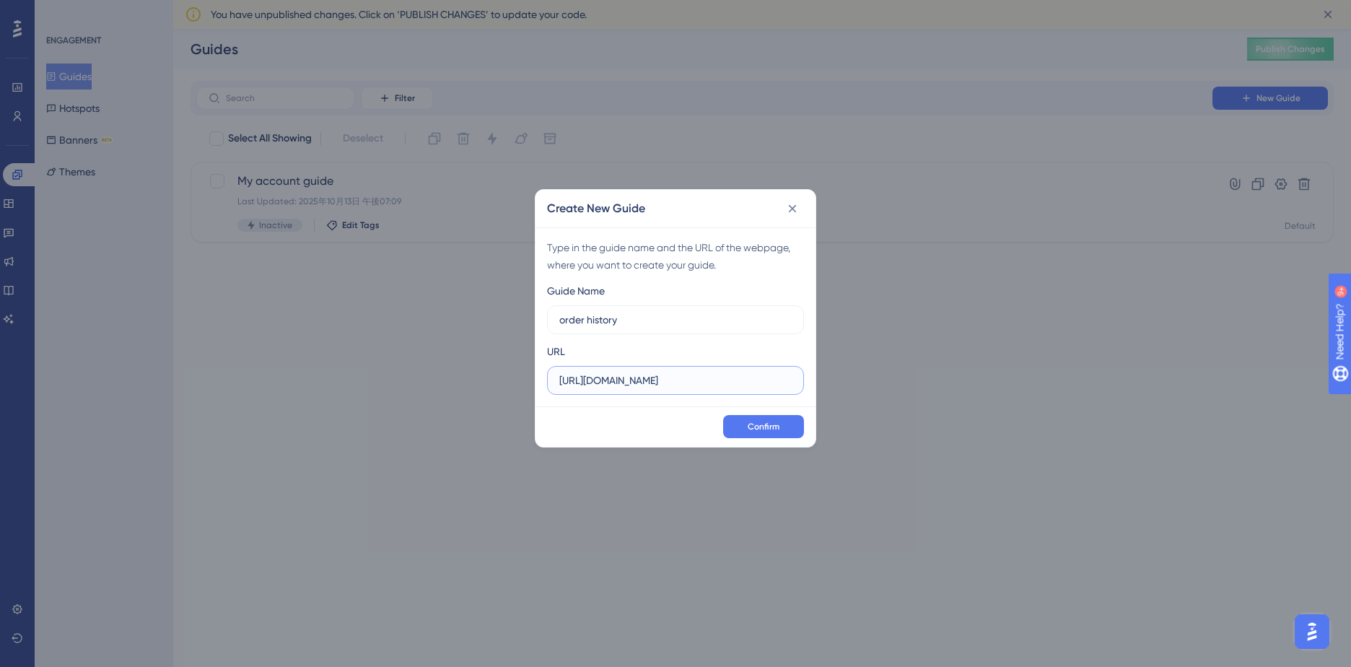
paste input "/customer?view=cp_orders_history"
type input "https://staging.edanz.com/customer?view=cp_orders_history"
click at [633, 319] on input "order history" at bounding box center [675, 320] width 232 height 16
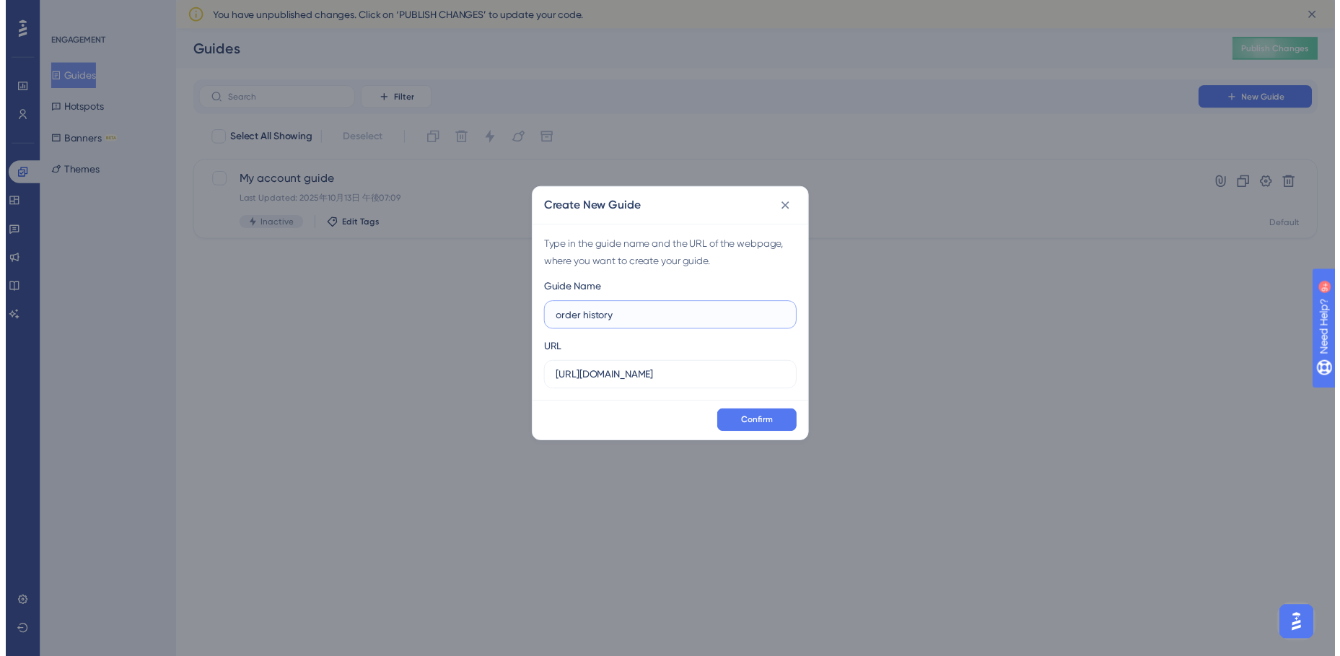
scroll to position [0, 0]
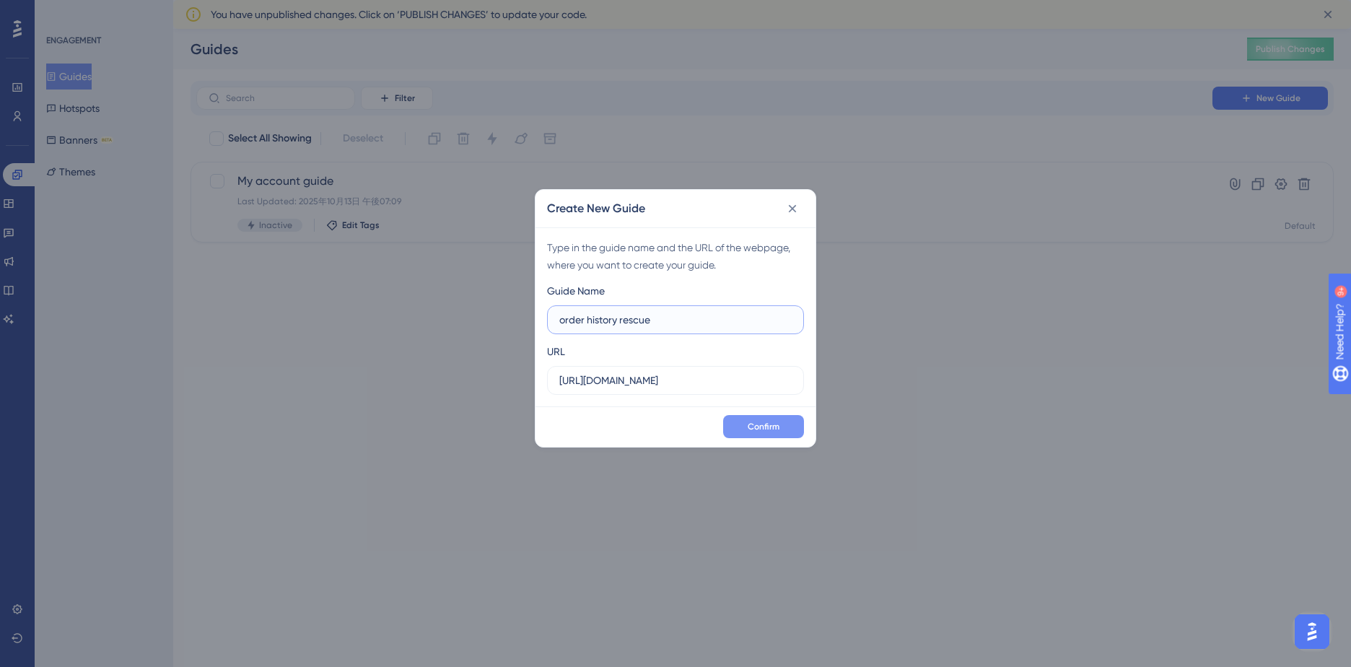
type input "order history rescue"
click at [755, 427] on span "Confirm" at bounding box center [764, 427] width 32 height 12
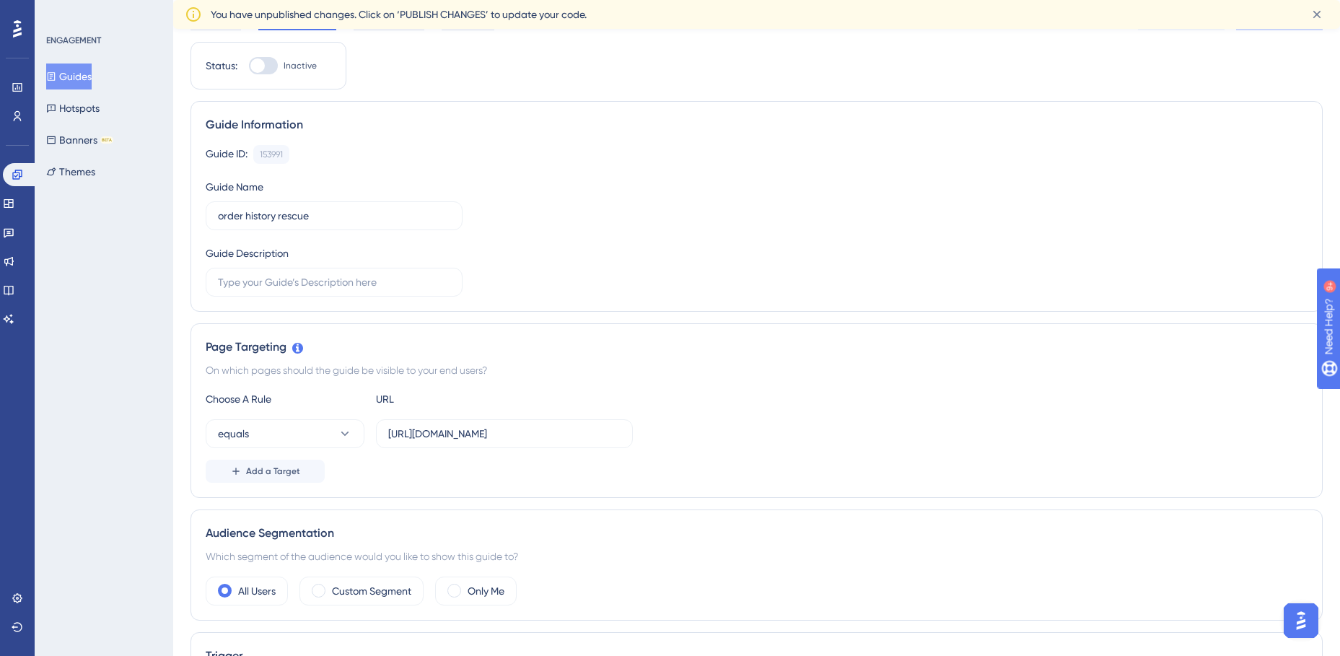
scroll to position [144, 0]
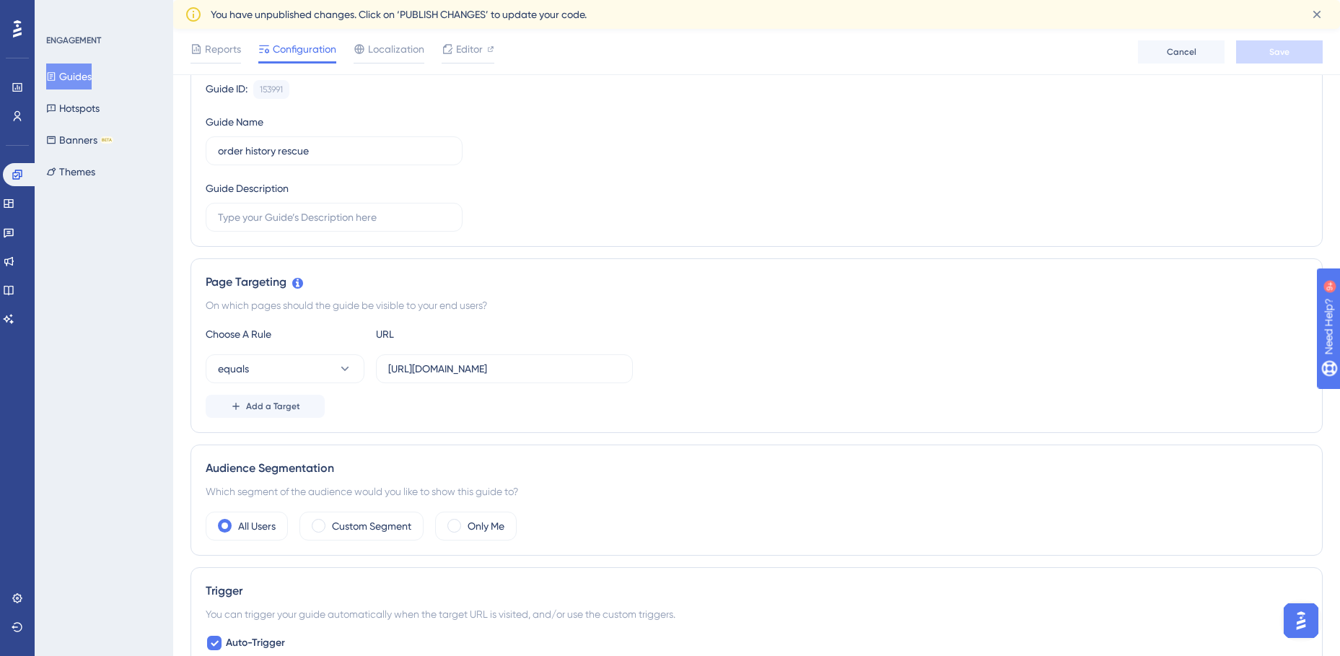
click at [84, 79] on button "Guides" at bounding box center [68, 76] width 45 height 26
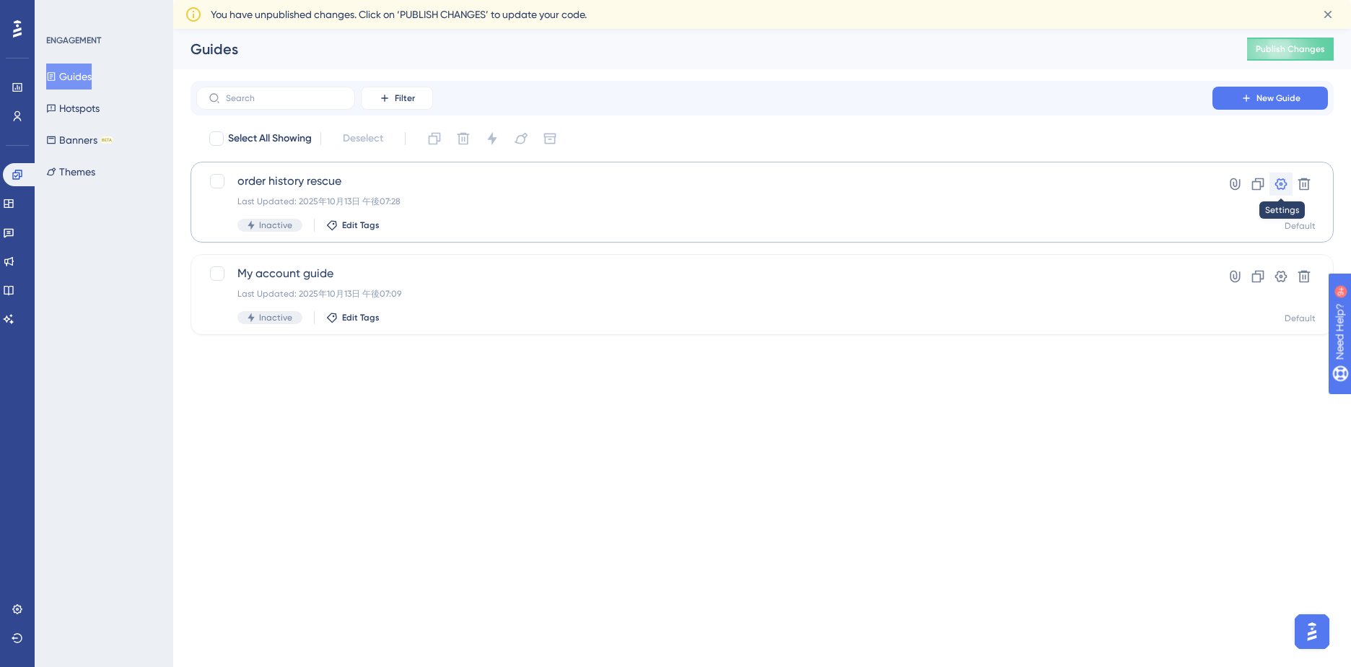
click at [1284, 184] on icon at bounding box center [1281, 184] width 14 height 14
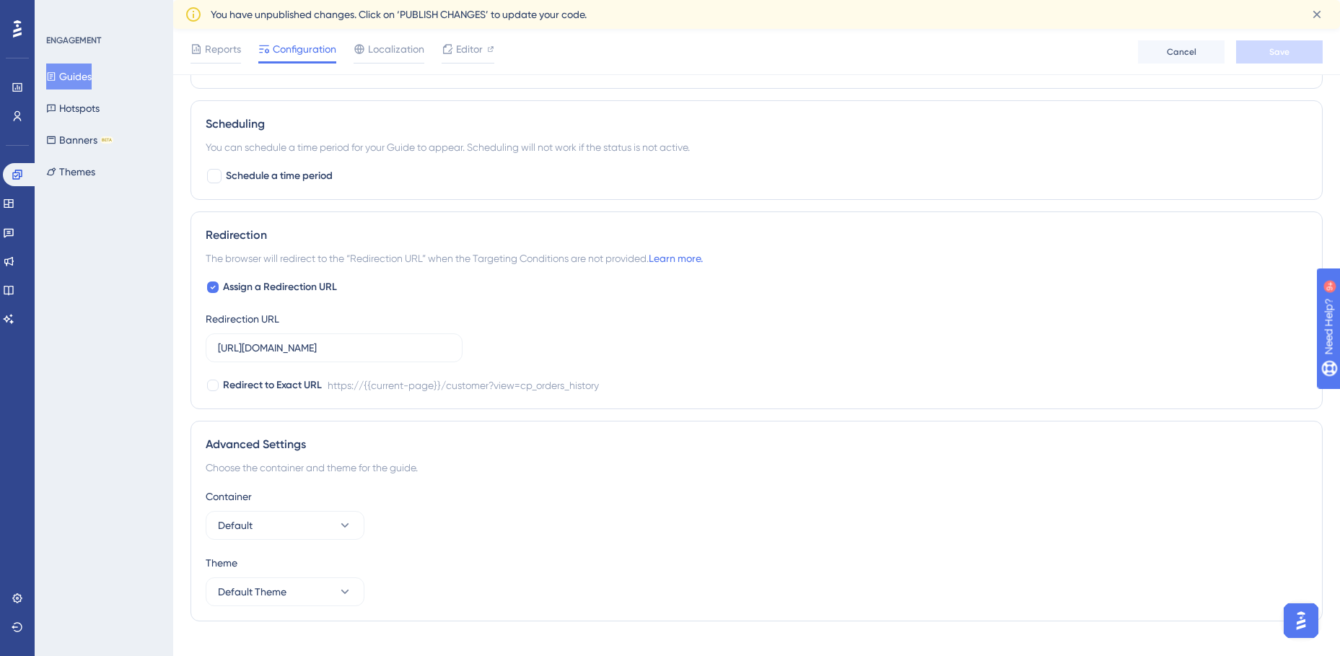
scroll to position [910, 0]
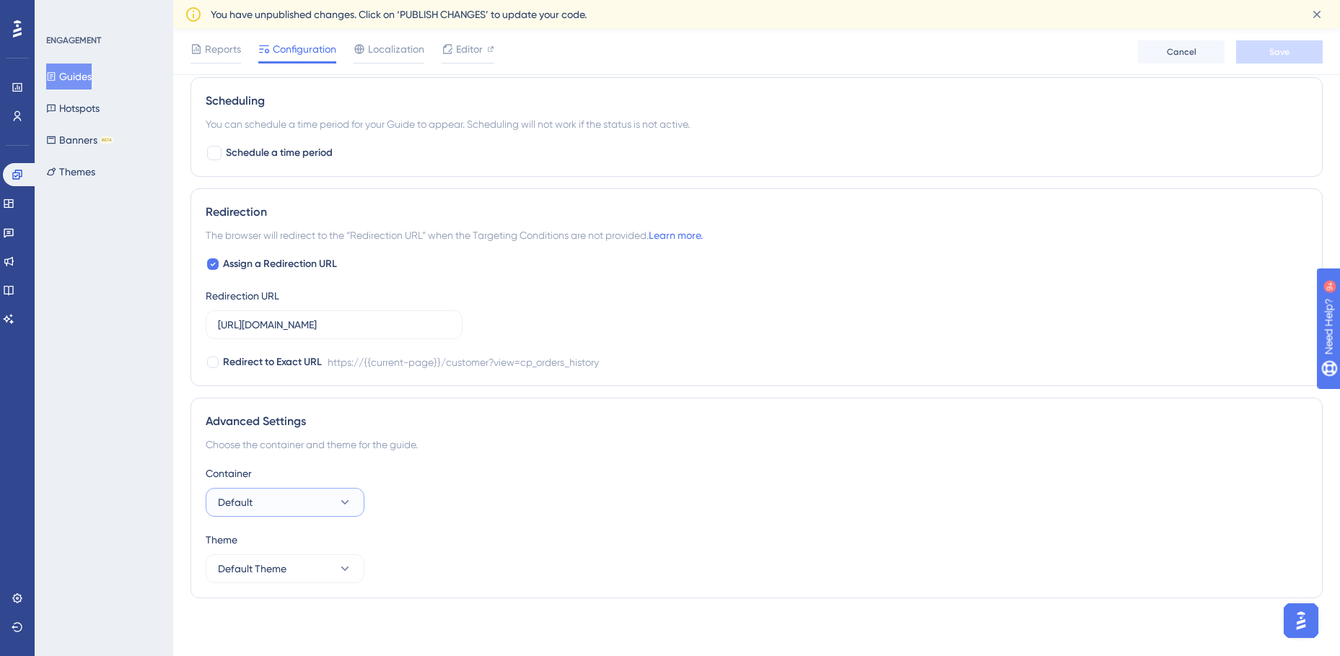
click at [343, 495] on icon at bounding box center [345, 502] width 14 height 14
click at [284, 503] on button "Default" at bounding box center [285, 502] width 159 height 29
click at [78, 322] on div "ENGAGEMENT Guides Hotspots Banners BETA Themes" at bounding box center [104, 328] width 139 height 656
click at [80, 172] on button "Themes" at bounding box center [70, 172] width 49 height 26
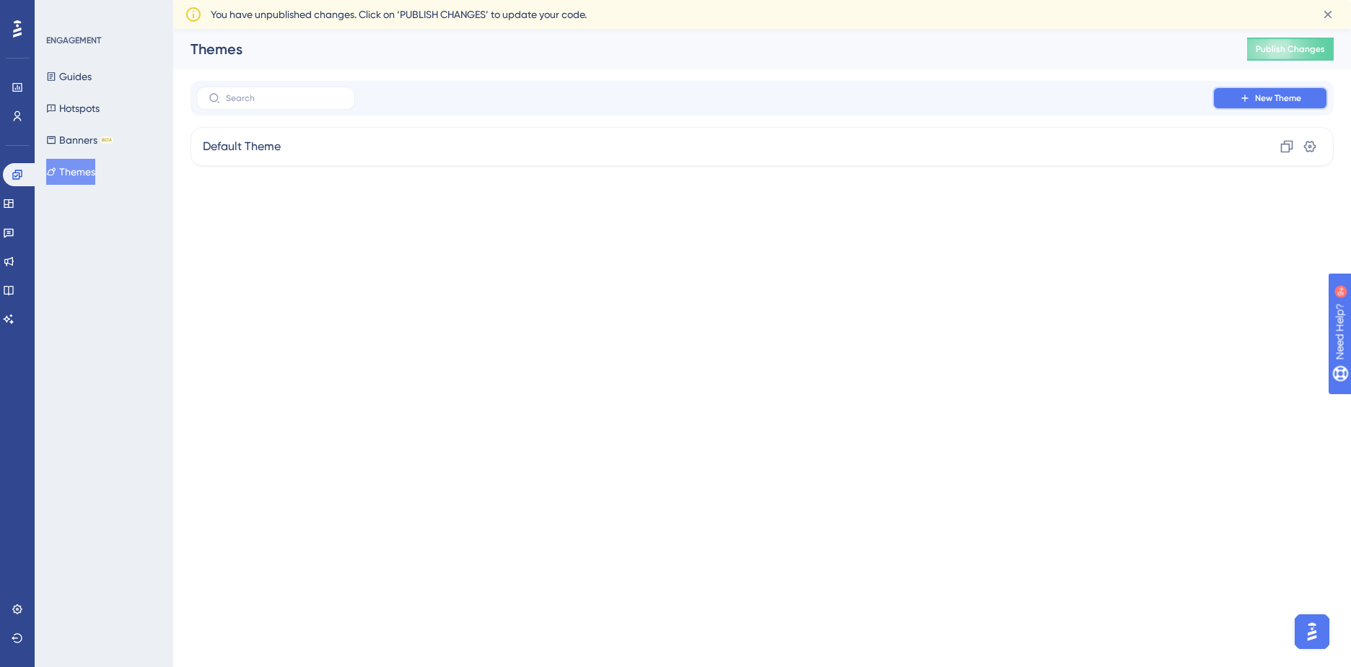
click at [1300, 95] on span "New Theme" at bounding box center [1278, 98] width 46 height 12
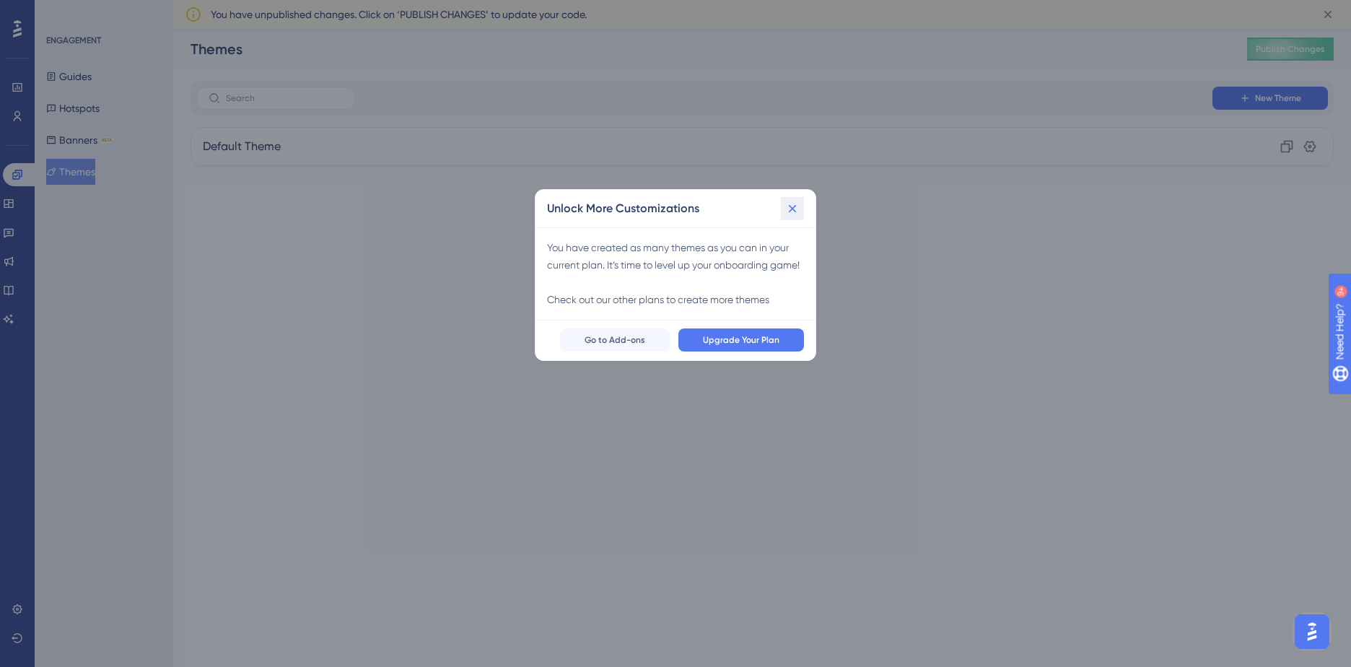
click at [789, 208] on icon at bounding box center [792, 208] width 14 height 14
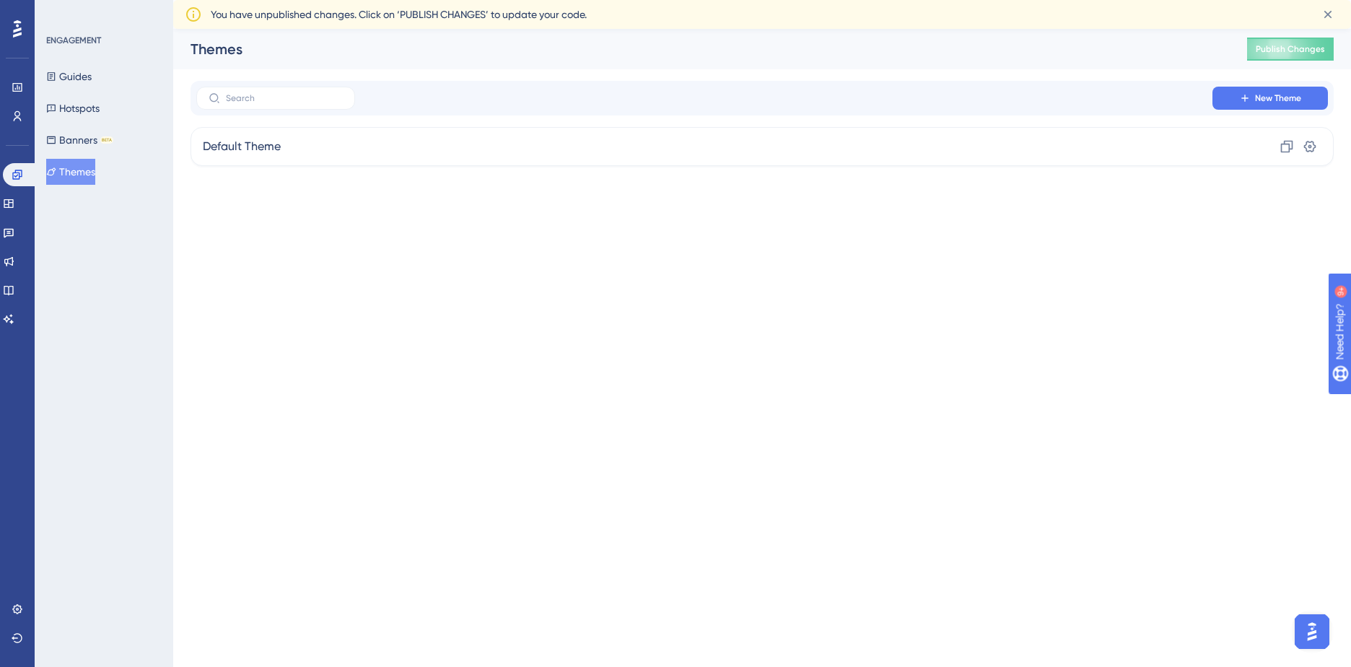
click at [569, 212] on html "Performance Users Engagement Widgets Feedback Product Updates Knowledge Base AI…" at bounding box center [675, 106] width 1351 height 212
click at [121, 305] on div "ENGAGEMENT Guides Hotspots Banners BETA Themes" at bounding box center [104, 333] width 139 height 667
click at [74, 144] on button "Banners BETA" at bounding box center [79, 140] width 67 height 26
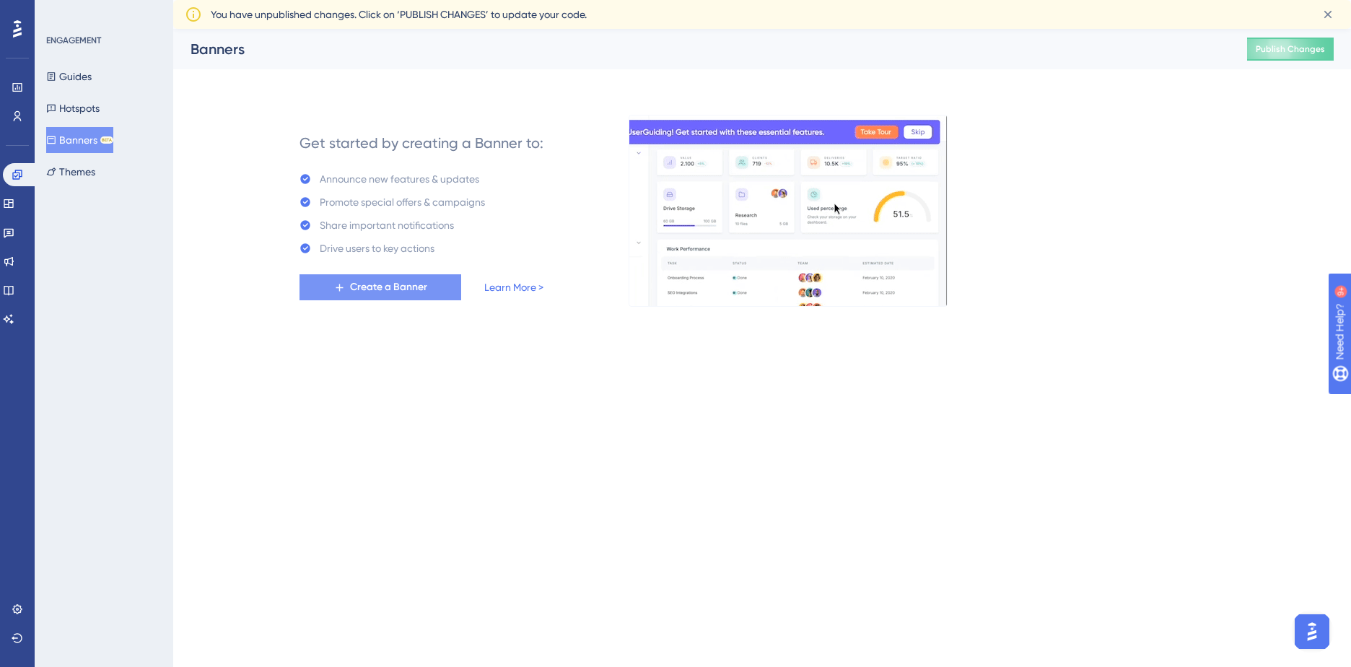
click at [396, 286] on span "Create a Banner" at bounding box center [388, 287] width 77 height 17
